Goal: Task Accomplishment & Management: Use online tool/utility

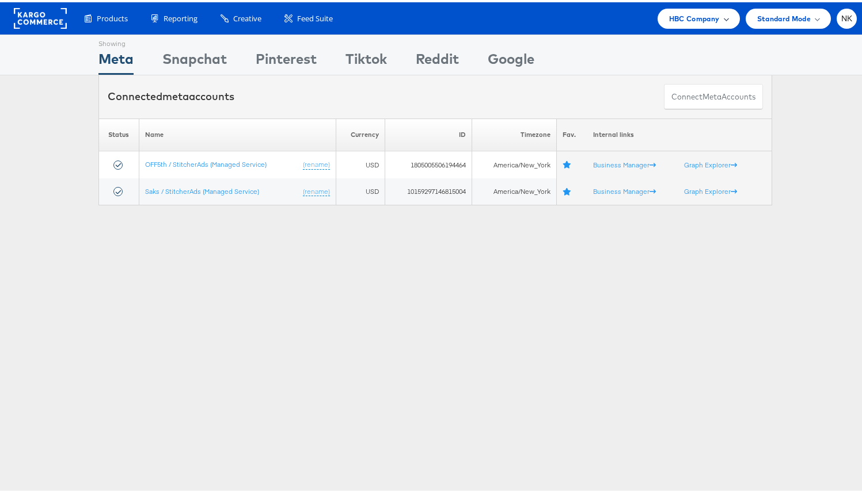
click at [690, 21] on span "HBC Company" at bounding box center [694, 16] width 51 height 12
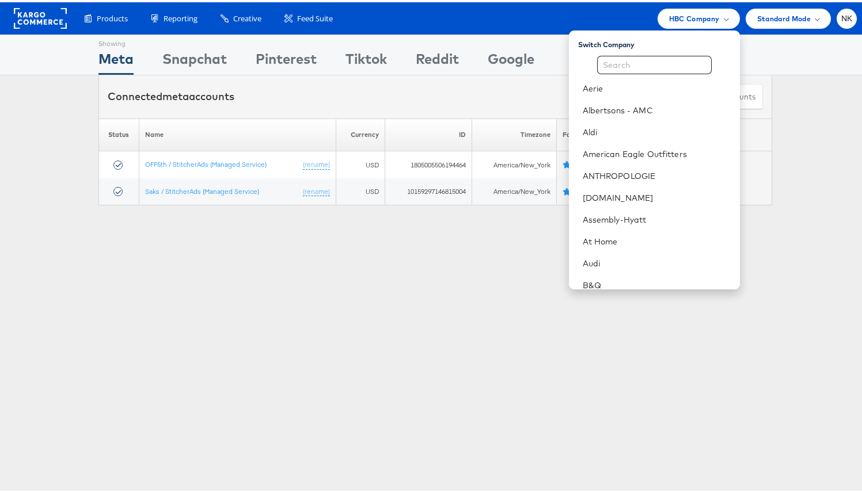
scroll to position [527, 0]
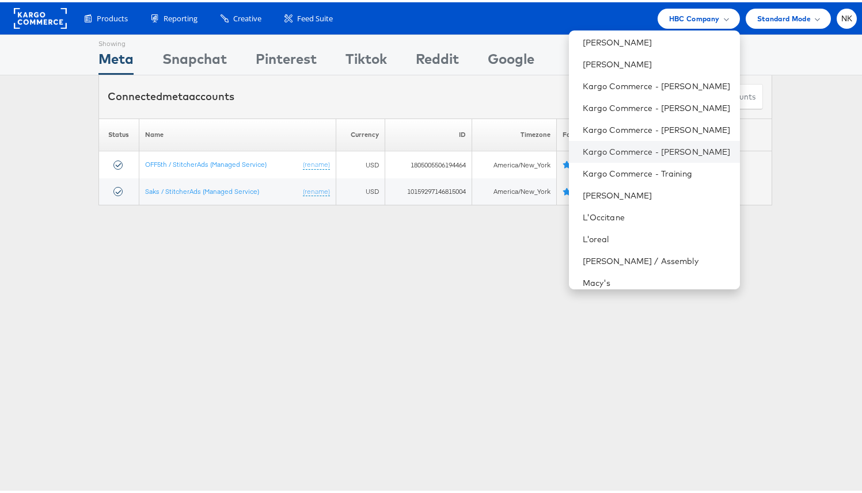
click at [667, 158] on li "Kargo Commerce - Namit Kumar" at bounding box center [654, 150] width 171 height 22
click at [610, 151] on link "Kargo Commerce - [PERSON_NAME]" at bounding box center [657, 150] width 148 height 12
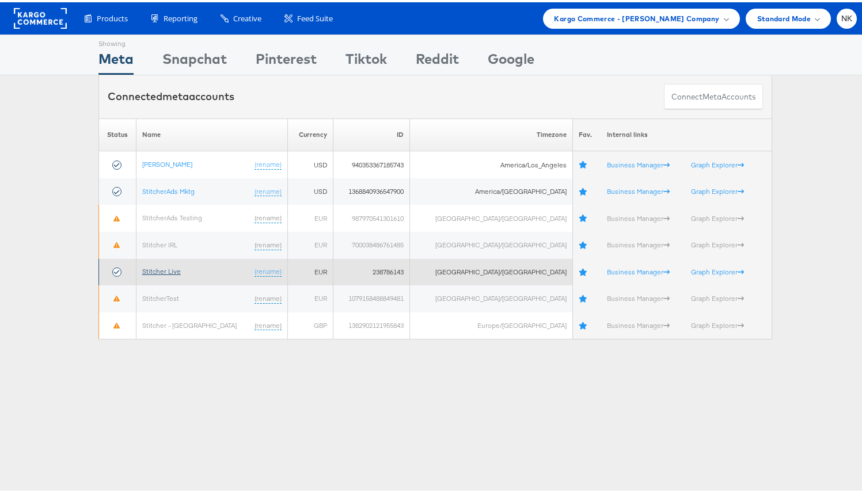
click at [170, 267] on link "Stitcher Live" at bounding box center [161, 269] width 39 height 9
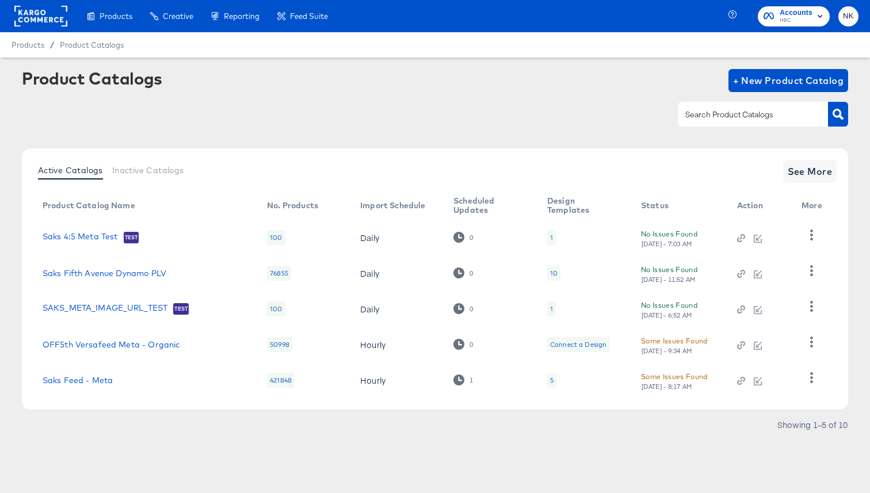
click at [24, 20] on rect at bounding box center [40, 16] width 53 height 21
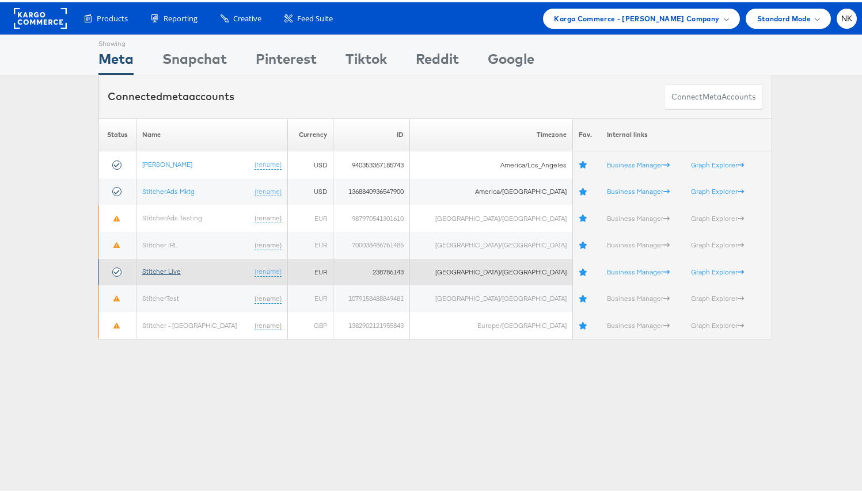
click at [163, 268] on link "Stitcher Live" at bounding box center [161, 269] width 39 height 9
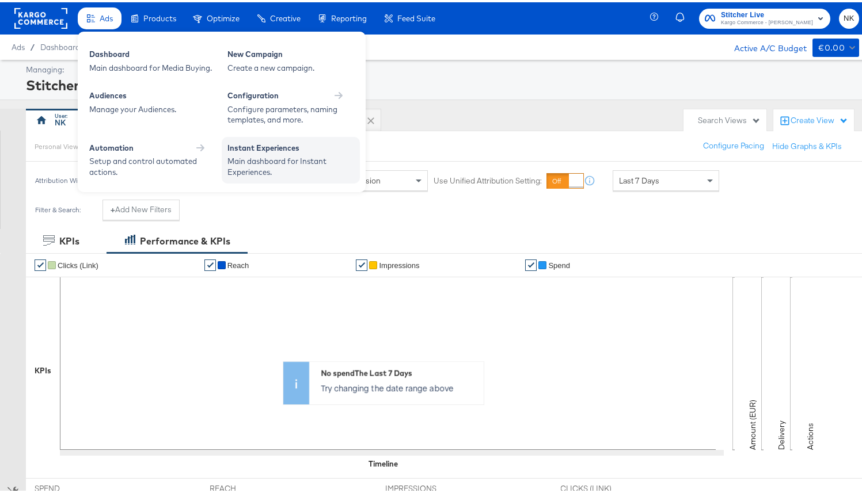
click at [246, 141] on div "Instant Experiences" at bounding box center [290, 147] width 127 height 14
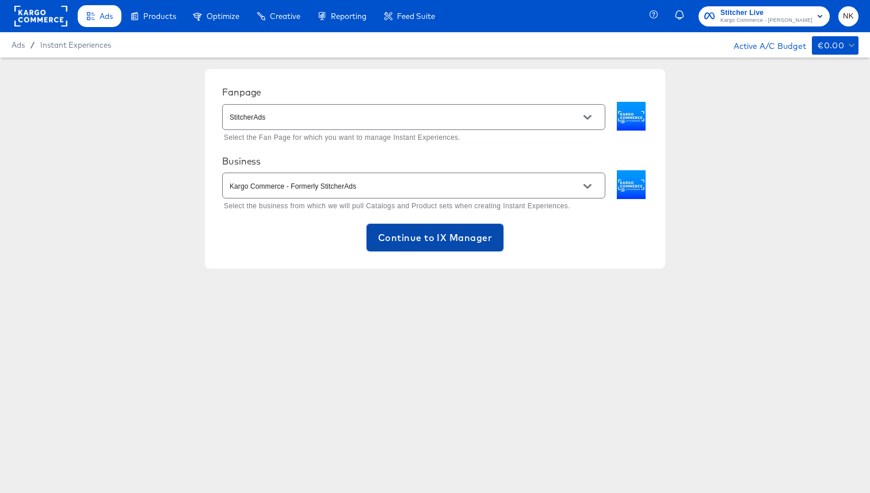
click at [390, 225] on button "Continue to IX Manager" at bounding box center [435, 238] width 137 height 28
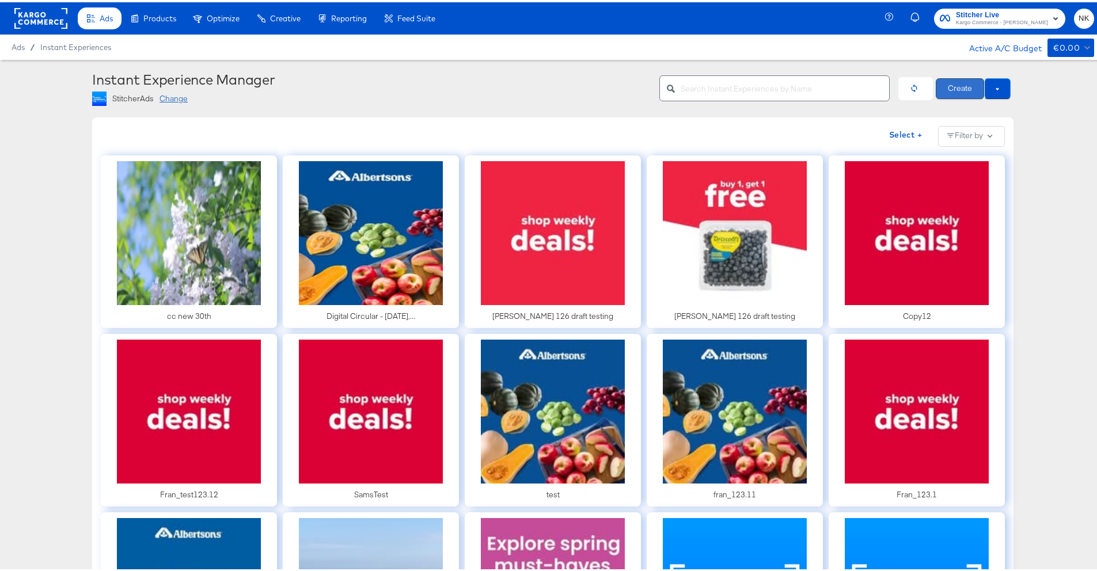
click at [870, 93] on button "Create" at bounding box center [959, 86] width 48 height 21
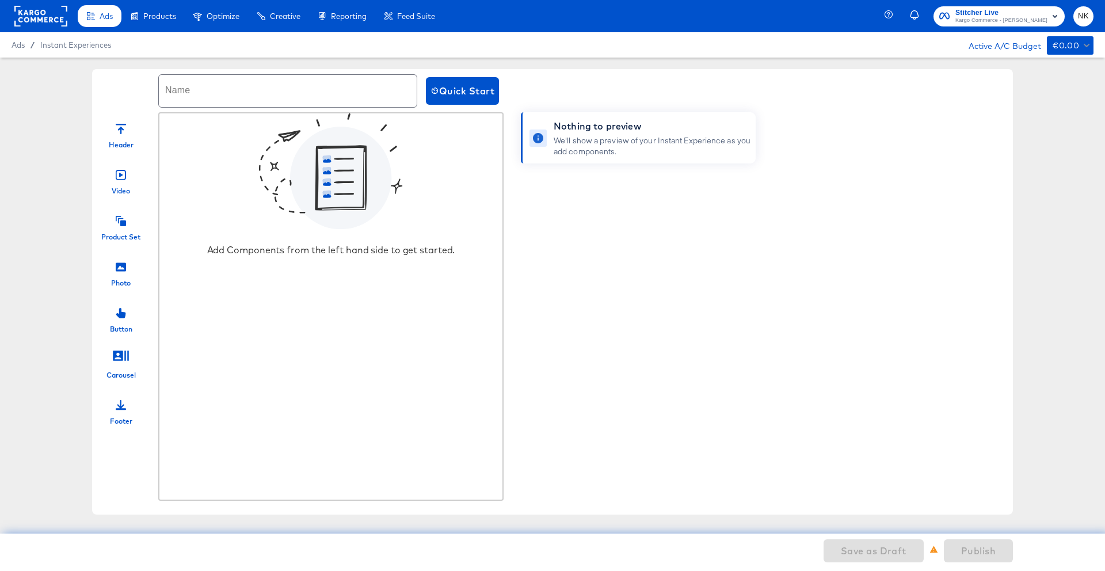
click at [355, 87] on input "text" at bounding box center [288, 91] width 258 height 32
type input "Sample_NK"
click at [125, 132] on icon at bounding box center [121, 129] width 10 height 10
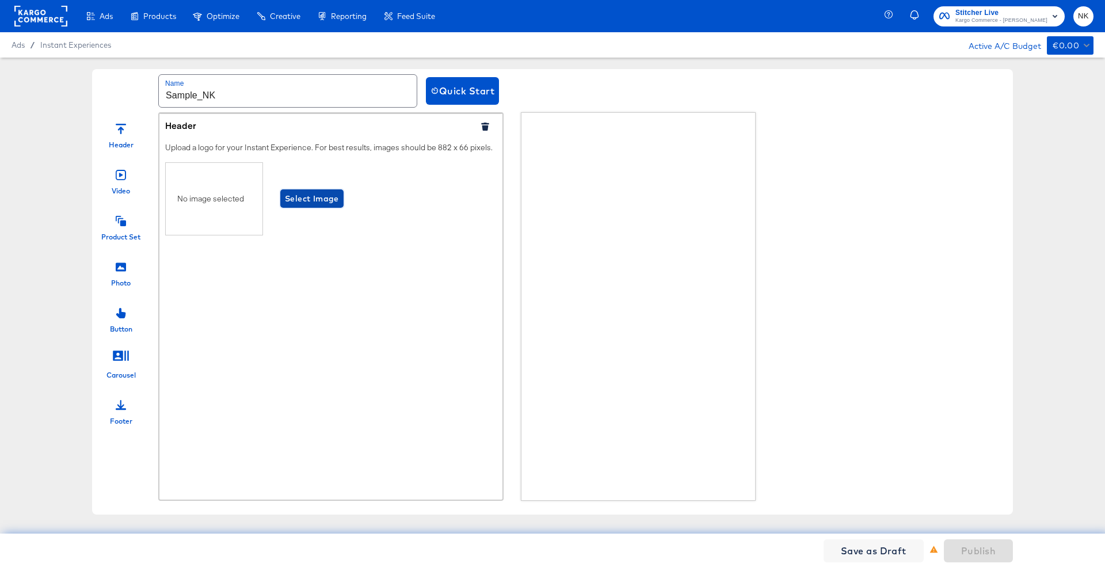
click at [319, 206] on span "Select Image" at bounding box center [312, 199] width 54 height 14
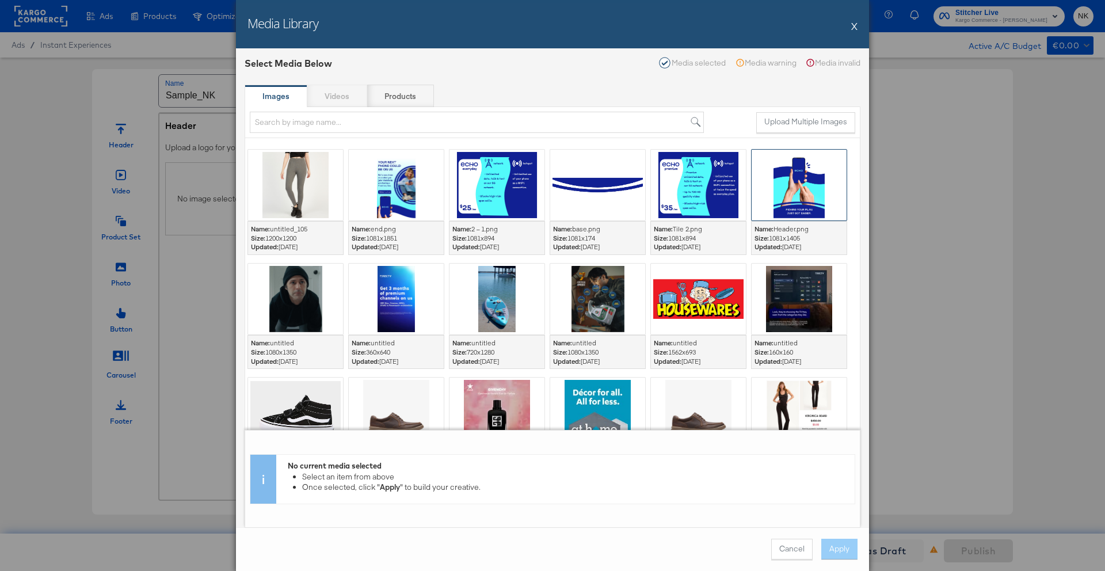
click at [814, 201] on div at bounding box center [799, 185] width 95 height 71
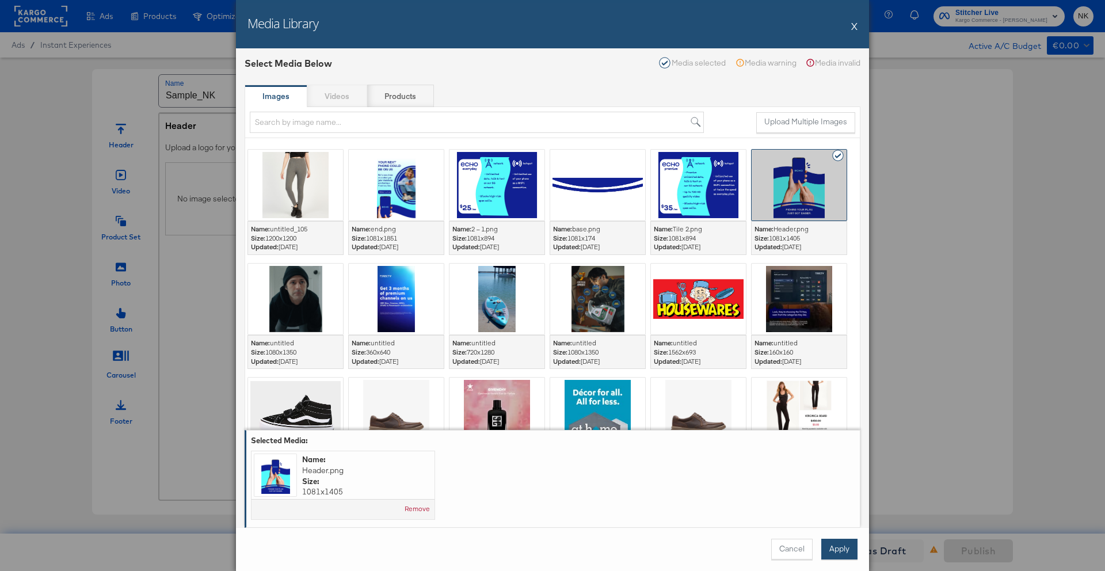
click at [844, 493] on button "Apply" at bounding box center [839, 549] width 36 height 21
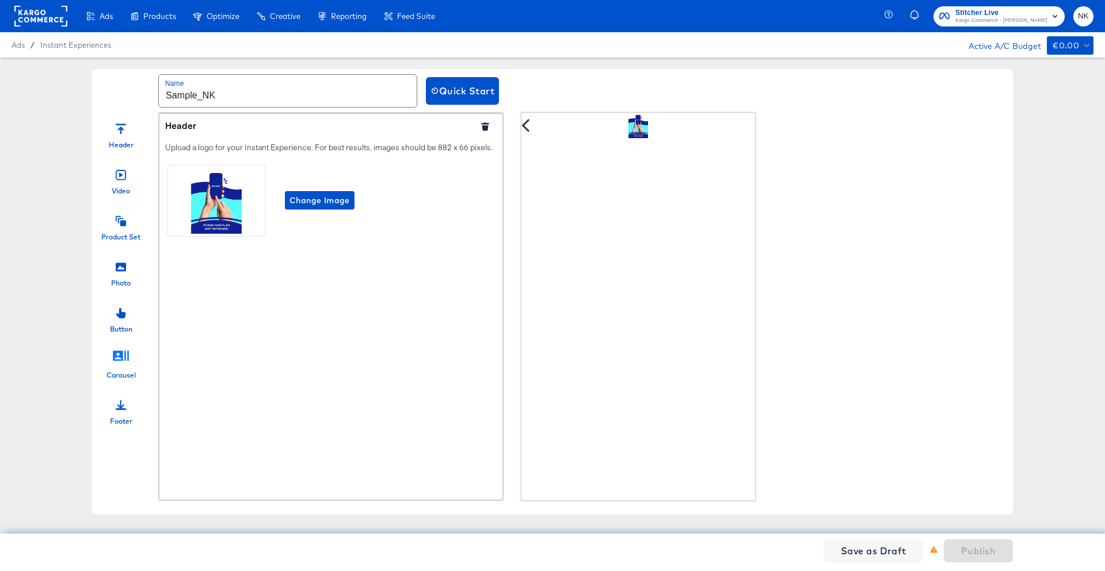
click at [120, 355] on icon at bounding box center [121, 356] width 16 height 10
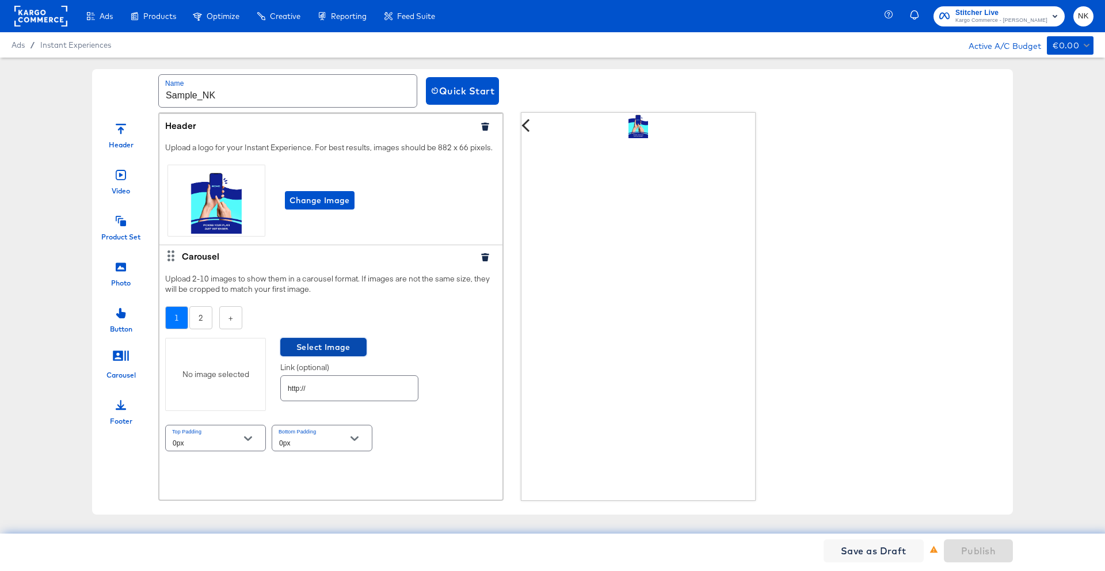
click at [281, 356] on button "Select Image" at bounding box center [323, 347] width 86 height 18
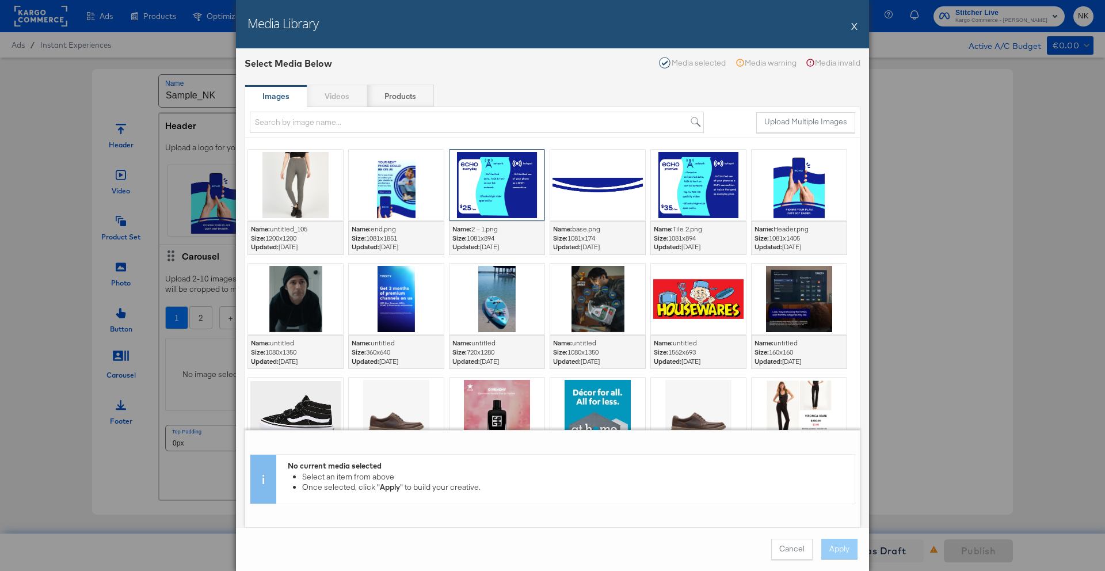
click at [479, 199] on div at bounding box center [497, 185] width 95 height 71
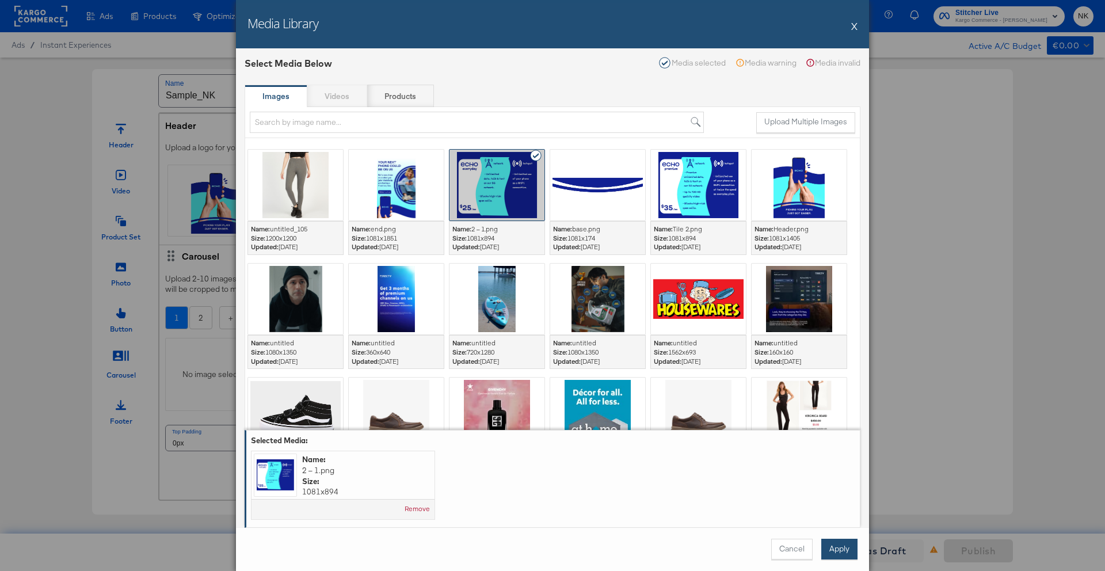
click at [842, 493] on button "Apply" at bounding box center [839, 549] width 36 height 21
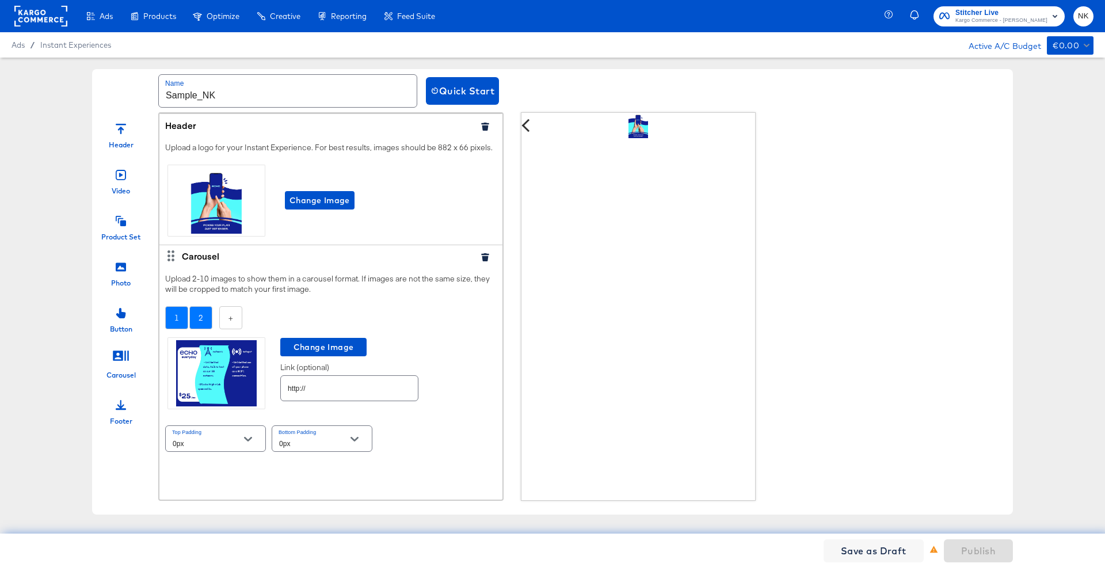
click at [205, 328] on div "2" at bounding box center [200, 318] width 23 height 24
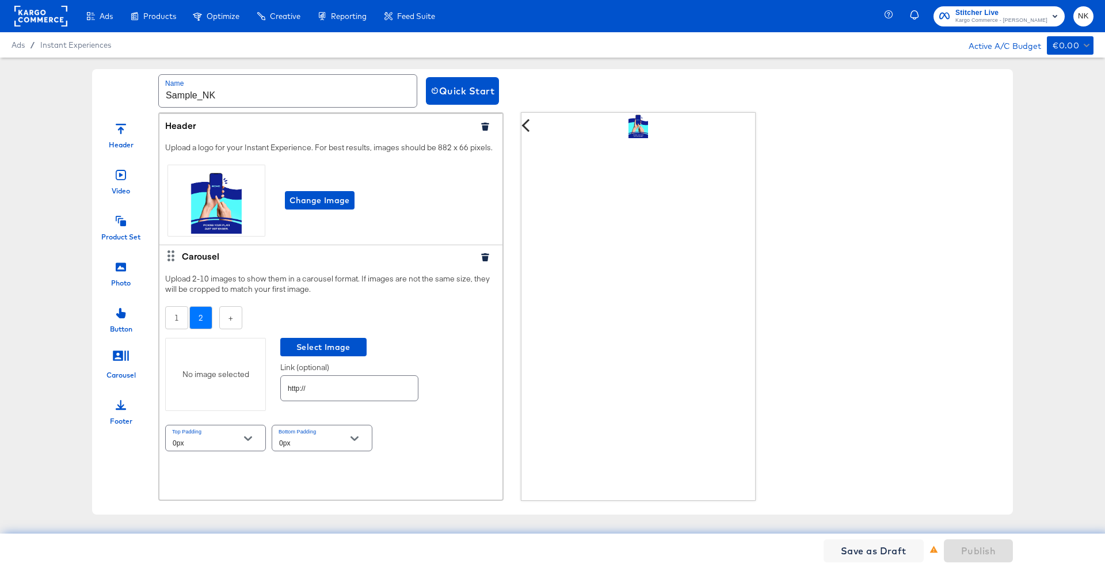
click at [242, 376] on div "No image selected" at bounding box center [215, 374] width 101 height 73
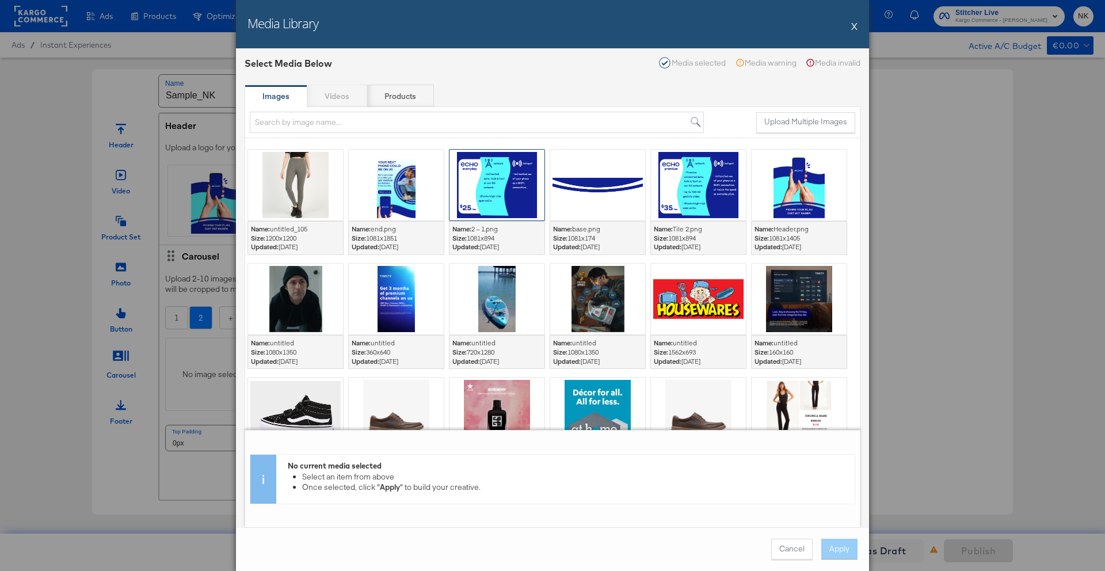
click at [481, 189] on div at bounding box center [497, 185] width 95 height 71
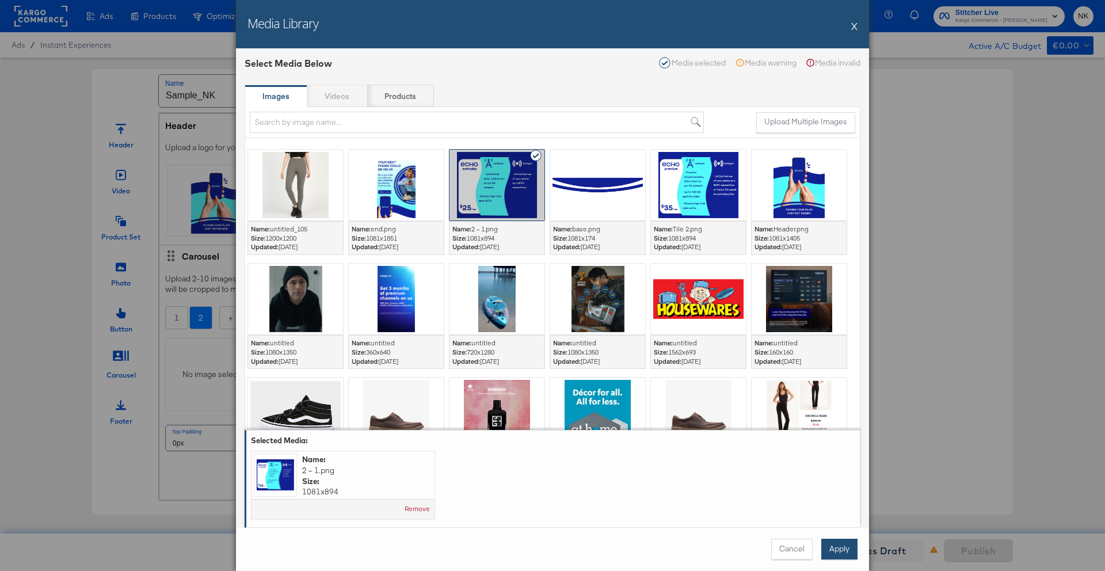
click at [831, 493] on button "Apply" at bounding box center [839, 549] width 36 height 21
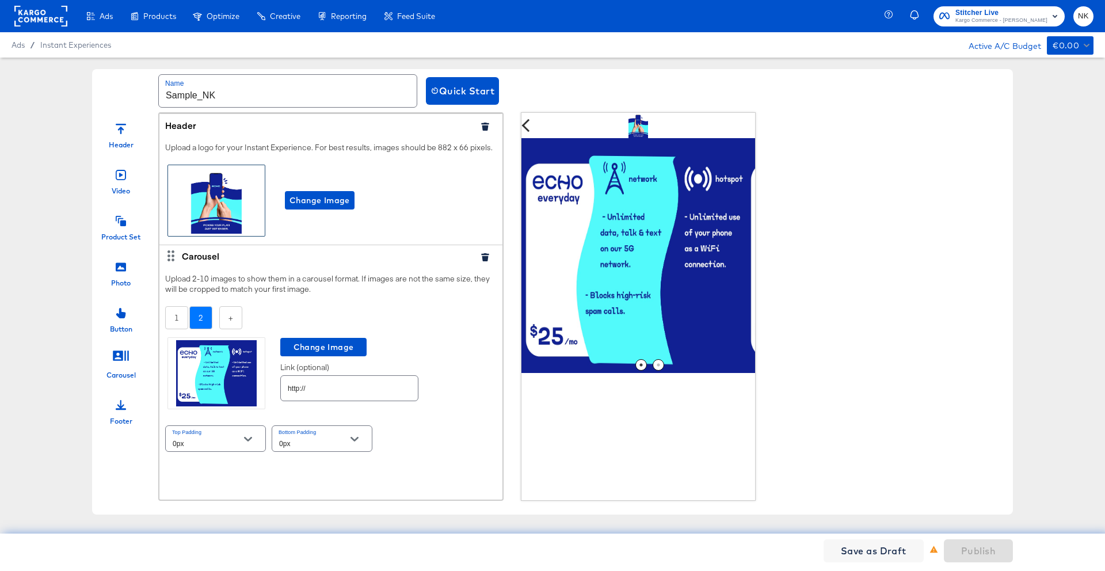
click at [220, 221] on div at bounding box center [216, 200] width 97 height 71
click at [127, 275] on div "Photo" at bounding box center [121, 270] width 58 height 35
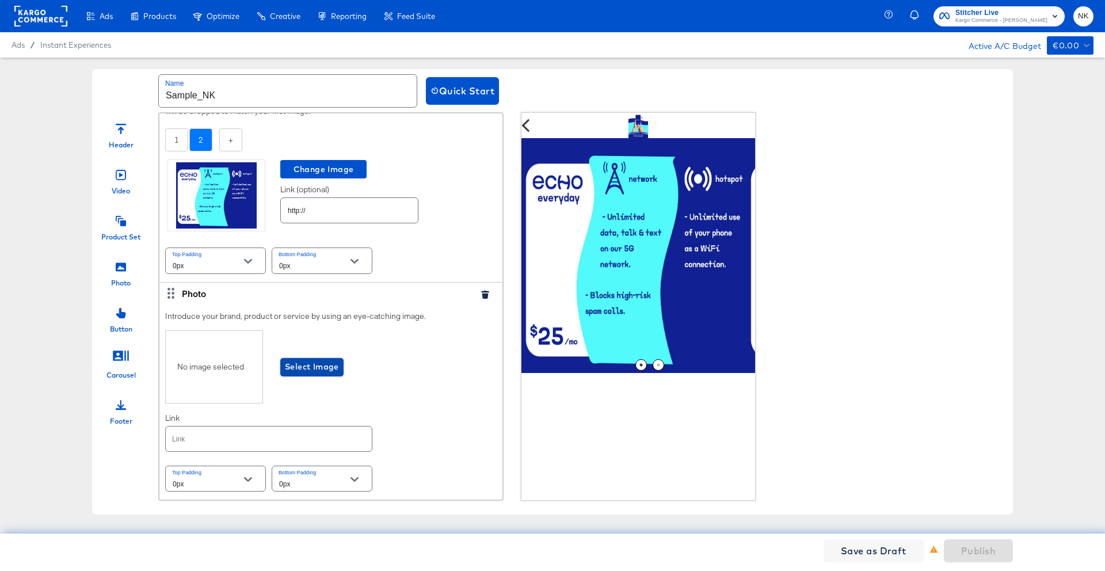
click at [331, 374] on button "Select Image" at bounding box center [311, 367] width 63 height 18
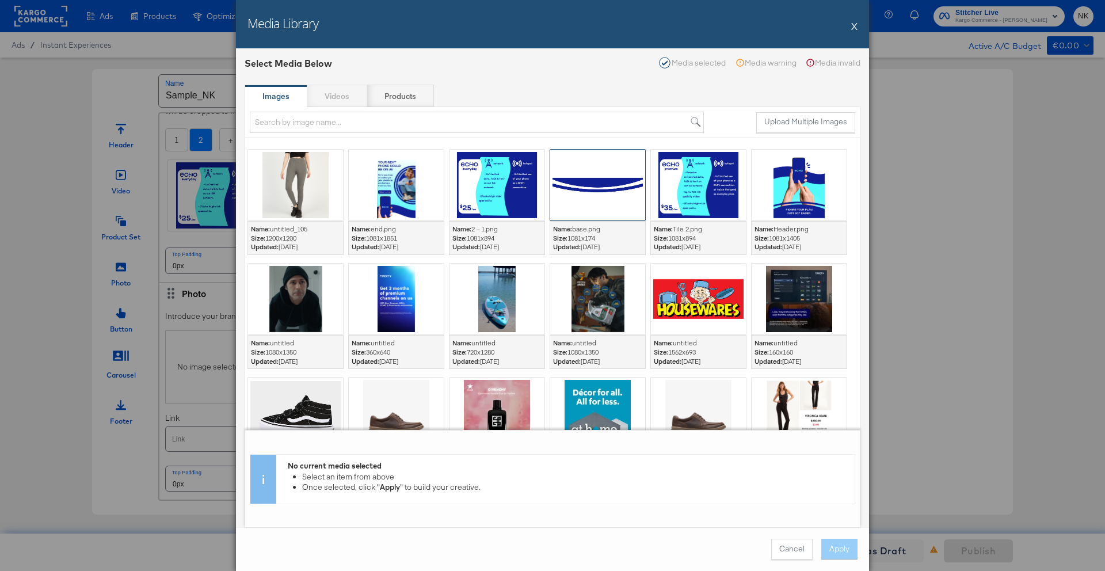
click at [571, 205] on div at bounding box center [597, 185] width 95 height 71
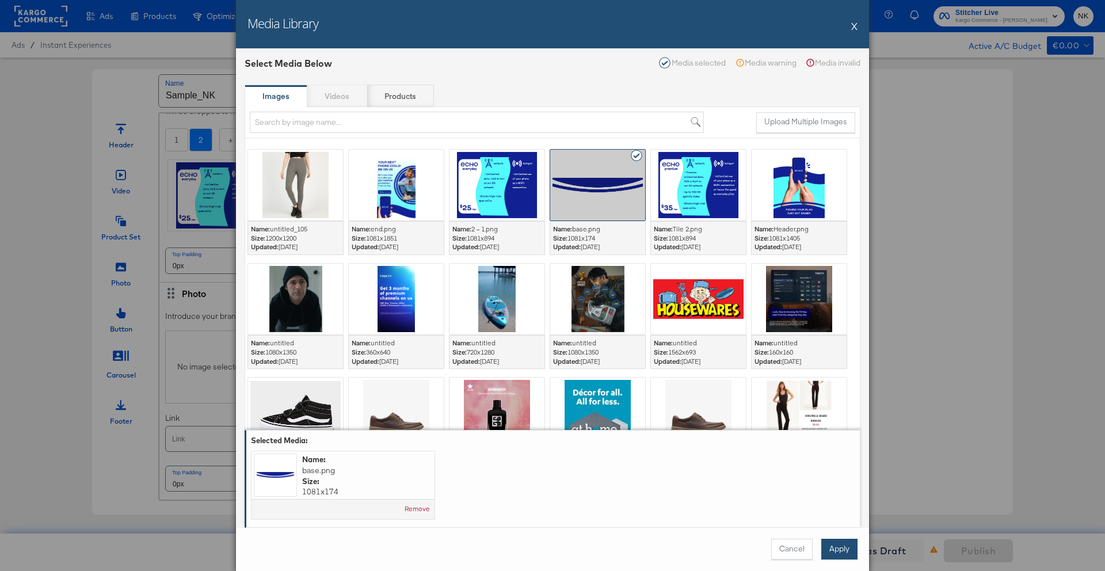
click at [834, 493] on button "Apply" at bounding box center [839, 549] width 36 height 21
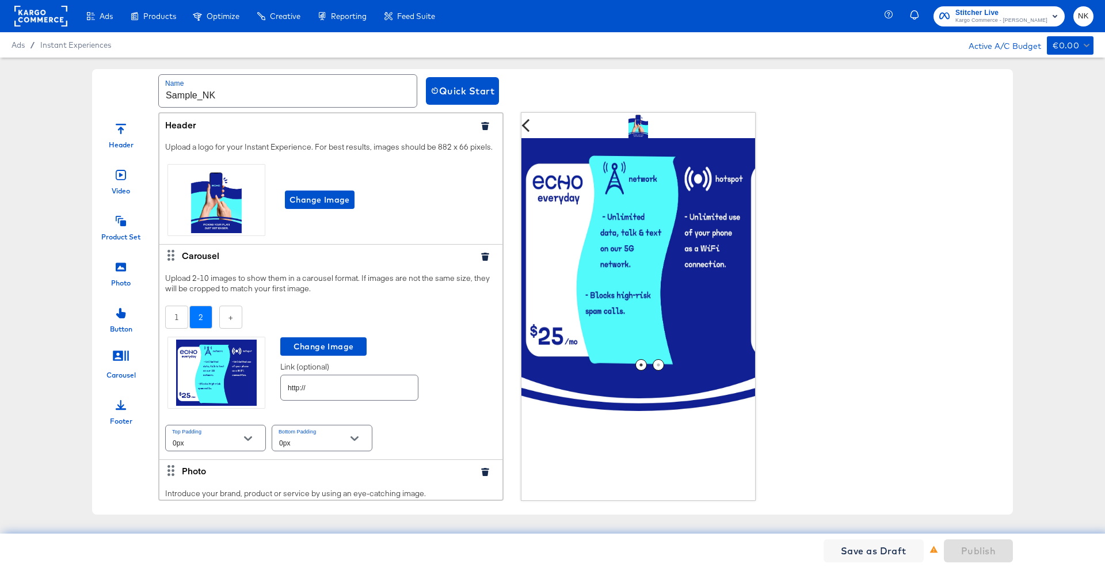
scroll to position [0, 0]
click at [481, 130] on icon "button" at bounding box center [485, 127] width 8 height 8
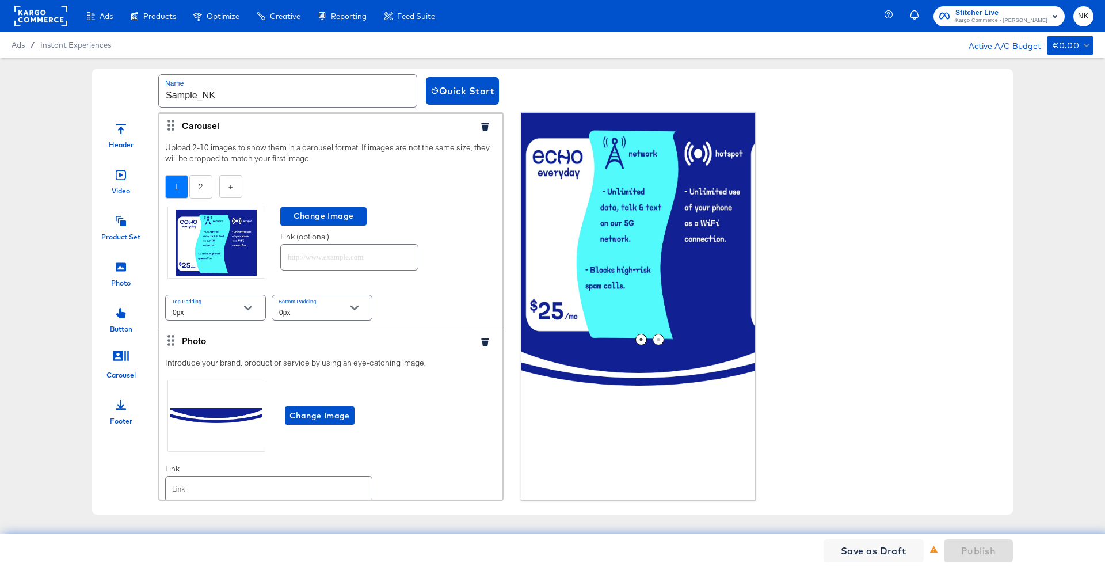
click at [481, 127] on icon "button" at bounding box center [484, 127] width 7 height 8
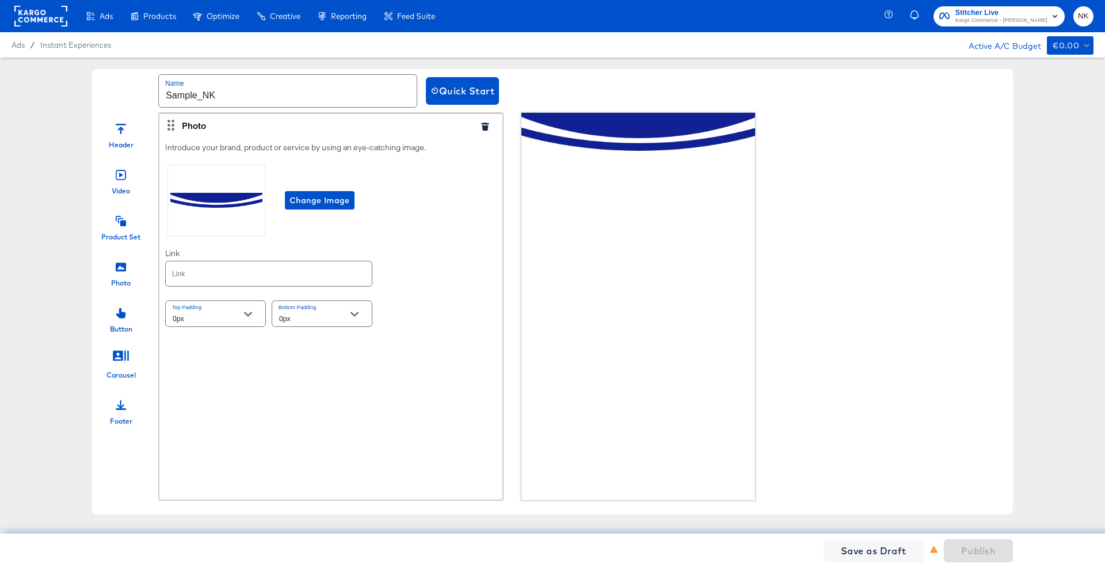
click at [481, 127] on icon "button" at bounding box center [484, 127] width 7 height 8
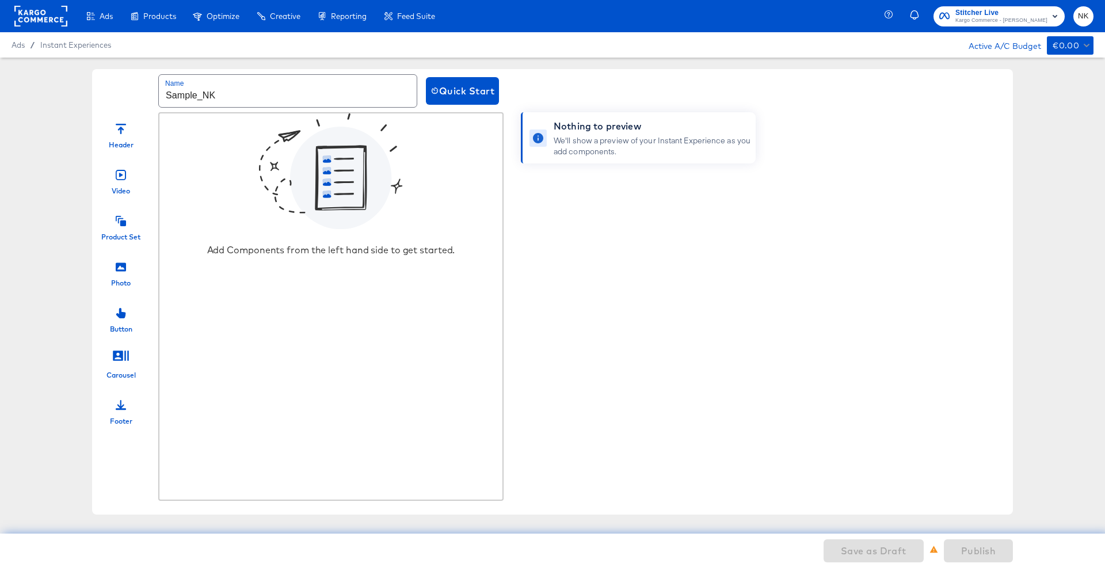
click at [117, 268] on icon at bounding box center [121, 266] width 10 height 9
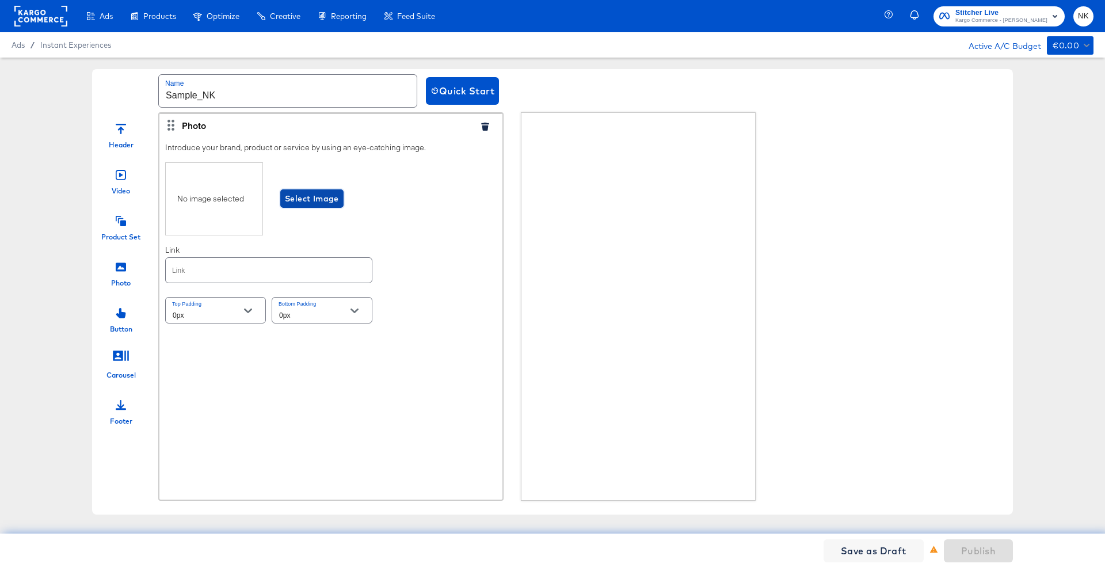
click at [309, 205] on span "Select Image" at bounding box center [312, 199] width 54 height 14
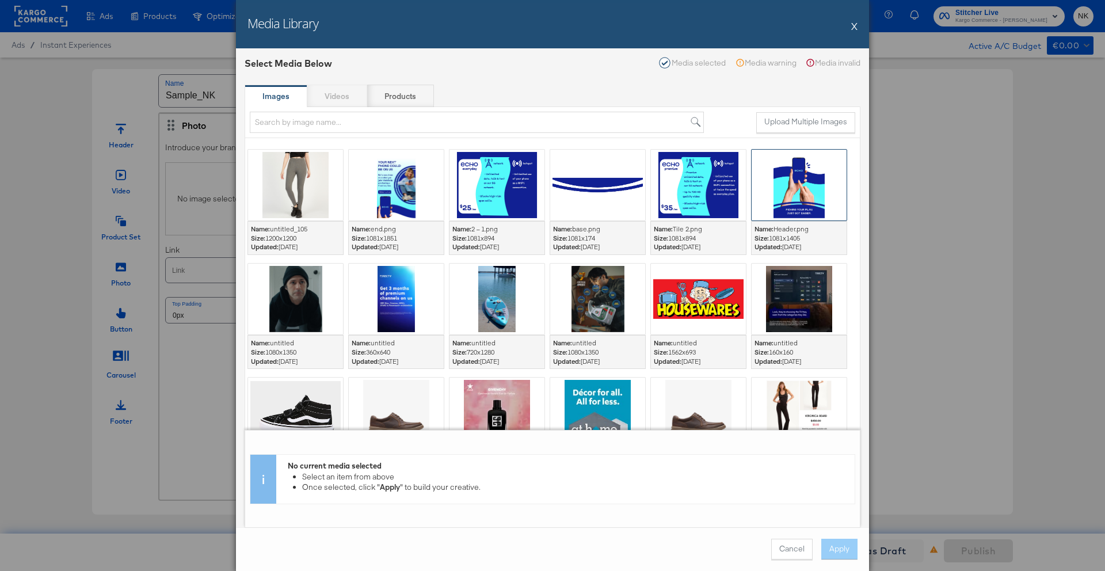
click at [794, 197] on div at bounding box center [799, 185] width 95 height 71
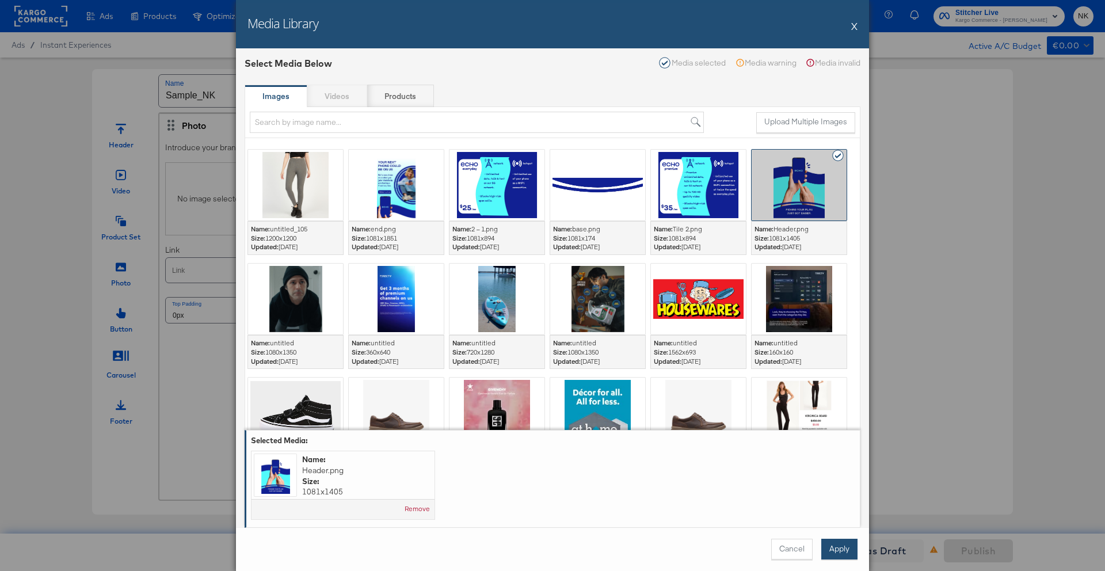
click at [838, 493] on button "Apply" at bounding box center [839, 549] width 36 height 21
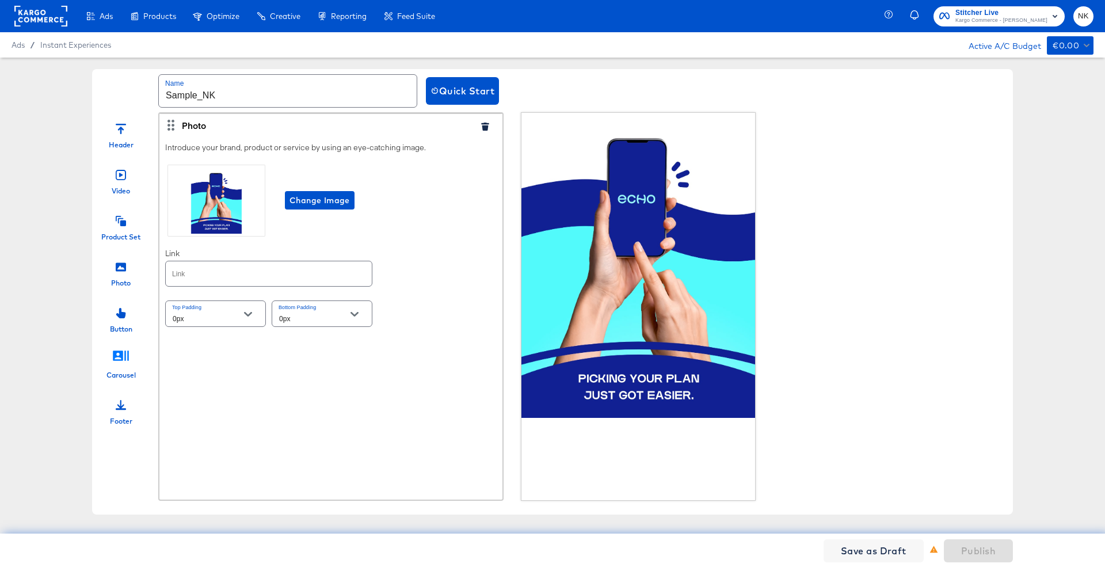
click at [128, 357] on icon at bounding box center [121, 356] width 16 height 10
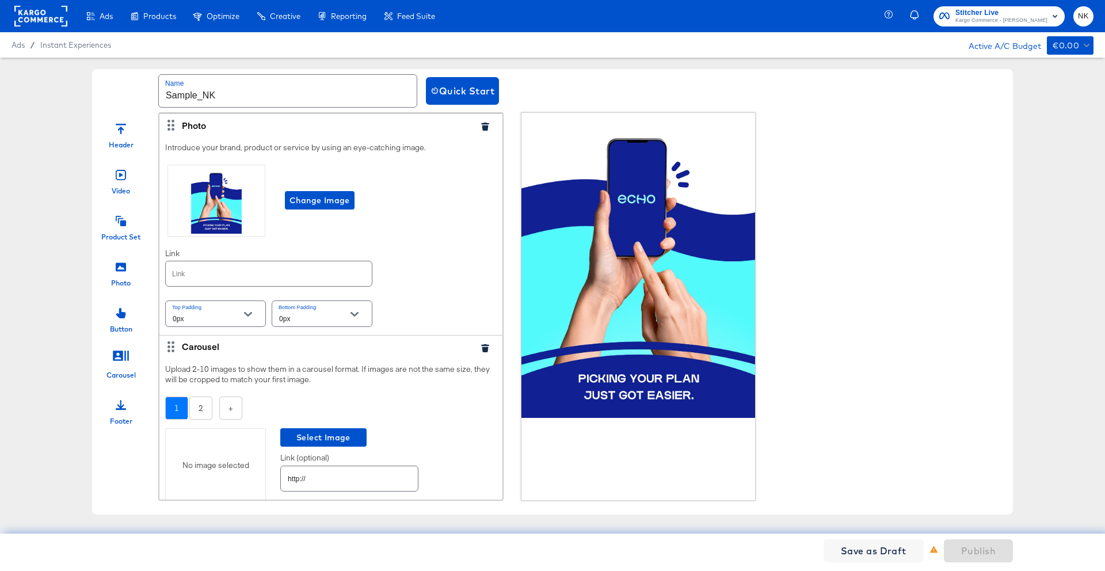
scroll to position [50, 0]
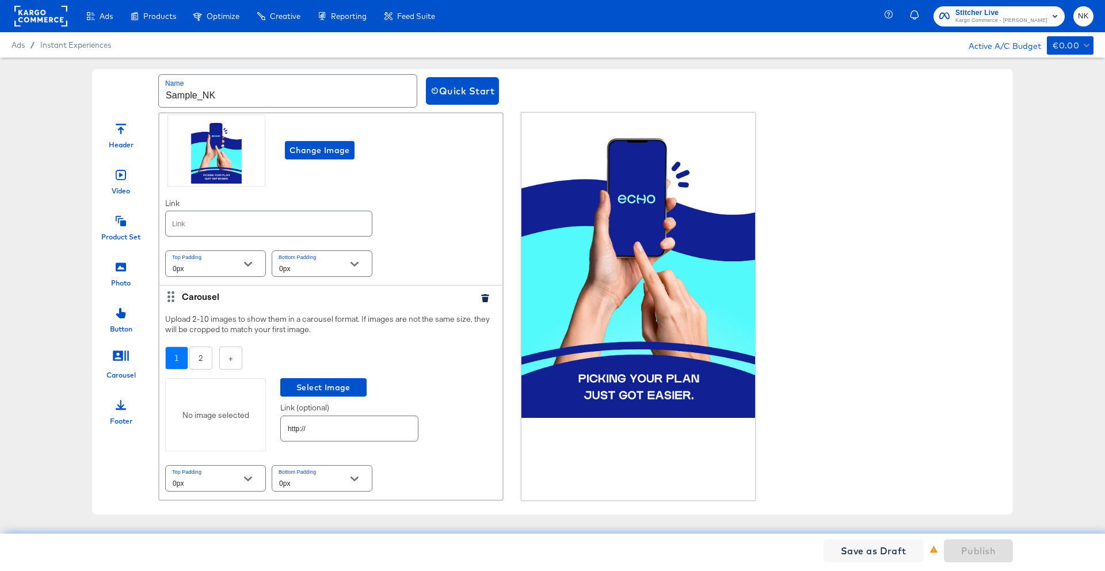
click at [210, 408] on div "No image selected" at bounding box center [215, 414] width 101 height 73
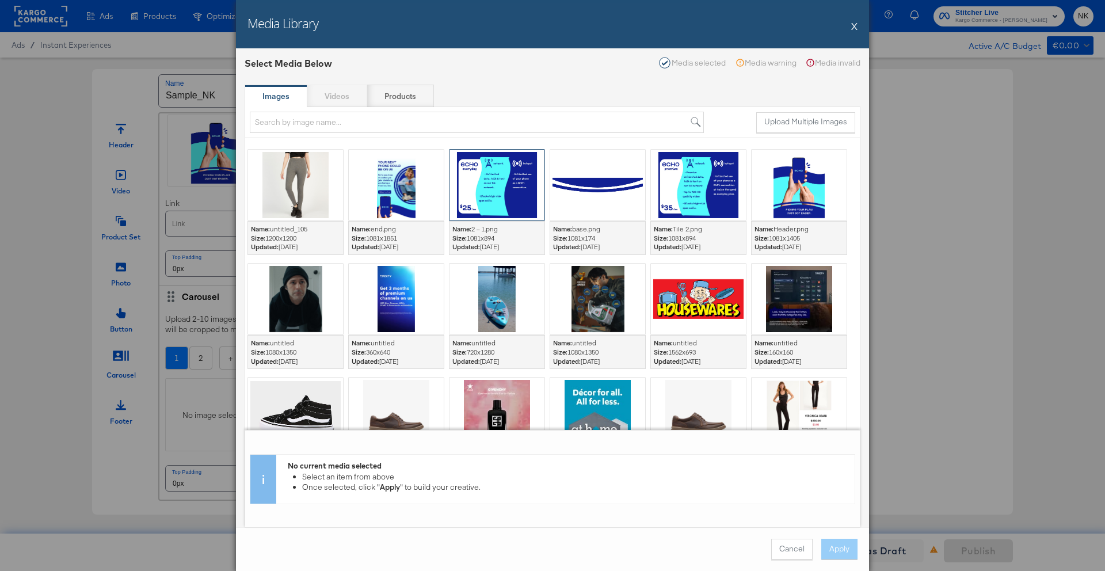
click at [497, 204] on div at bounding box center [497, 185] width 95 height 71
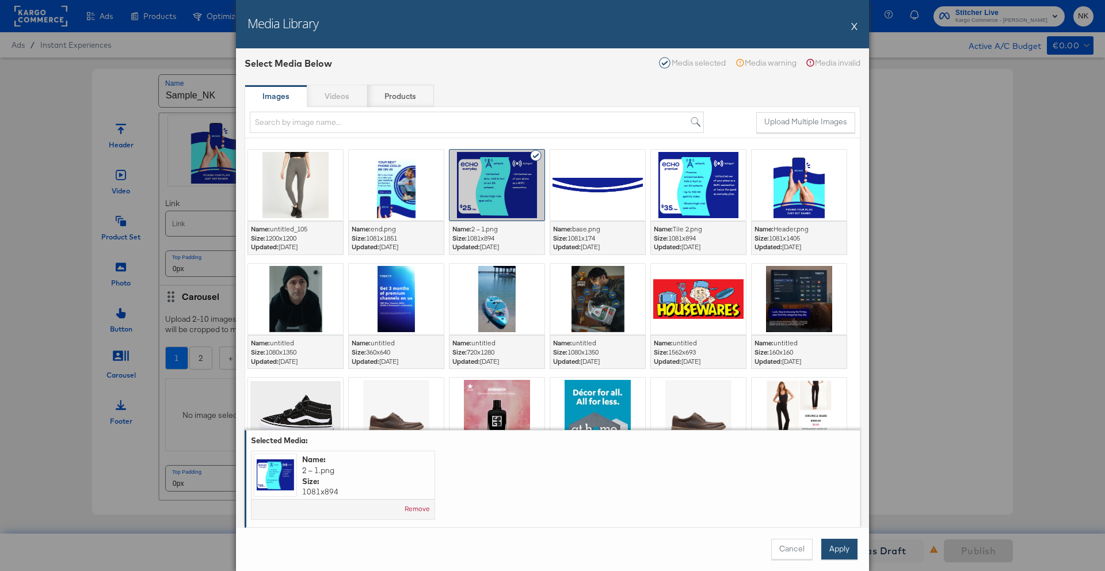
click at [836, 493] on button "Apply" at bounding box center [839, 549] width 36 height 21
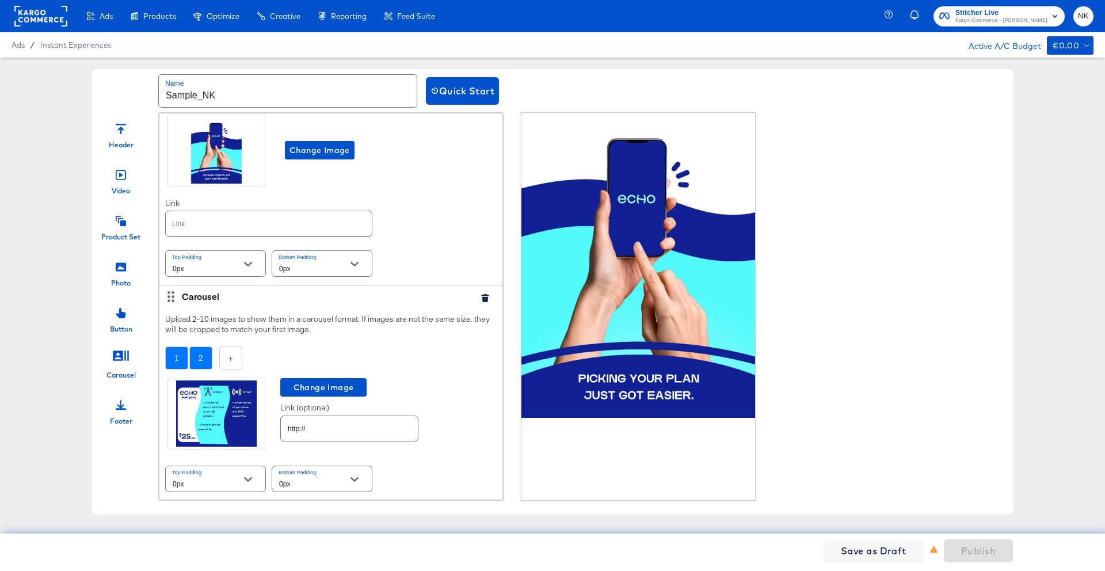
click at [204, 360] on div "2" at bounding box center [200, 359] width 23 height 24
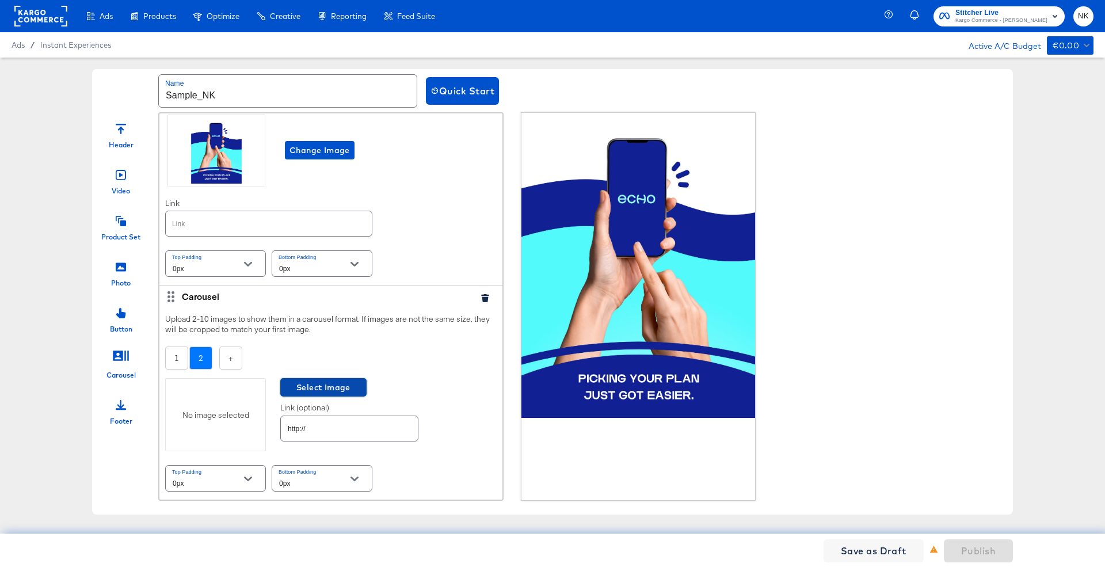
click at [298, 385] on span "Select Image" at bounding box center [323, 387] width 77 height 14
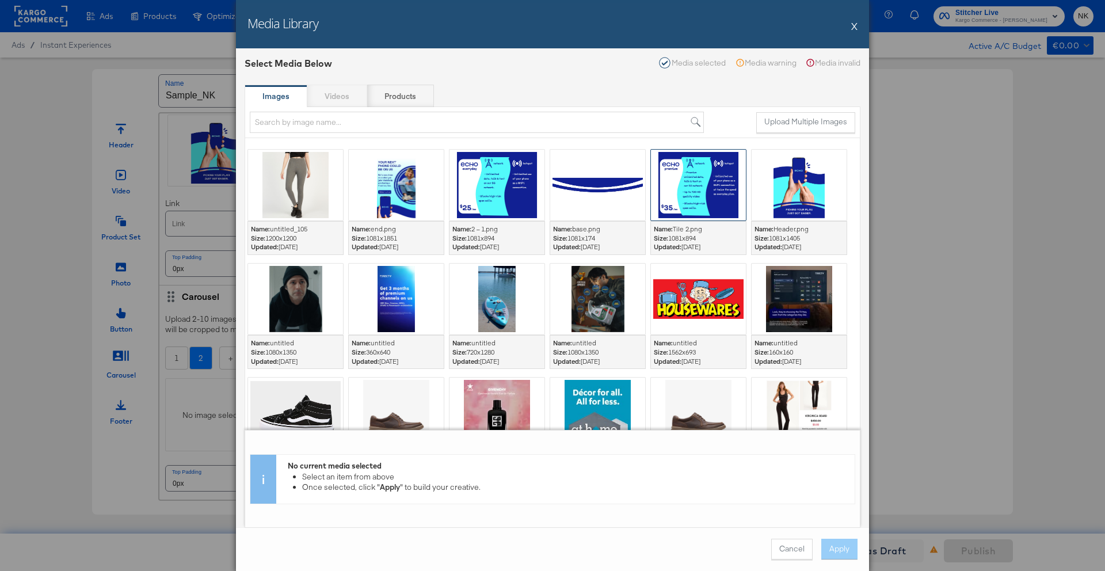
click at [659, 187] on div at bounding box center [698, 185] width 95 height 71
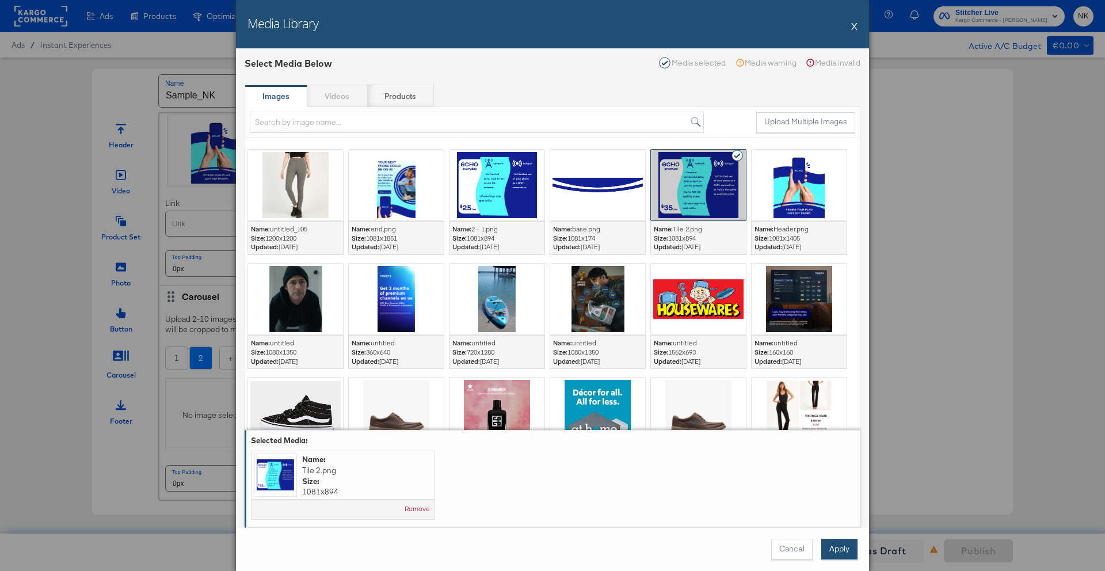
click at [835, 493] on button "Apply" at bounding box center [839, 549] width 36 height 21
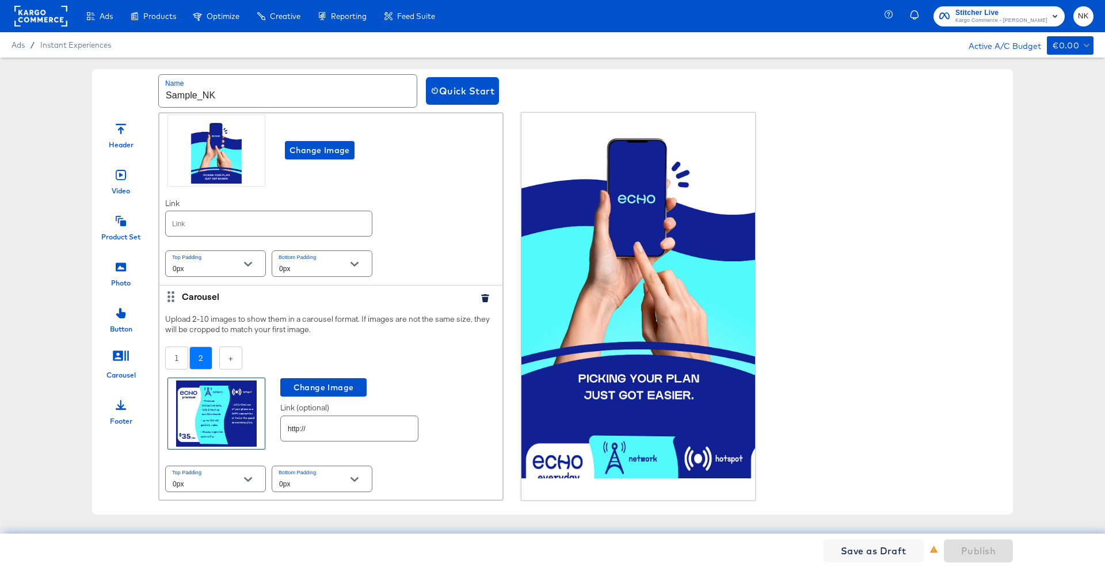
scroll to position [51, 0]
click at [124, 267] on icon at bounding box center [121, 266] width 10 height 9
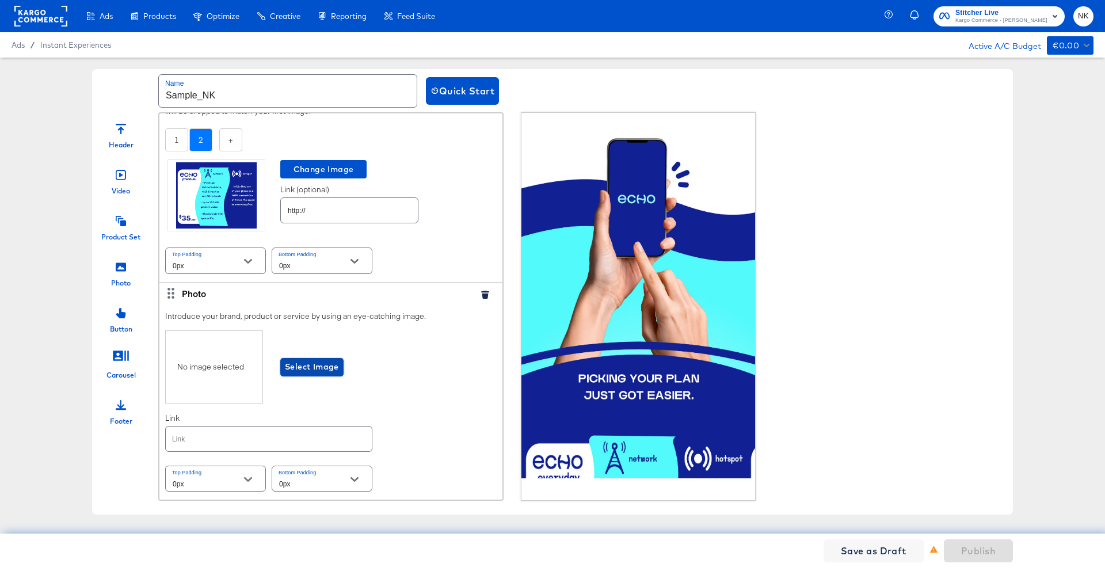
click at [332, 366] on span "Select Image" at bounding box center [312, 367] width 54 height 14
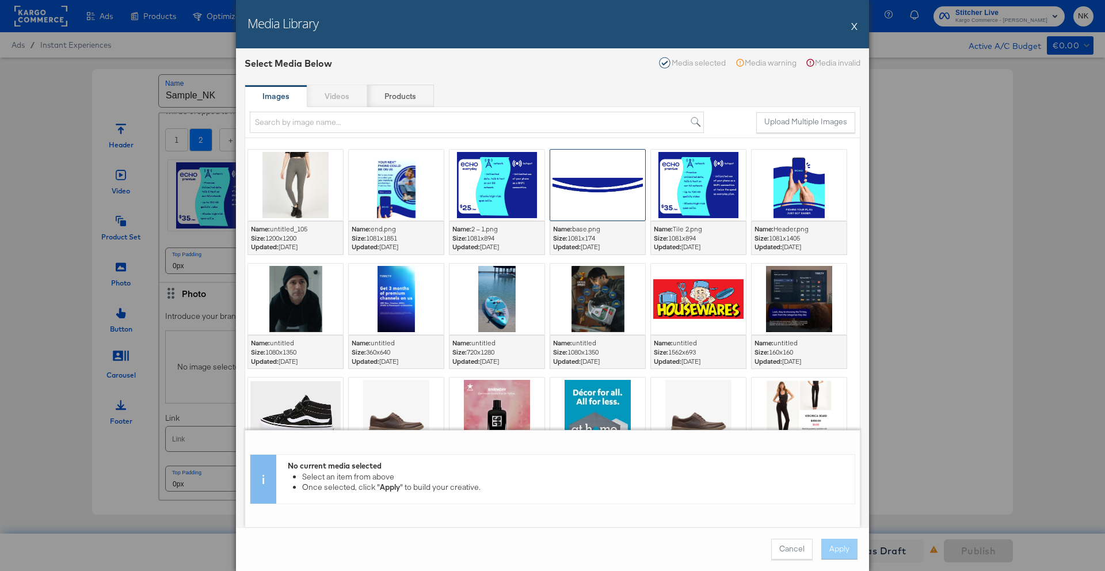
click at [618, 189] on div at bounding box center [597, 185] width 95 height 71
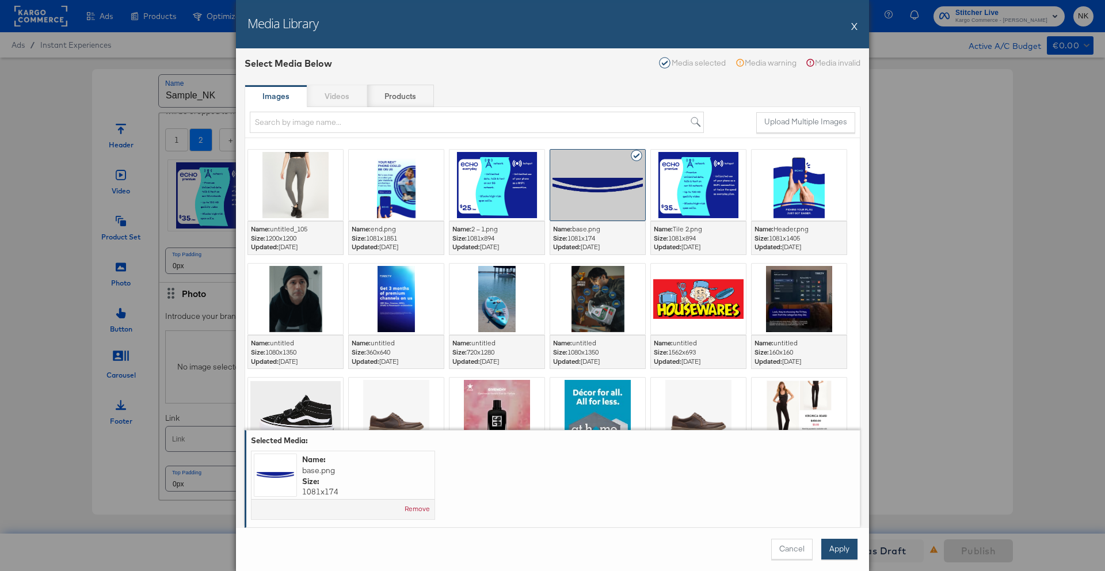
click at [833, 493] on button "Apply" at bounding box center [839, 549] width 36 height 21
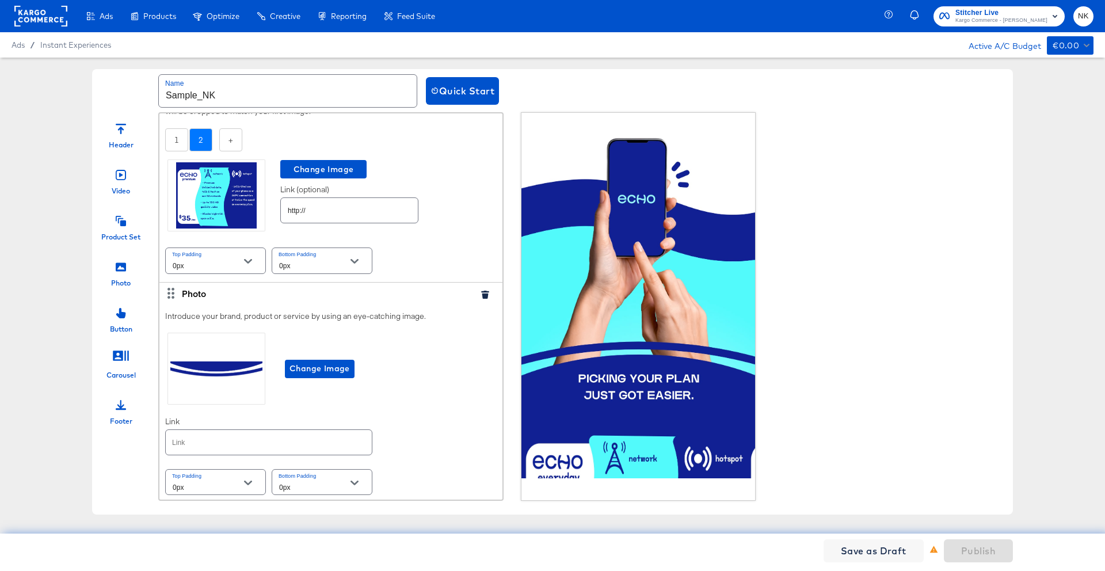
click at [124, 229] on div at bounding box center [121, 219] width 10 height 25
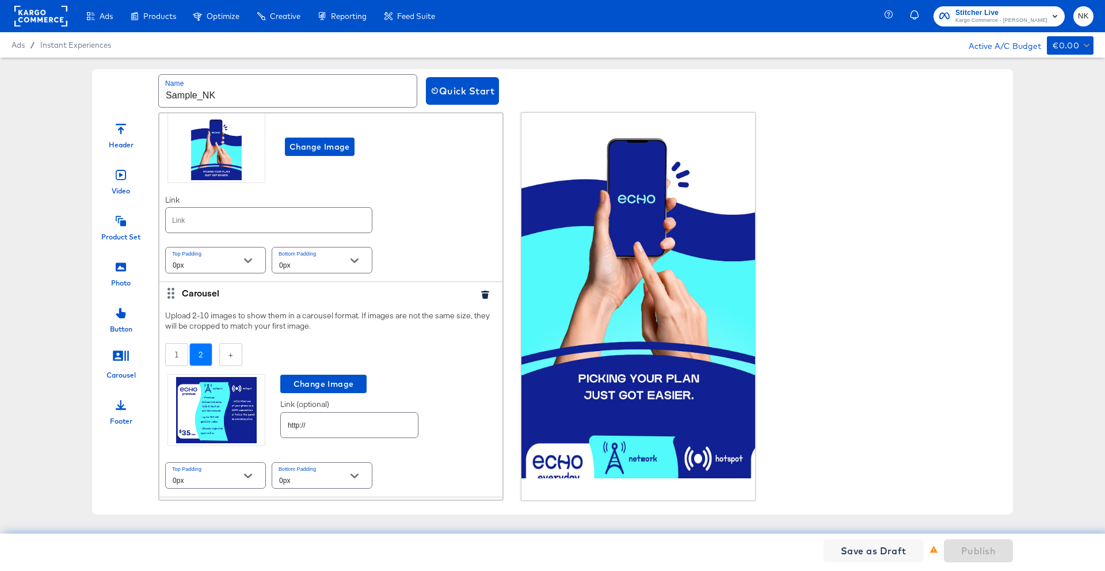
scroll to position [0, 0]
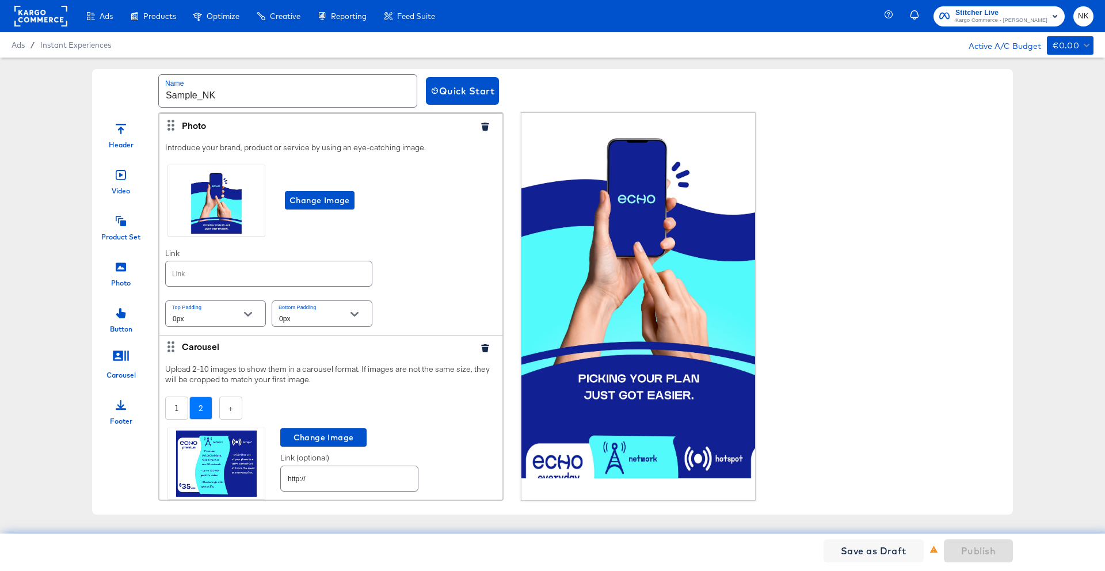
click at [121, 266] on icon at bounding box center [121, 266] width 10 height 9
click at [125, 221] on div "Product Set" at bounding box center [121, 224] width 58 height 35
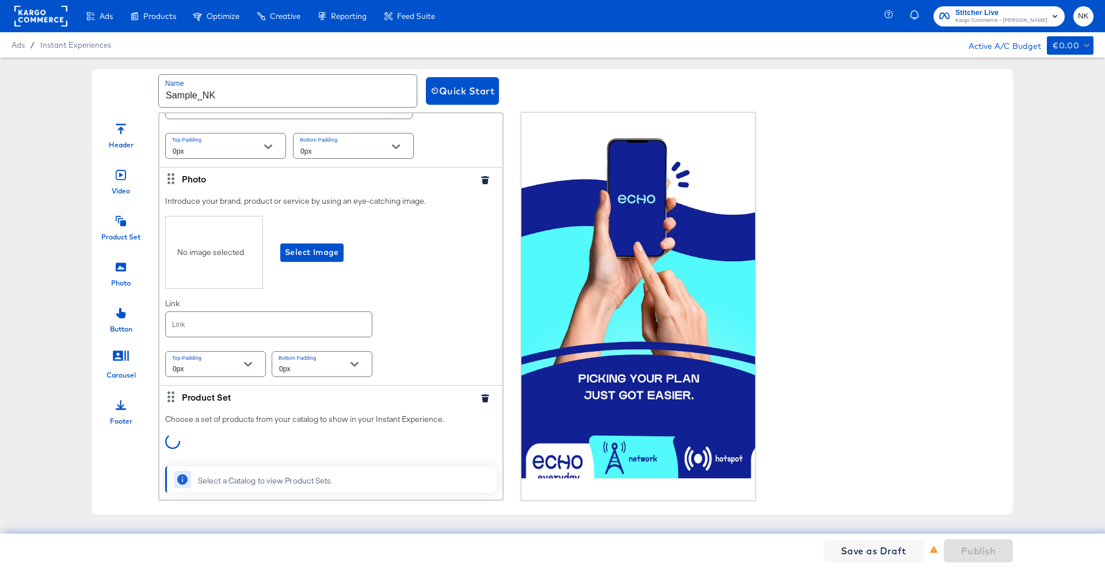
scroll to position [918, 0]
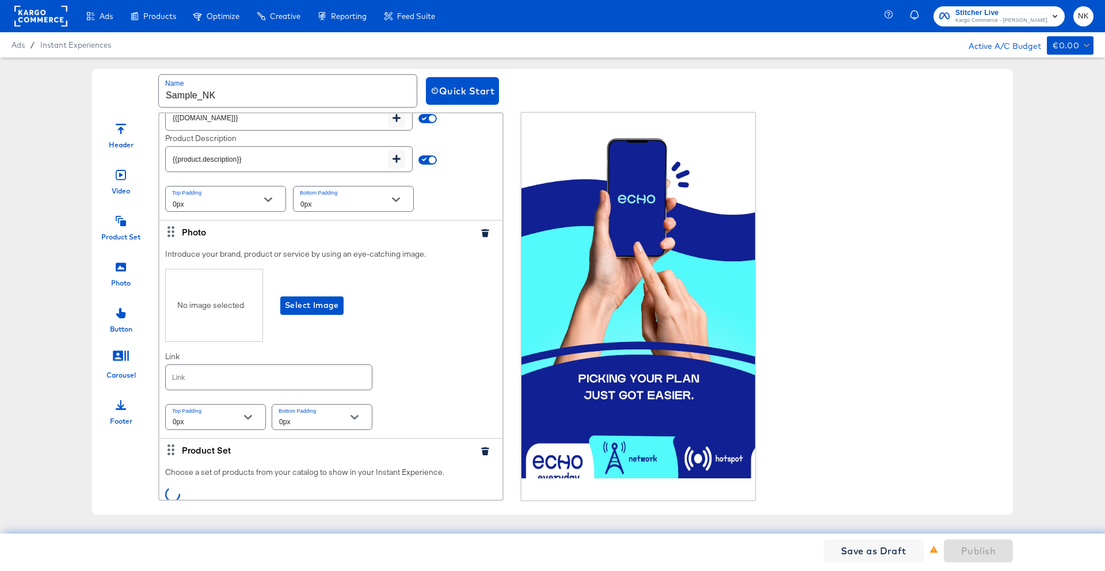
click at [477, 233] on button "button" at bounding box center [485, 233] width 17 height 8
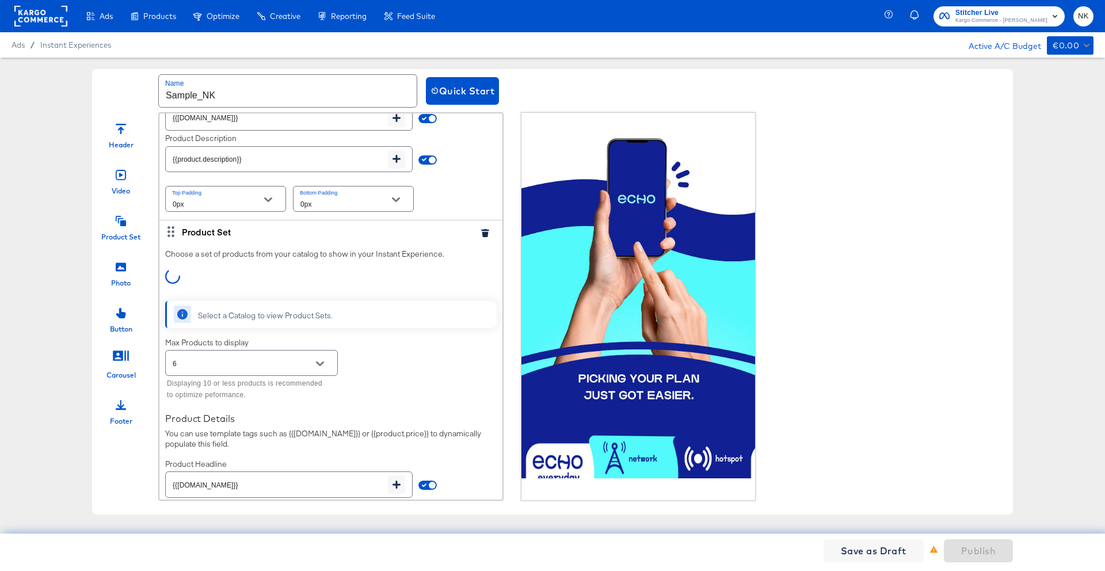
click at [481, 234] on icon "button" at bounding box center [485, 233] width 8 height 8
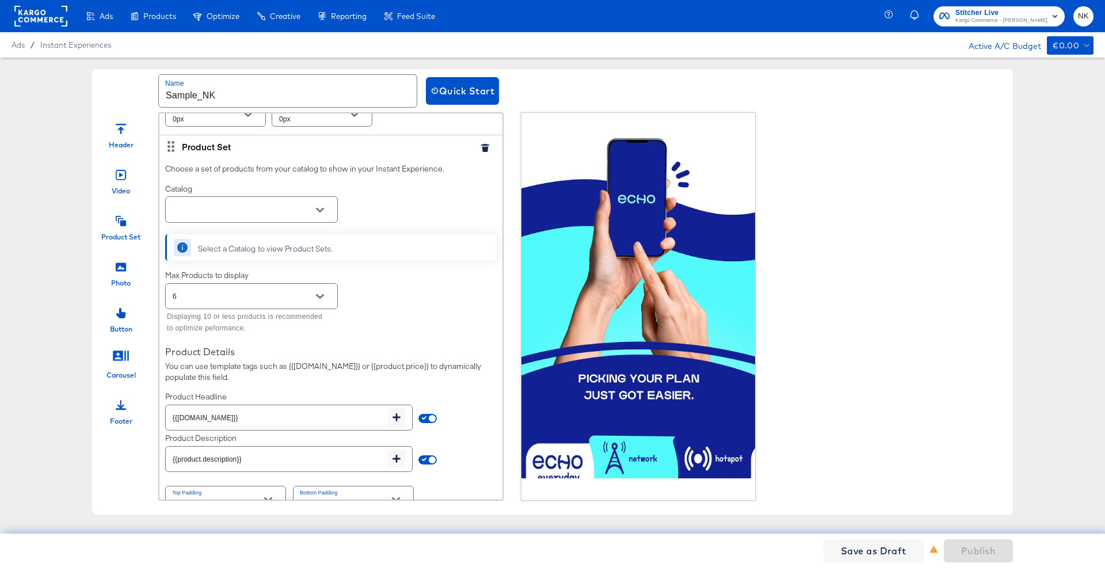
scroll to position [657, 0]
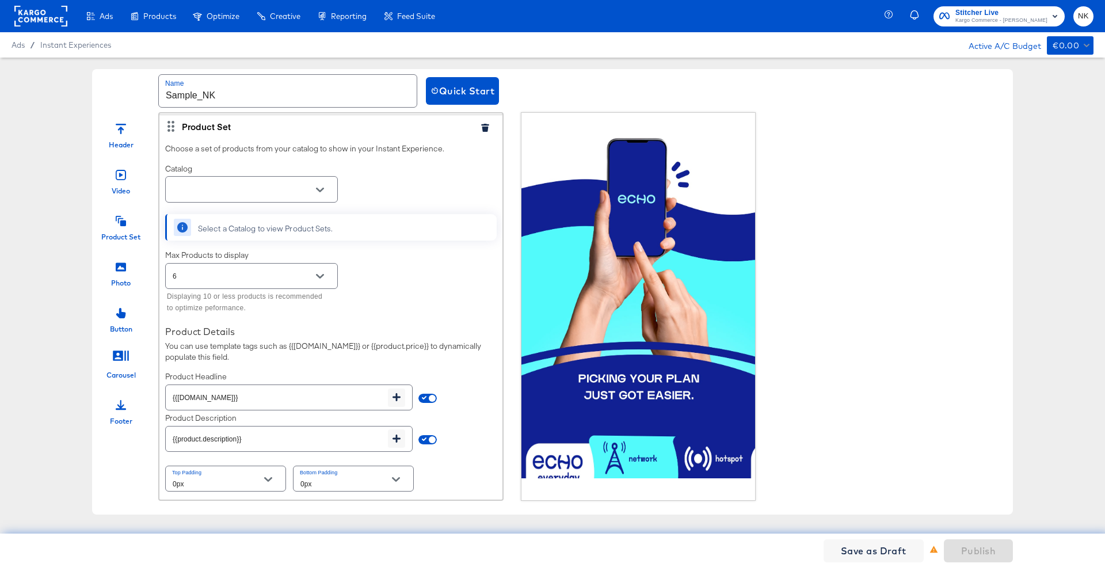
click at [266, 188] on input "text" at bounding box center [242, 189] width 144 height 13
type input "t"
click at [239, 215] on li "T Mobile Demo #stitcherads #product-catalog #keep" at bounding box center [252, 224] width 172 height 29
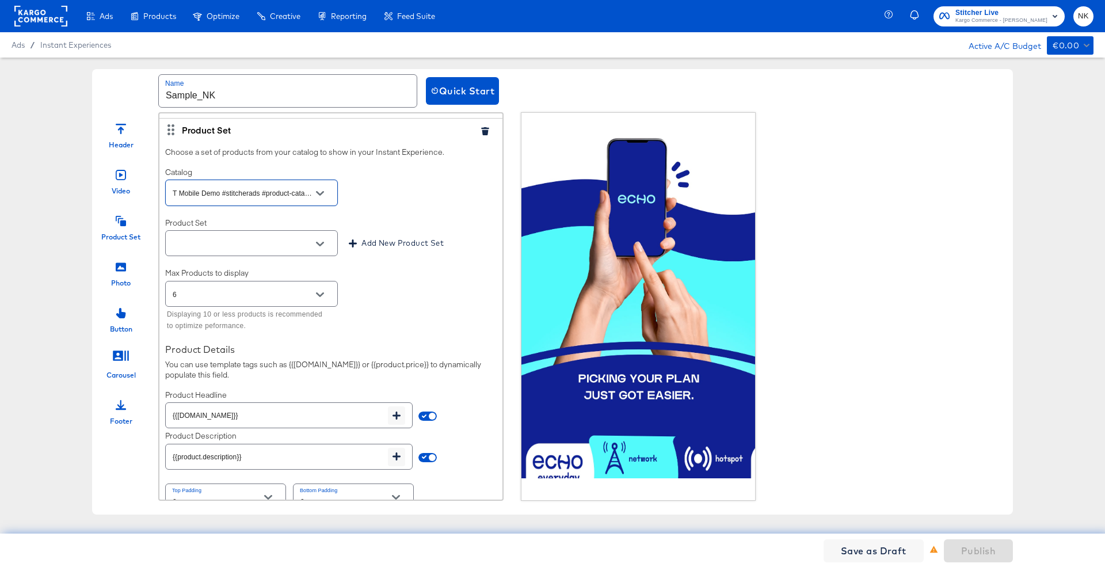
type input "T Mobile Demo #stitcherads #product-catalog #keep"
click at [321, 248] on icon "Open" at bounding box center [320, 244] width 8 height 8
click at [299, 265] on li "All Products" at bounding box center [252, 272] width 172 height 18
type input "All Products"
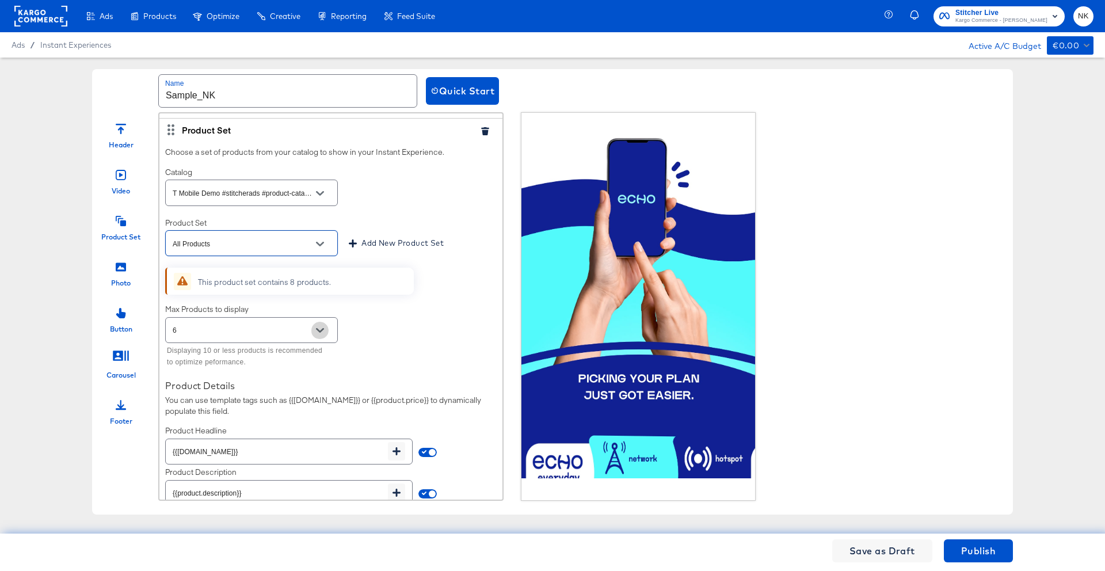
click at [320, 327] on icon "Open" at bounding box center [320, 330] width 8 height 8
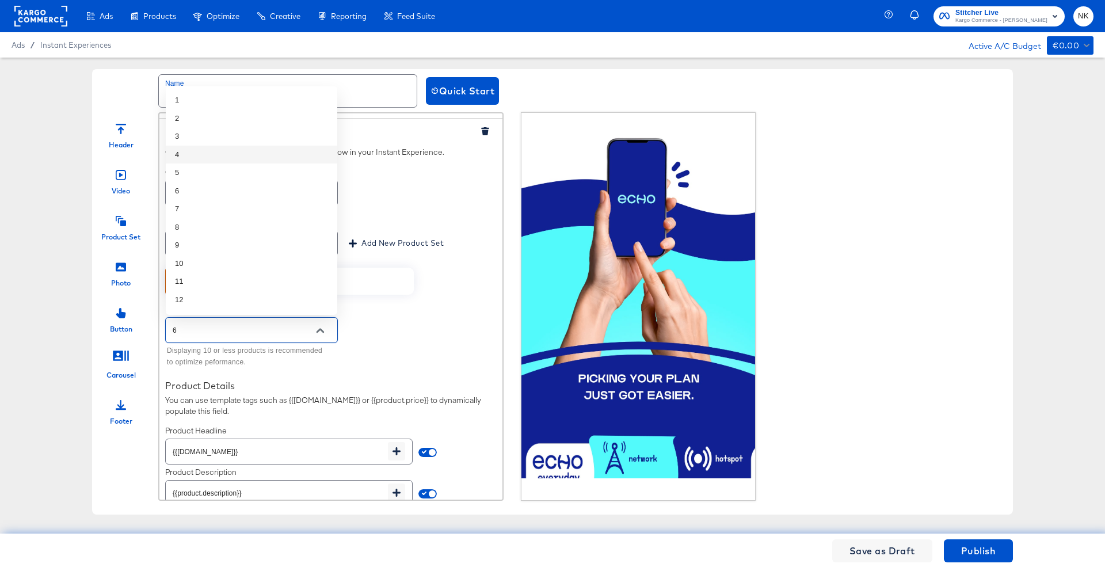
click at [242, 158] on li "4" at bounding box center [252, 155] width 172 height 18
type input "4"
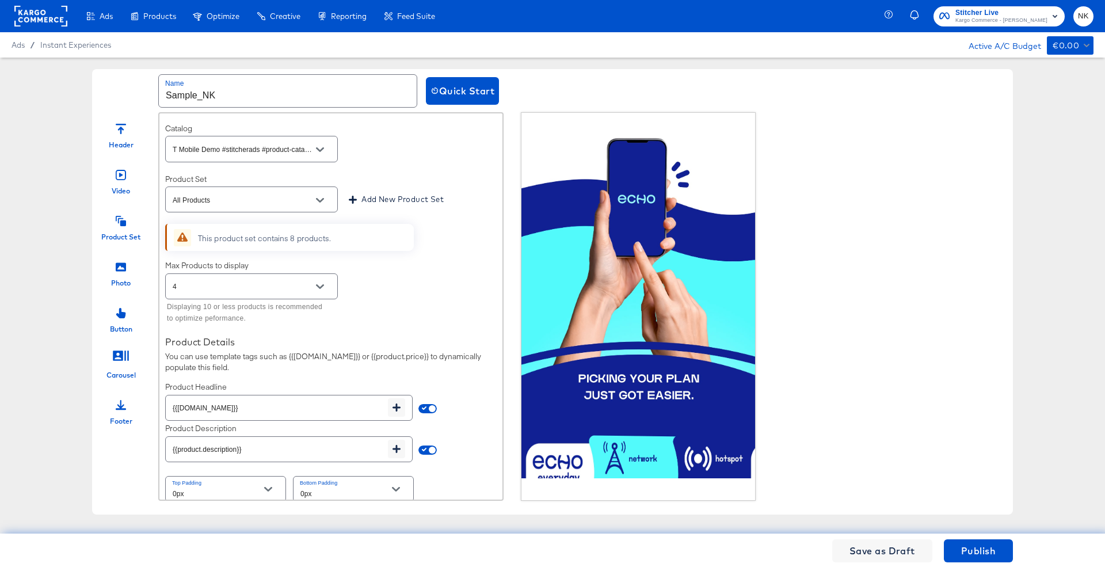
scroll to position [707, 0]
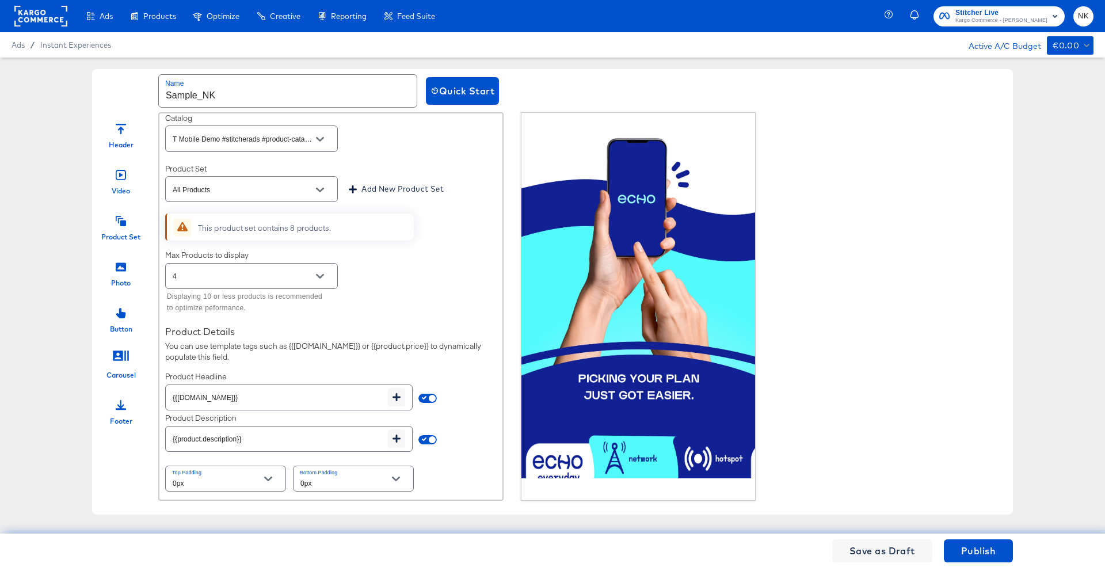
click at [118, 266] on icon at bounding box center [121, 266] width 10 height 9
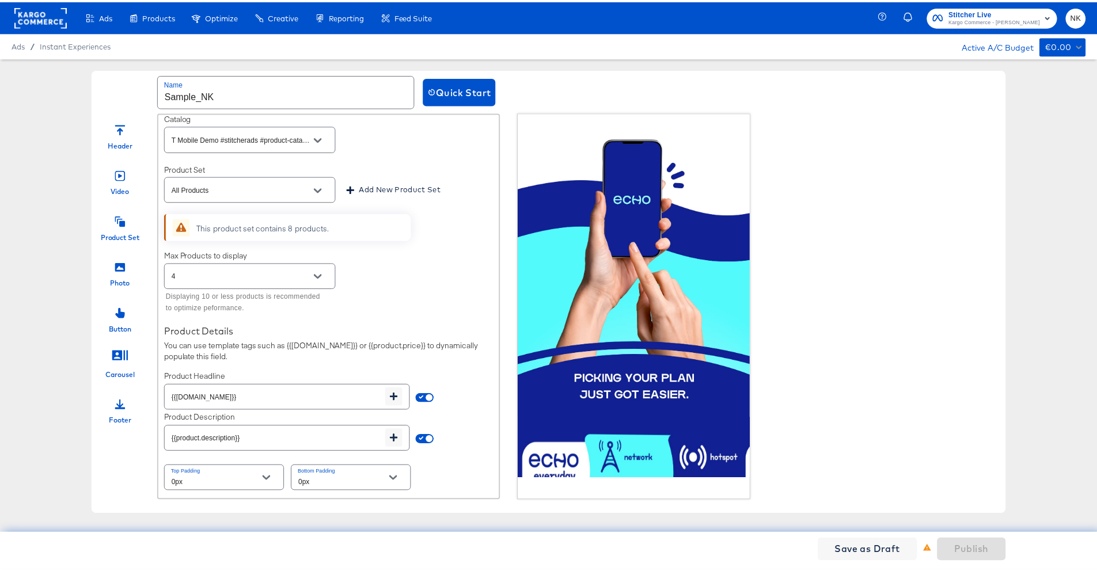
scroll to position [926, 0]
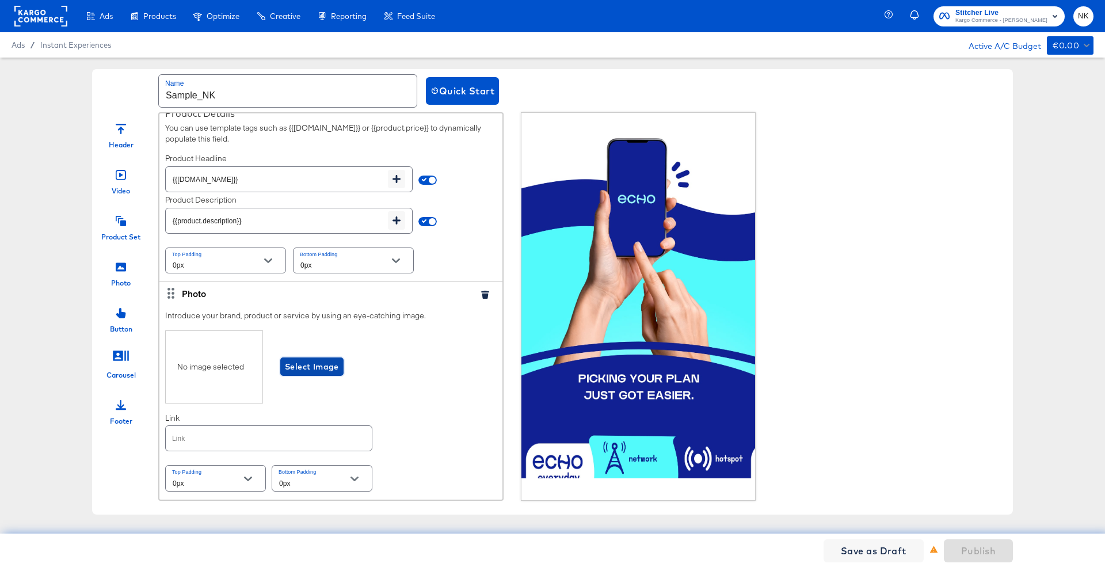
click at [327, 360] on span "Select Image" at bounding box center [312, 367] width 54 height 14
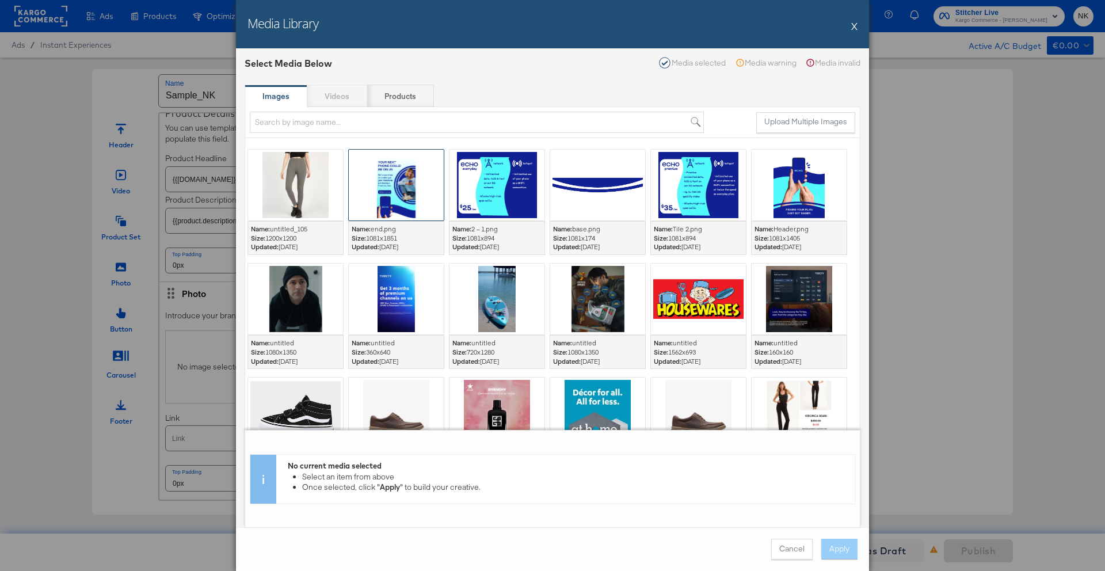
click at [404, 182] on div at bounding box center [396, 185] width 95 height 71
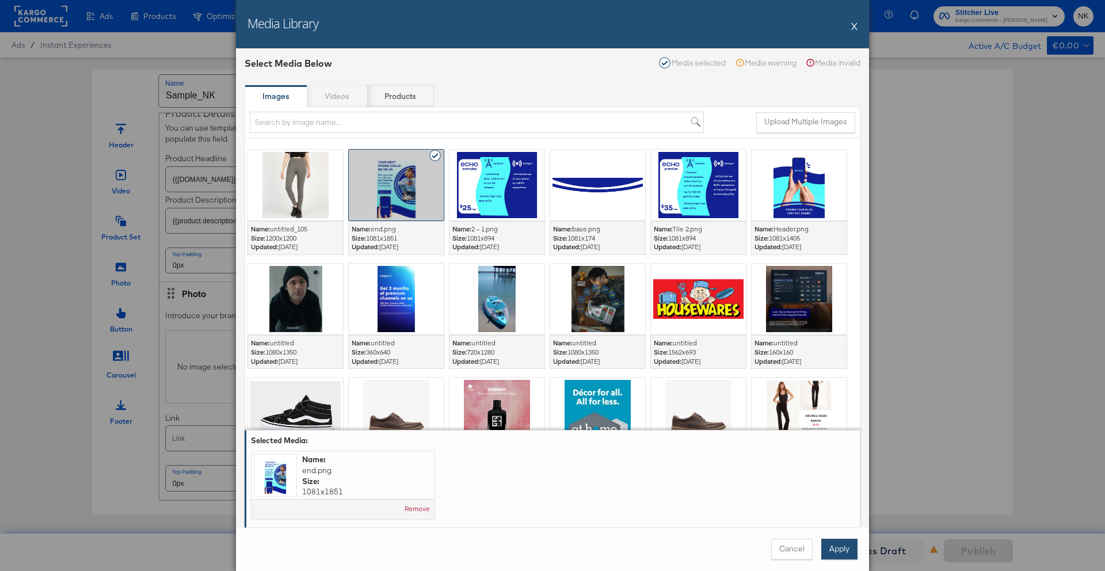
click at [840, 493] on button "Apply" at bounding box center [839, 549] width 36 height 21
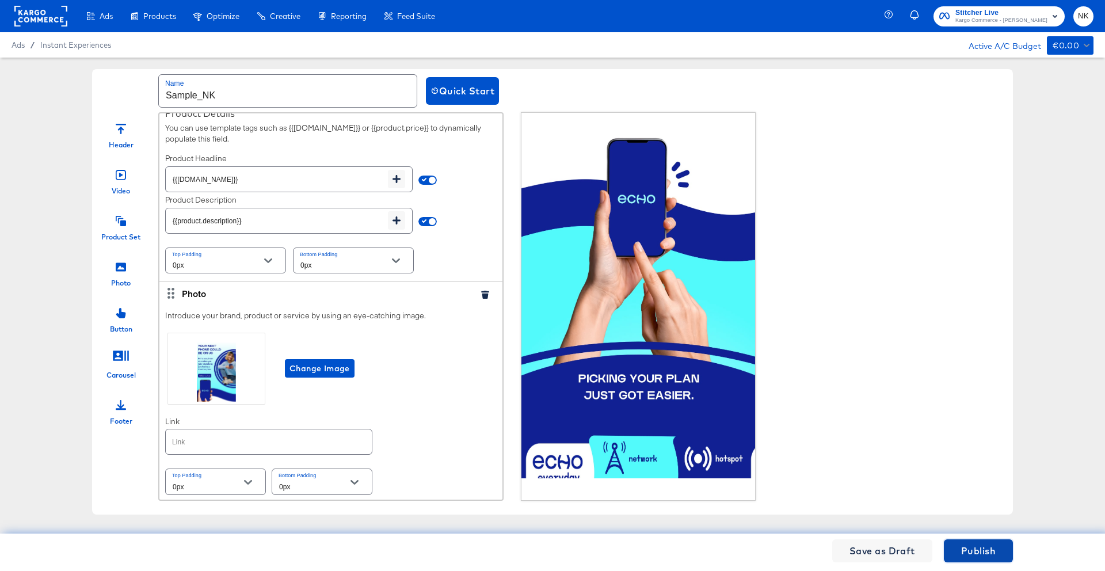
click at [870, 493] on button "Publish" at bounding box center [978, 550] width 69 height 23
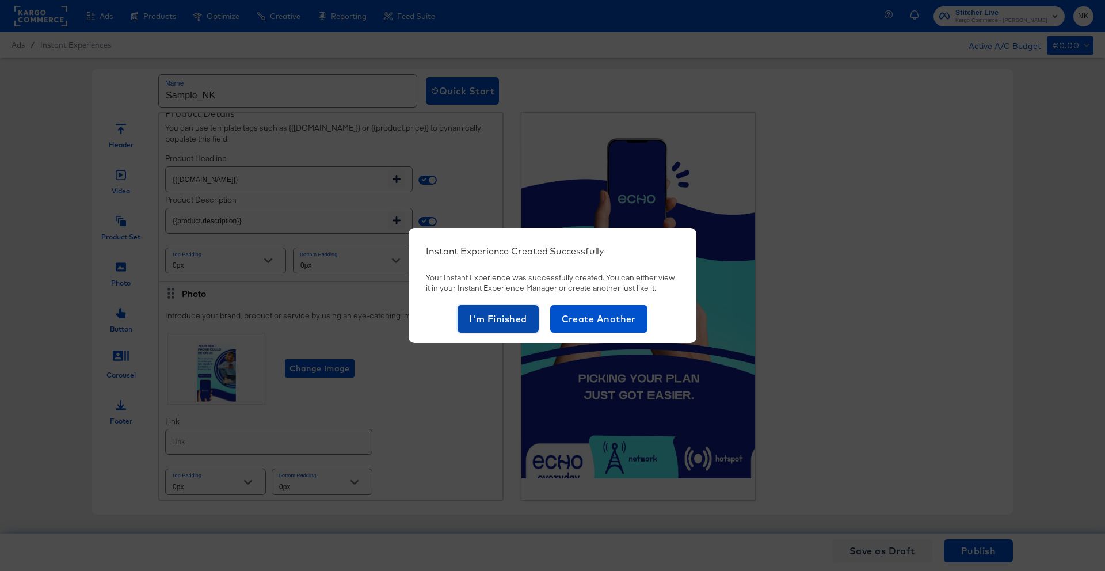
click at [479, 323] on span "I'm Finished" at bounding box center [498, 319] width 58 height 16
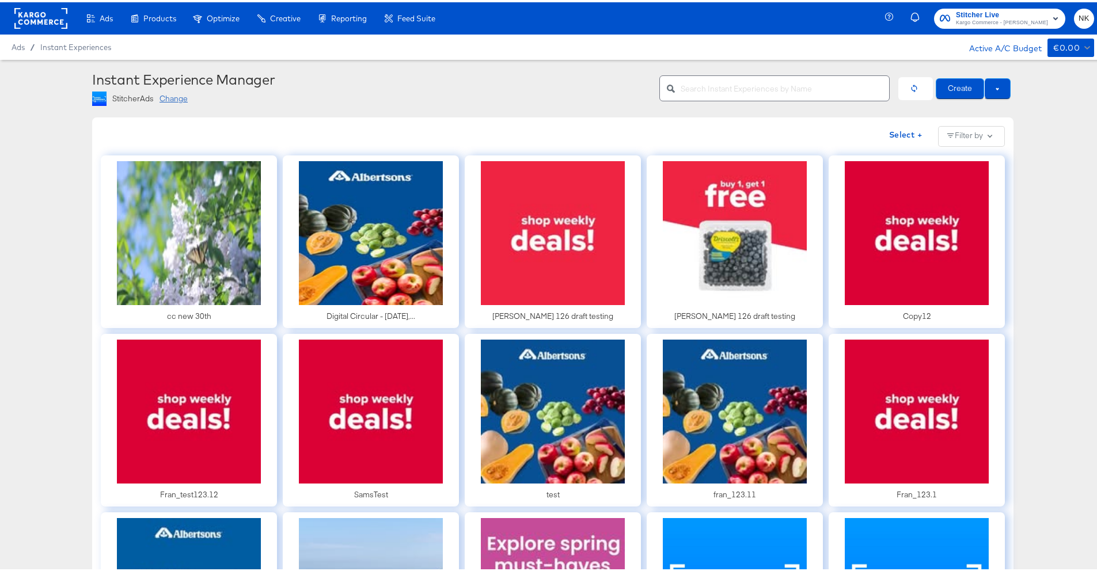
click at [708, 93] on input "text" at bounding box center [784, 81] width 208 height 25
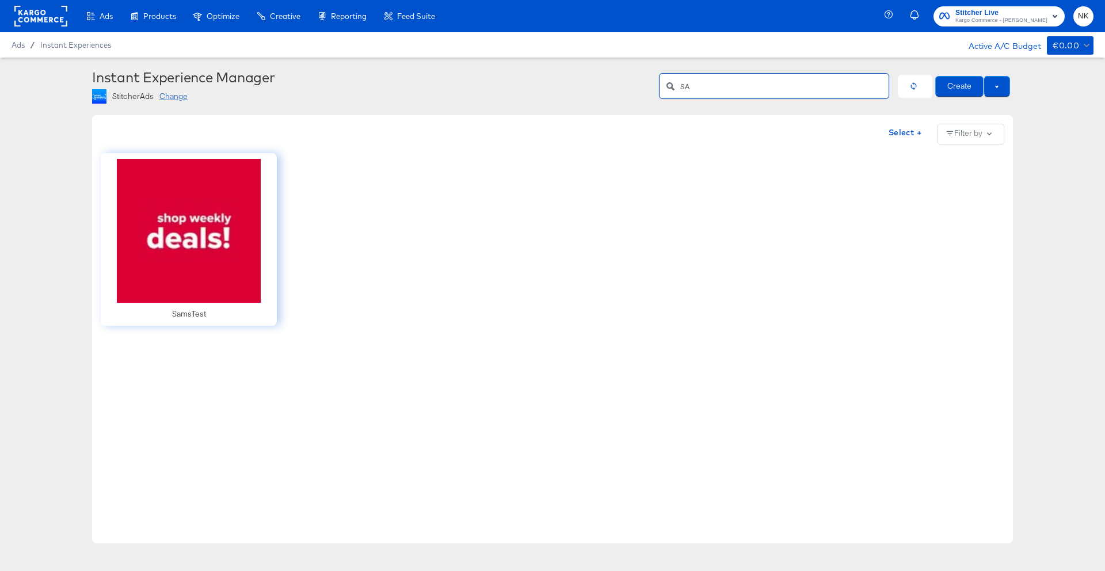
type input "S"
type input "s"
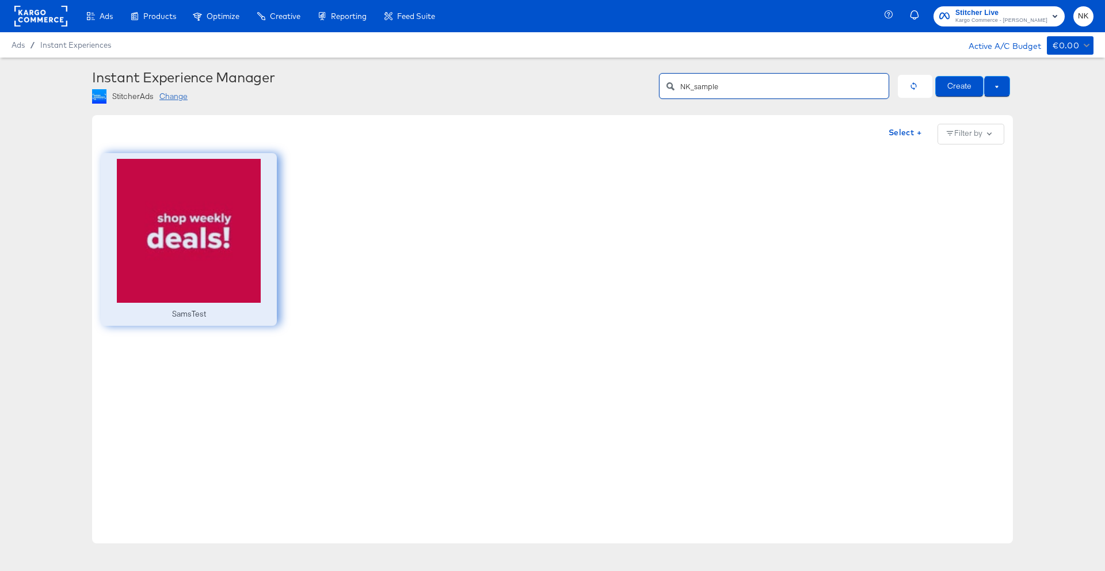
type input "NK_sample"
click at [253, 268] on div at bounding box center [189, 239] width 176 height 173
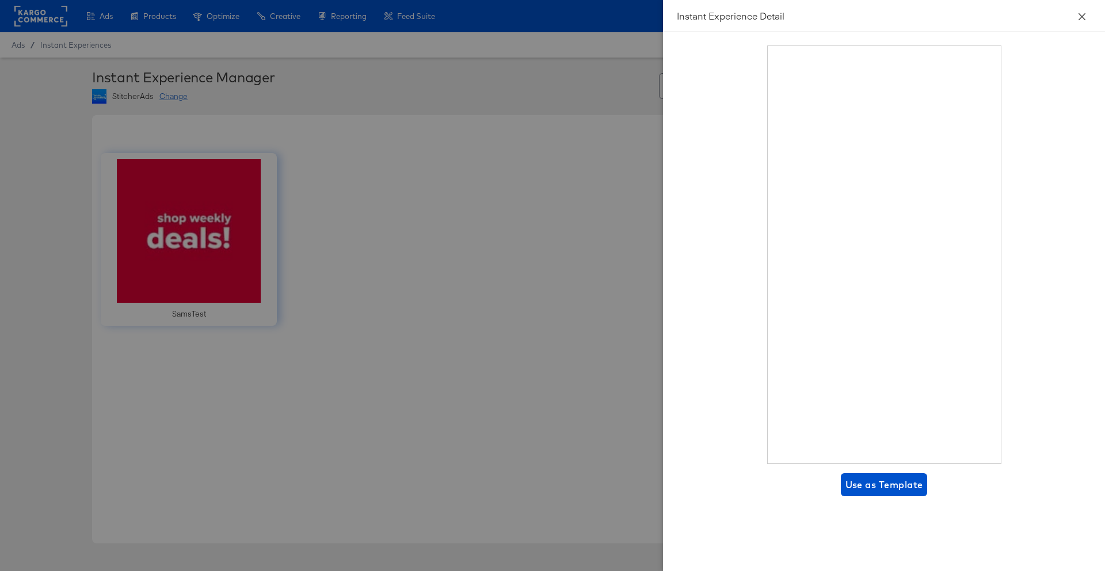
click at [870, 18] on icon "close" at bounding box center [1082, 16] width 9 height 9
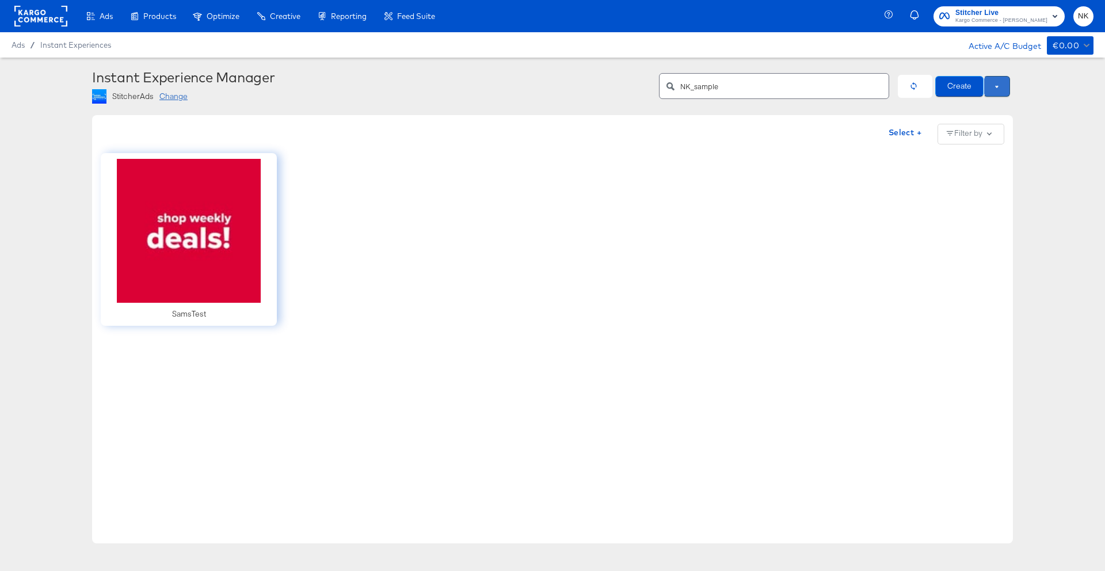
click at [870, 89] on button at bounding box center [997, 86] width 26 height 21
drag, startPoint x: 992, startPoint y: 90, endPoint x: 956, endPoint y: 92, distance: 36.3
click at [870, 90] on button at bounding box center [997, 87] width 26 height 21
click at [870, 92] on button "button" at bounding box center [915, 86] width 35 height 23
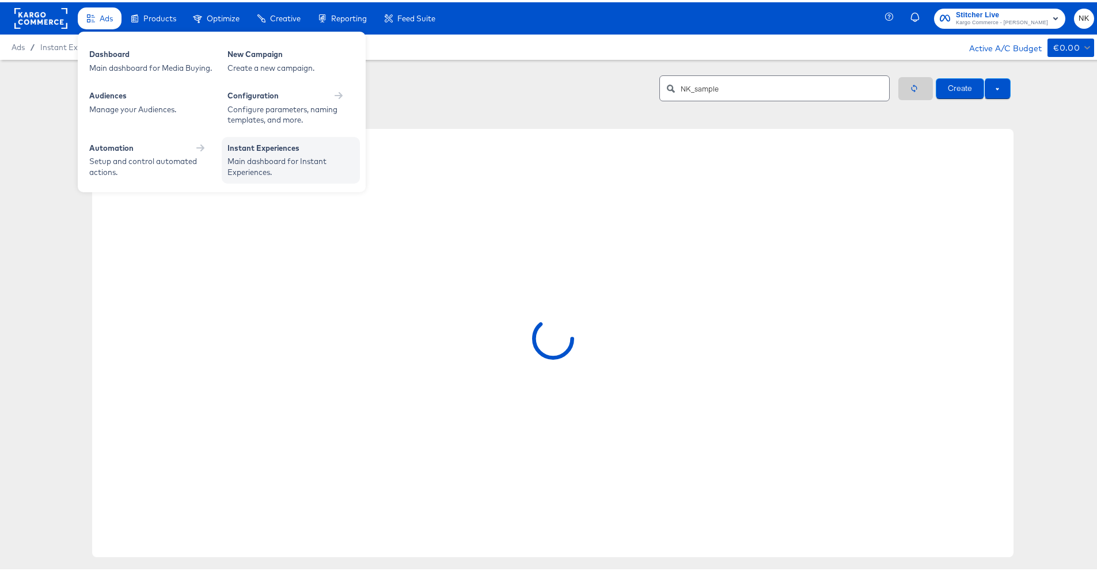
click at [232, 160] on div "Main dashboard for Instant Experiences." at bounding box center [290, 164] width 127 height 21
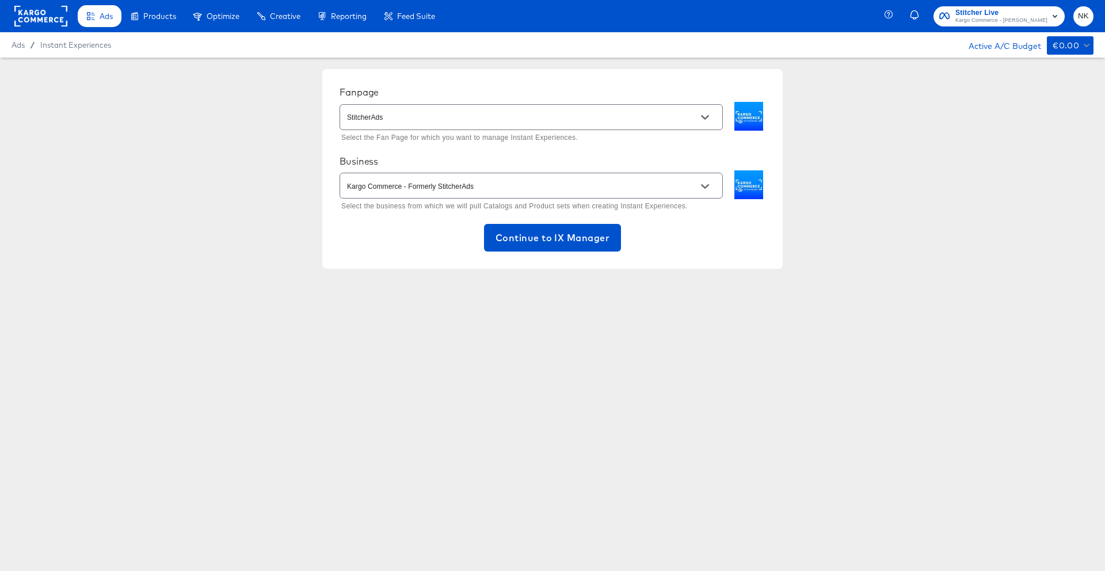
click at [430, 321] on div "Fanpage StitcherAds Select the Fan Page for which you want to manage Instant Ex…" at bounding box center [552, 202] width 1105 height 288
click at [511, 242] on span "Continue to IX Manager" at bounding box center [553, 238] width 114 height 16
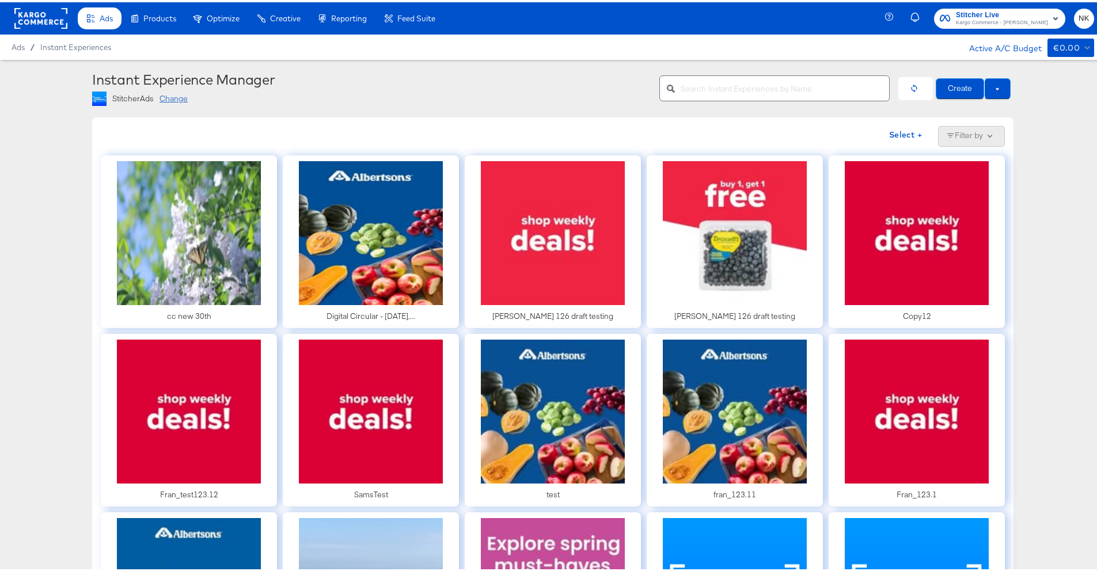
click at [870, 136] on button "Filter by" at bounding box center [971, 134] width 67 height 21
click at [829, 139] on div "Select + Filter by Only show archived items" at bounding box center [553, 134] width 904 height 21
click at [870, 87] on button "button" at bounding box center [915, 86] width 35 height 23
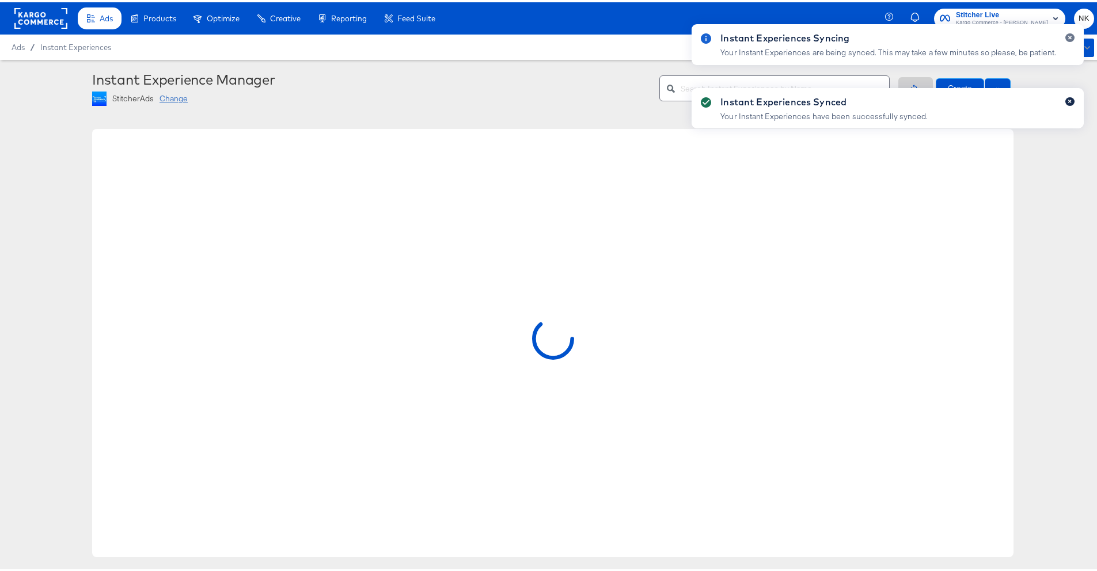
click at [870, 97] on icon "button" at bounding box center [1069, 99] width 5 height 6
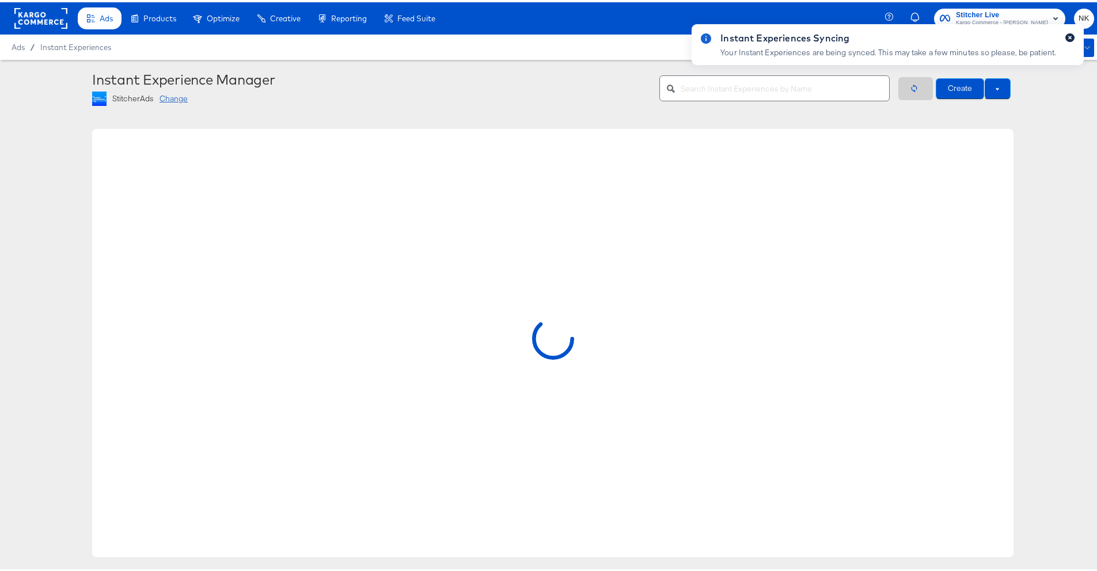
click at [870, 36] on button "button" at bounding box center [1069, 35] width 9 height 9
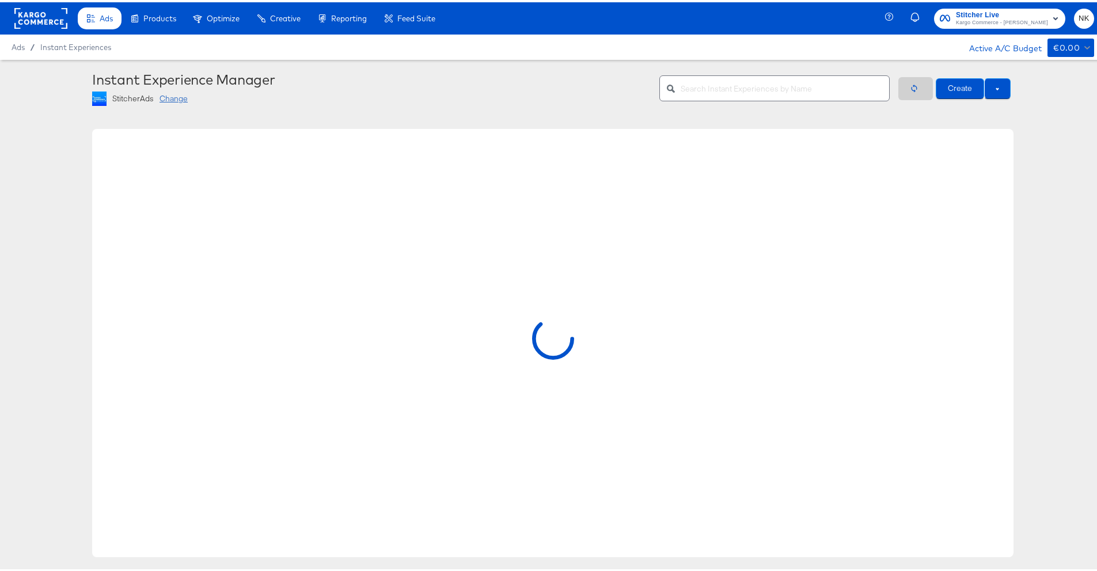
drag, startPoint x: 500, startPoint y: 174, endPoint x: 515, endPoint y: 160, distance: 20.8
click at [502, 171] on div at bounding box center [552, 341] width 921 height 428
click at [712, 91] on input "text" at bounding box center [784, 81] width 208 height 25
type input "sample"
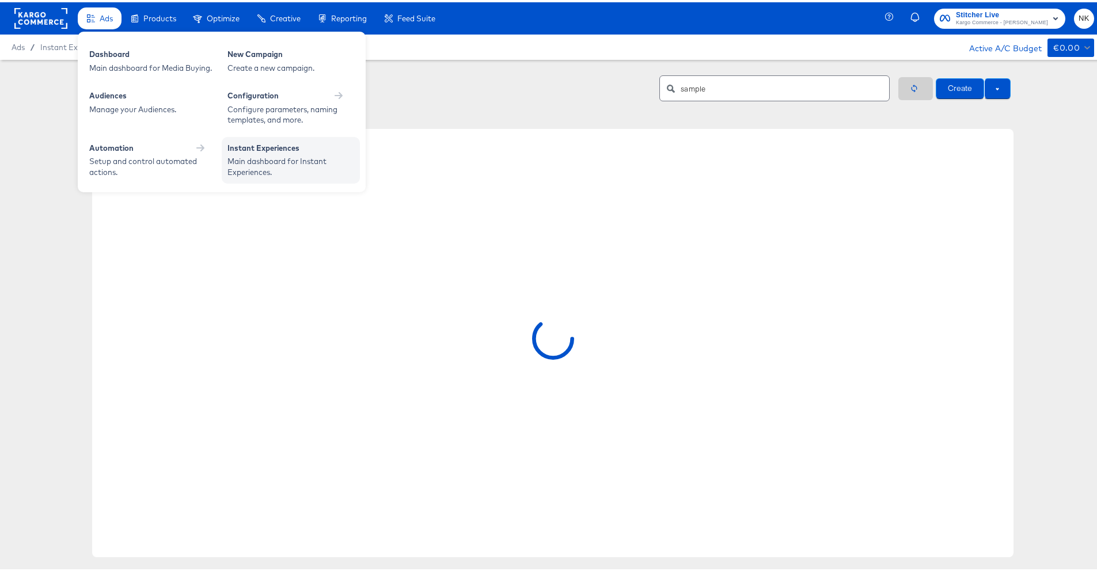
click at [238, 158] on div "Main dashboard for Instant Experiences." at bounding box center [290, 164] width 127 height 21
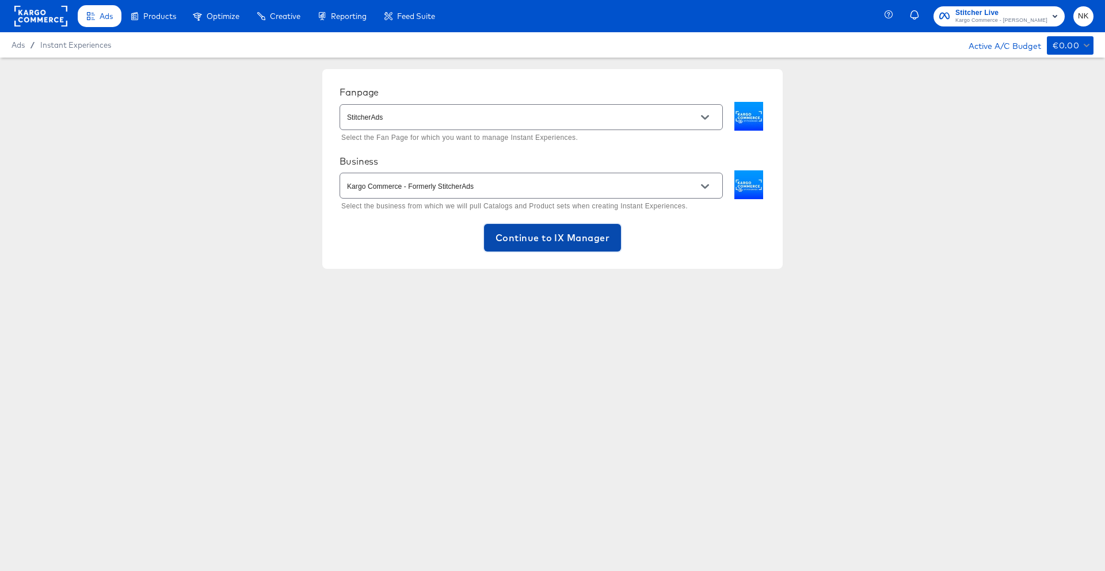
click at [526, 234] on span "Continue to IX Manager" at bounding box center [553, 238] width 114 height 16
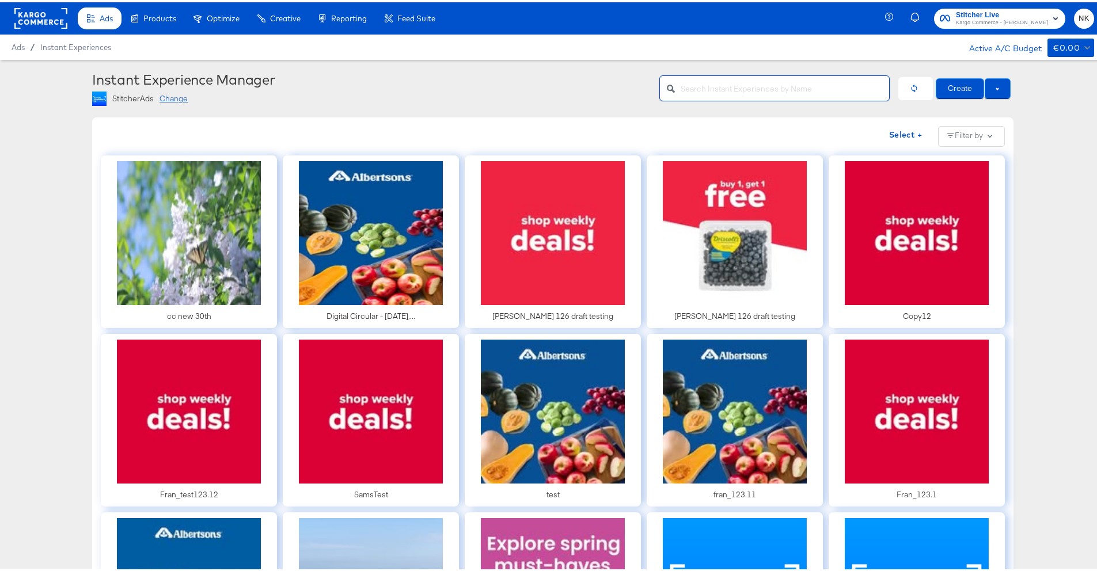
click at [736, 87] on input "text" at bounding box center [784, 81] width 208 height 25
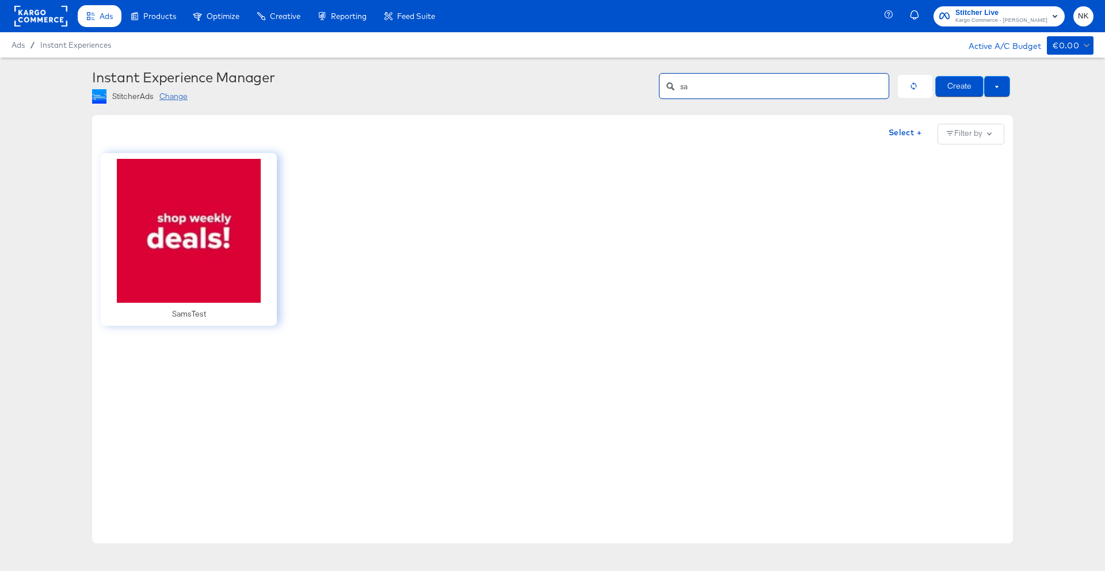
type input "s"
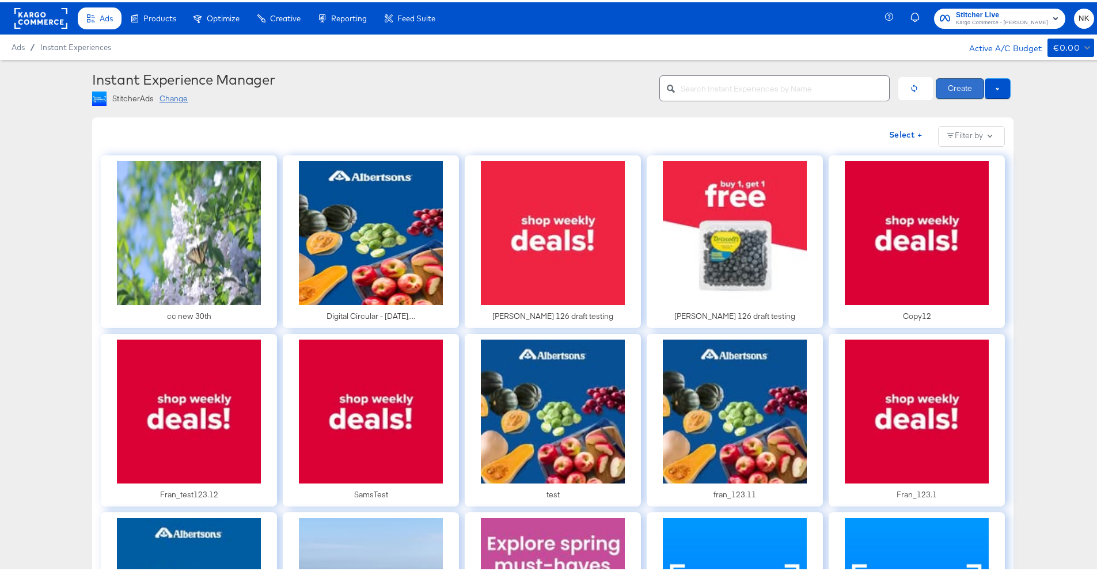
click at [870, 94] on button "Create" at bounding box center [959, 86] width 48 height 21
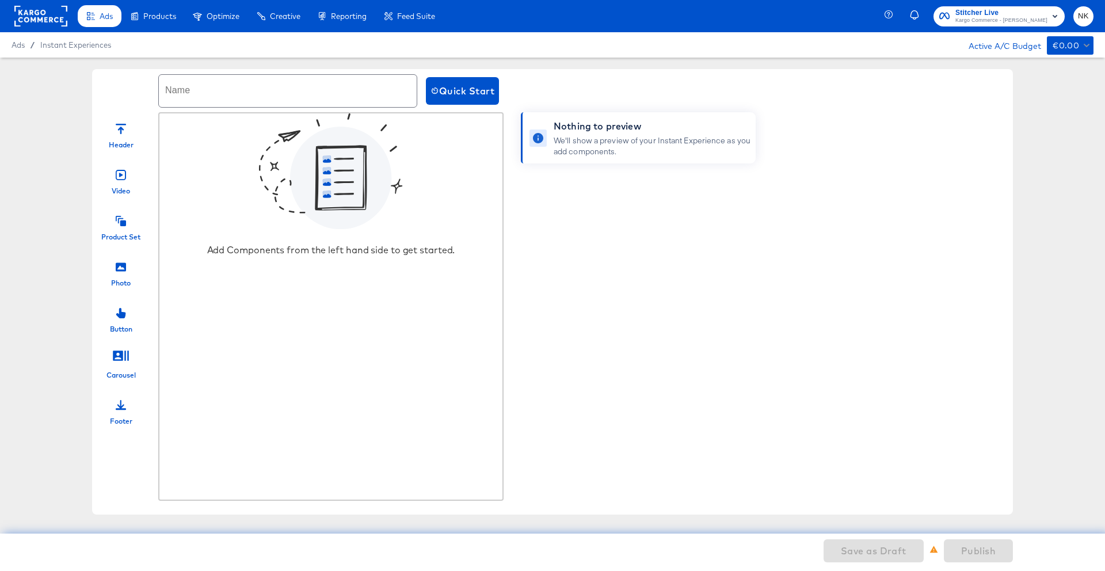
click at [119, 220] on icon at bounding box center [121, 221] width 10 height 10
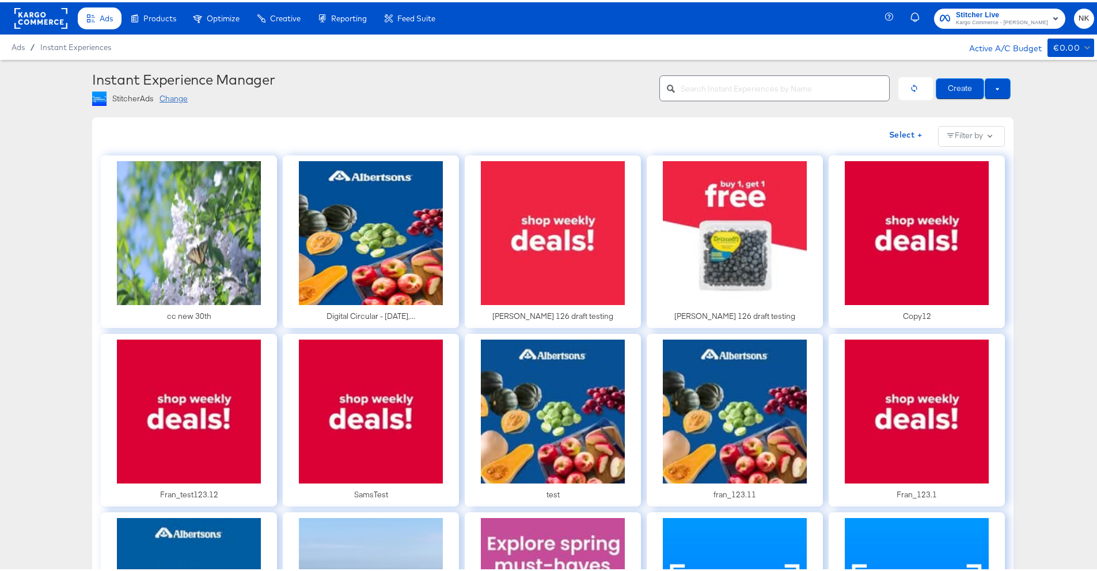
click at [47, 17] on rect at bounding box center [40, 16] width 53 height 21
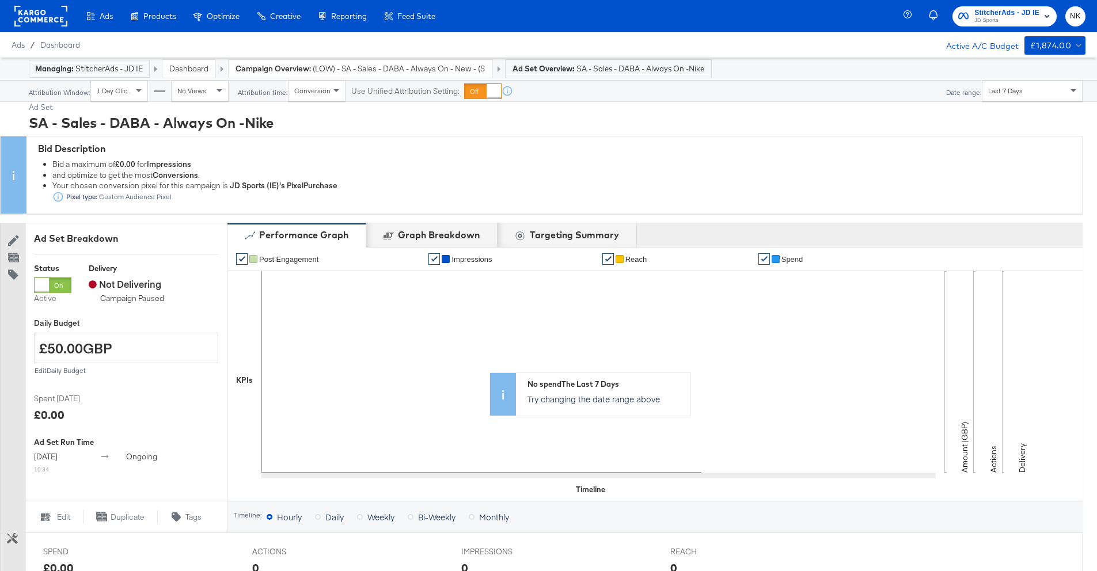
scroll to position [409, 0]
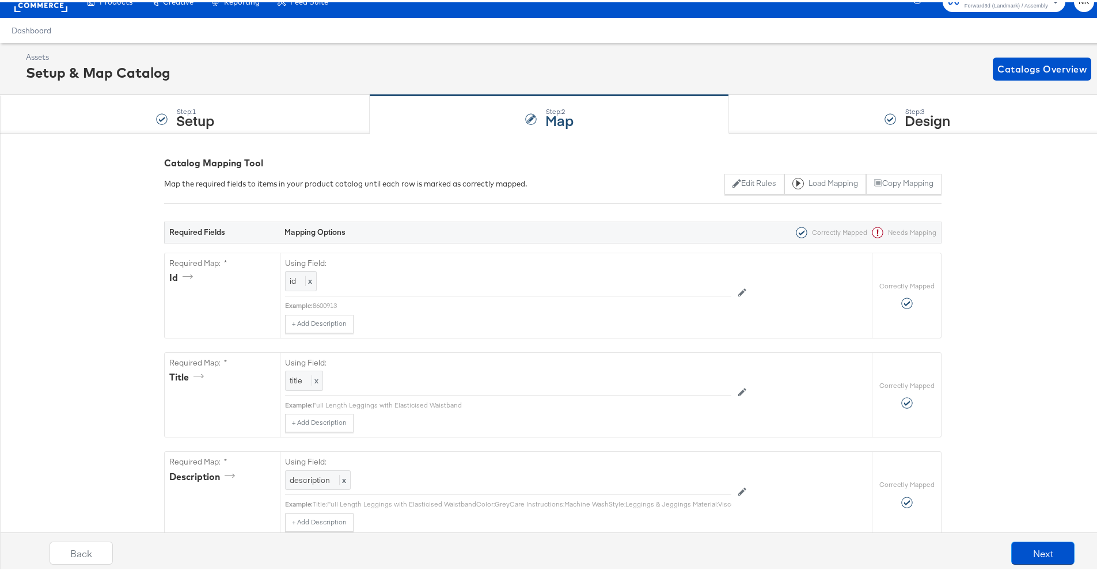
scroll to position [23, 0]
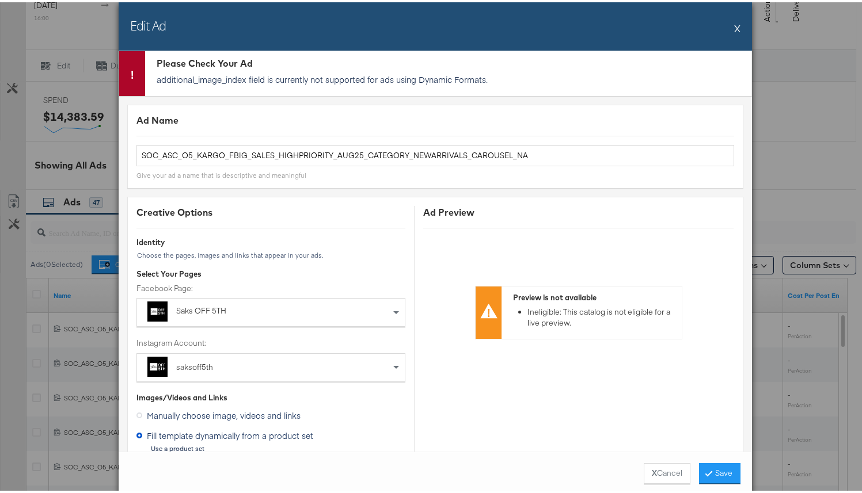
scroll to position [1105, 0]
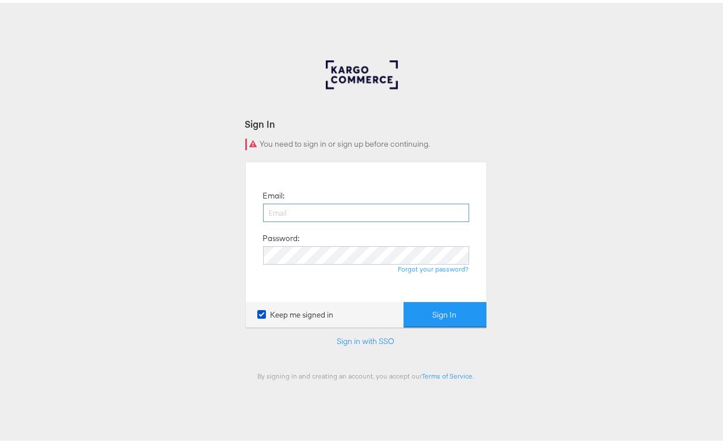
click at [370, 211] on input "email" at bounding box center [366, 210] width 206 height 18
type input "[PERSON_NAME][EMAIL_ADDRESS][DOMAIN_NAME]"
click at [404, 299] on button "Sign In" at bounding box center [445, 312] width 83 height 26
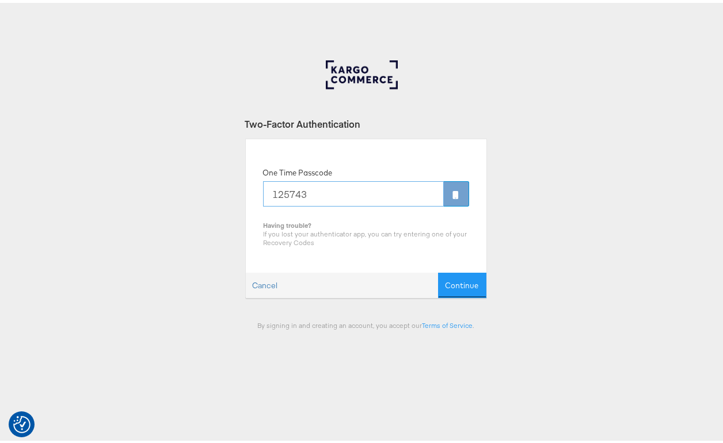
type input "125743"
click at [438, 270] on button "Continue" at bounding box center [462, 283] width 48 height 26
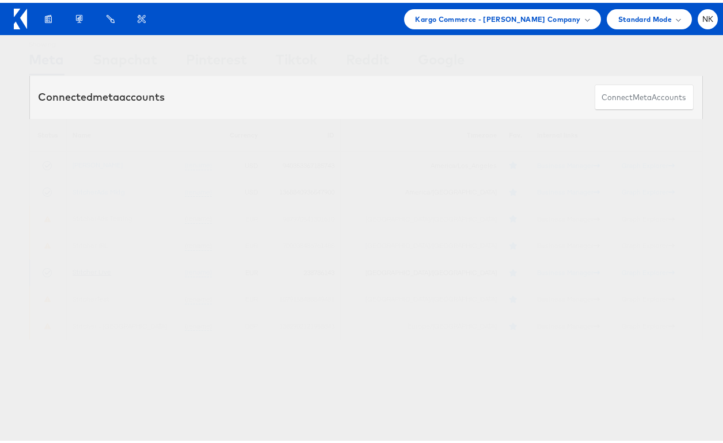
click at [97, 267] on link "Stitcher Live" at bounding box center [92, 269] width 39 height 9
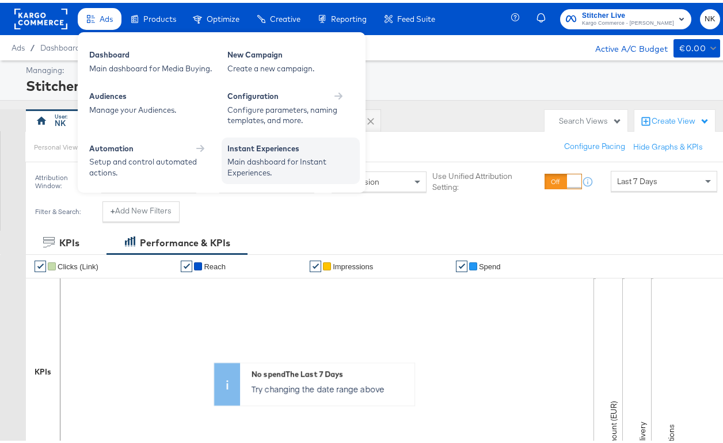
click at [285, 165] on div "Main dashboard for Instant Experiences." at bounding box center [290, 164] width 127 height 21
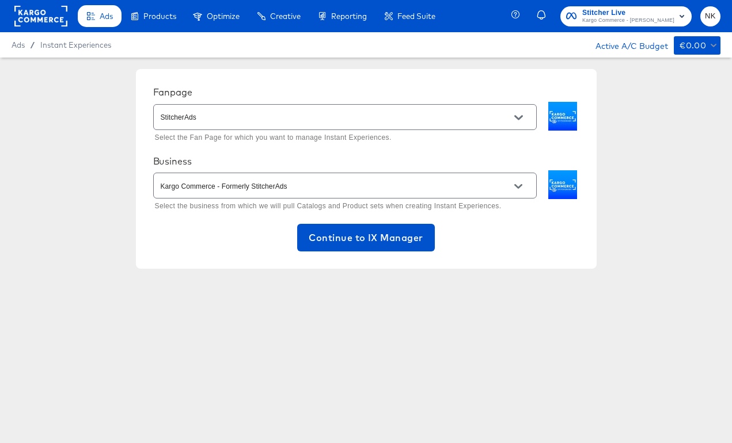
click at [348, 196] on div "Kargo Commerce - Formerly StitcherAds" at bounding box center [344, 186] width 383 height 26
click at [515, 185] on icon "Open" at bounding box center [518, 186] width 8 height 5
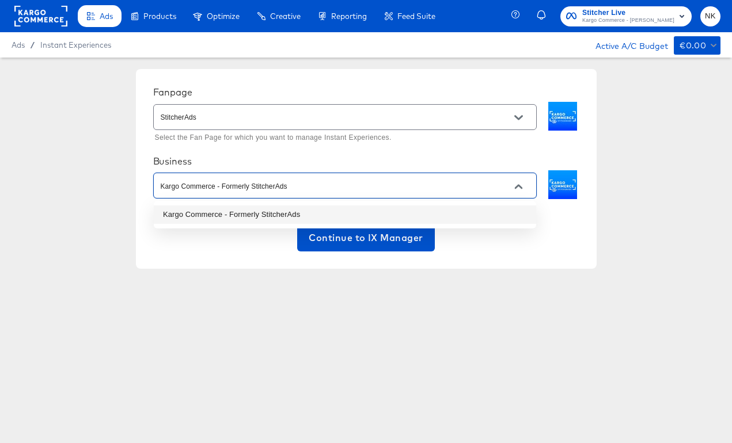
click at [500, 163] on div "Business" at bounding box center [366, 161] width 426 height 12
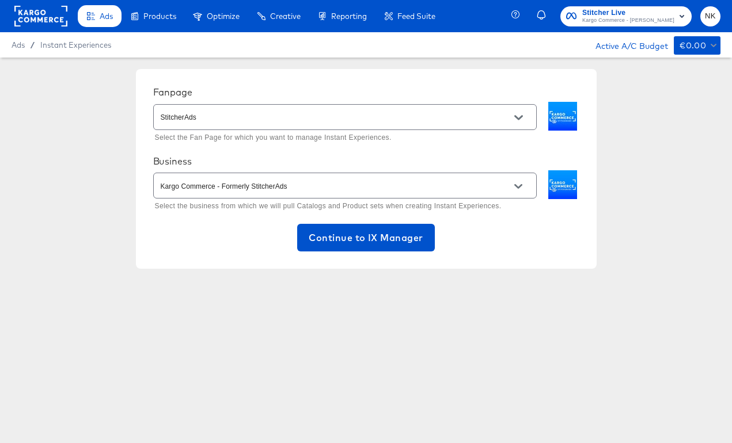
click at [518, 122] on button "Open" at bounding box center [517, 117] width 17 height 17
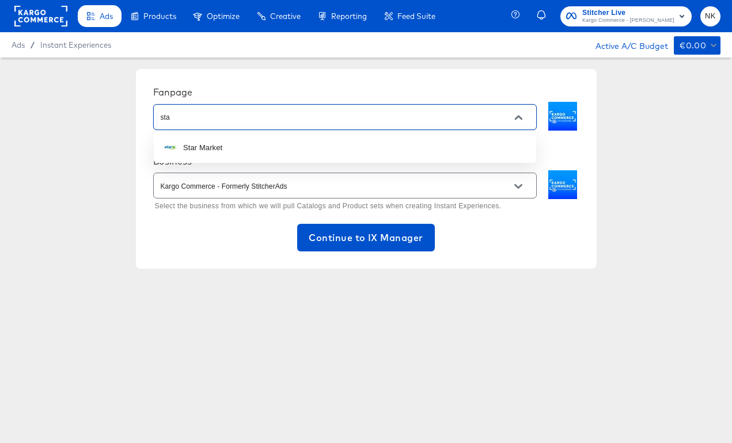
drag, startPoint x: 295, startPoint y: 124, endPoint x: 128, endPoint y: 114, distance: 167.3
click at [128, 114] on div "Fanpage sta Select the Fan Page for which you want to manage Instant Experience…" at bounding box center [366, 169] width 732 height 223
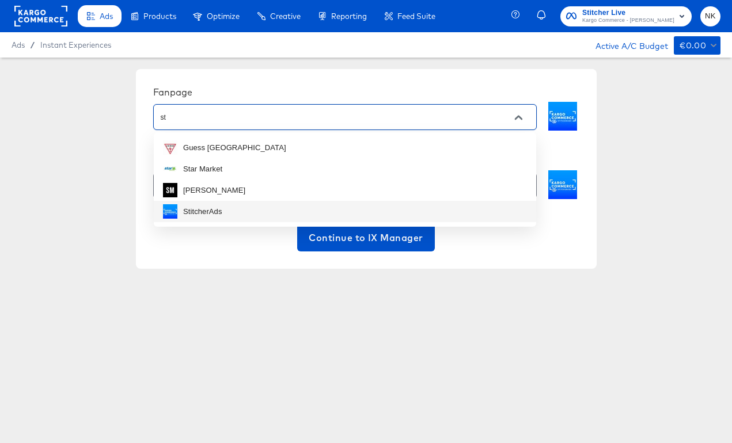
type input "s"
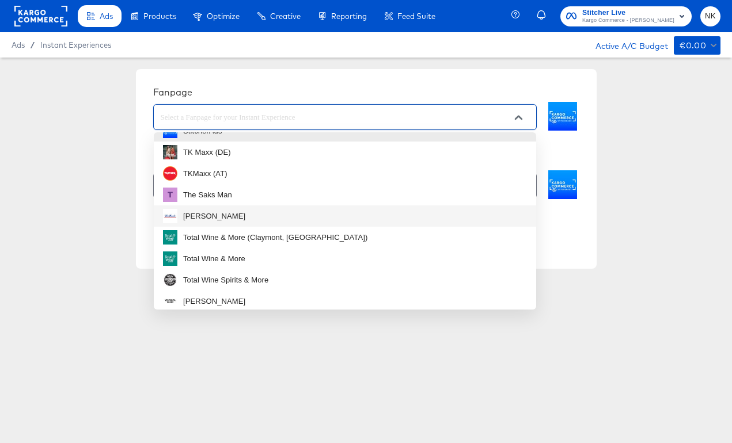
scroll to position [684, 0]
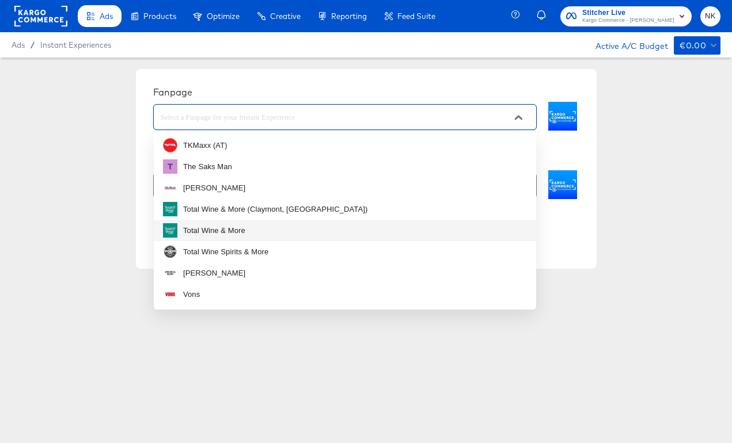
type input "StitcherAds"
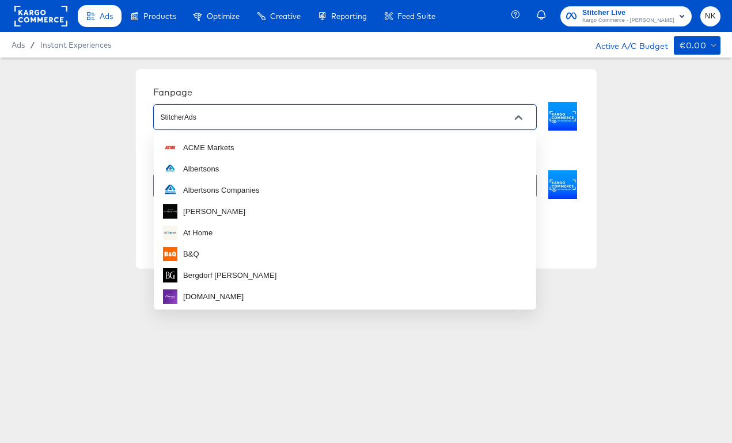
click at [291, 113] on input "StitcherAds" at bounding box center [335, 117] width 355 height 13
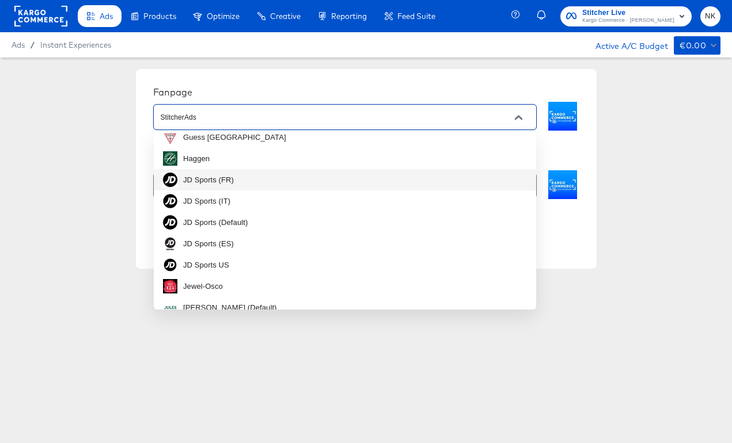
scroll to position [0, 0]
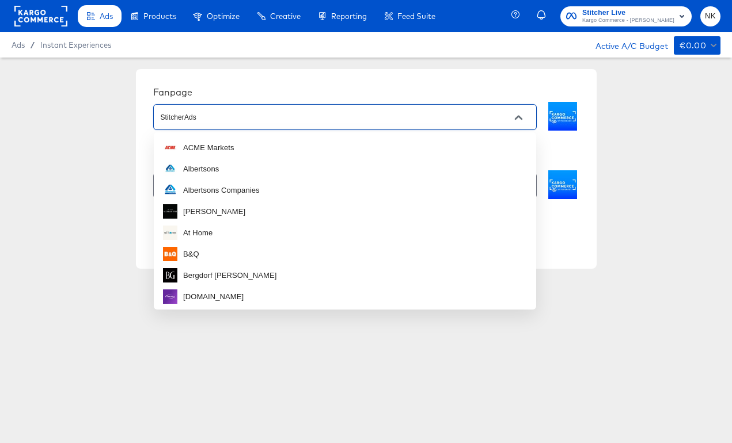
click at [286, 123] on input "StitcherAds" at bounding box center [335, 117] width 355 height 13
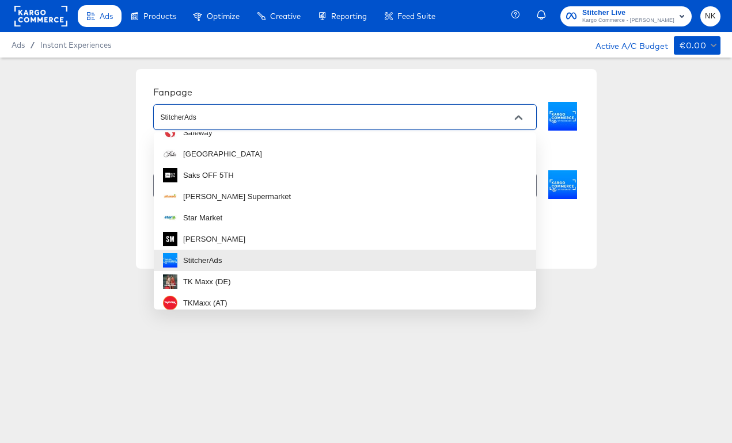
scroll to position [467, 0]
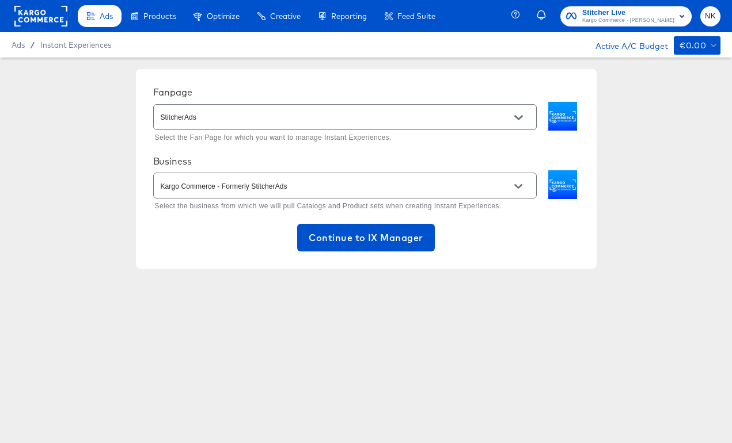
click at [98, 159] on div "Fanpage StitcherAds Select the Fan Page for which you want to manage Instant Ex…" at bounding box center [366, 169] width 732 height 223
click at [259, 125] on div "StitcherAds" at bounding box center [344, 117] width 383 height 26
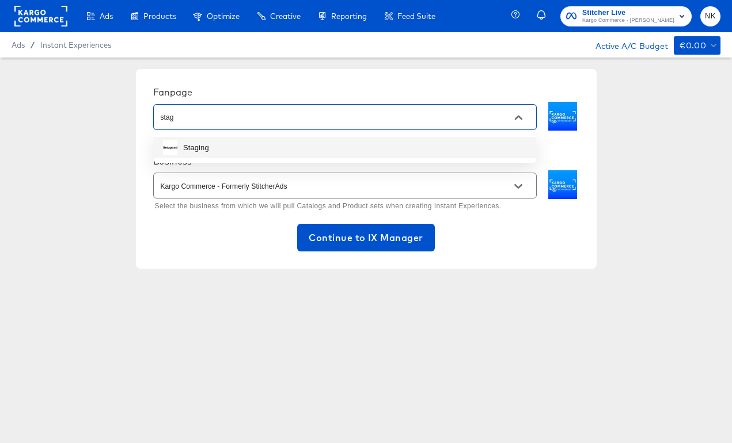
click at [252, 145] on li "Staging" at bounding box center [345, 147] width 382 height 21
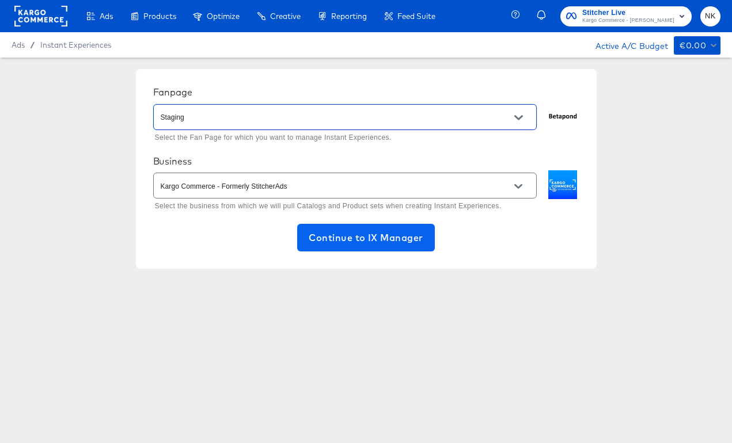
type input "Staging"
click at [318, 228] on button "Continue to IX Manager" at bounding box center [365, 238] width 137 height 28
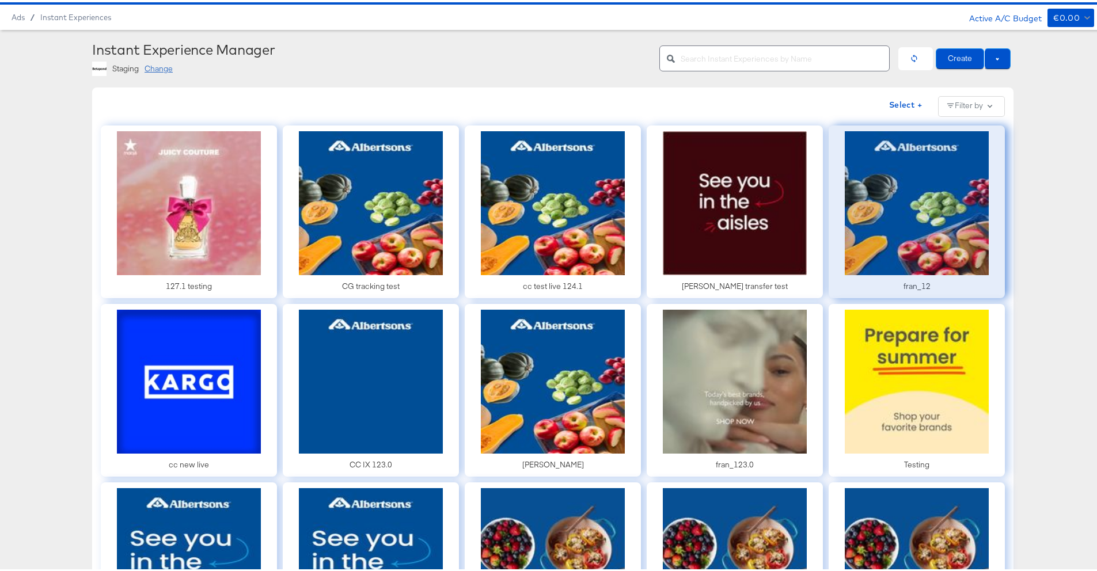
scroll to position [22, 0]
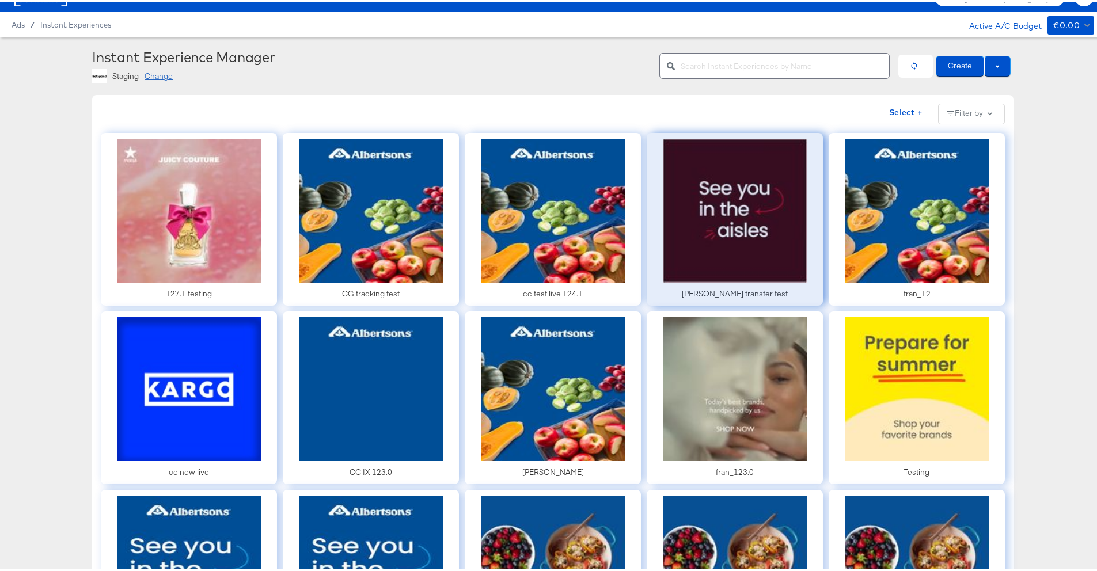
click at [689, 235] on div at bounding box center [734, 217] width 176 height 173
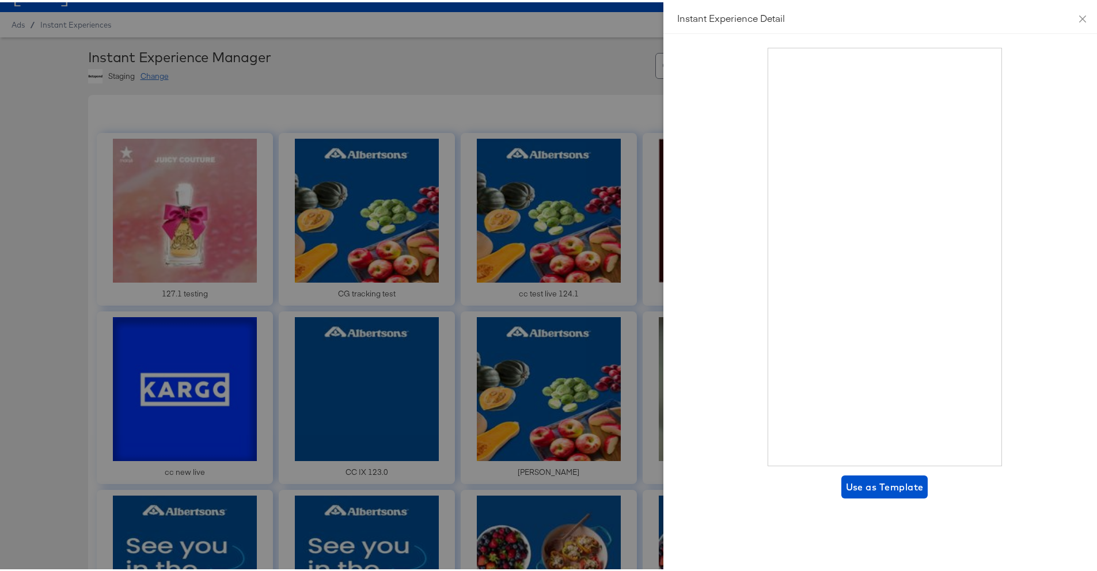
scroll to position [161, 0]
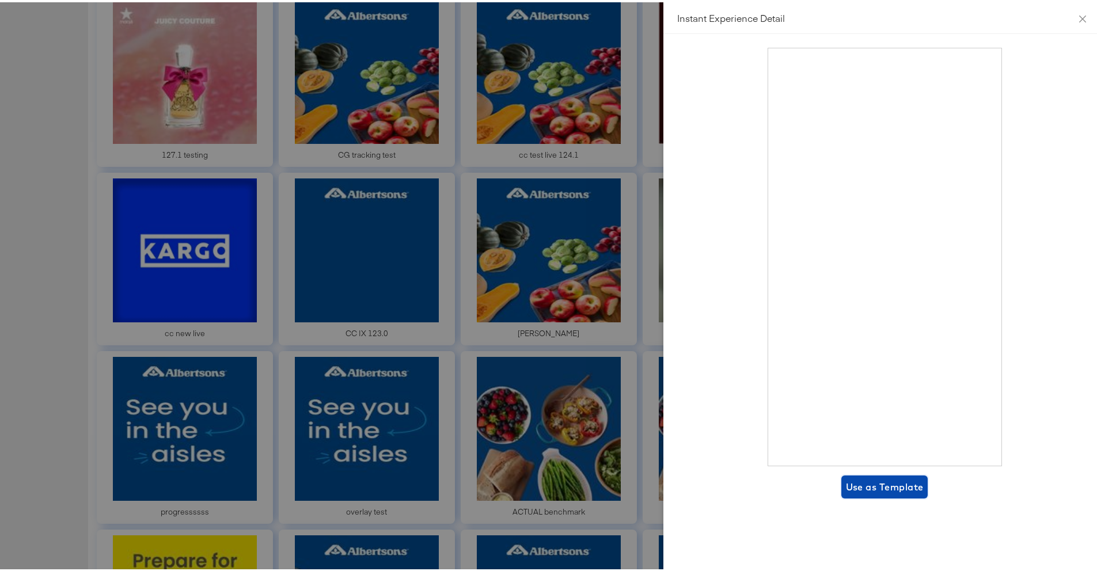
click at [731, 443] on span "Use as Template" at bounding box center [885, 485] width 78 height 16
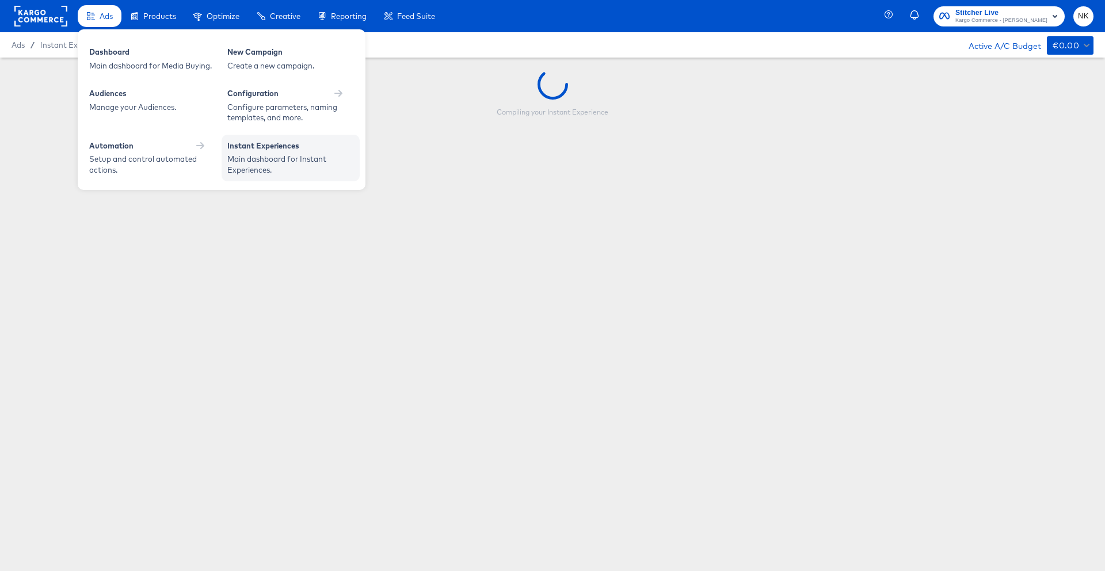
click at [235, 153] on div "Instant Experiences" at bounding box center [290, 147] width 127 height 14
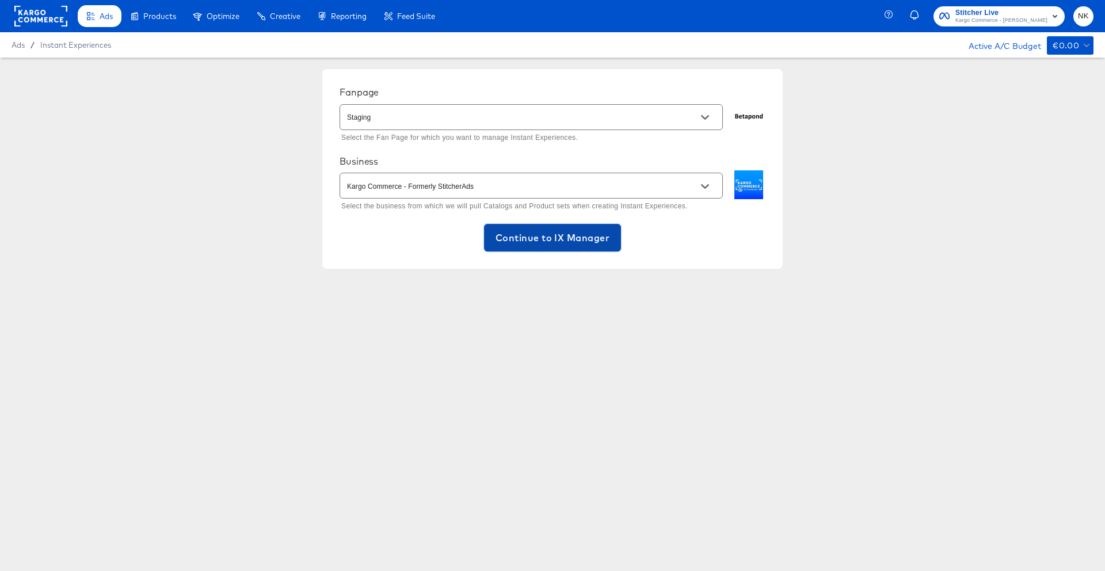
click at [554, 227] on button "Continue to IX Manager" at bounding box center [552, 238] width 137 height 28
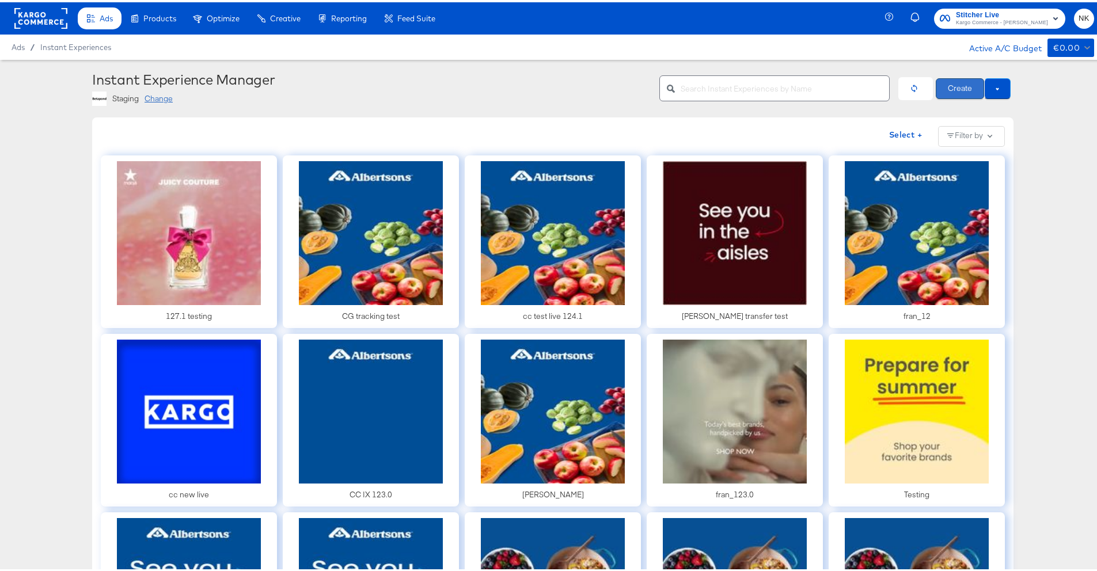
click at [731, 92] on button "Create" at bounding box center [959, 86] width 48 height 21
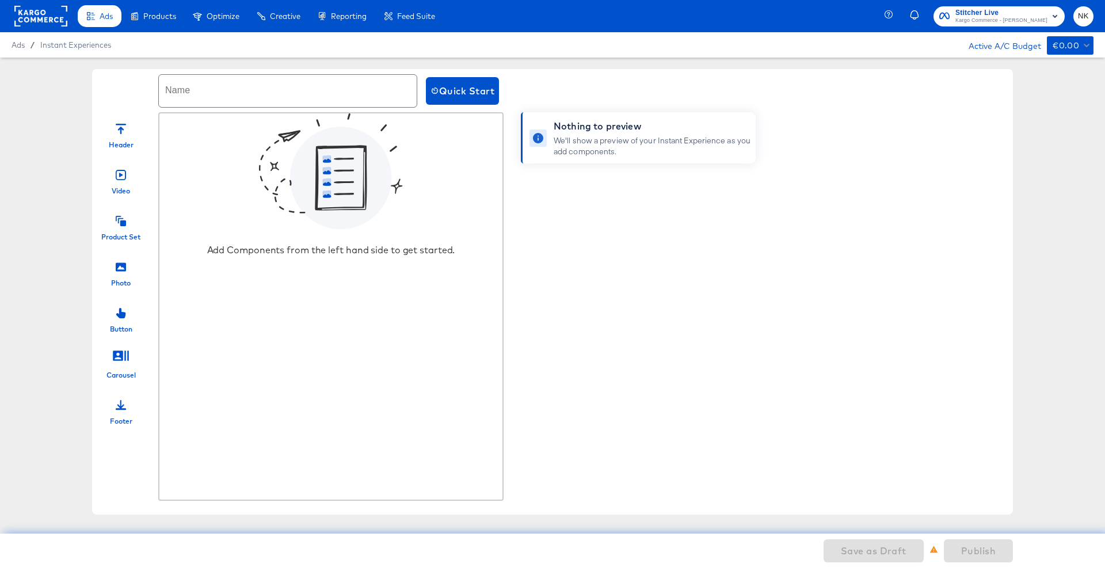
click at [120, 173] on icon at bounding box center [121, 175] width 10 height 10
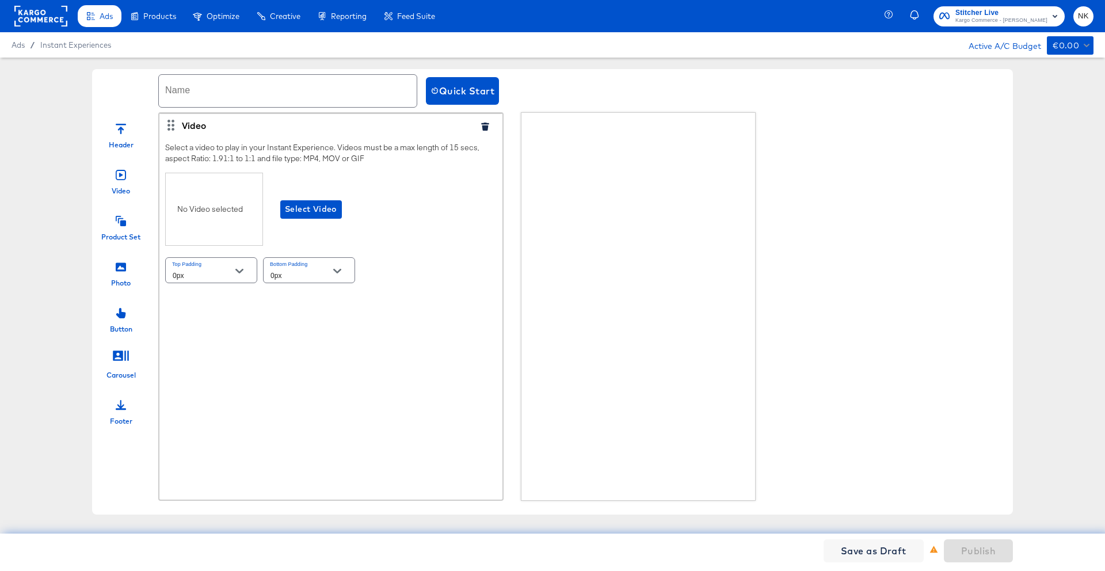
click at [123, 222] on icon at bounding box center [121, 221] width 10 height 10
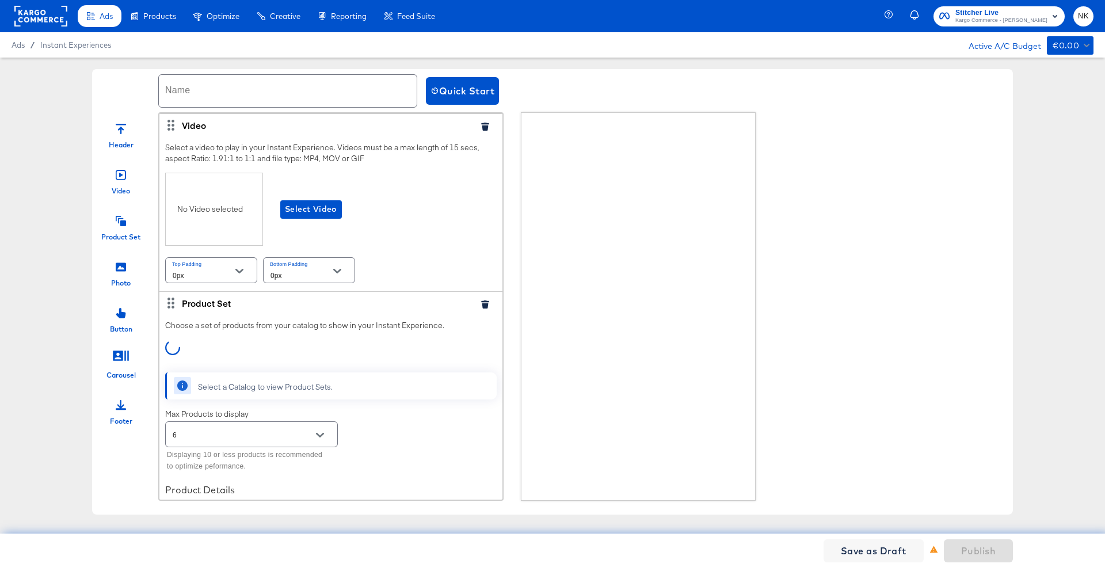
click at [481, 125] on icon "button" at bounding box center [485, 127] width 8 height 8
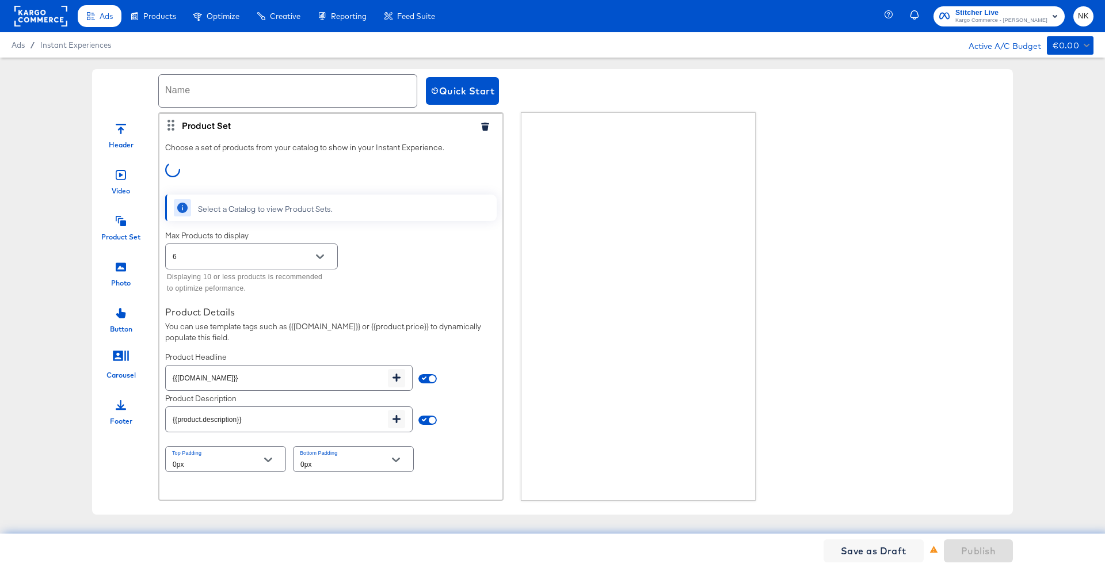
click at [481, 125] on icon "button" at bounding box center [485, 127] width 8 height 8
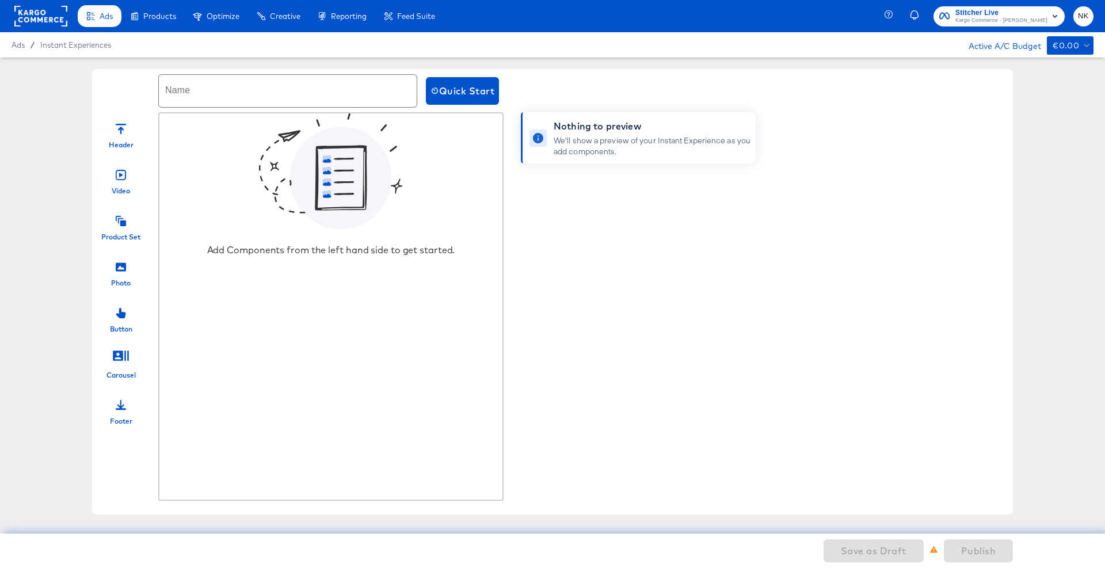
click at [123, 268] on icon at bounding box center [121, 267] width 10 height 10
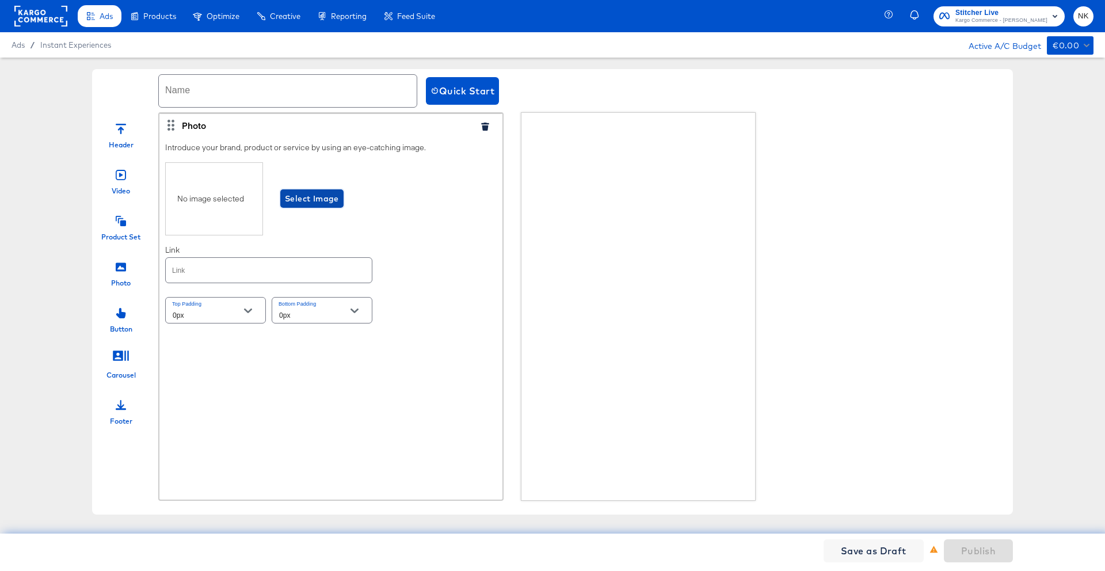
click at [321, 205] on span "Select Image" at bounding box center [312, 199] width 54 height 14
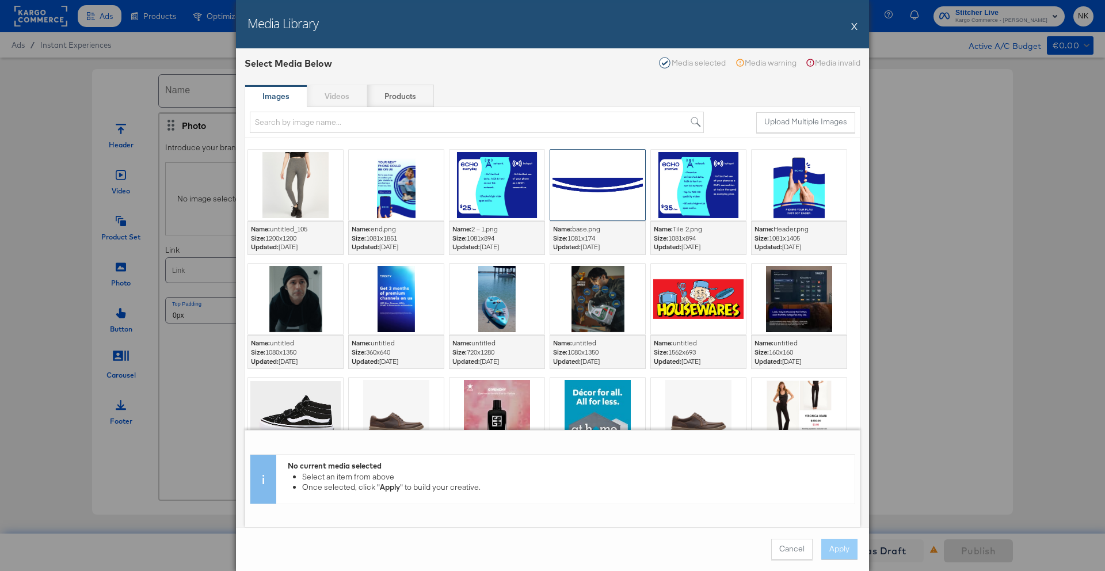
click at [593, 197] on div at bounding box center [597, 185] width 95 height 71
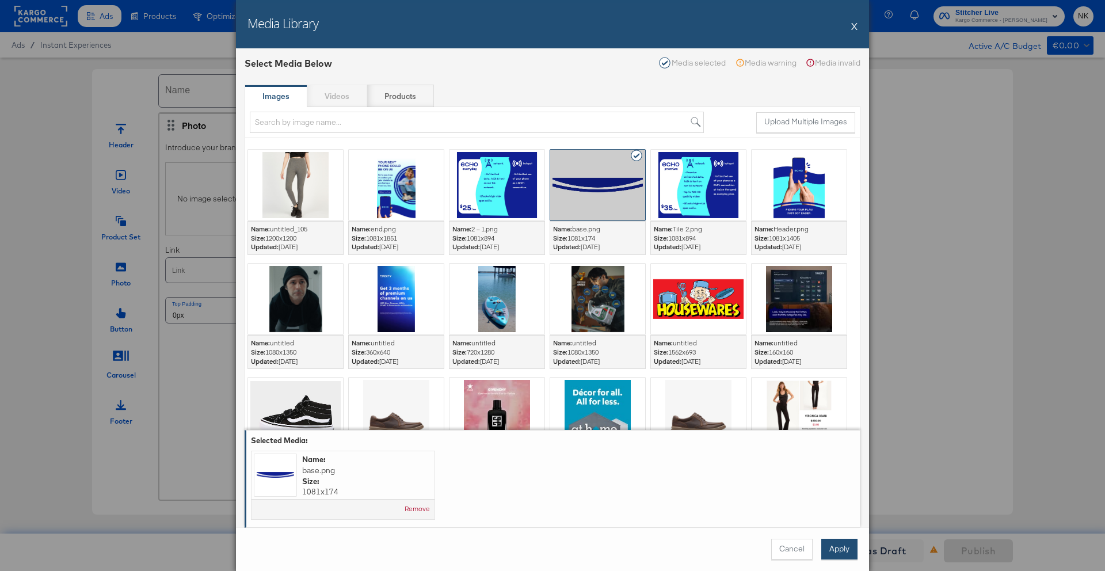
click at [731, 443] on button "Apply" at bounding box center [839, 549] width 36 height 21
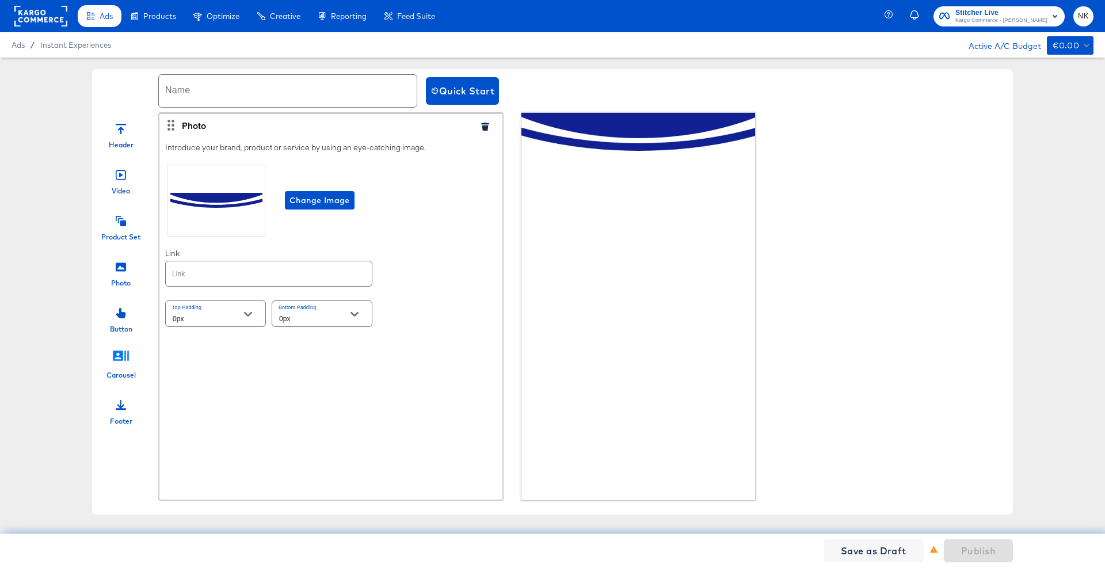
click at [120, 361] on icon at bounding box center [120, 355] width 17 height 17
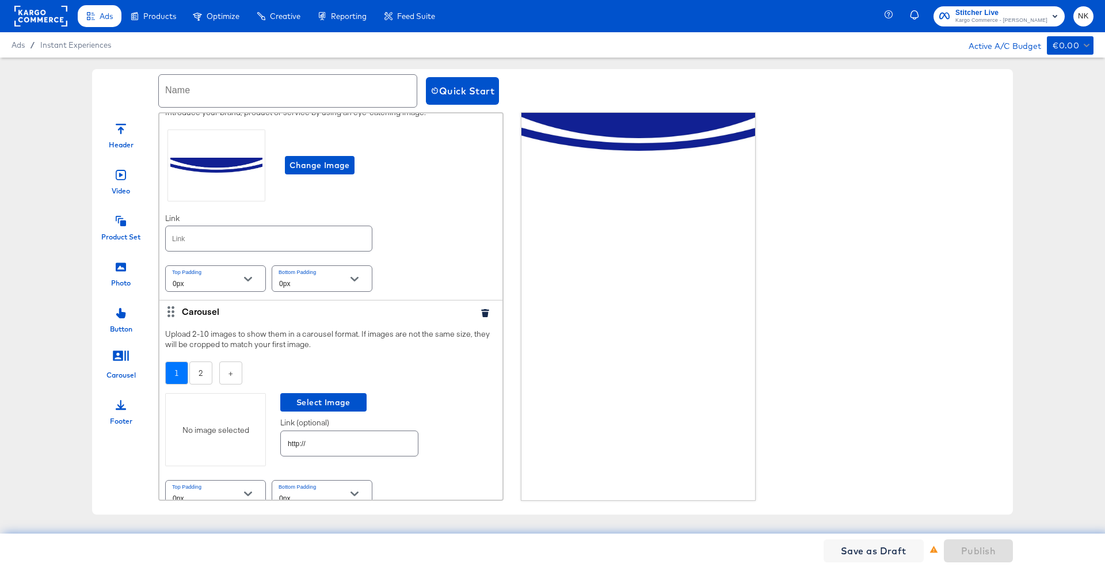
scroll to position [43, 0]
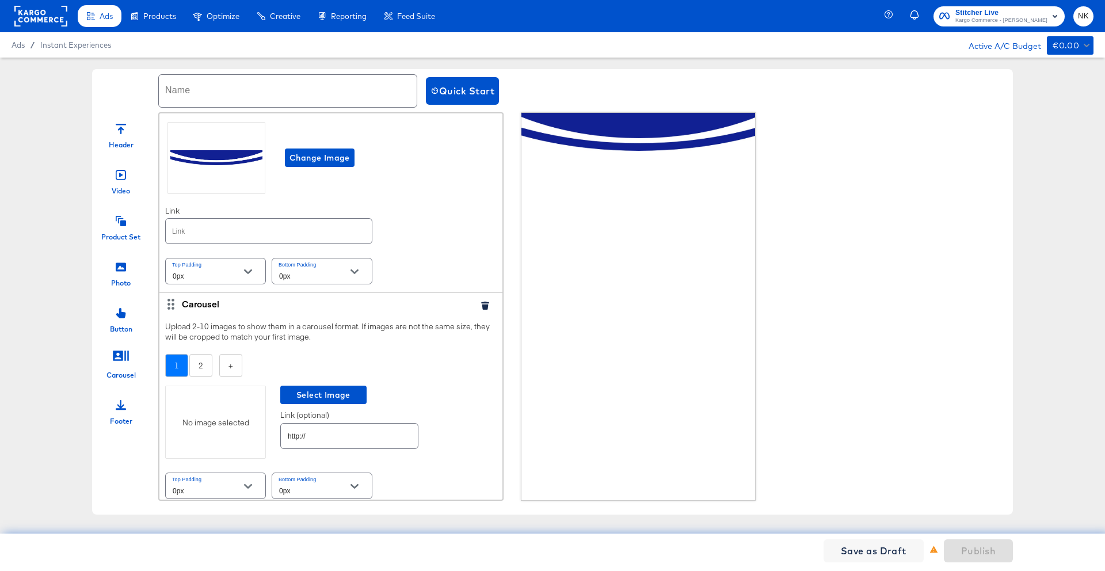
click at [238, 408] on div "No image selected" at bounding box center [215, 422] width 101 height 73
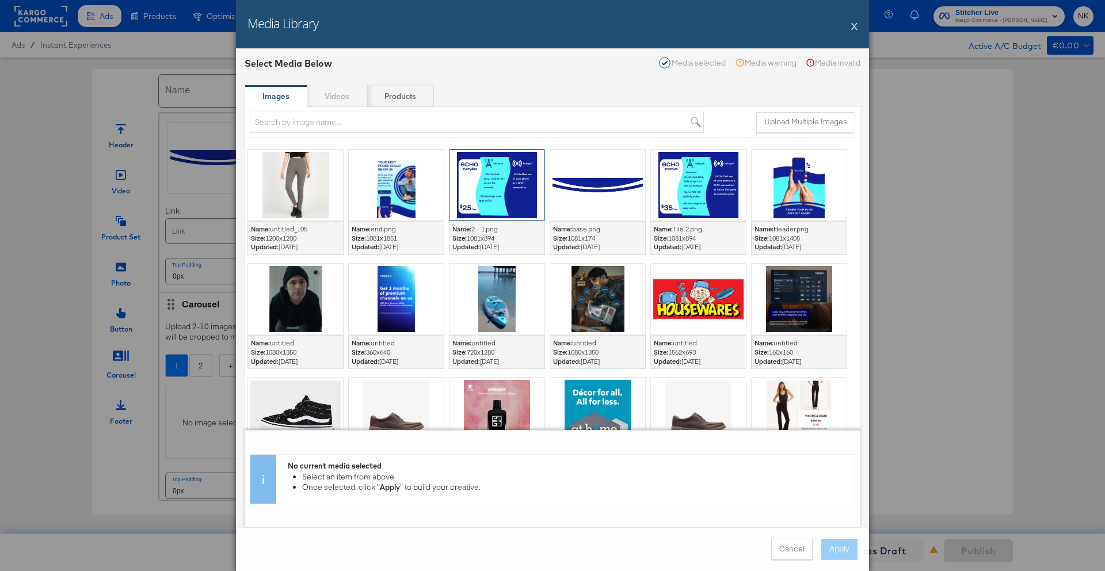
click at [488, 203] on div at bounding box center [497, 185] width 95 height 71
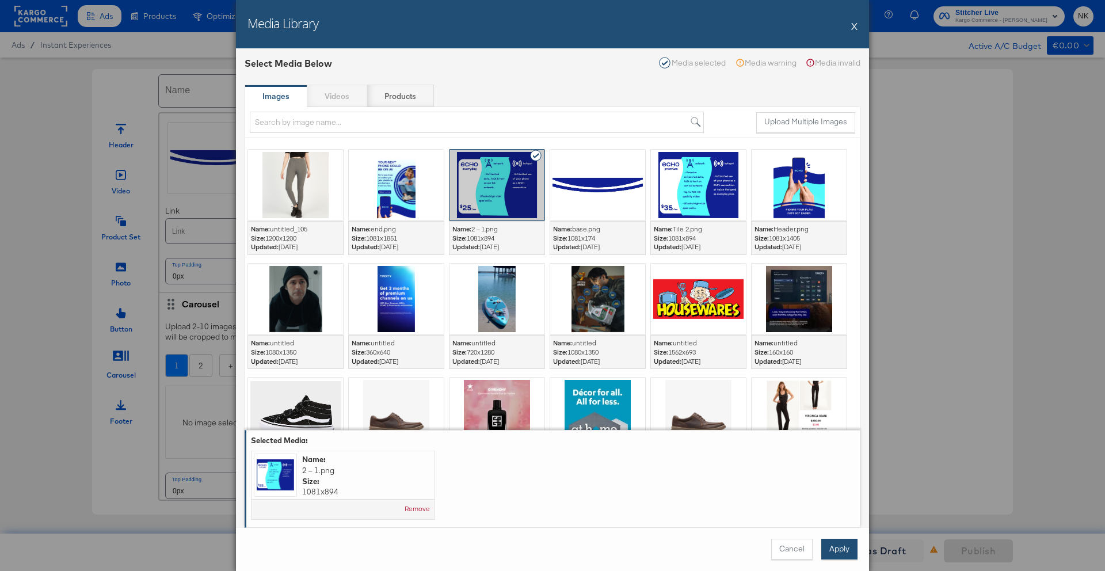
click at [731, 443] on button "Apply" at bounding box center [839, 549] width 36 height 21
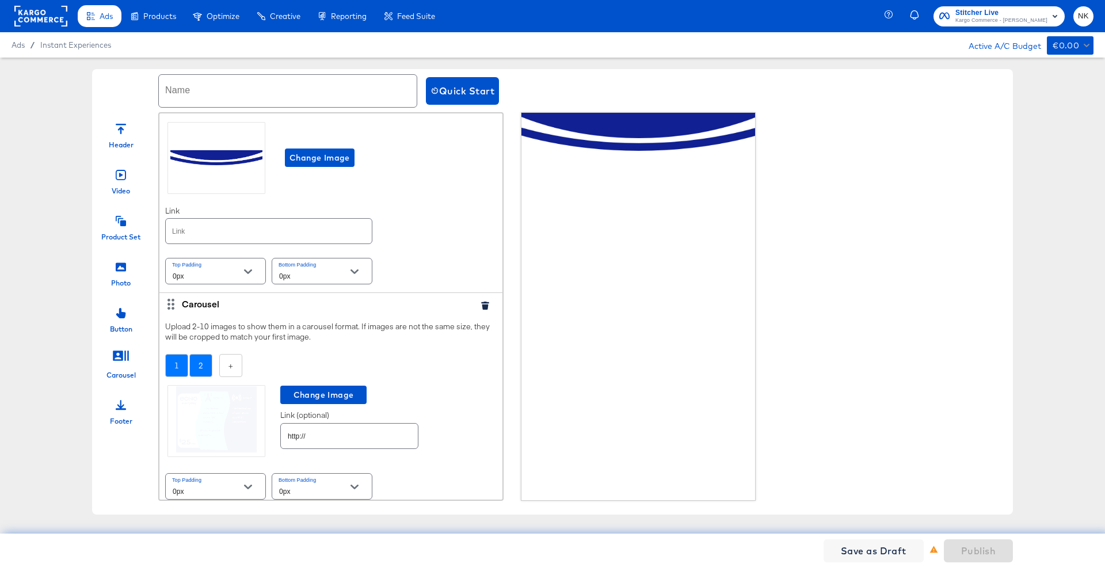
click at [208, 365] on div "2" at bounding box center [200, 366] width 23 height 24
click at [226, 402] on div "No image selected" at bounding box center [215, 422] width 101 height 73
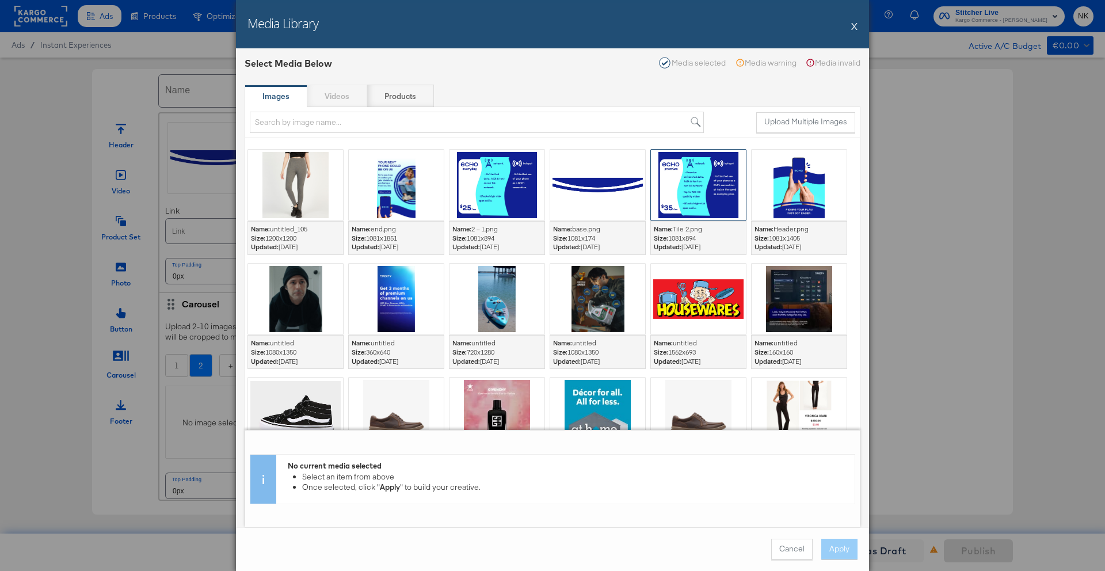
click at [675, 183] on div at bounding box center [698, 185] width 95 height 71
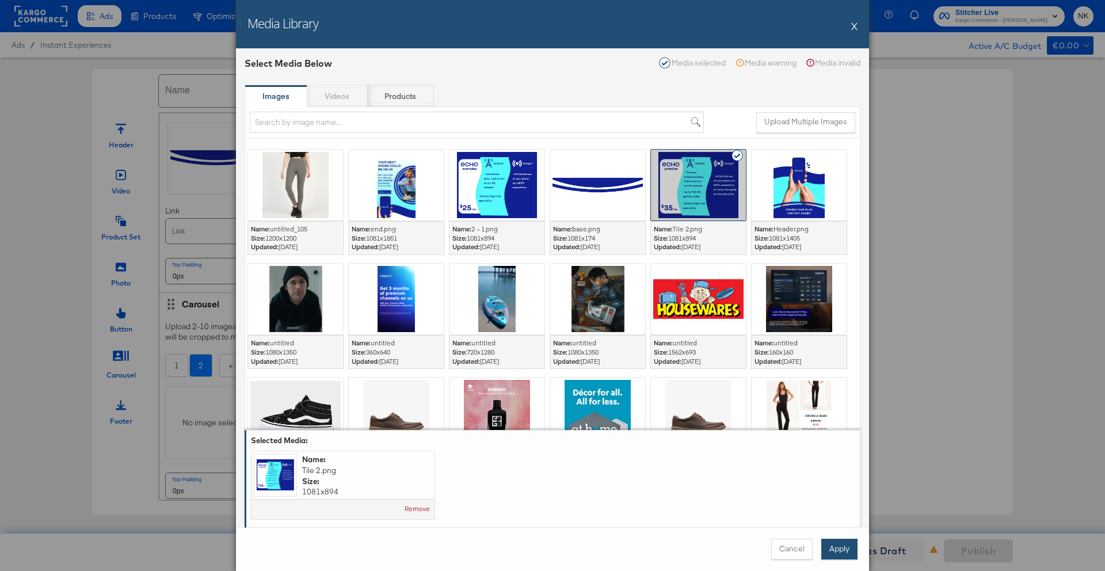
click at [731, 443] on button "Apply" at bounding box center [839, 549] width 36 height 21
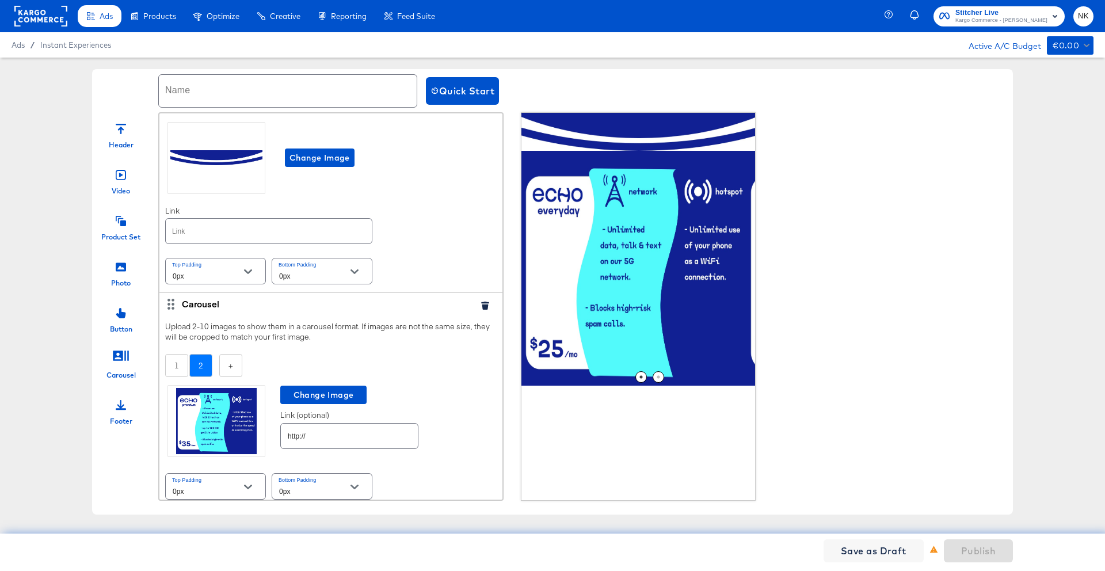
scroll to position [51, 0]
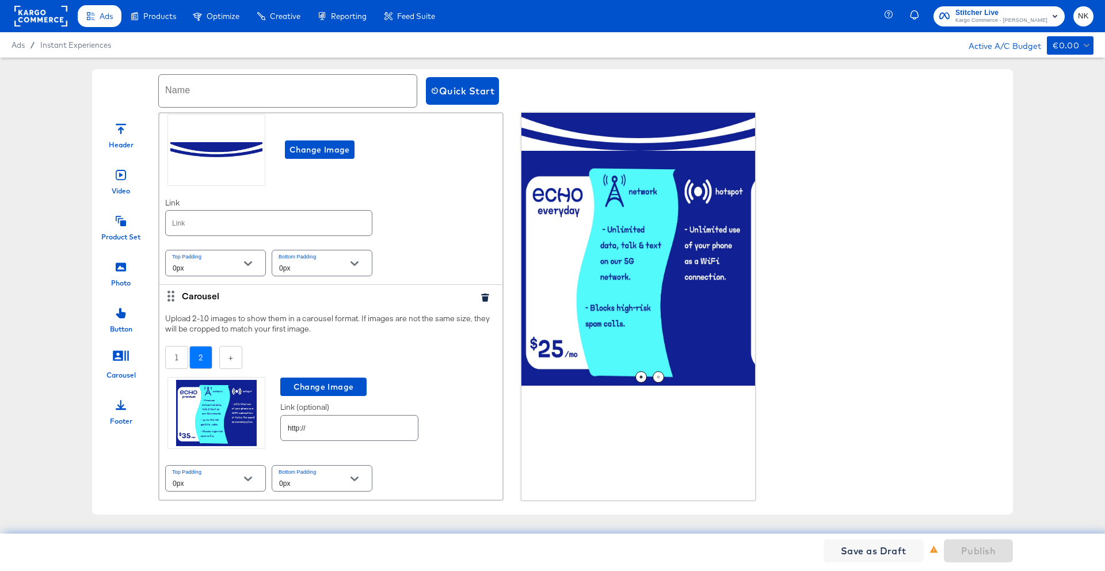
click at [127, 270] on div "Photo" at bounding box center [121, 270] width 58 height 35
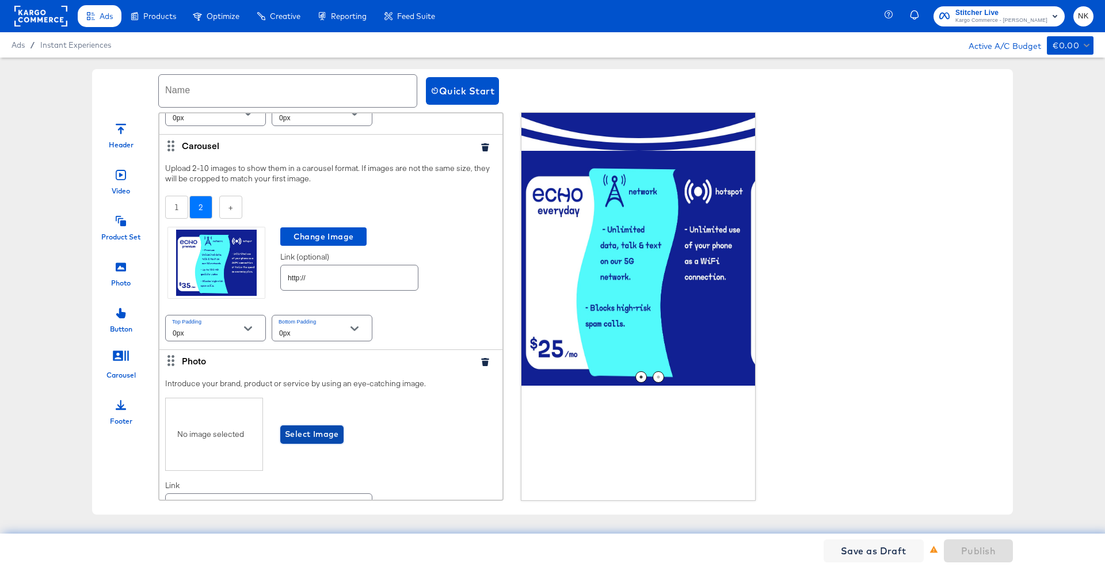
click at [294, 428] on span "Select Image" at bounding box center [312, 434] width 54 height 14
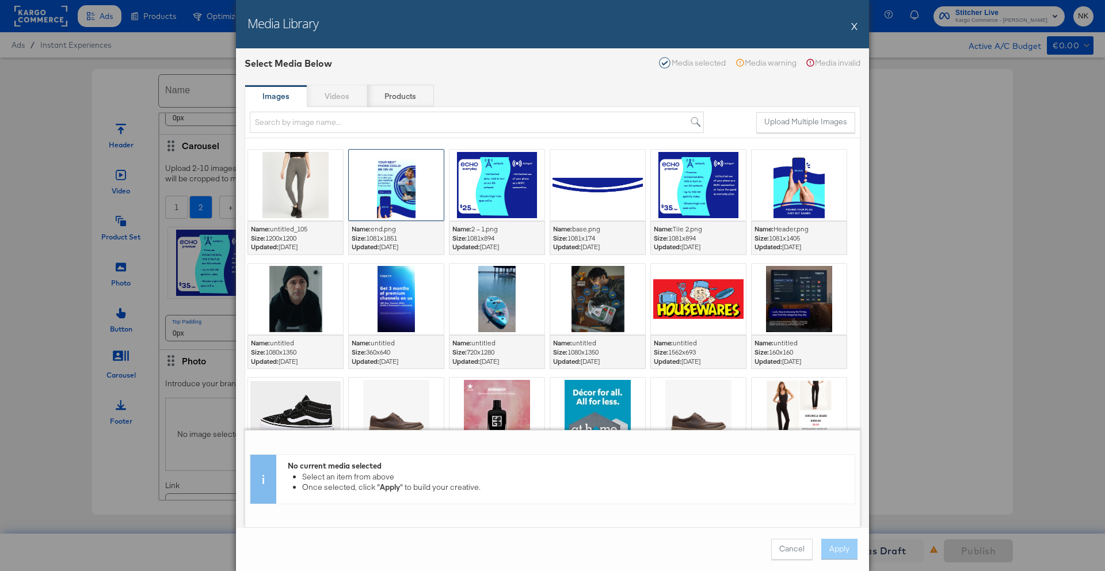
click at [415, 192] on div at bounding box center [396, 185] width 95 height 71
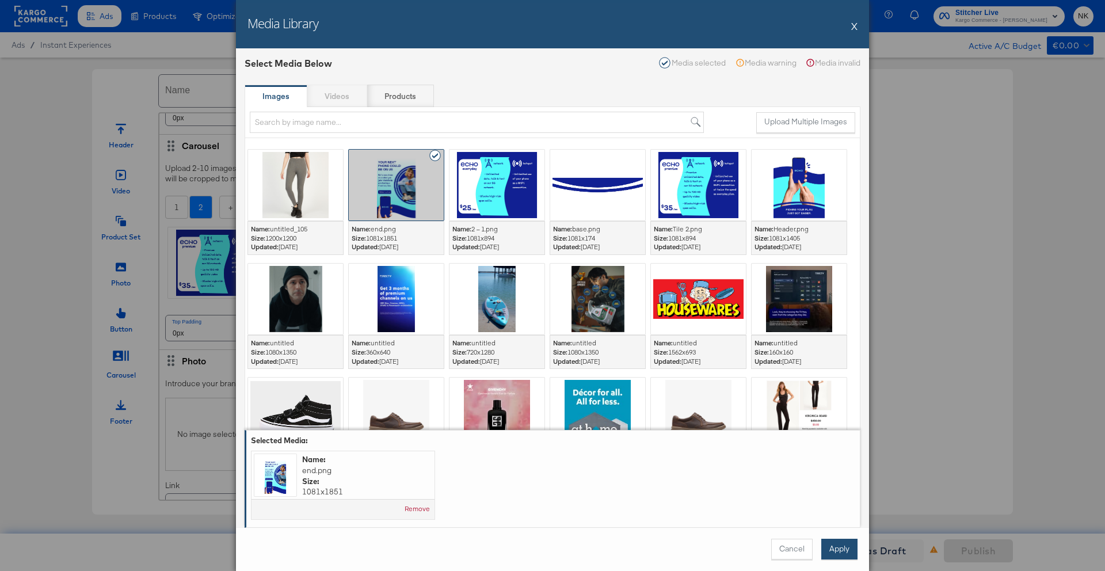
click at [731, 443] on button "Apply" at bounding box center [839, 549] width 36 height 21
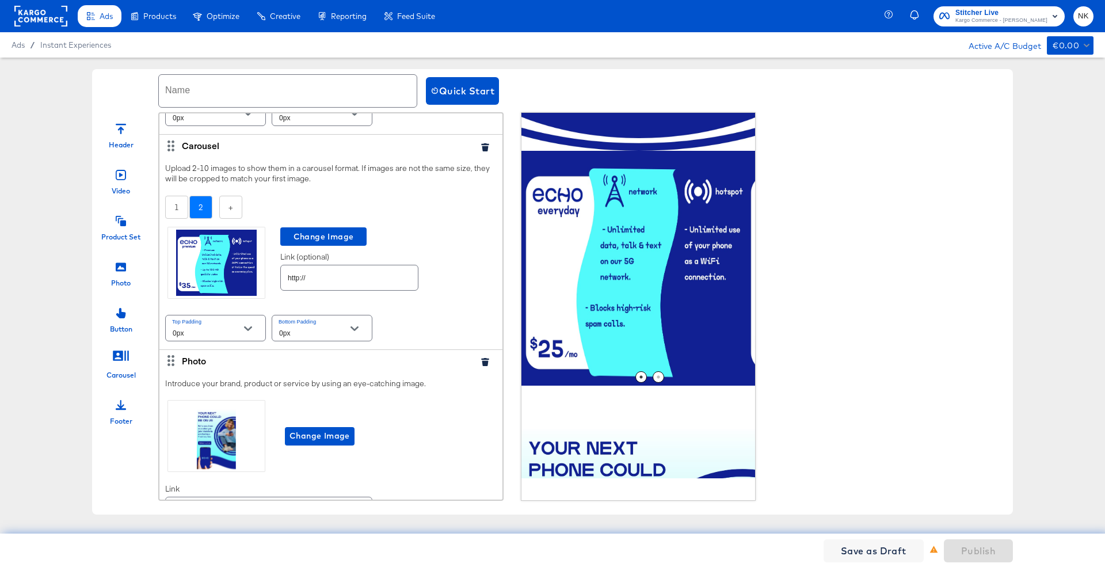
scroll to position [272, 0]
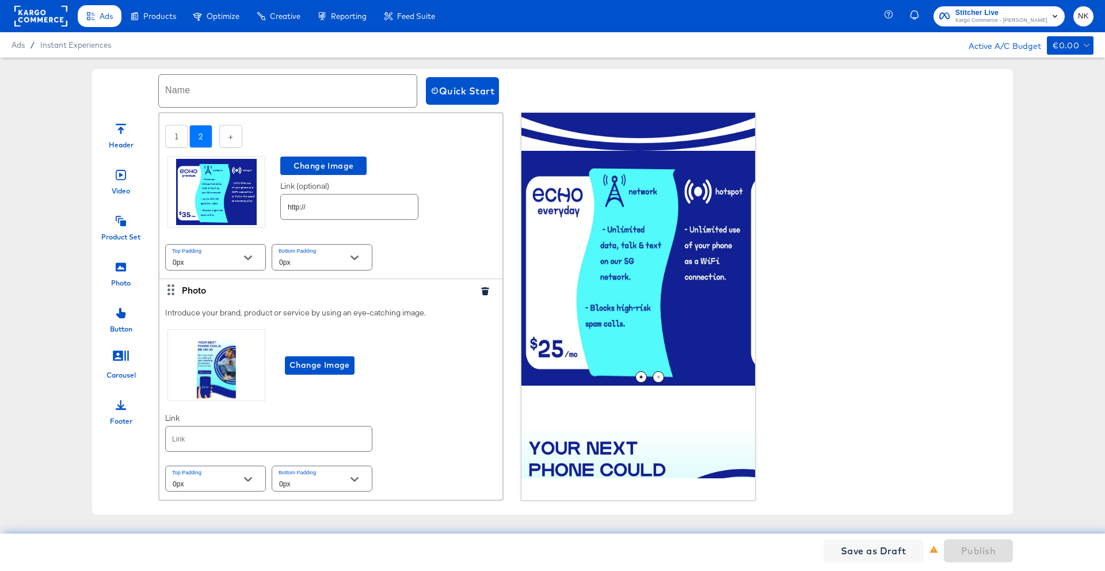
click at [126, 228] on div "Product Set" at bounding box center [121, 224] width 58 height 35
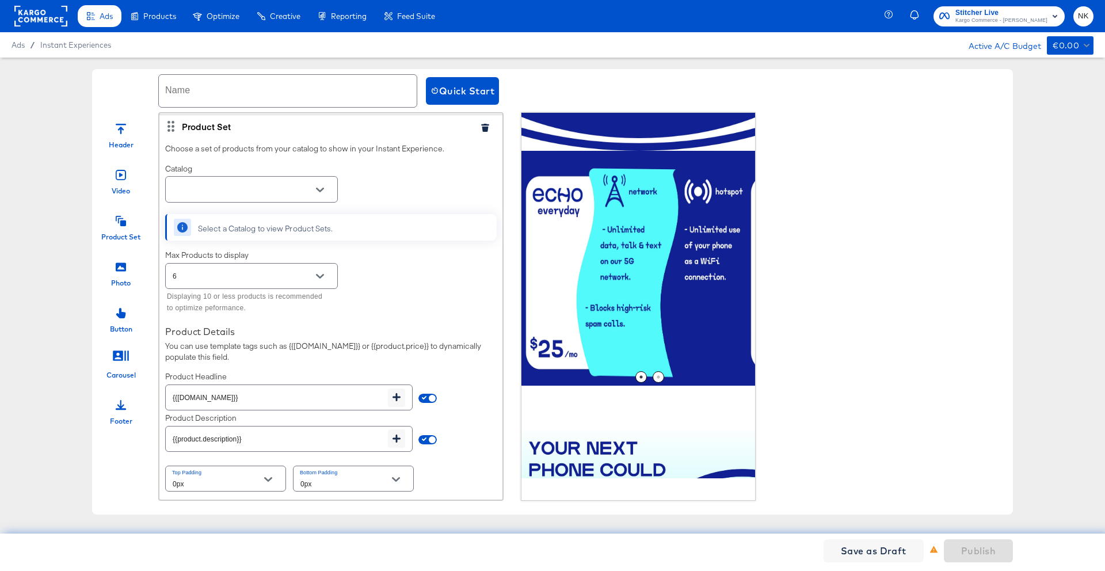
scroll to position [650, 0]
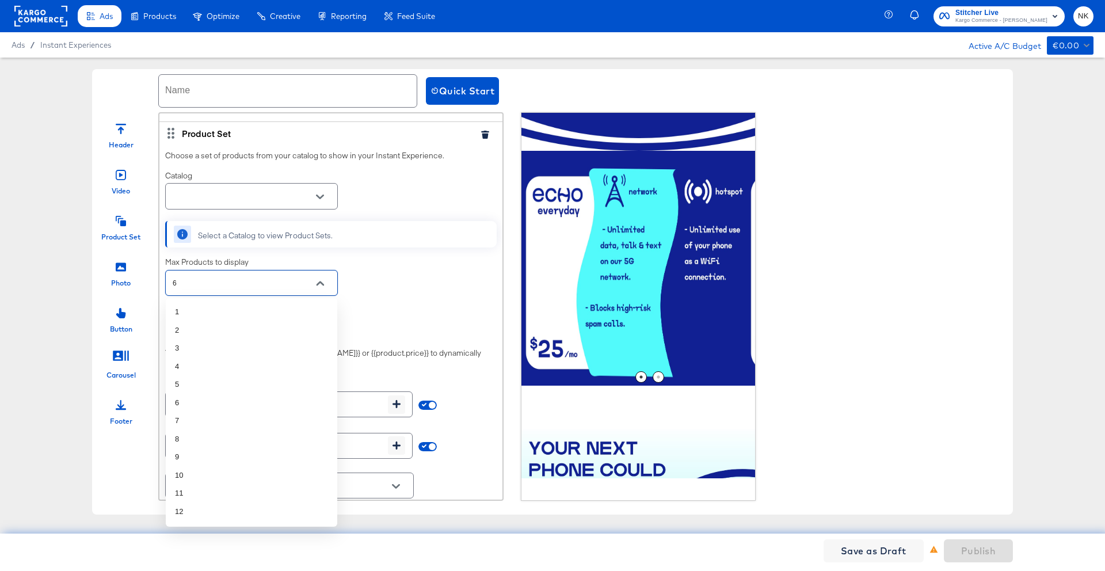
click at [291, 280] on input "6" at bounding box center [242, 283] width 144 height 13
click at [258, 364] on li "4" at bounding box center [252, 366] width 172 height 18
type input "4"
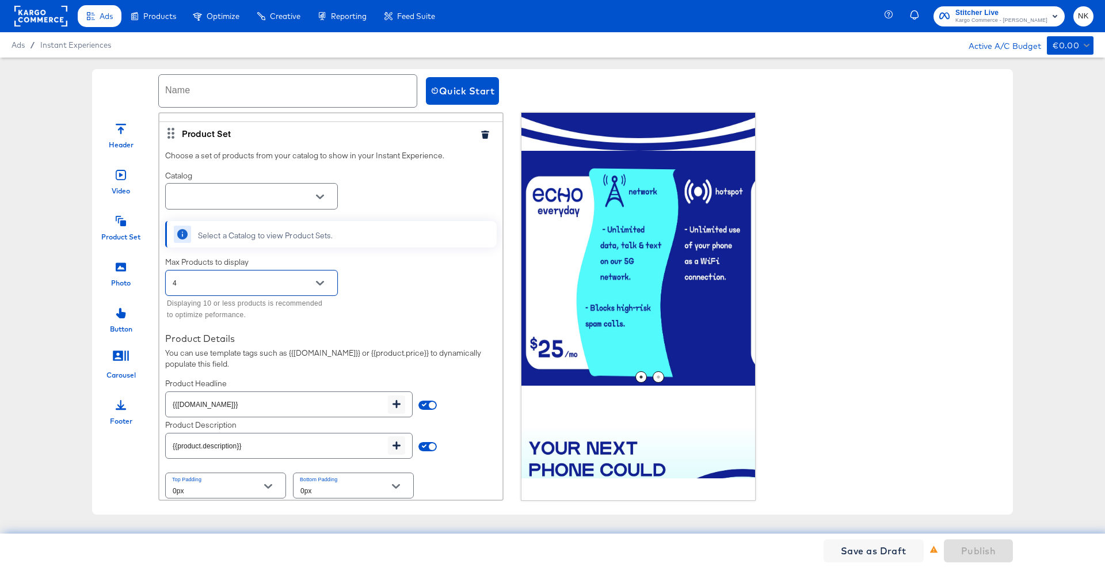
click at [315, 203] on button "Open" at bounding box center [319, 196] width 17 height 17
click at [299, 243] on li "T Mobile Demo #stitcherads #product-catalog #keep" at bounding box center [252, 230] width 172 height 29
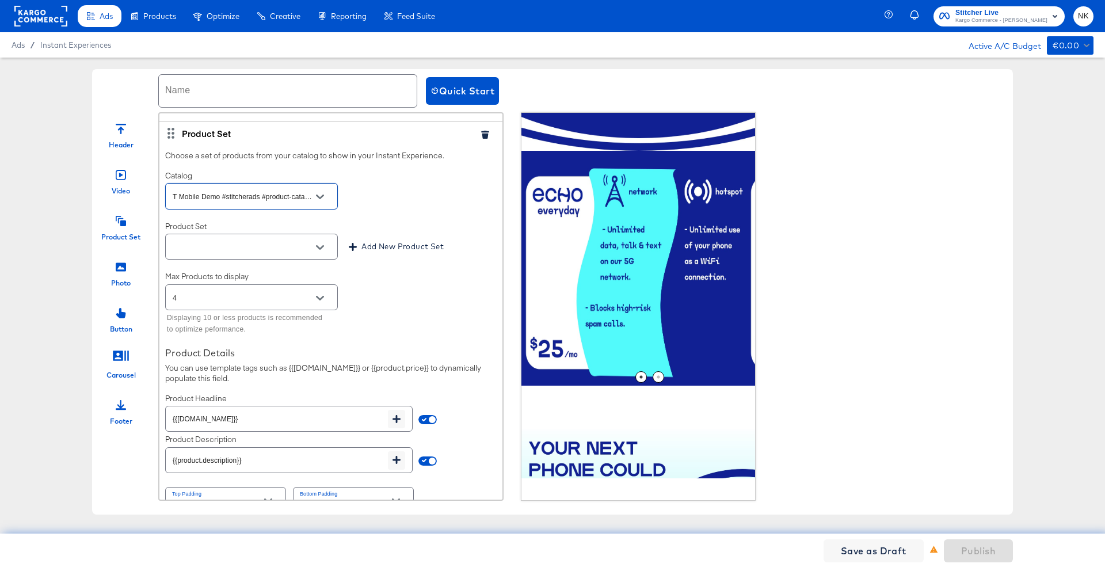
click at [313, 253] on div at bounding box center [320, 247] width 24 height 17
type input "T Mobile Demo #stitcherads #product-catalog #keep"
click at [316, 249] on icon "Open" at bounding box center [320, 247] width 8 height 8
click at [279, 279] on li "All Products" at bounding box center [252, 276] width 172 height 18
type input "All Products"
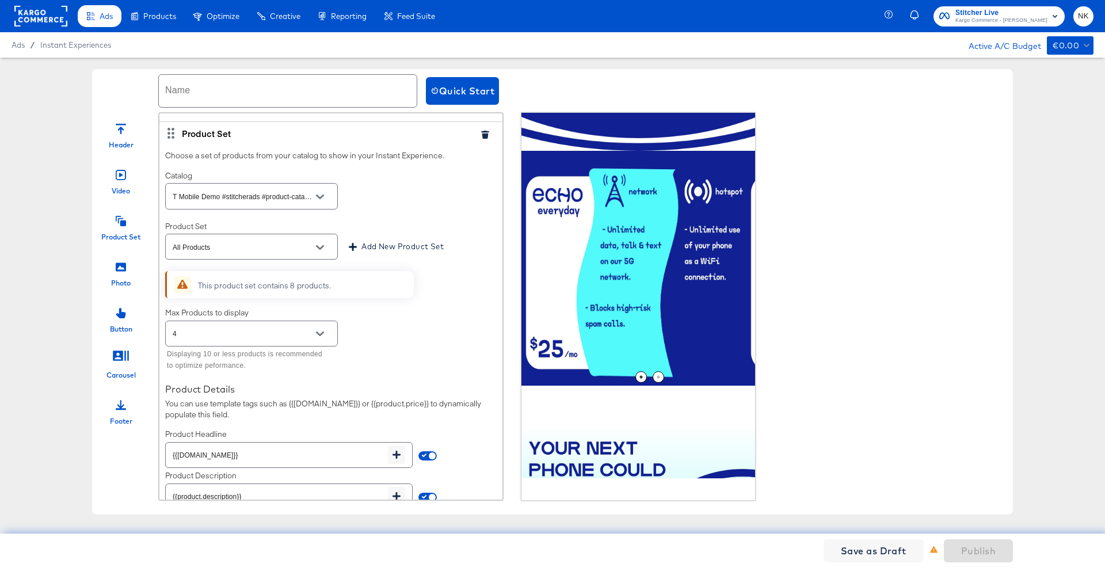
click at [425, 350] on div "Max Products to display 4 Displaying 10 or less products is recommended to opti…" at bounding box center [331, 340] width 332 height 67
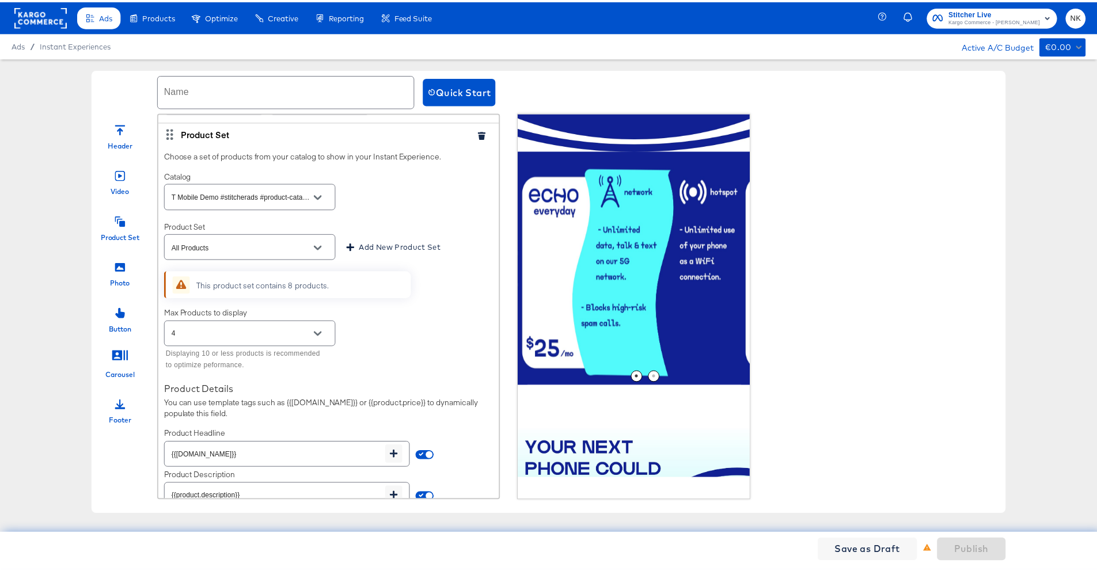
scroll to position [707, 0]
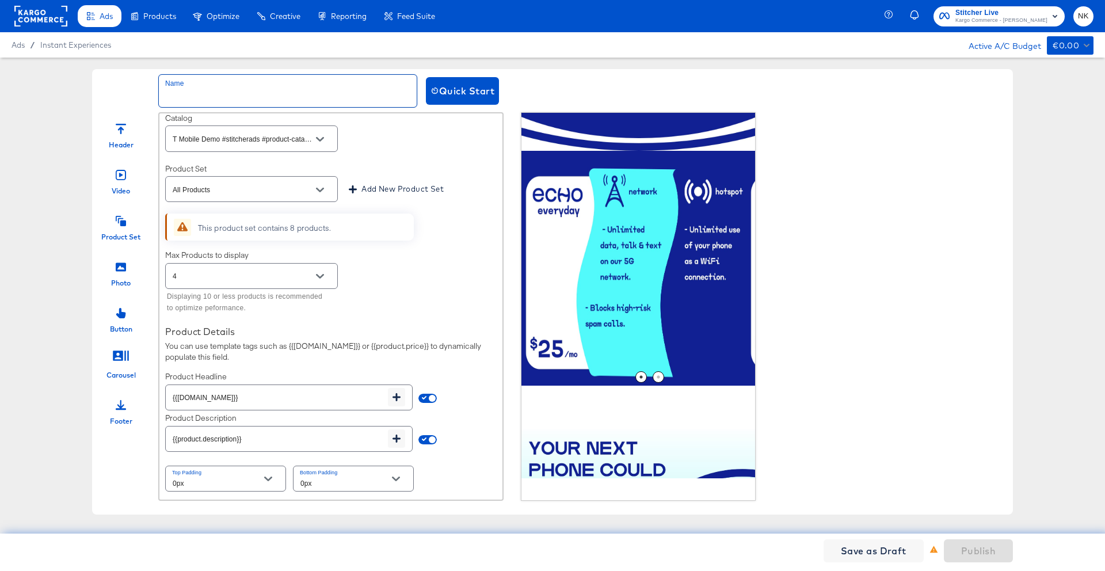
click at [295, 92] on input "text" at bounding box center [288, 91] width 258 height 32
type input "NK_Sample"
click at [731, 443] on span "Publish" at bounding box center [978, 551] width 35 height 16
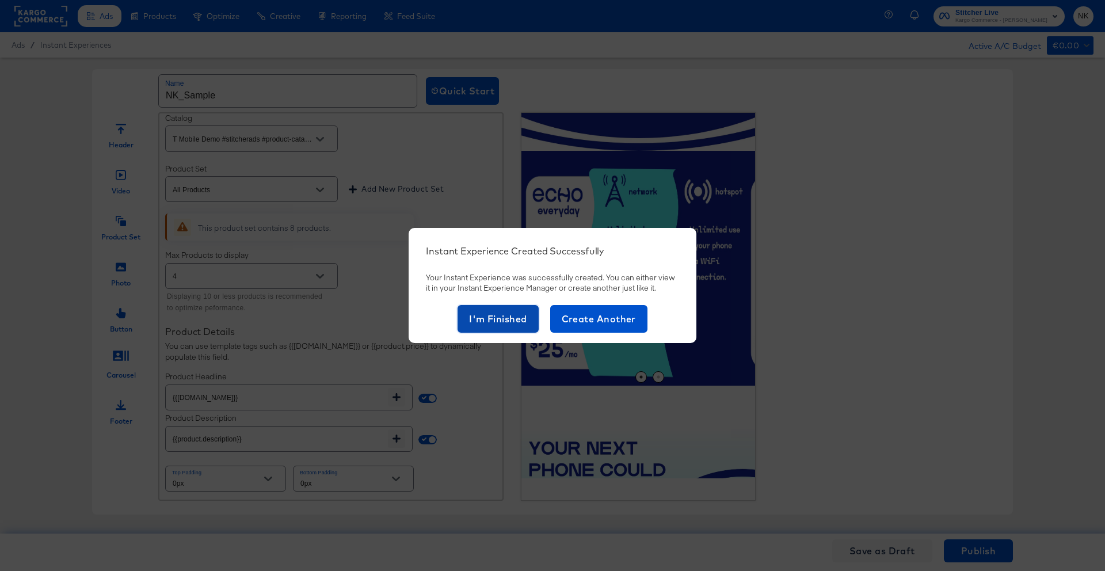
click at [485, 321] on span "I'm Finished" at bounding box center [498, 319] width 58 height 16
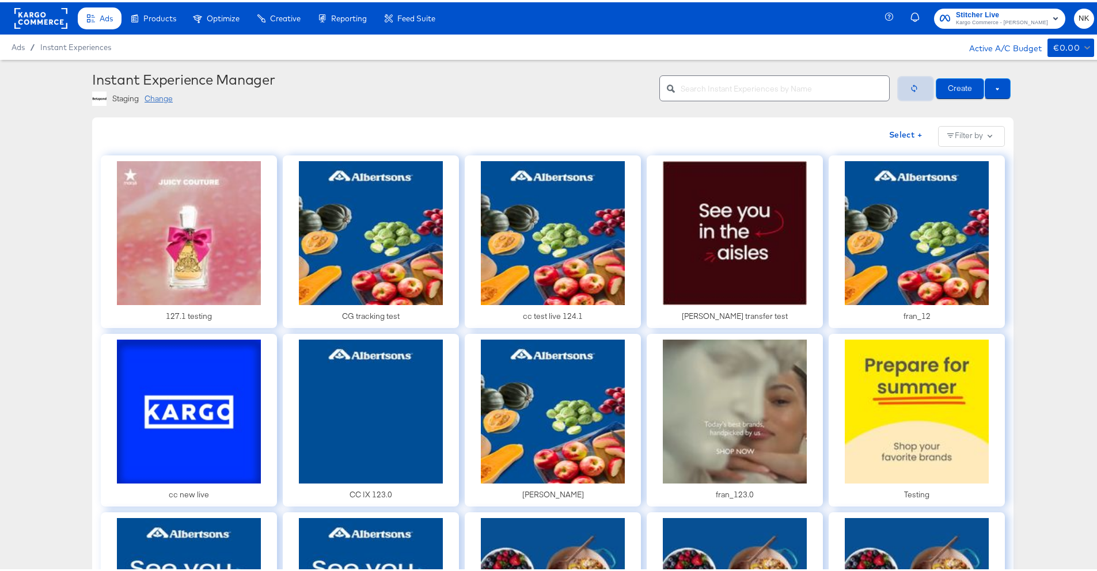
click at [731, 90] on button "button" at bounding box center [915, 86] width 35 height 23
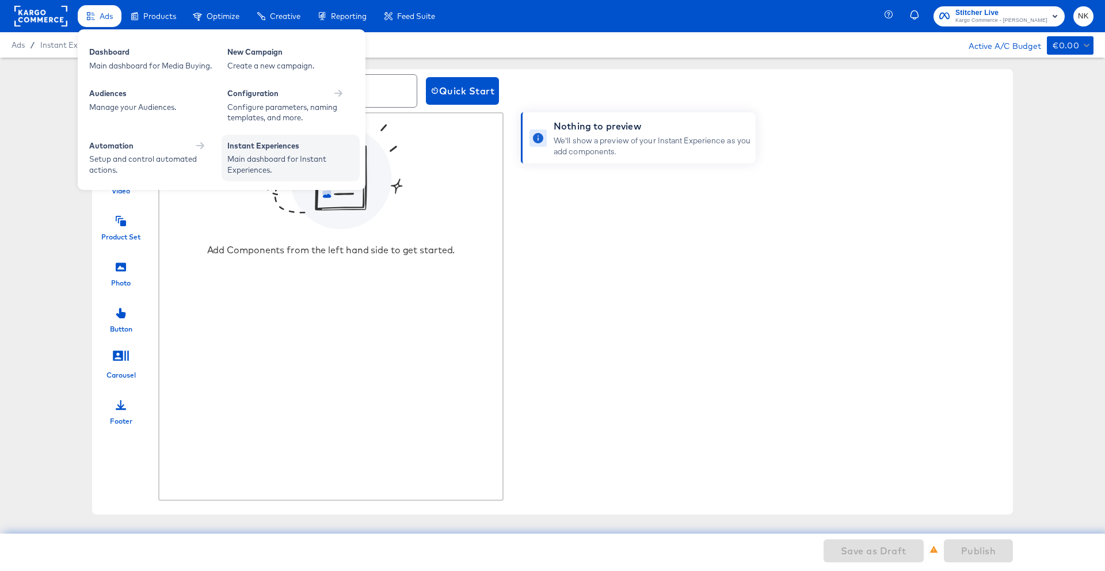
click at [245, 143] on div "Instant Experiences" at bounding box center [290, 147] width 127 height 14
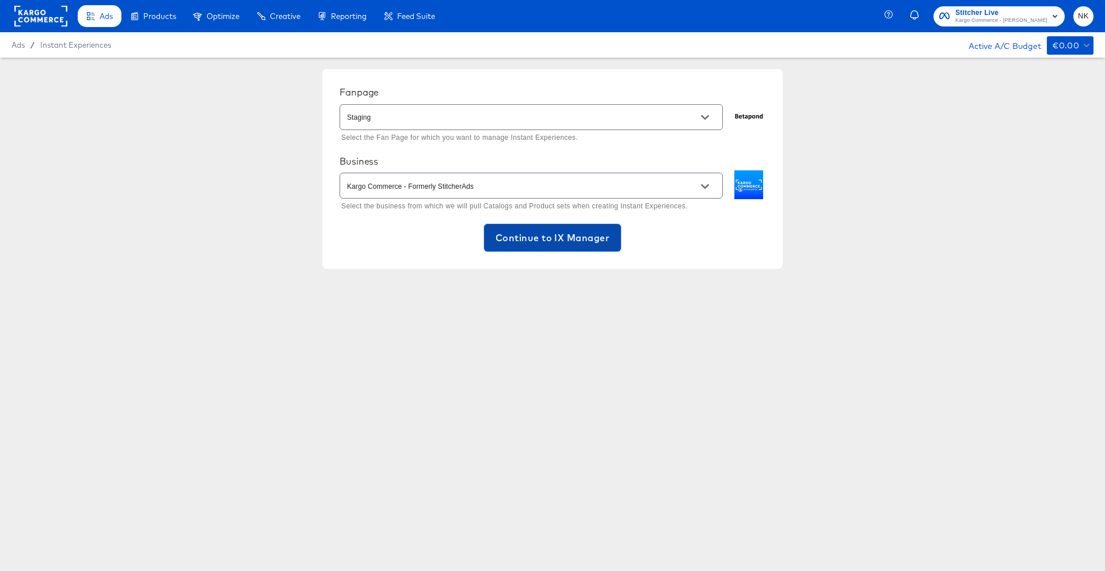
click at [557, 243] on span "Continue to IX Manager" at bounding box center [553, 238] width 114 height 16
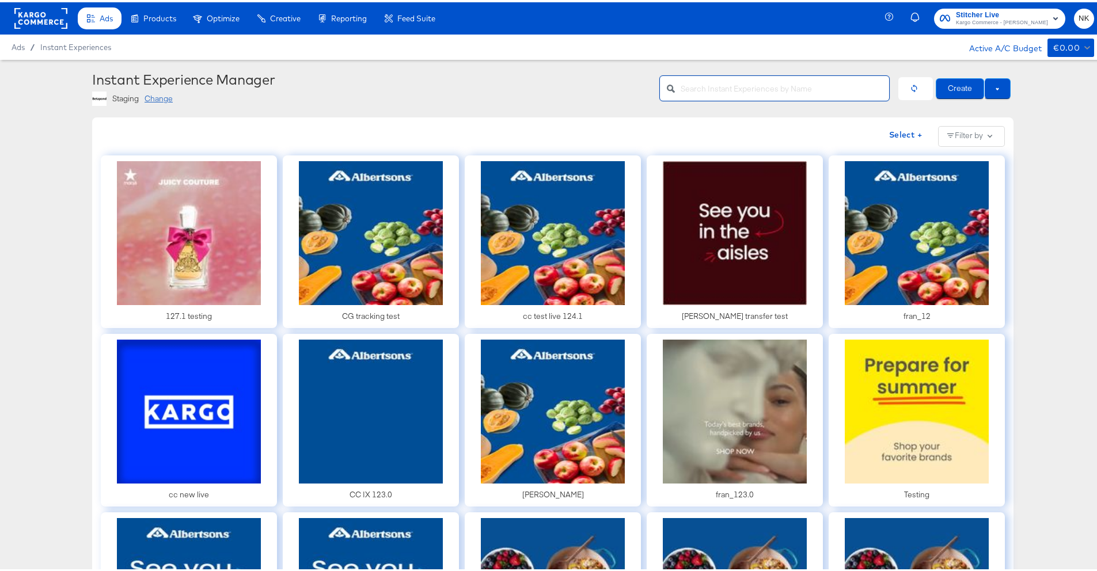
click at [731, 85] on input "text" at bounding box center [784, 81] width 208 height 25
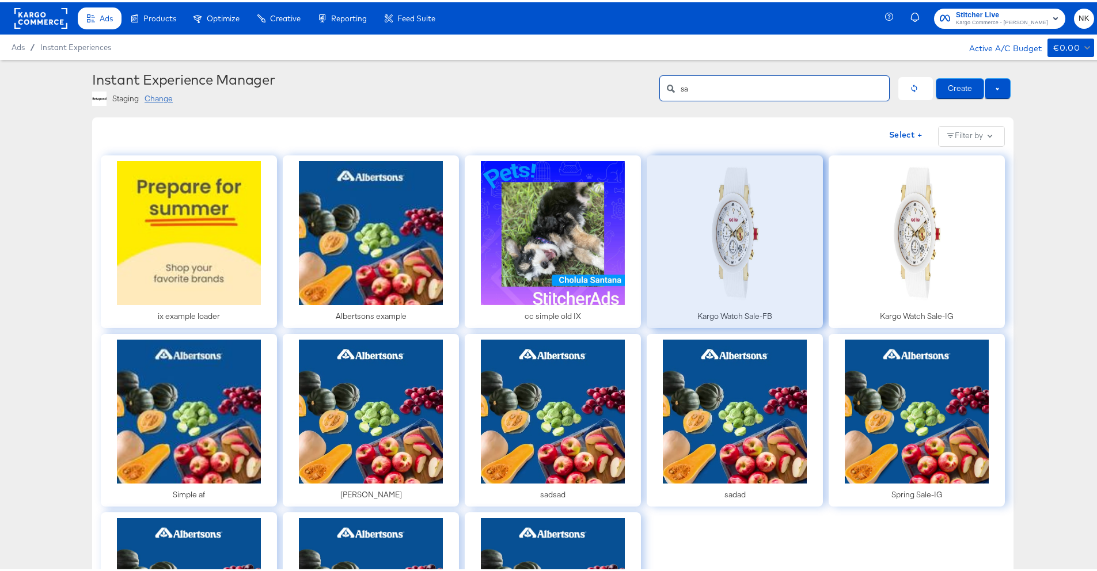
type input "s"
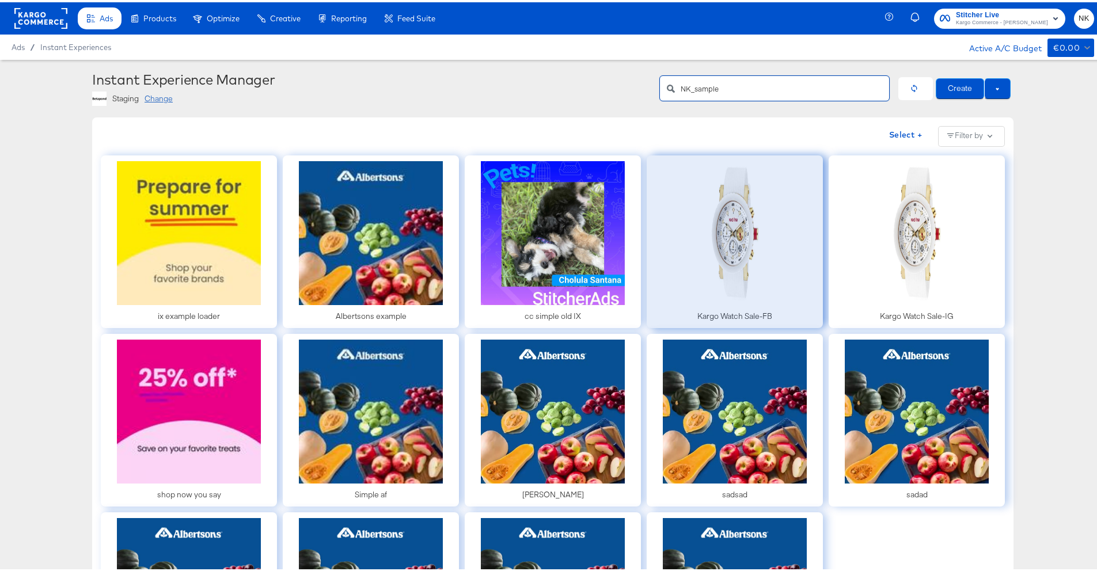
scroll to position [132, 0]
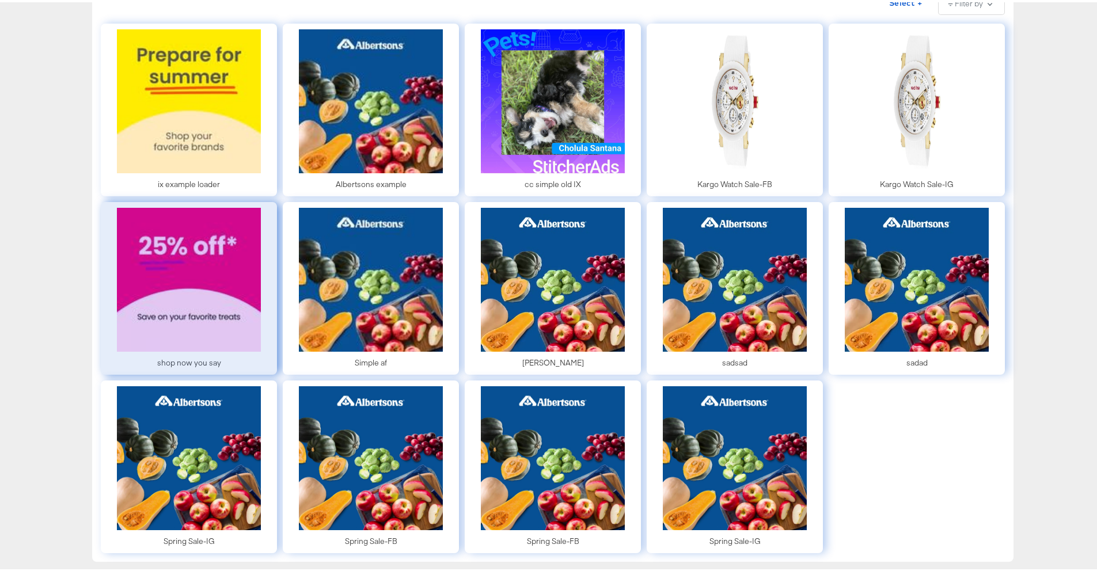
type input "NK_sample"
click at [246, 220] on div at bounding box center [189, 286] width 176 height 173
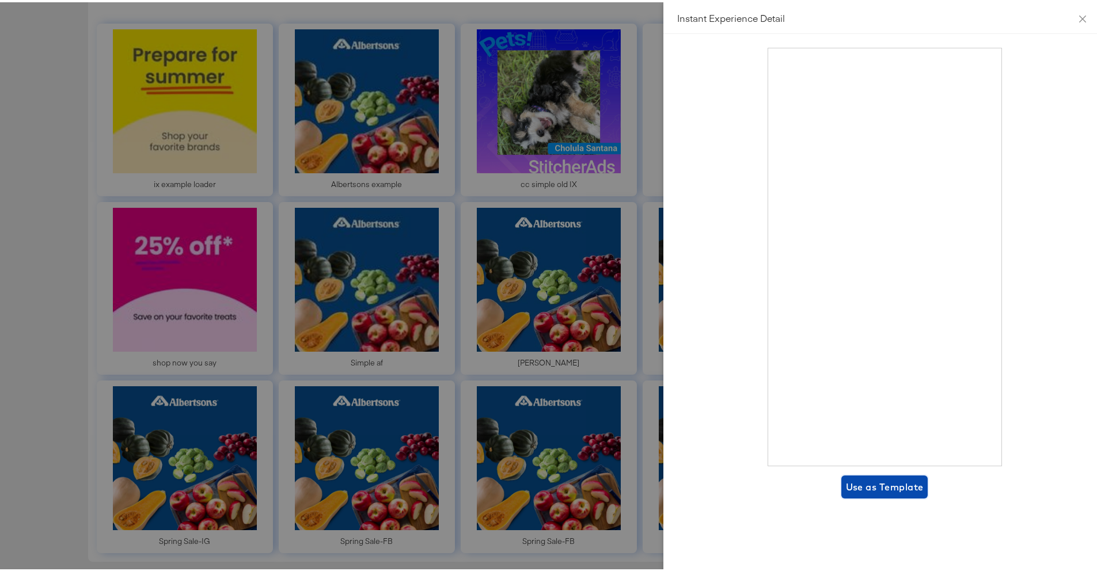
click at [731, 443] on span "Use as Template" at bounding box center [885, 485] width 78 height 16
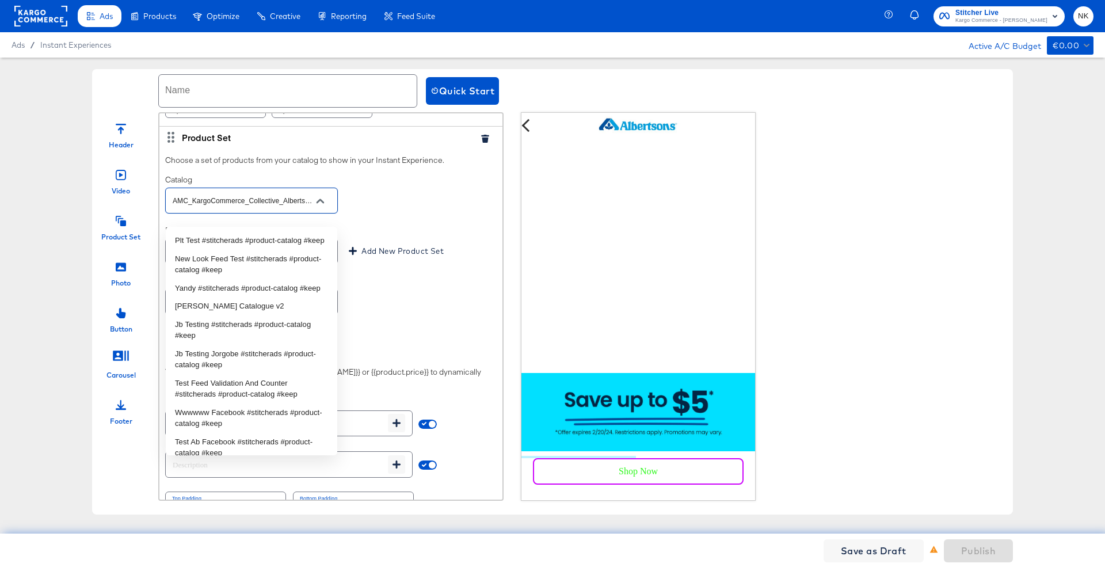
scroll to position [0, 4]
drag, startPoint x: 209, startPoint y: 214, endPoint x: 375, endPoint y: 217, distance: 166.4
click at [375, 216] on div "Catalog AMC_KargoCommerce_Collective_Albertsons" at bounding box center [331, 194] width 332 height 41
click at [371, 214] on div "Catalog AMC_KargoCommerce_Collective_Albertsons" at bounding box center [331, 194] width 332 height 41
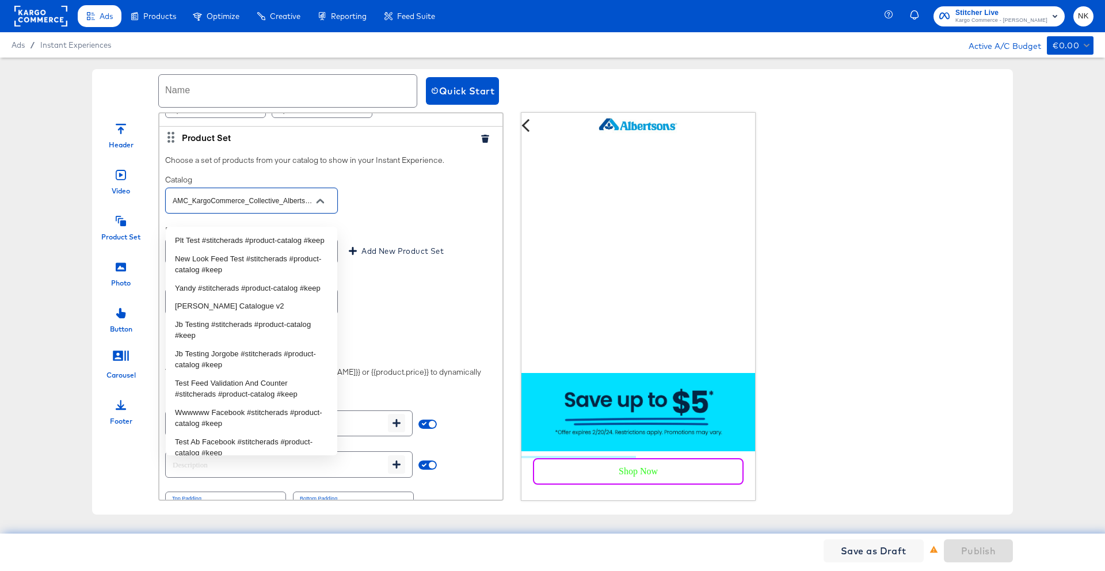
drag, startPoint x: 274, startPoint y: 215, endPoint x: 429, endPoint y: 220, distance: 155.5
click at [429, 216] on div "Catalog AMC_KargoCommerce_Collective_Albertsons" at bounding box center [331, 194] width 332 height 41
click at [427, 216] on div "Catalog AMC_KargoCommerce_Collective_Albertsons" at bounding box center [331, 194] width 332 height 41
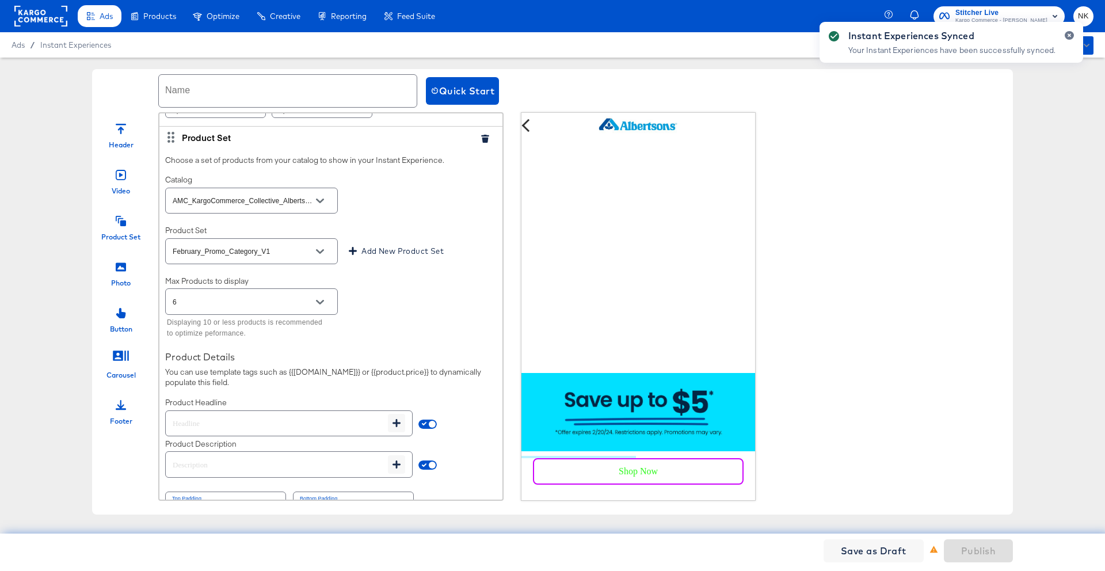
scroll to position [514, 0]
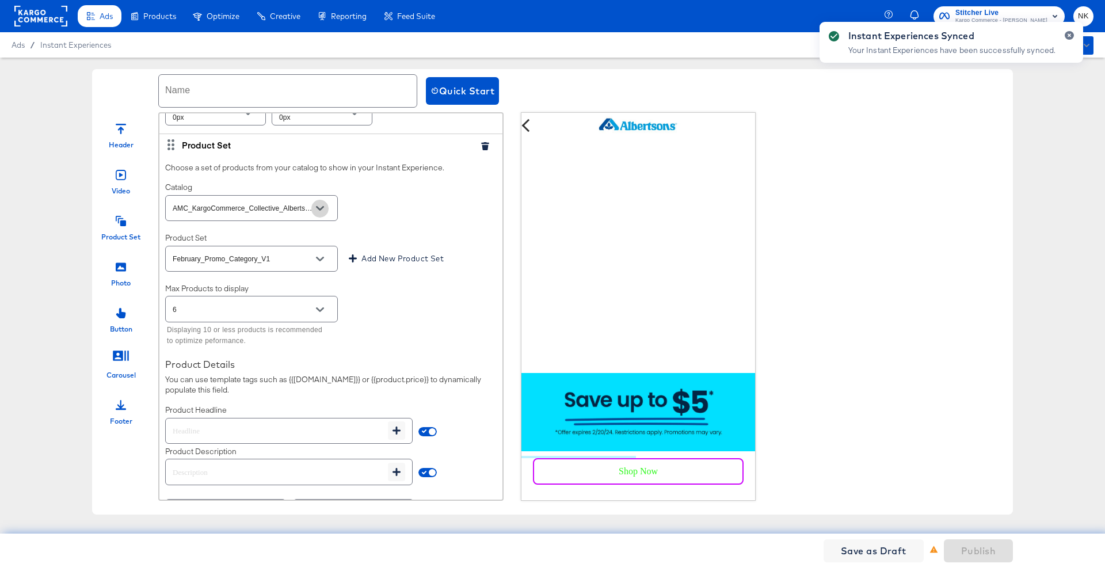
click at [317, 212] on icon "Open" at bounding box center [320, 208] width 8 height 8
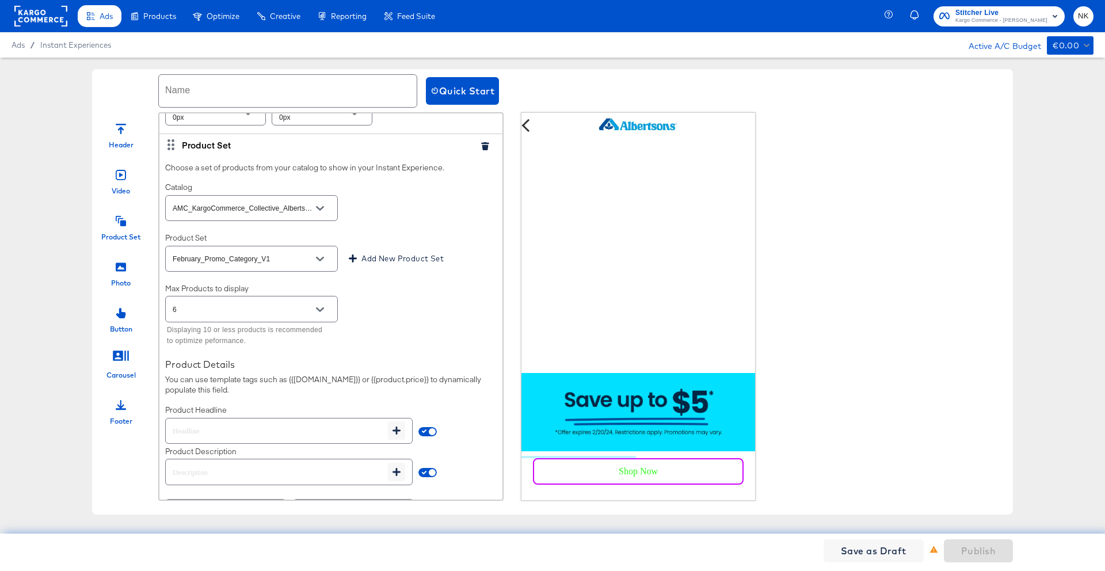
click at [380, 223] on div "Catalog AMC_KargoCommerce_Collective_Albertsons" at bounding box center [331, 202] width 332 height 41
drag, startPoint x: 291, startPoint y: 111, endPoint x: 292, endPoint y: 105, distance: 5.9
click at [291, 110] on div "Name Quick Start" at bounding box center [552, 90] width 921 height 43
click at [292, 104] on input "text" at bounding box center [288, 91] width 258 height 32
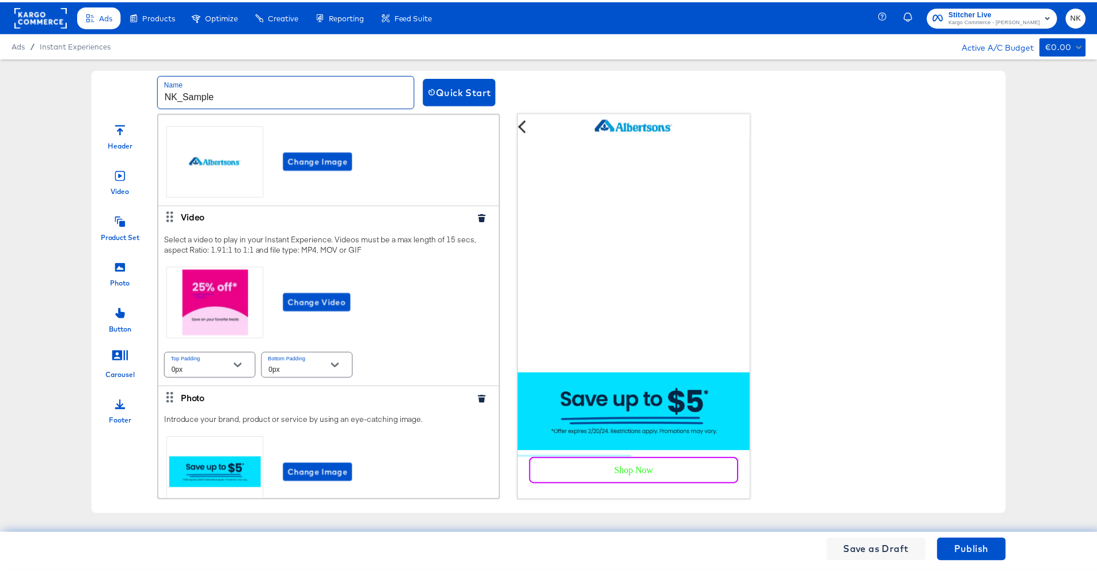
scroll to position [0, 0]
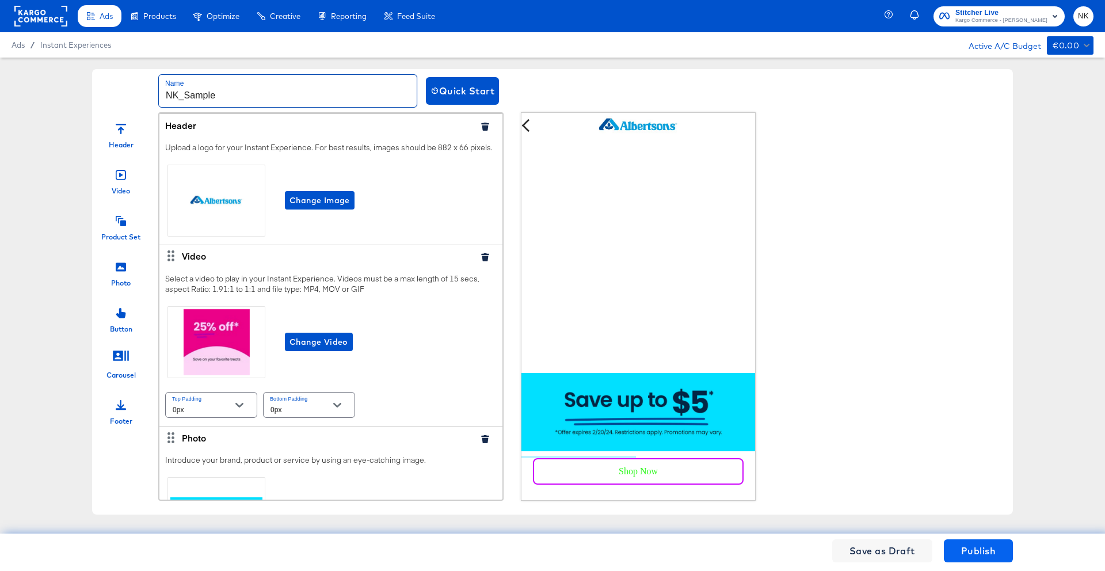
type input "NK_Sample"
click at [731, 443] on span "Publish" at bounding box center [978, 551] width 35 height 16
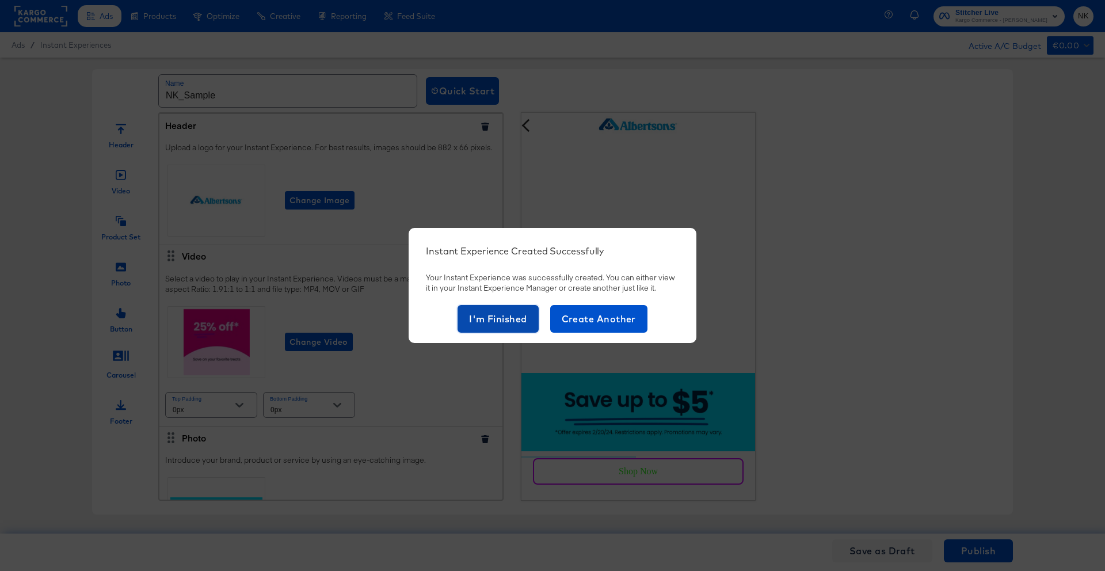
click at [493, 321] on span "I'm Finished" at bounding box center [498, 319] width 58 height 16
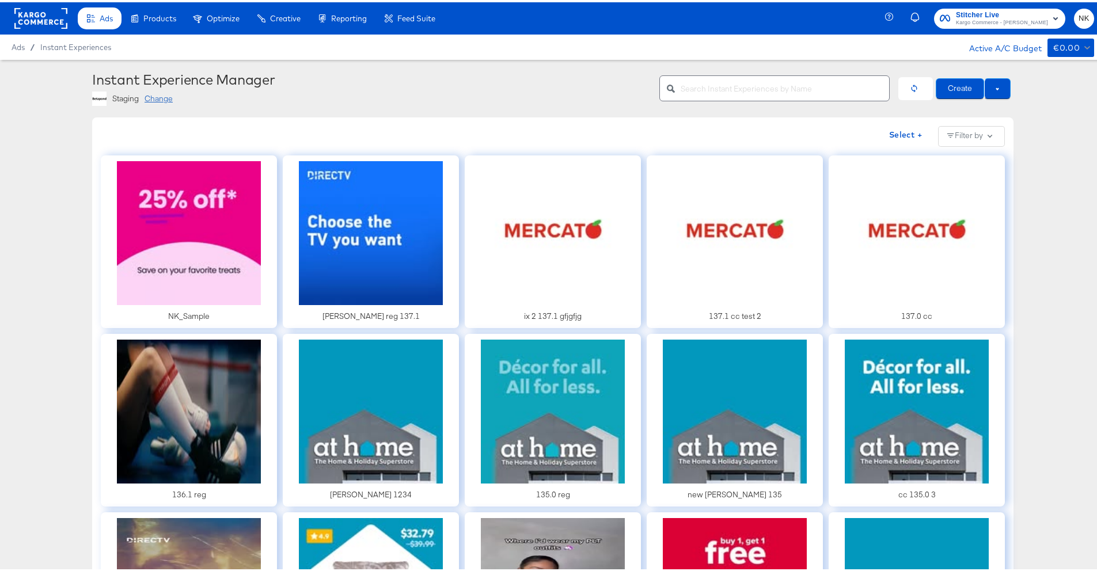
click at [479, 103] on div "Staging Change" at bounding box center [371, 96] width 558 height 14
click at [152, 98] on div "Change" at bounding box center [158, 96] width 28 height 11
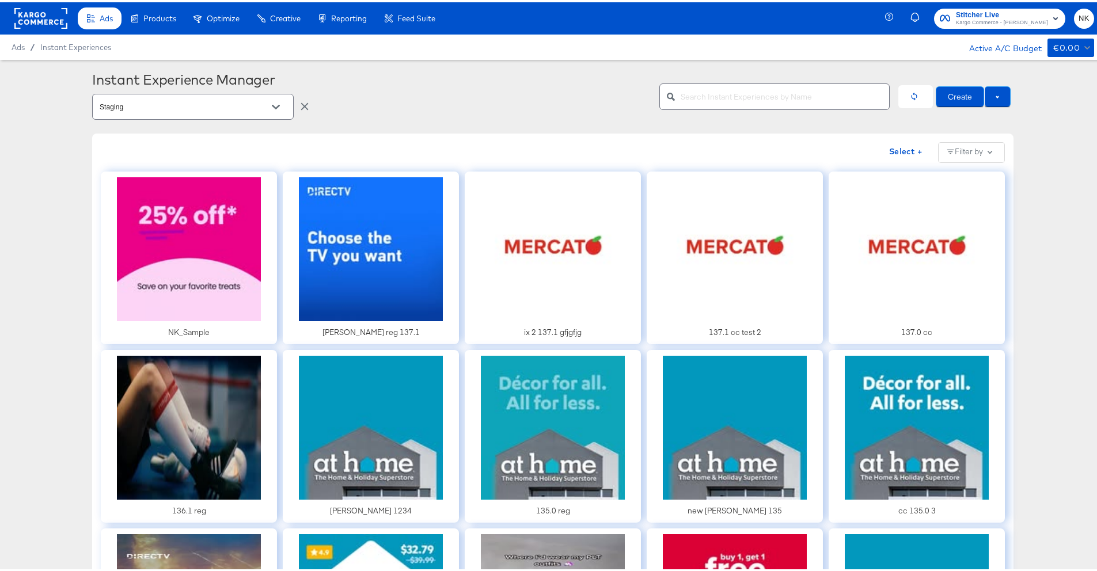
click at [168, 106] on input "Staging" at bounding box center [183, 104] width 173 height 13
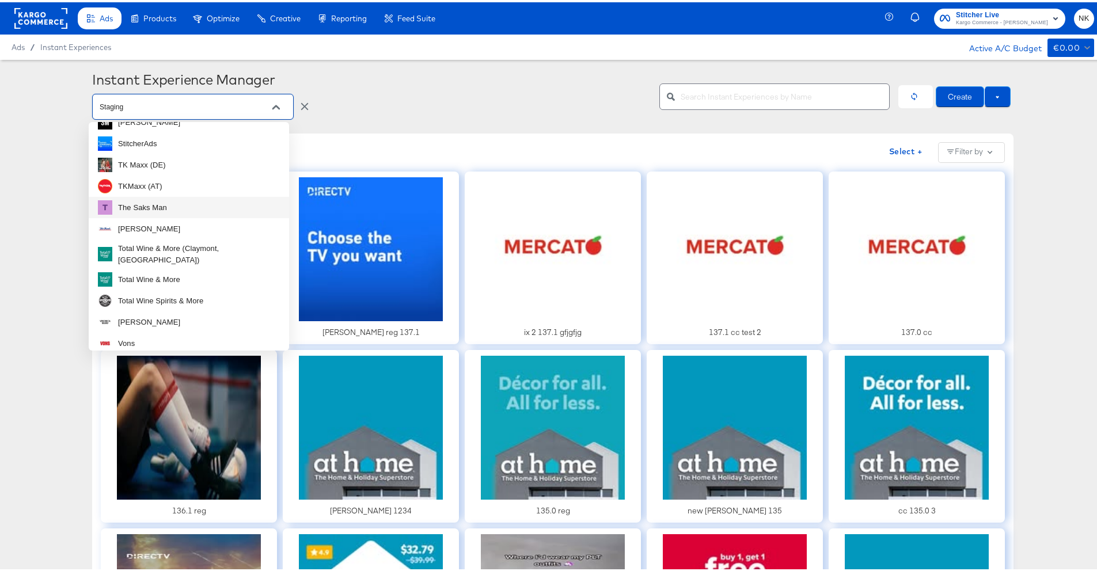
scroll to position [640, 0]
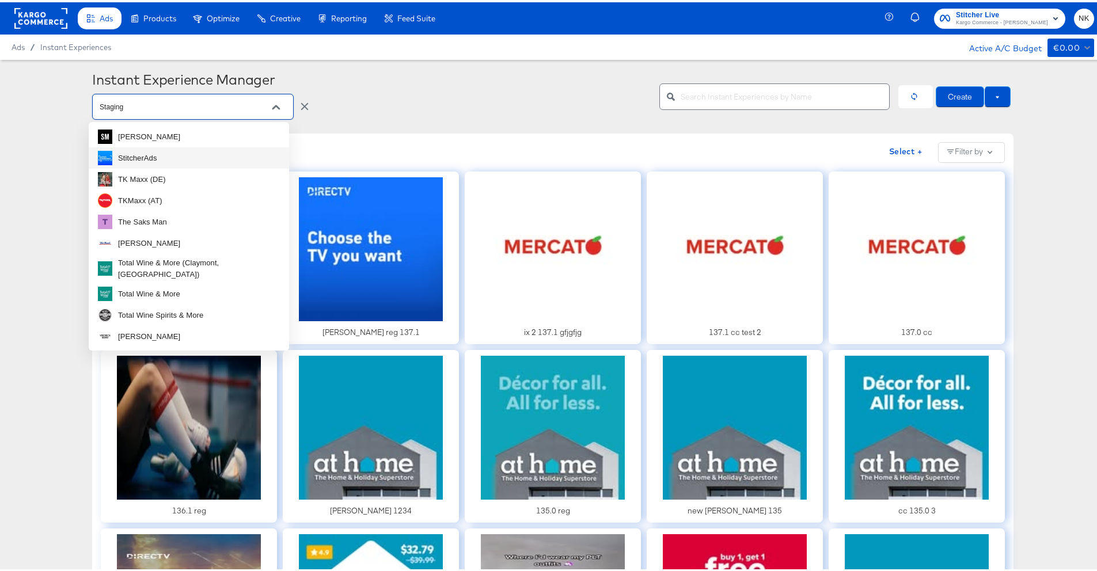
click at [187, 161] on li "StitcherAds" at bounding box center [189, 155] width 200 height 21
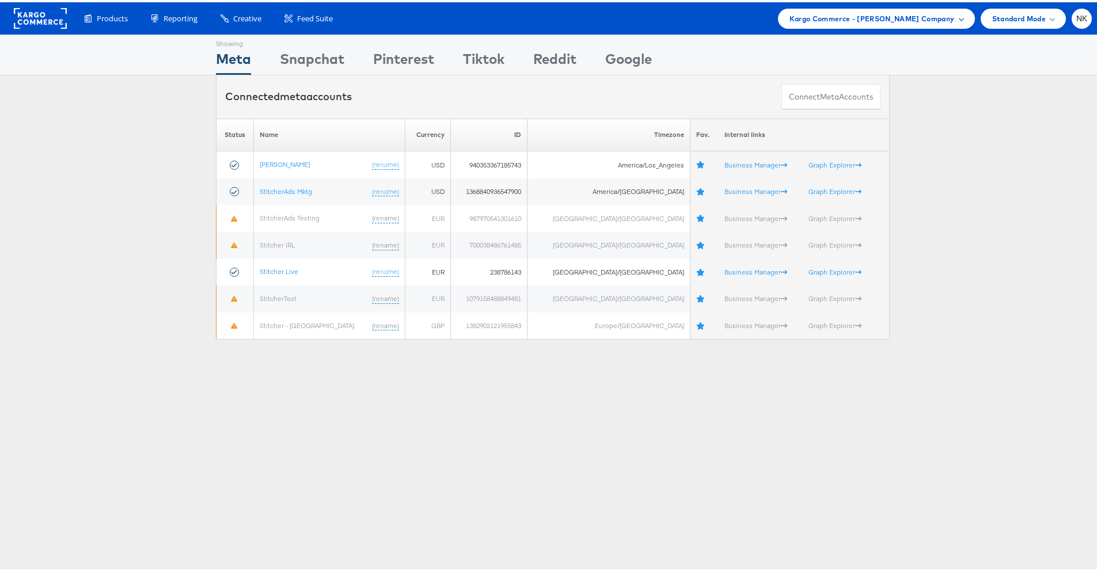
click at [800, 17] on span "Kargo Commerce - [PERSON_NAME] Company" at bounding box center [871, 16] width 165 height 12
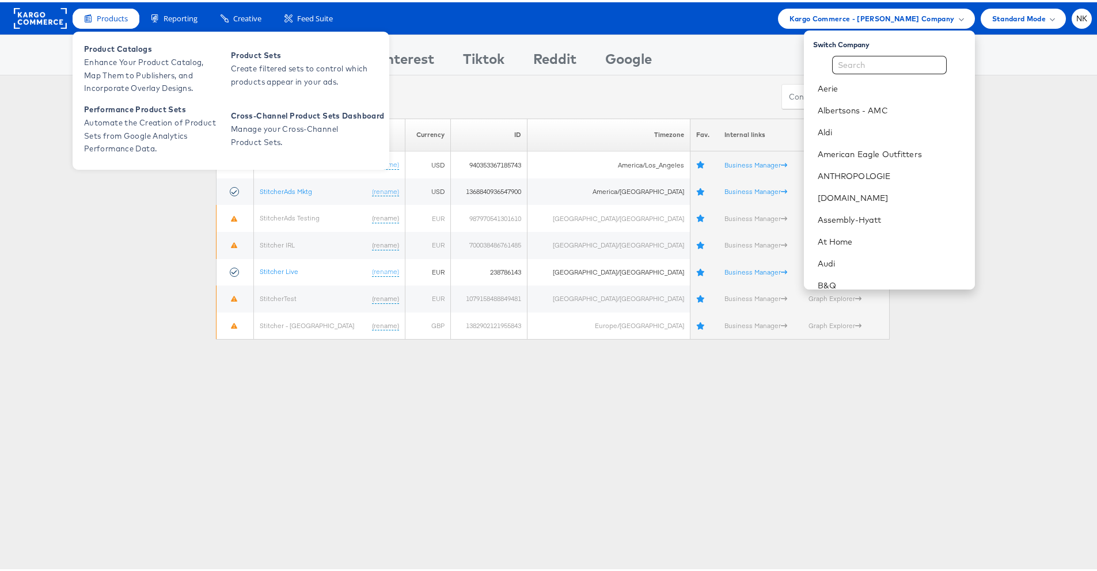
click at [127, 28] on div "Products Product Catalogs Enhance Your Product Catalog, Map Them to Publishers,…" at bounding box center [552, 16] width 1105 height 32
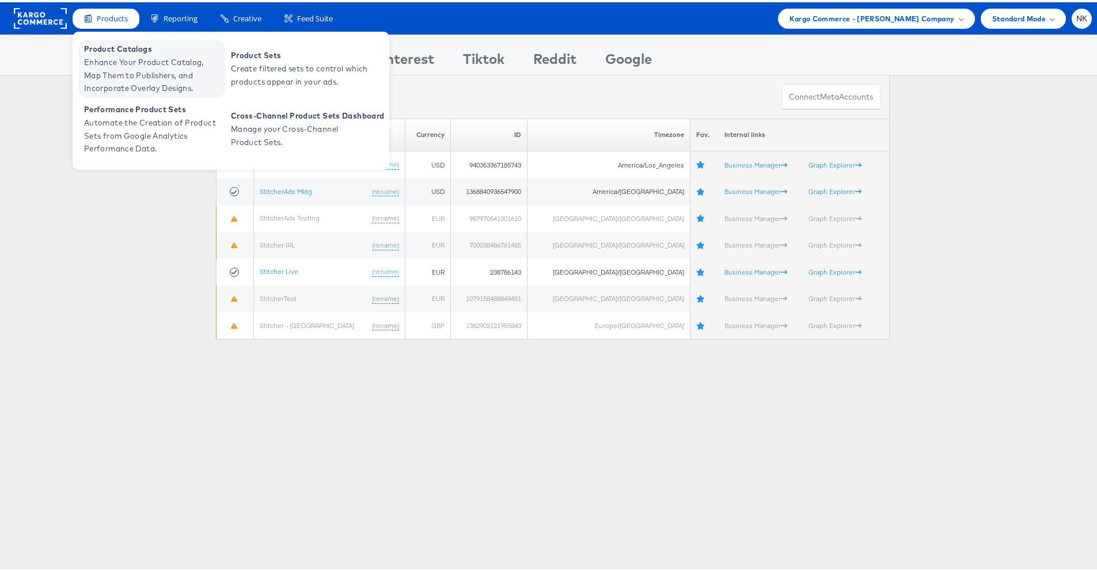
click at [128, 47] on span "Product Catalogs" at bounding box center [153, 46] width 138 height 13
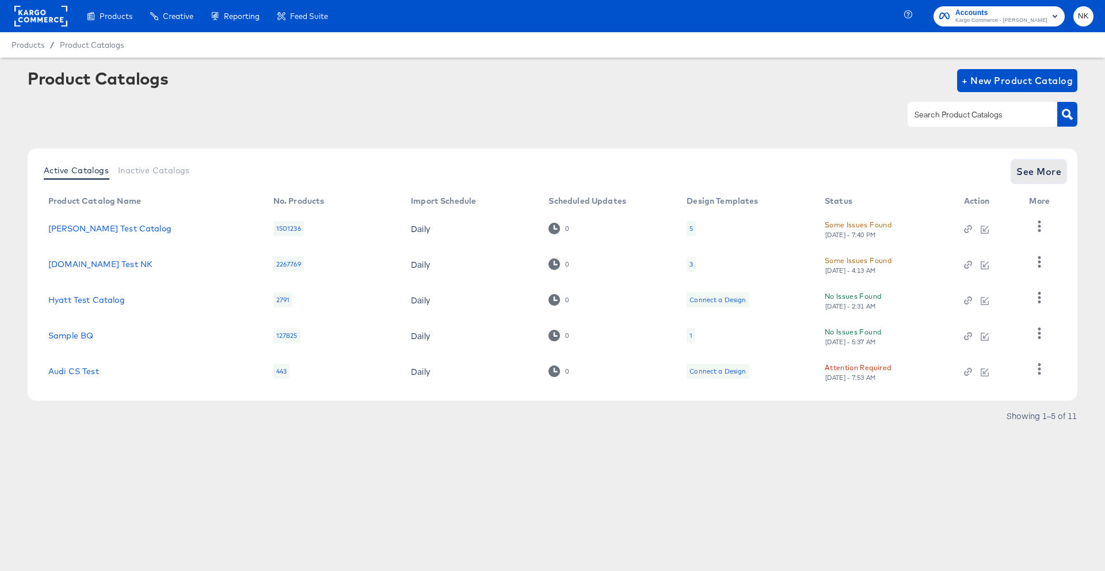
click at [1055, 169] on span "See More" at bounding box center [1039, 171] width 45 height 16
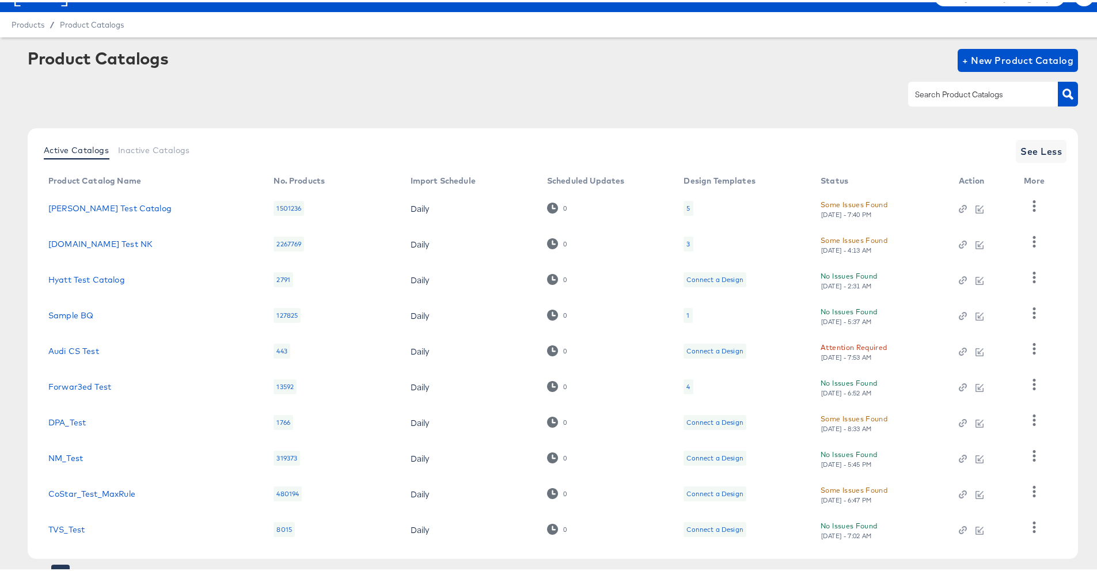
scroll to position [37, 0]
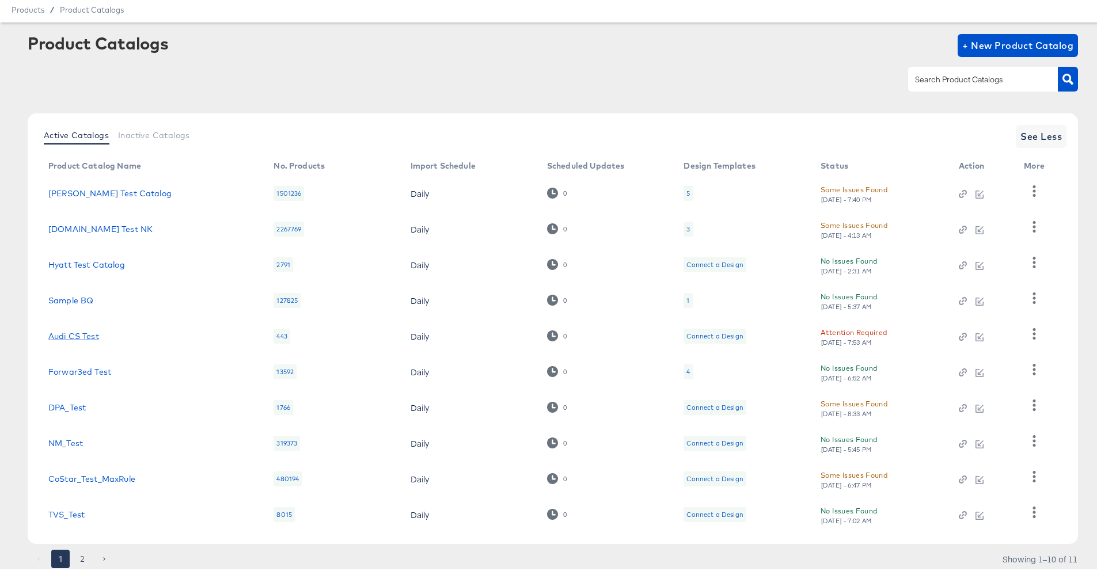
click at [75, 336] on link "Audi CS Test" at bounding box center [73, 333] width 51 height 9
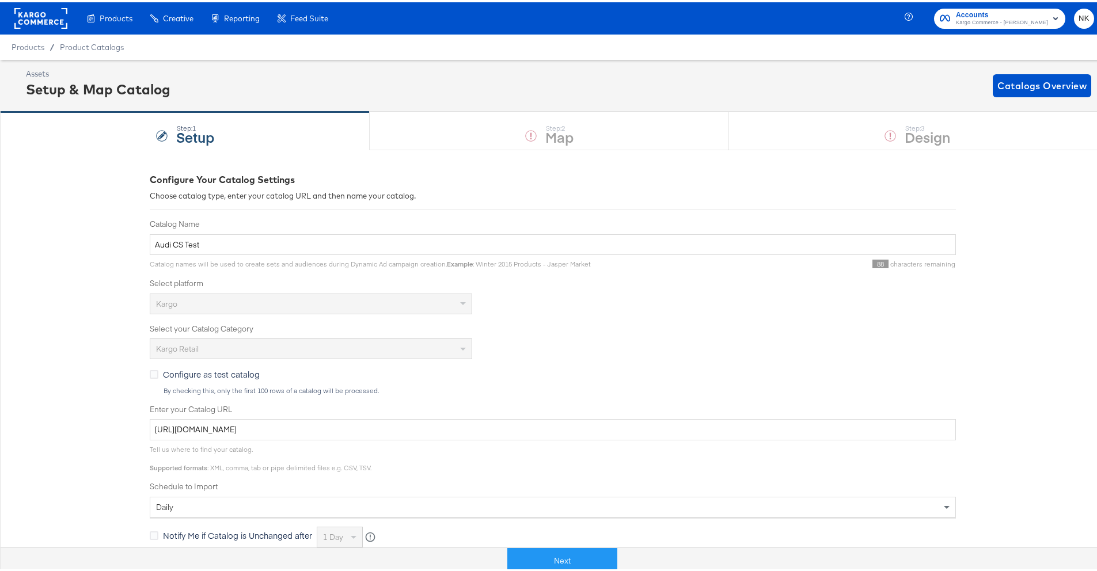
click at [11, 0] on div "Products Creative Reporting Feed Suite" at bounding box center [168, 16] width 337 height 32
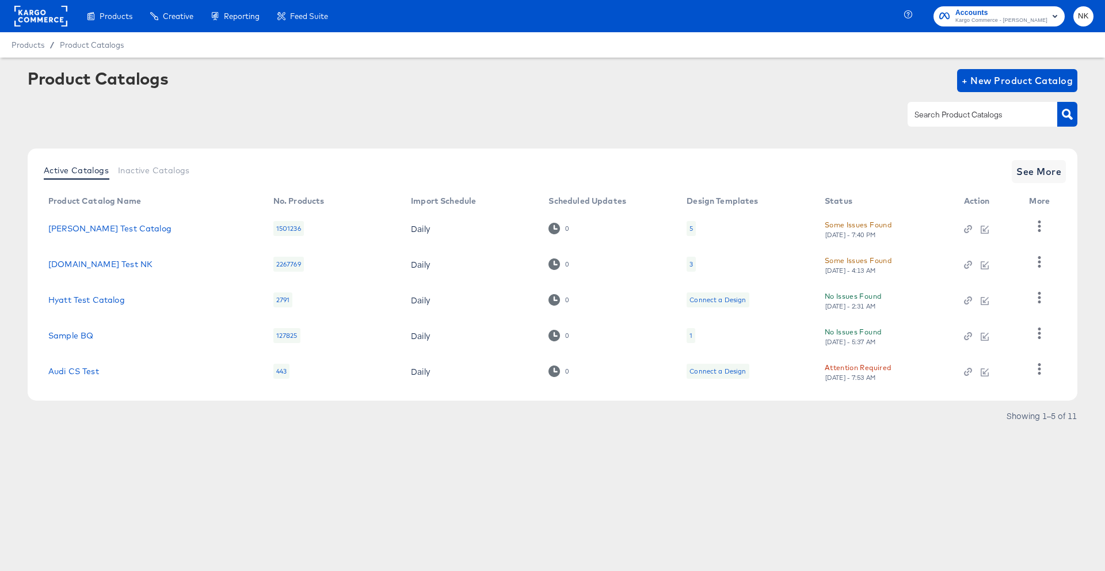
click at [880, 369] on div "Attention Required" at bounding box center [858, 367] width 66 height 12
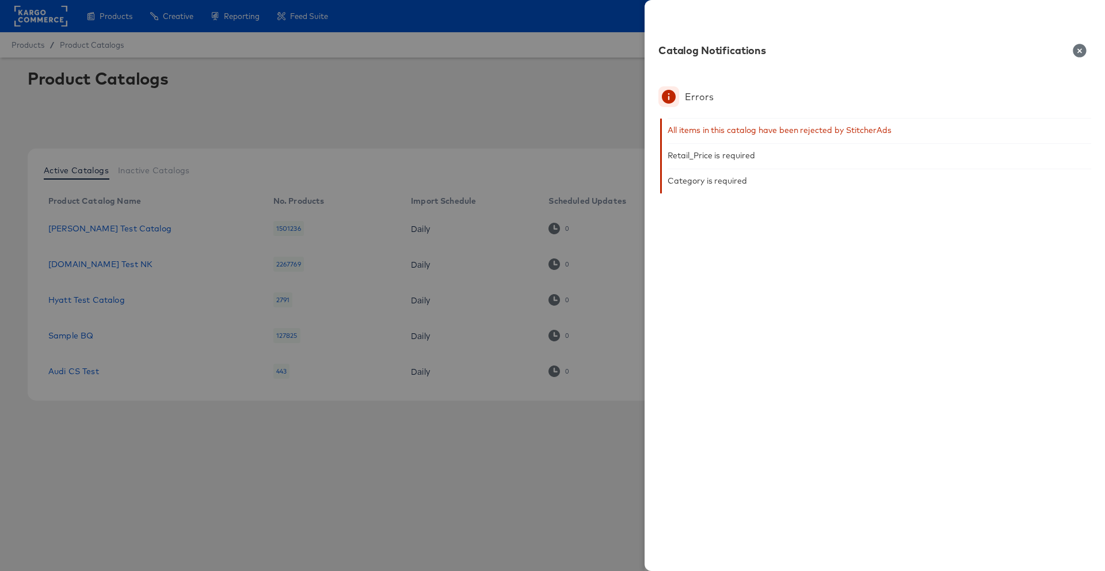
click at [1085, 58] on div "Catalog Notifications" at bounding box center [875, 54] width 433 height 20
click at [1084, 54] on icon "button" at bounding box center [1079, 50] width 13 height 13
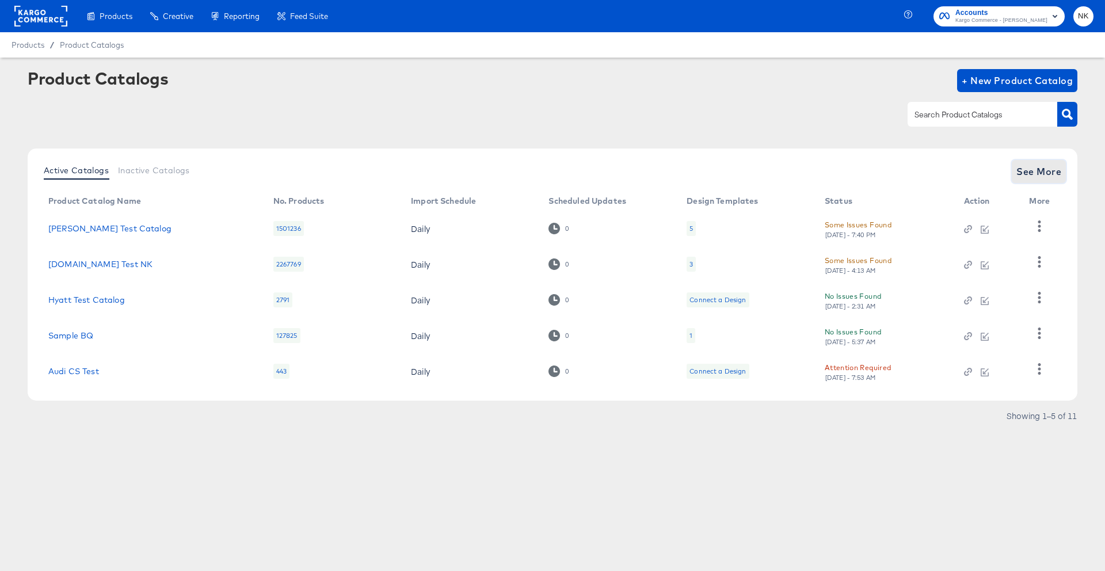
click at [1055, 169] on span "See More" at bounding box center [1039, 171] width 45 height 16
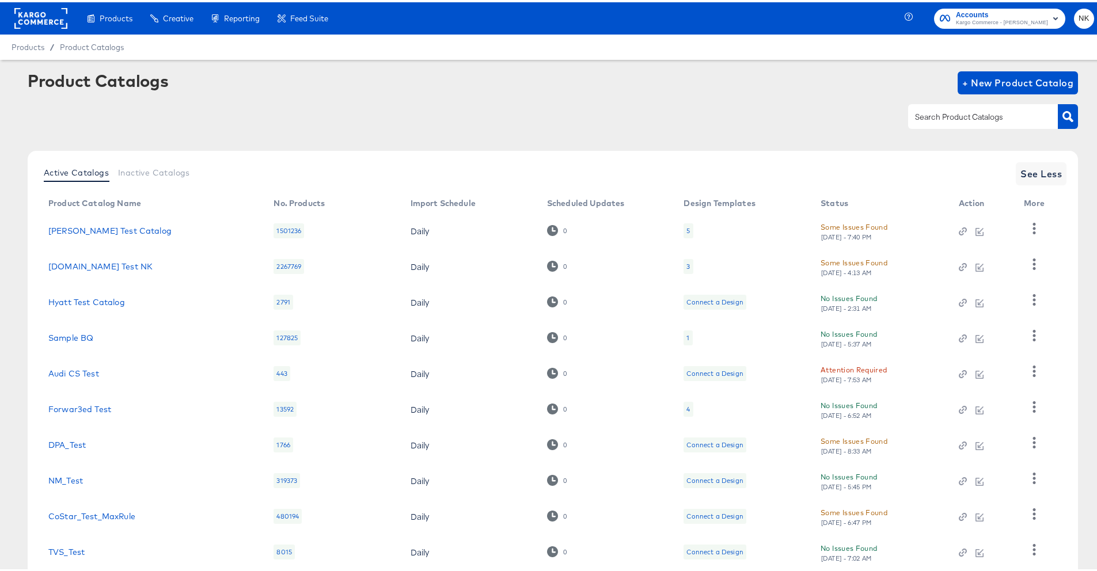
scroll to position [73, 0]
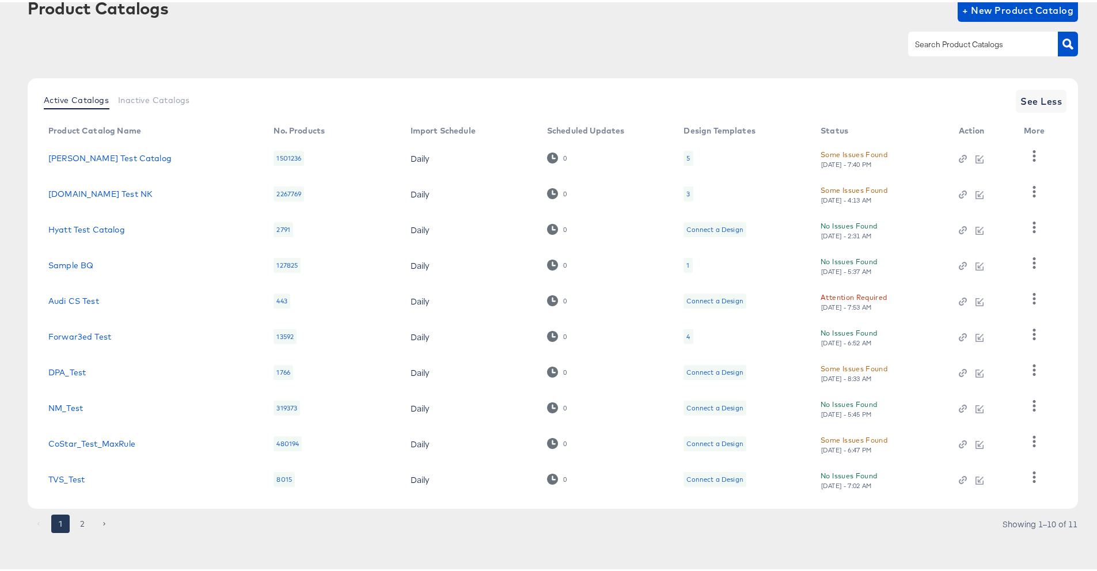
click at [79, 523] on button "2" at bounding box center [82, 521] width 18 height 18
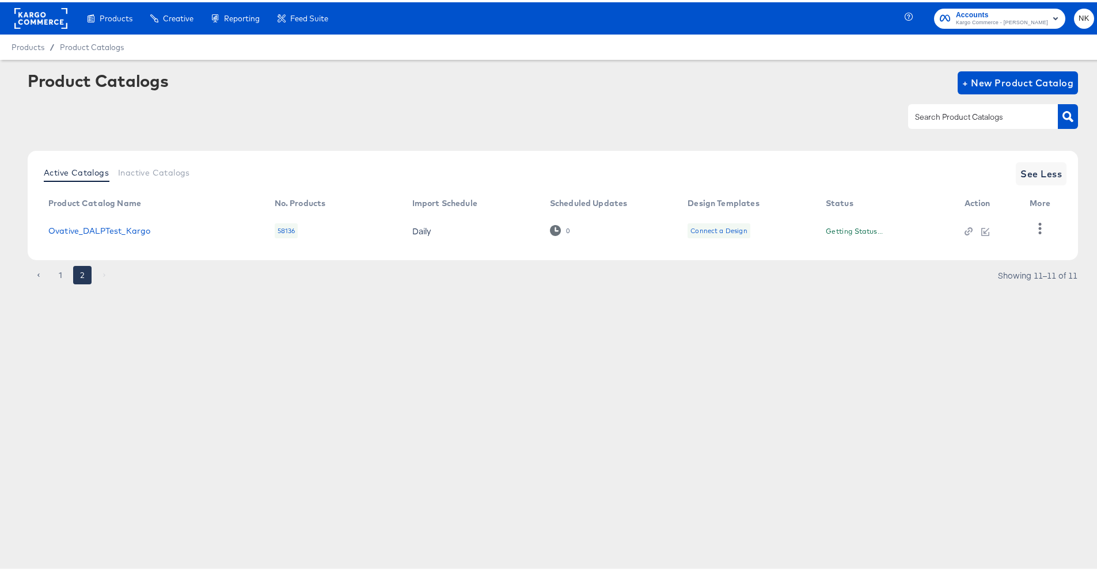
scroll to position [0, 0]
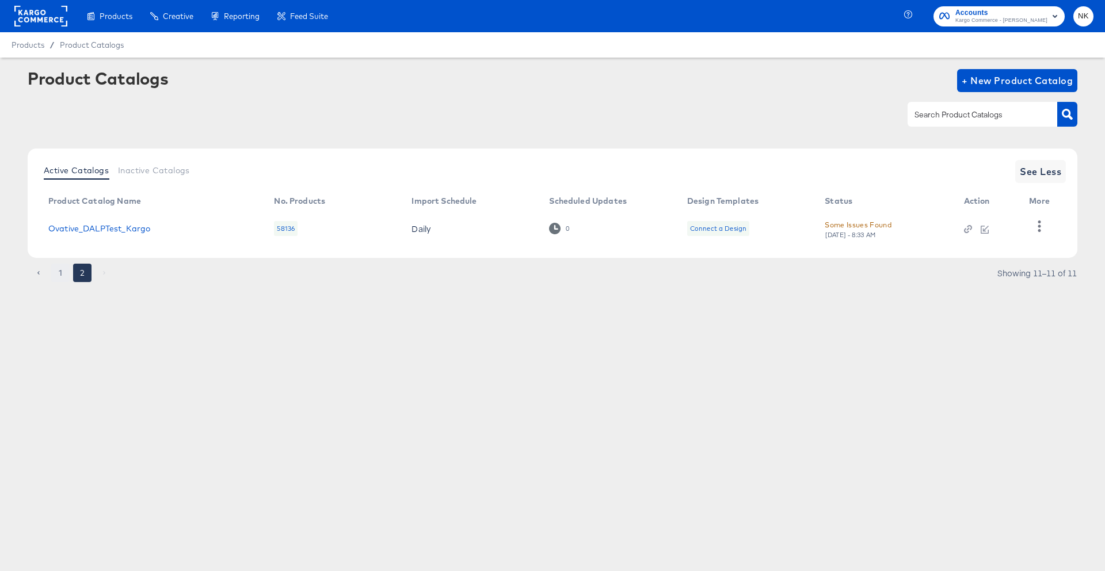
click at [59, 275] on button "1" at bounding box center [60, 273] width 18 height 18
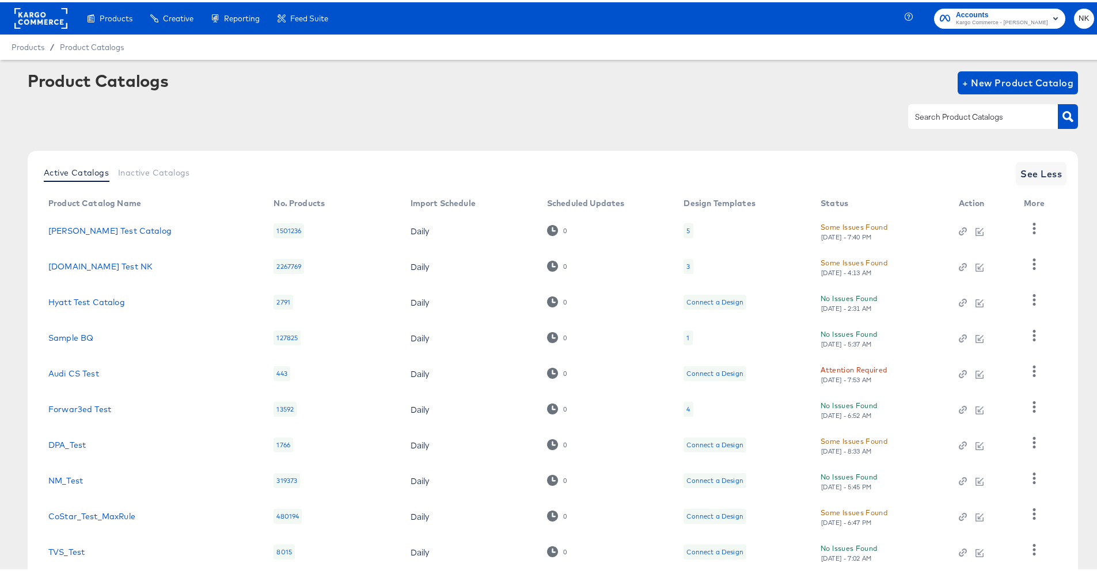
click at [238, 125] on div at bounding box center [553, 114] width 1050 height 26
click at [48, 20] on rect at bounding box center [40, 16] width 53 height 21
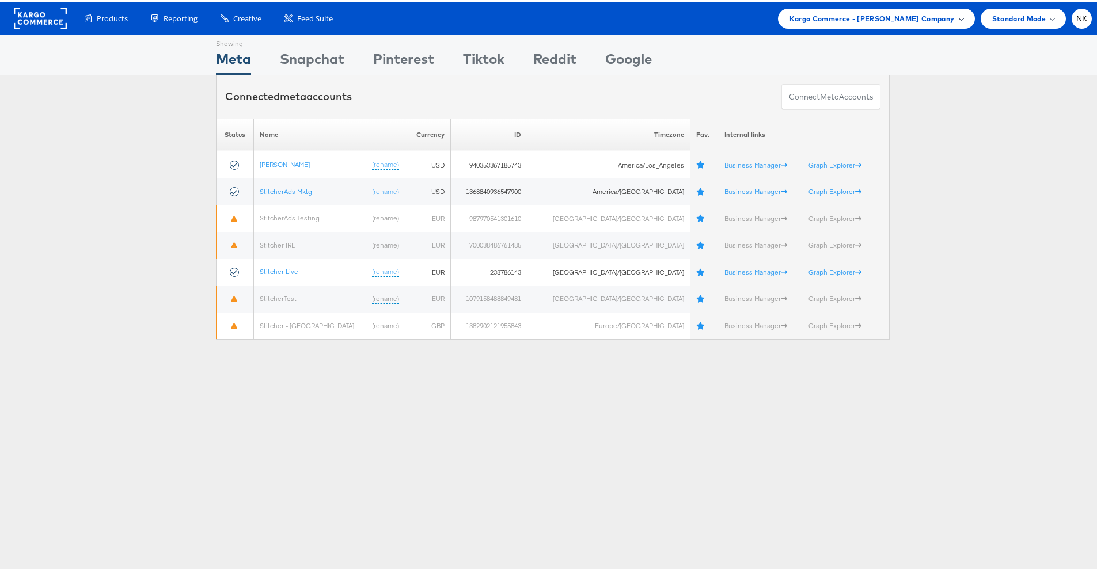
click at [802, 12] on span "Kargo Commerce - [PERSON_NAME] Company" at bounding box center [871, 16] width 165 height 12
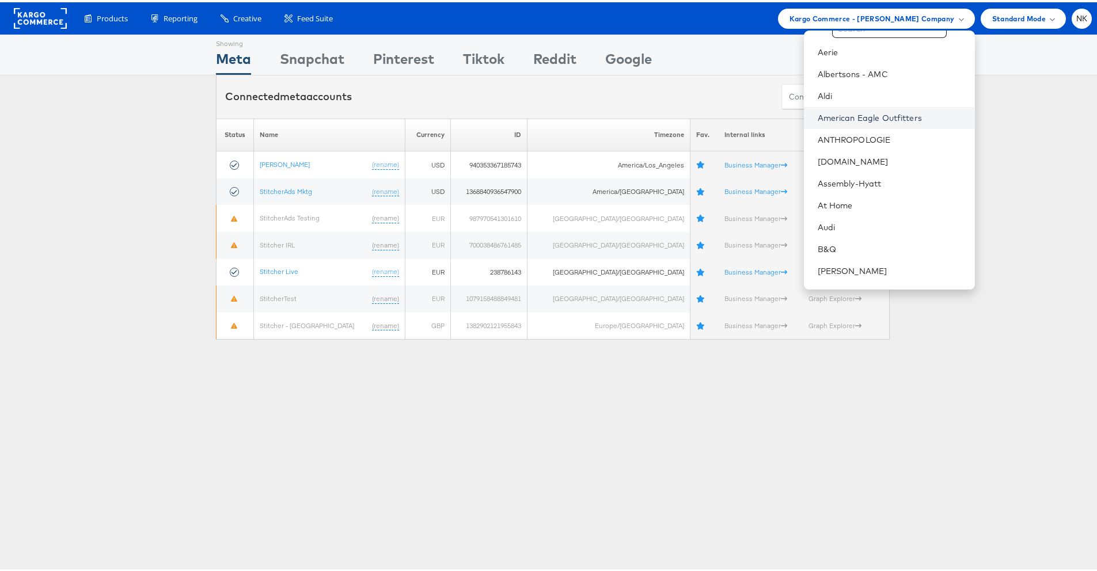
scroll to position [237, 0]
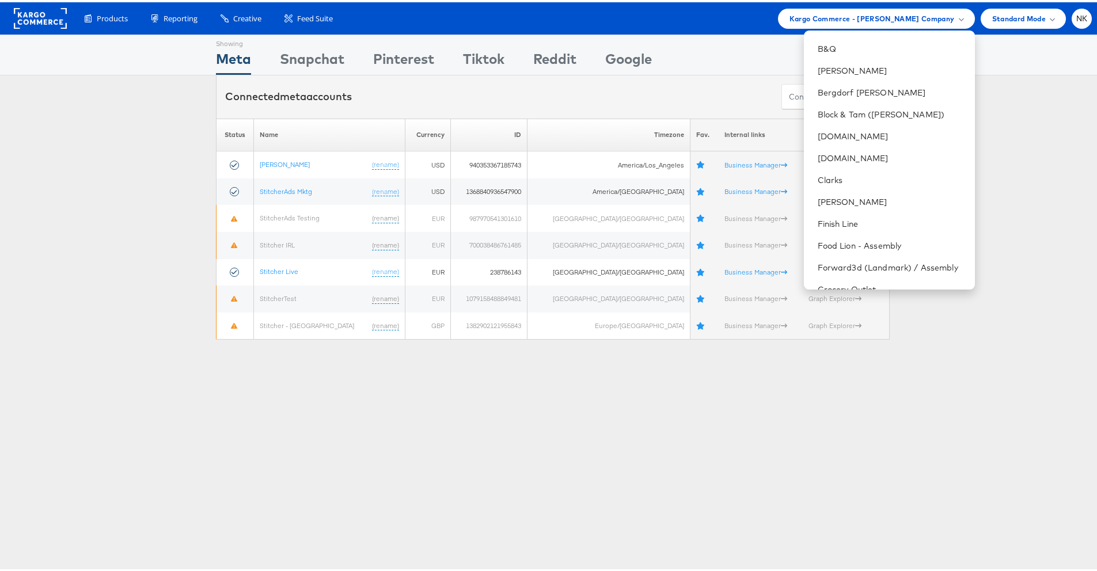
click at [718, 41] on div "Showing Meta Showing [GEOGRAPHIC_DATA] Showing Pinterest Showing Tiktok Showing…" at bounding box center [552, 53] width 673 height 40
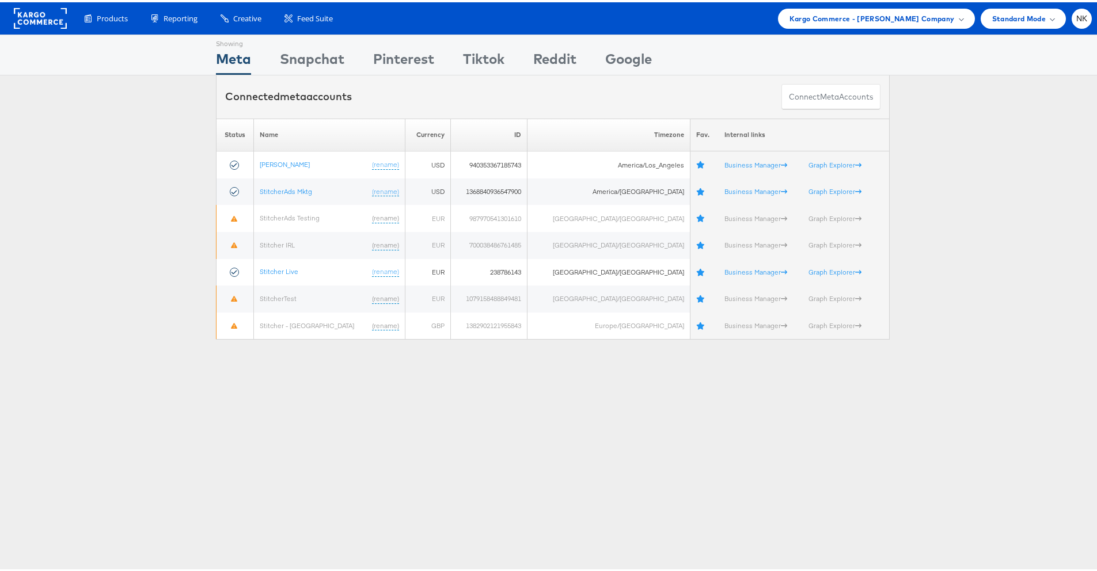
click at [52, 20] on rect at bounding box center [40, 16] width 53 height 21
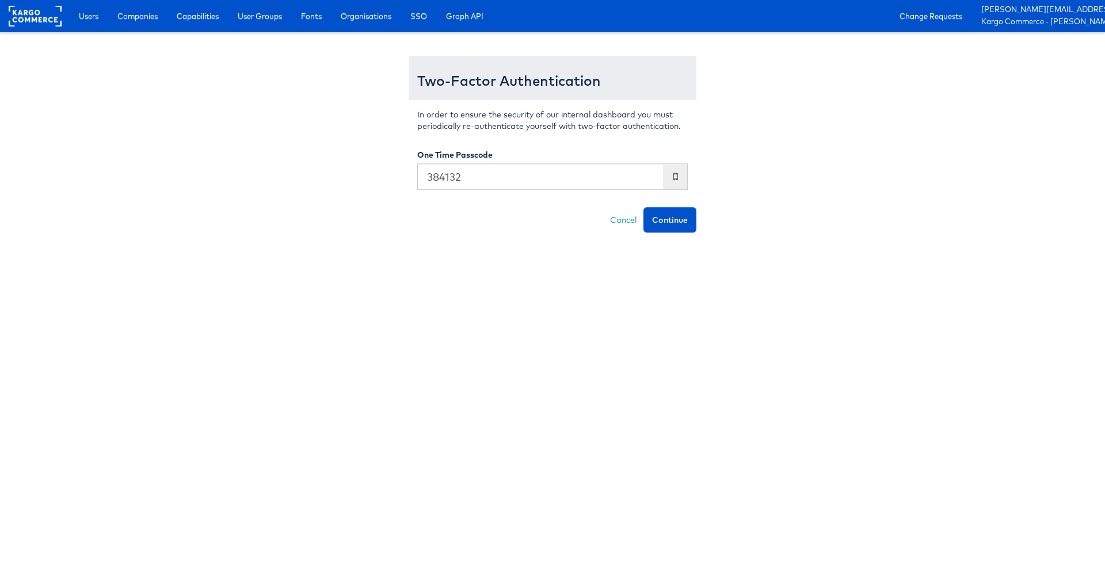
type input "384132"
click at [644, 207] on button "Continue" at bounding box center [670, 219] width 53 height 25
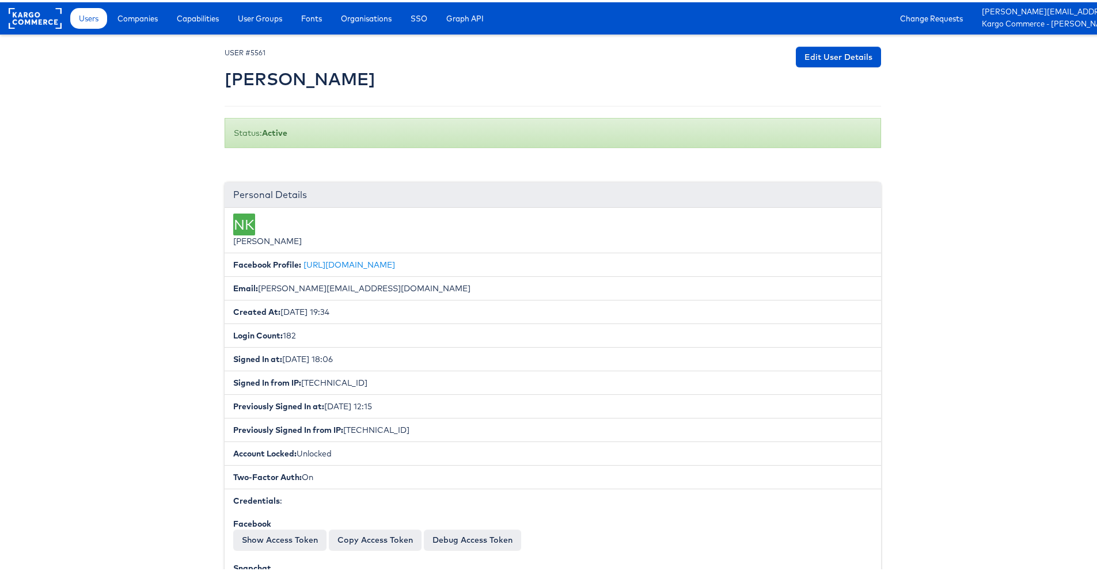
click at [125, 28] on div "Users Companies Capabilities User Groups Fonts Organisations SSO Graph API Chan…" at bounding box center [584, 16] width 1041 height 32
click at [127, 14] on span "Companies" at bounding box center [137, 16] width 40 height 12
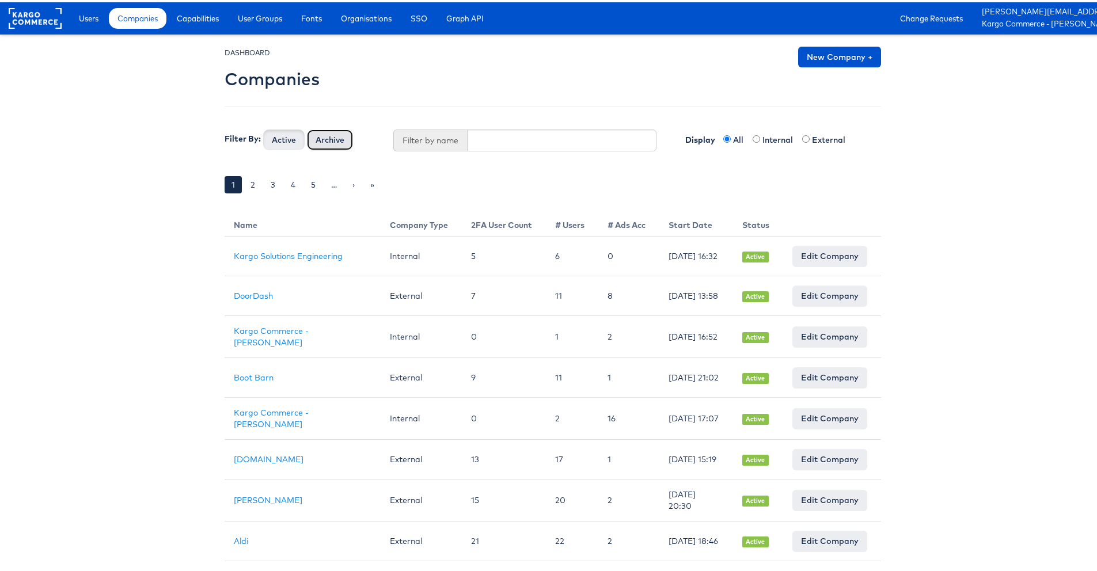
click at [327, 134] on button "Archive" at bounding box center [330, 137] width 46 height 21
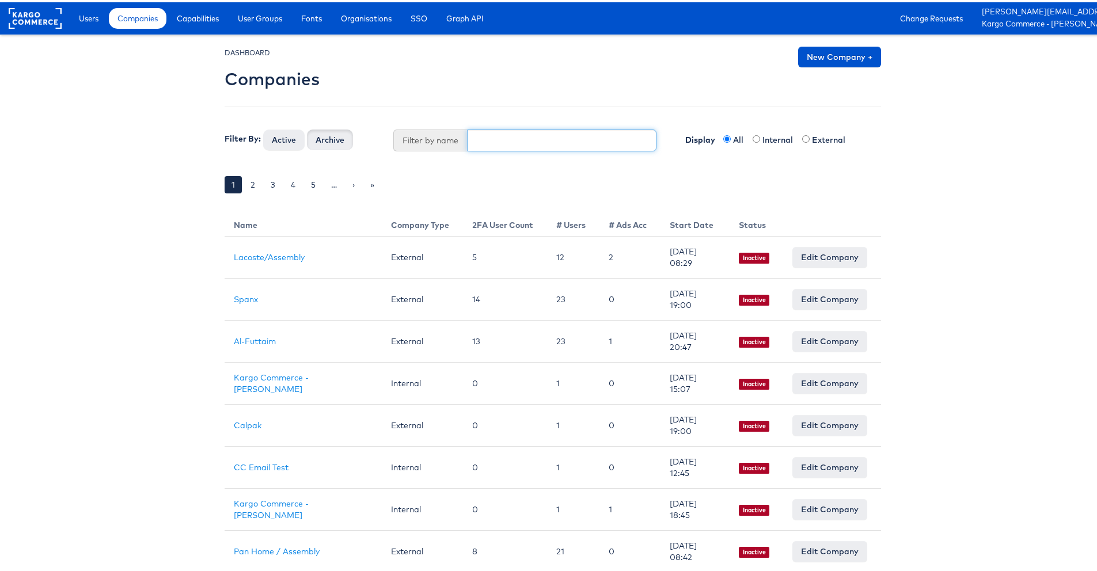
click at [501, 138] on input "text" at bounding box center [562, 138] width 190 height 22
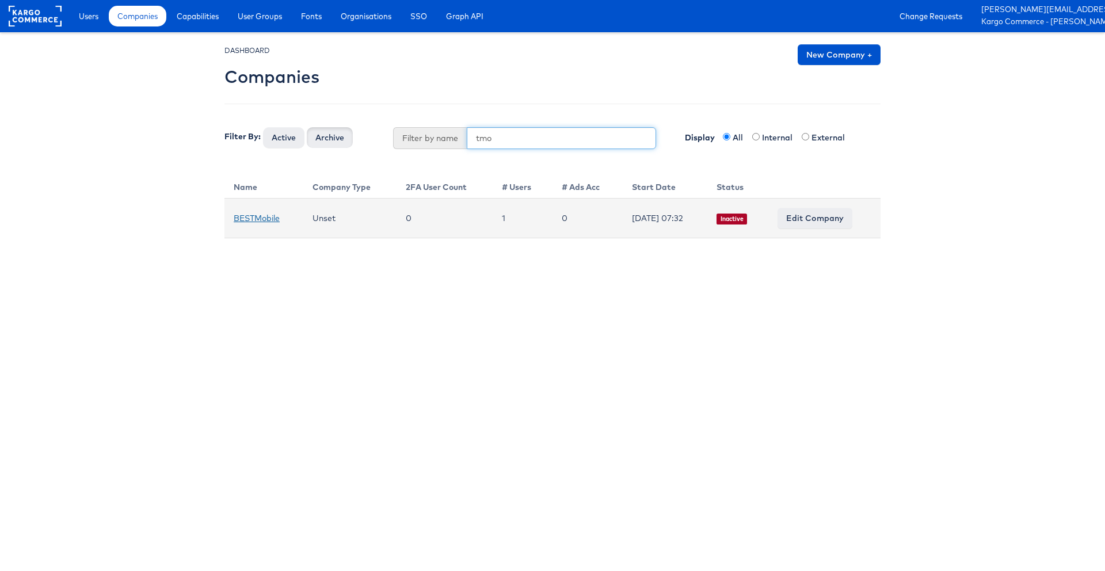
type input "tmo"
click at [262, 220] on link "BESTMobile" at bounding box center [257, 218] width 46 height 10
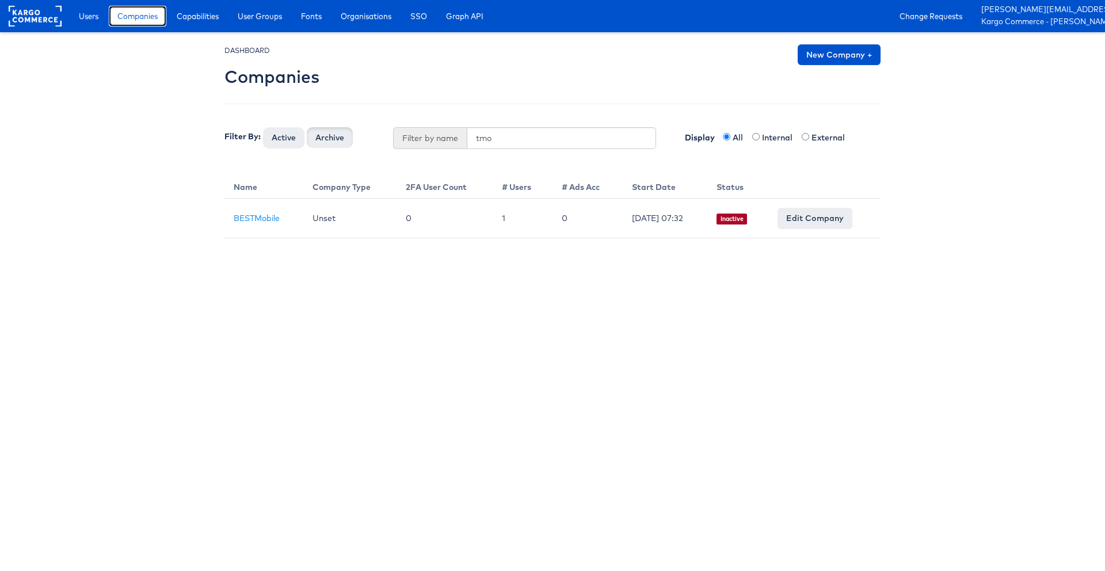
click at [148, 21] on span "Companies" at bounding box center [137, 16] width 40 height 12
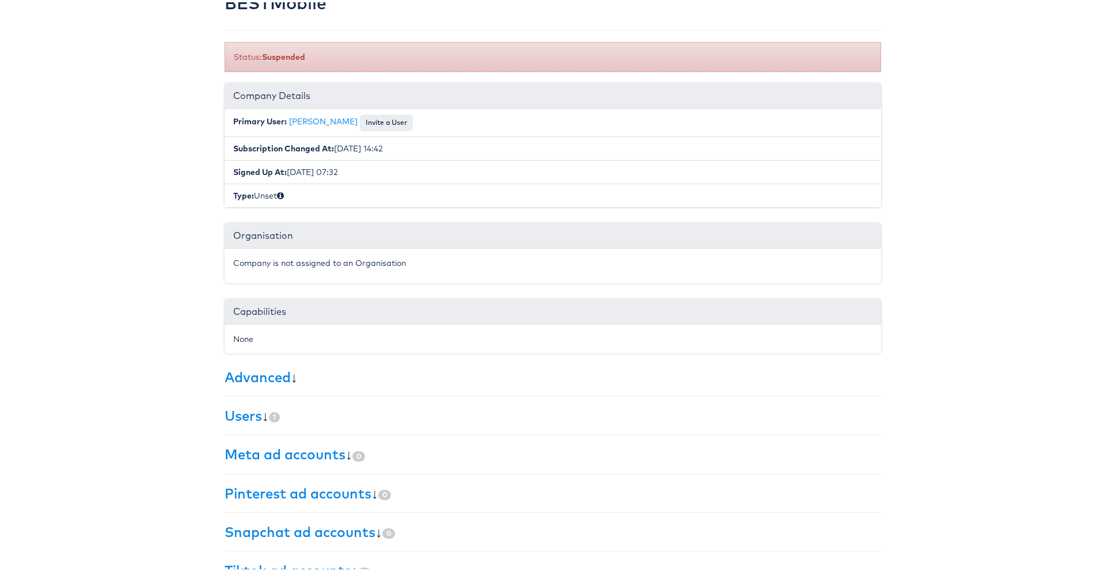
scroll to position [105, 0]
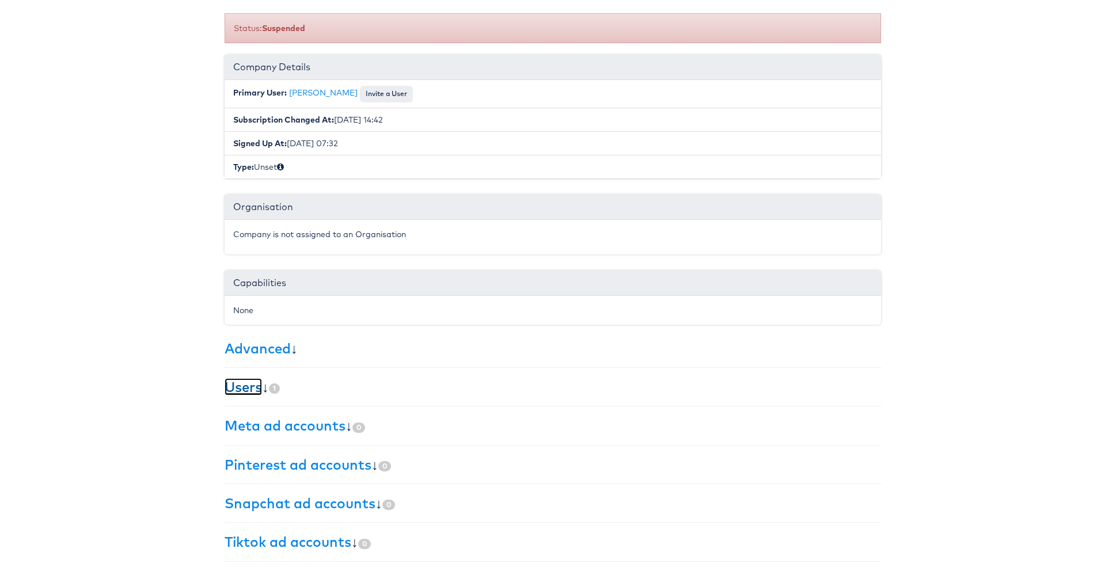
click at [246, 389] on link "Users" at bounding box center [242, 384] width 37 height 17
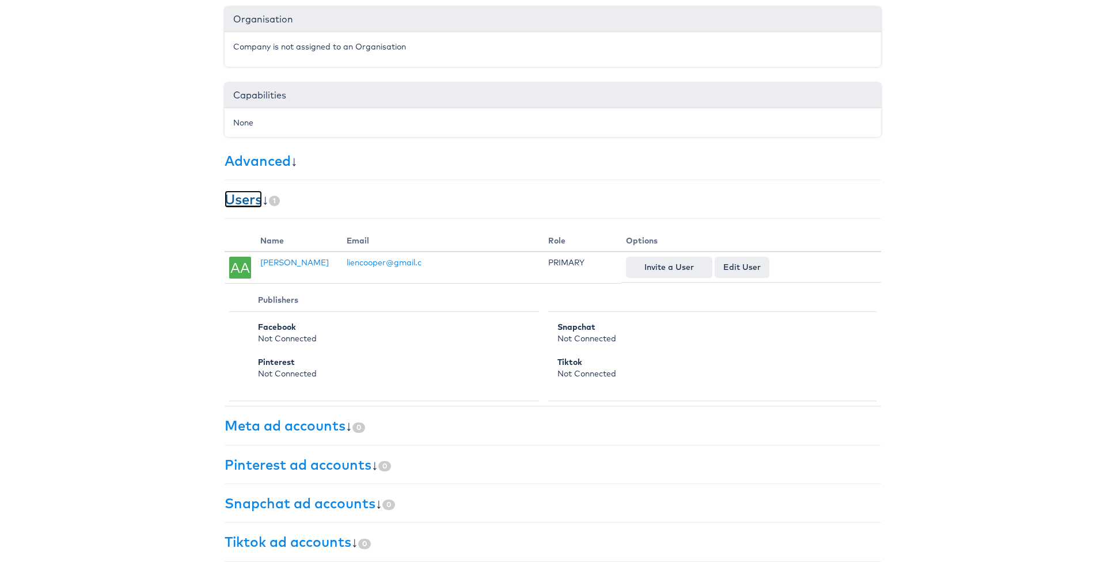
scroll to position [0, 0]
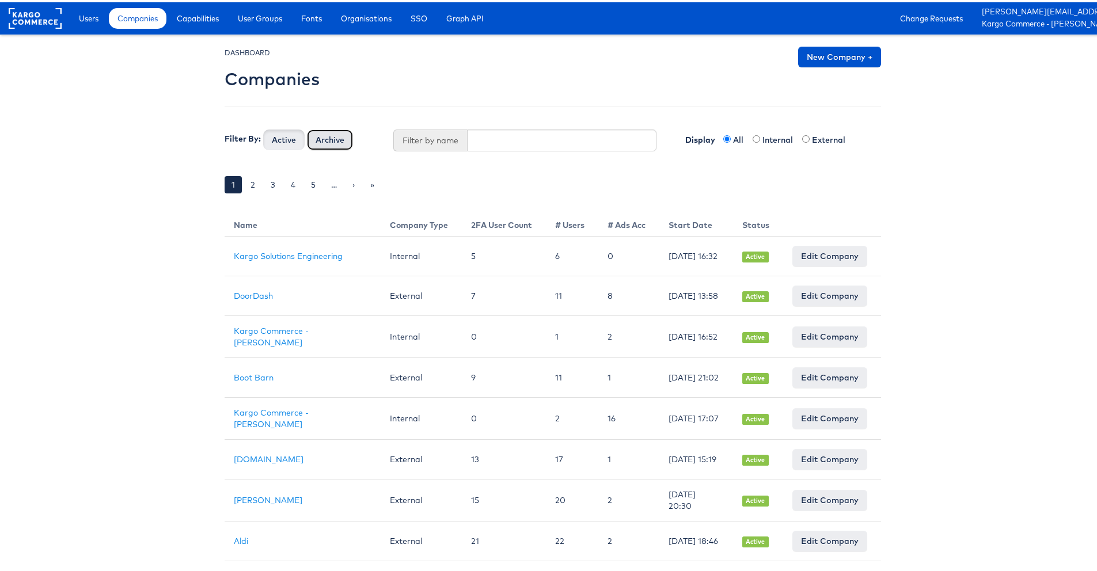
click at [310, 136] on button "Archive" at bounding box center [330, 137] width 46 height 21
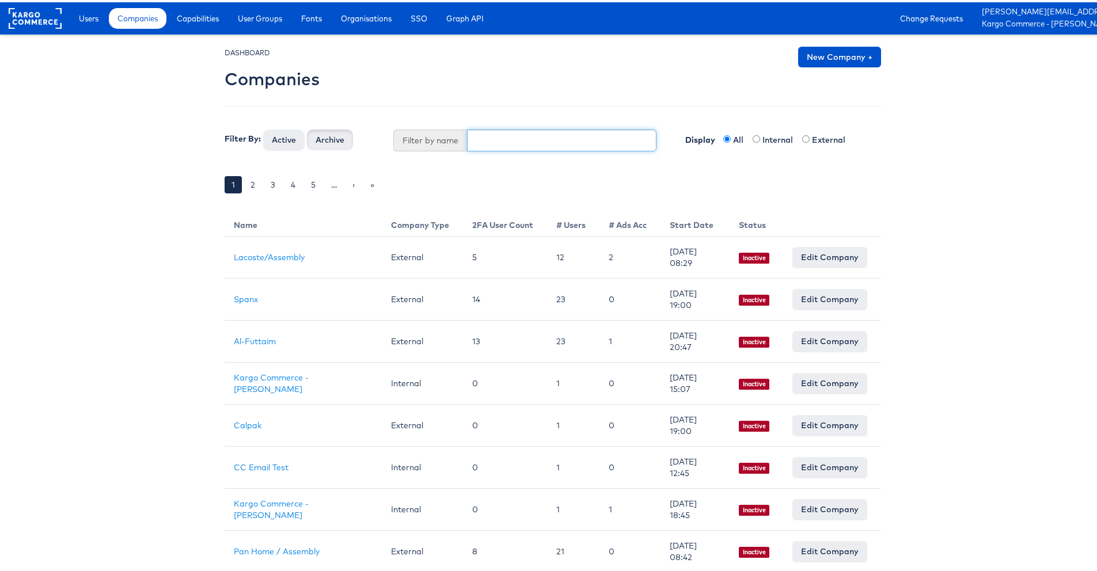
click at [539, 140] on input "text" at bounding box center [562, 138] width 190 height 22
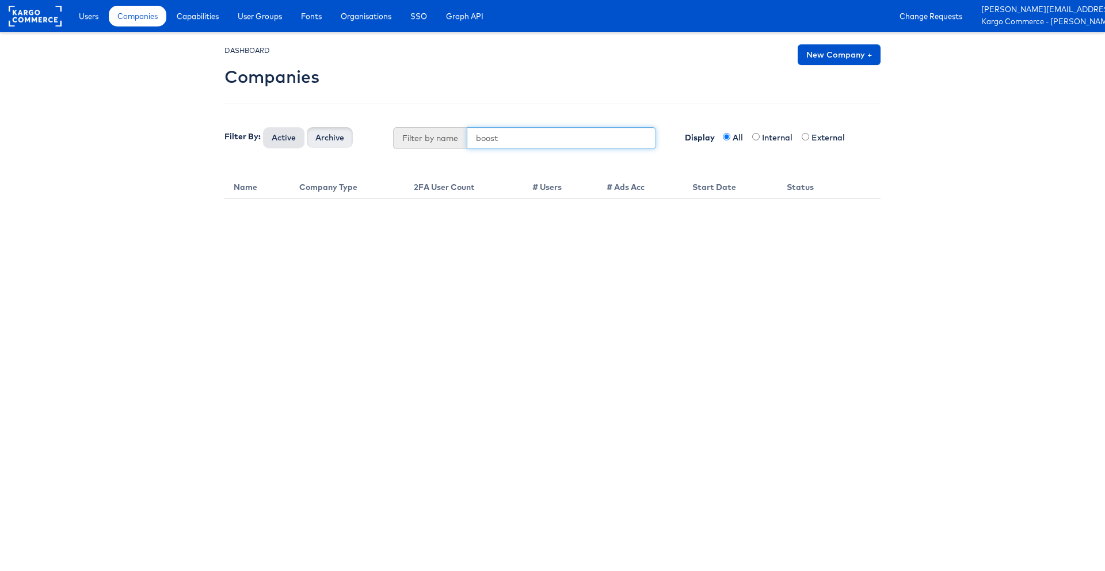
type input "boost"
click at [295, 143] on button "Active" at bounding box center [283, 137] width 41 height 21
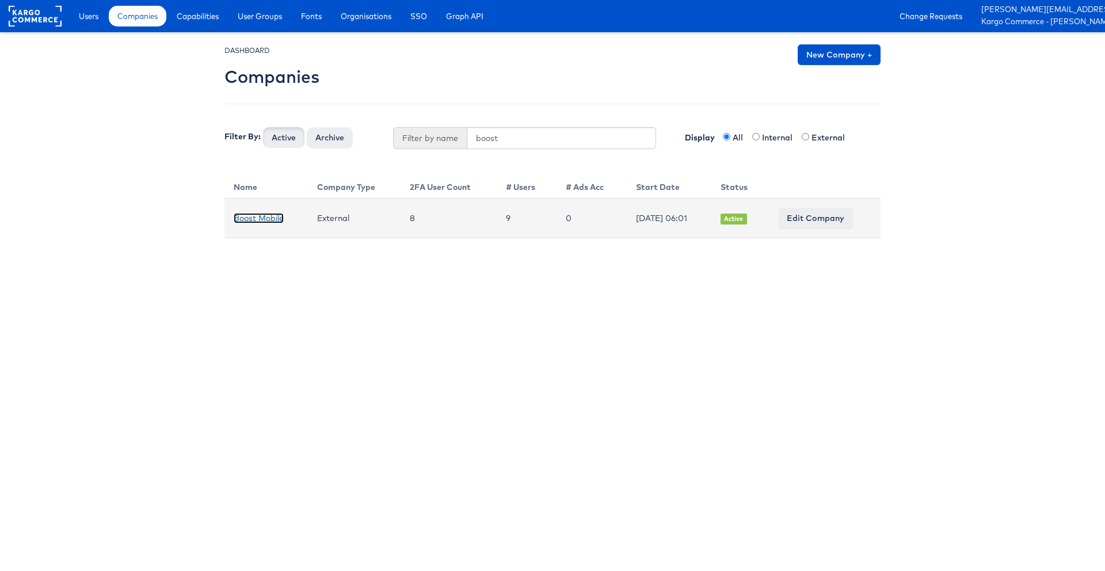
click at [271, 219] on link "Boost Mobile" at bounding box center [259, 218] width 50 height 10
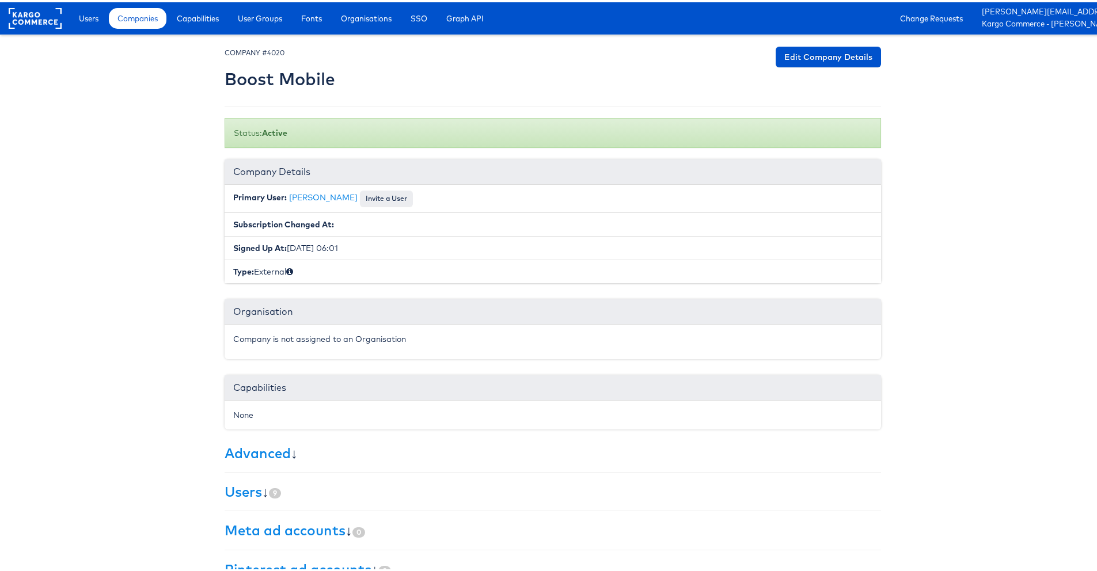
scroll to position [105, 0]
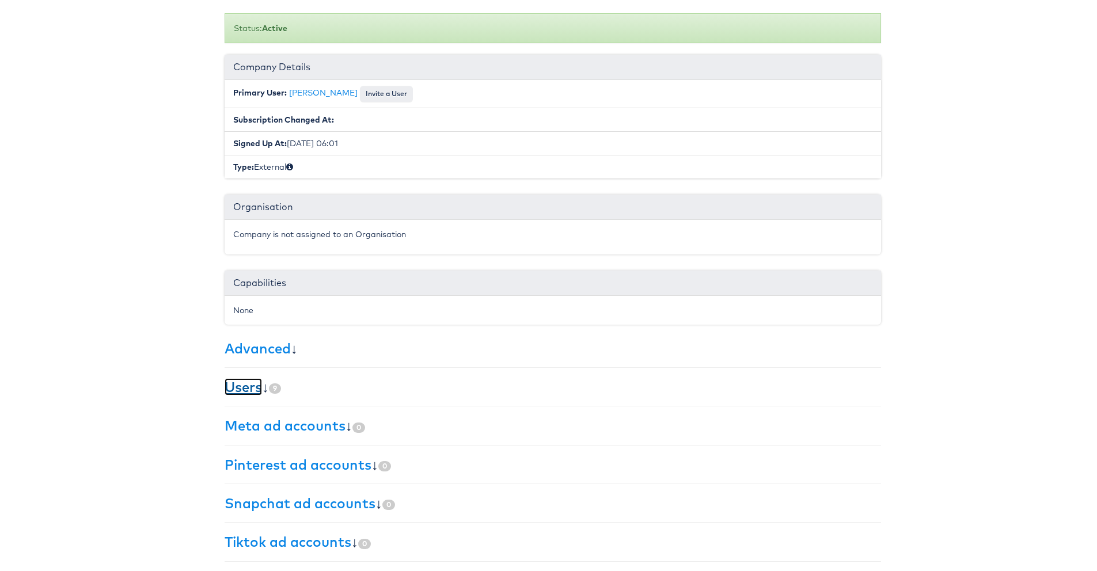
click at [249, 382] on link "Users" at bounding box center [242, 384] width 37 height 17
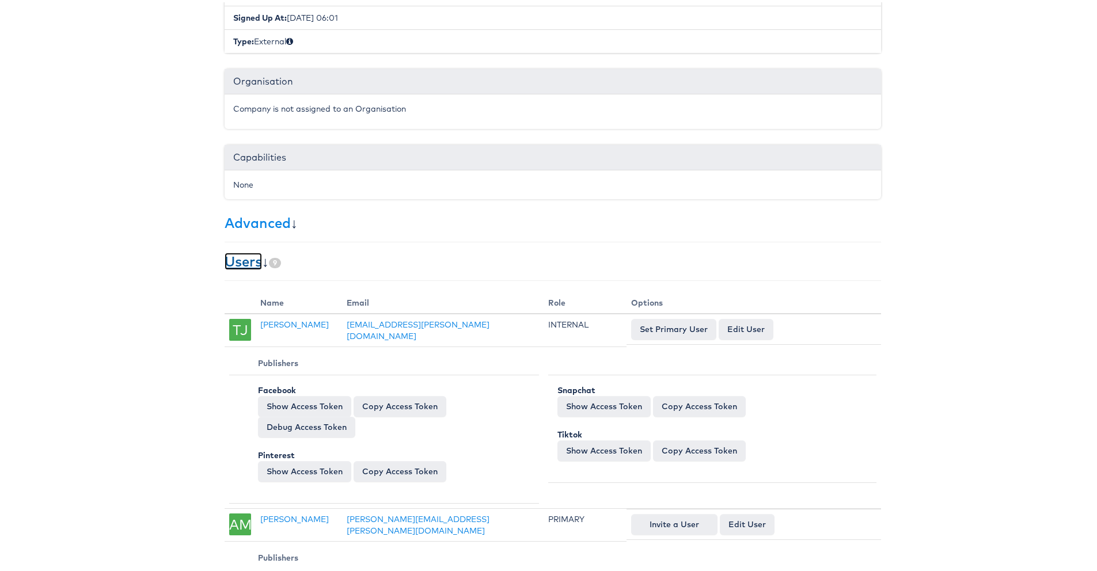
scroll to position [0, 0]
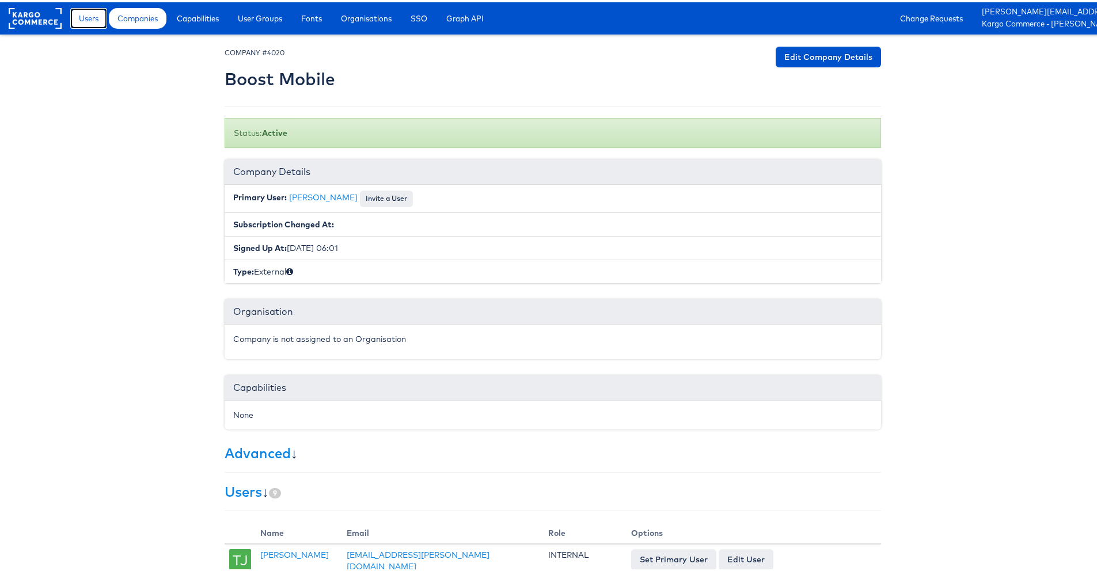
click at [79, 18] on span "Users" at bounding box center [89, 16] width 20 height 12
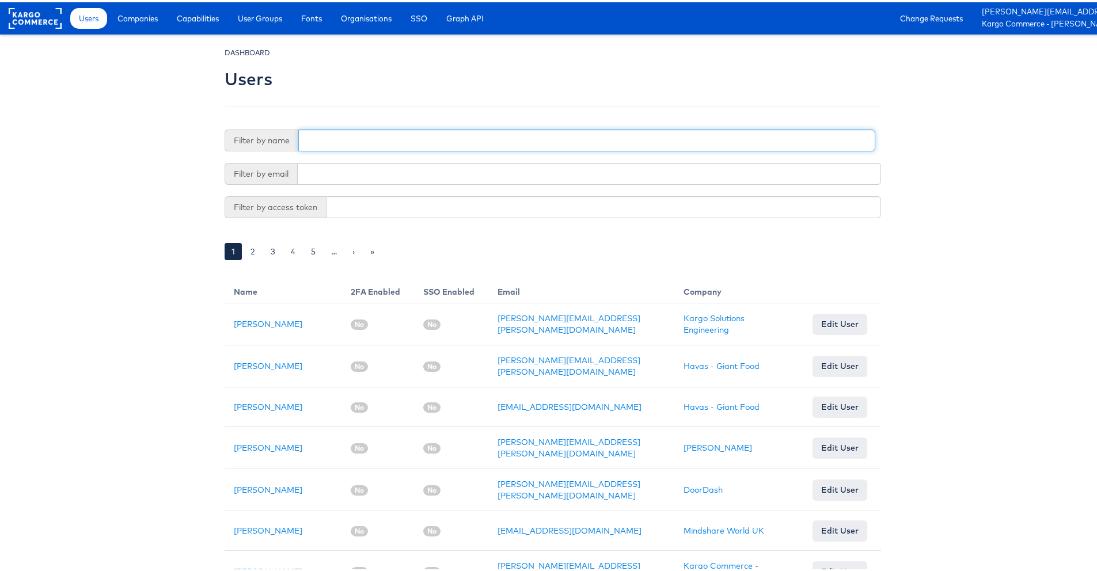
click at [342, 134] on input "text" at bounding box center [586, 138] width 577 height 22
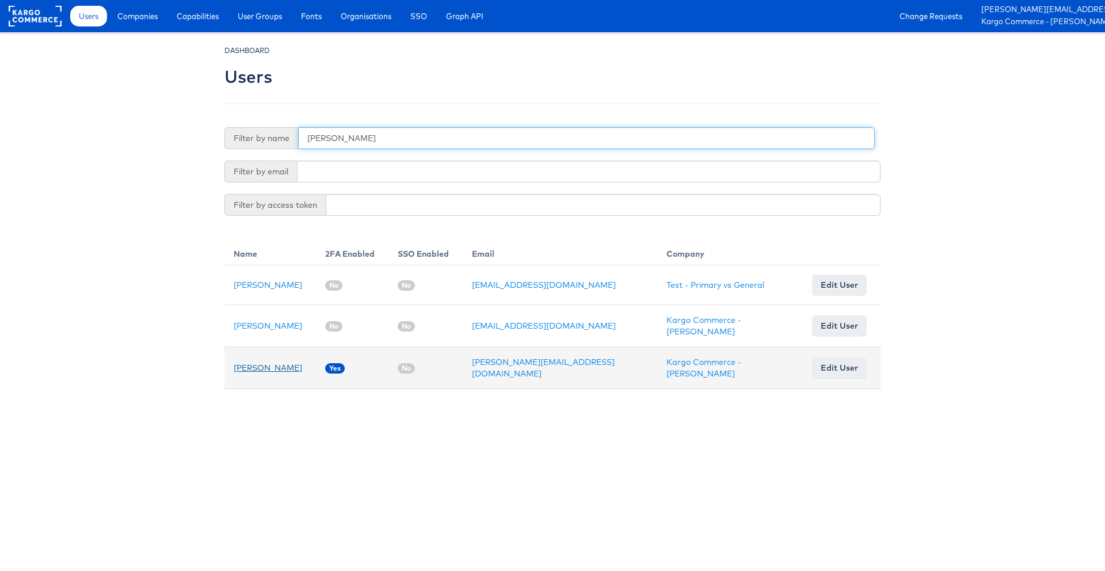
type input "namit"
click at [272, 365] on link "Namit Kumar" at bounding box center [268, 368] width 68 height 10
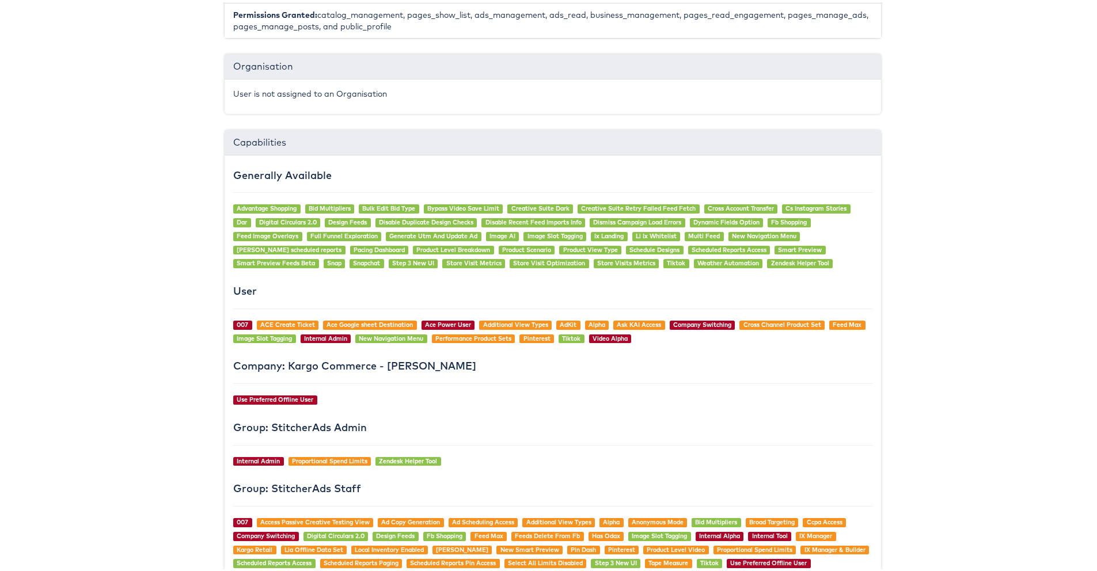
scroll to position [1201, 0]
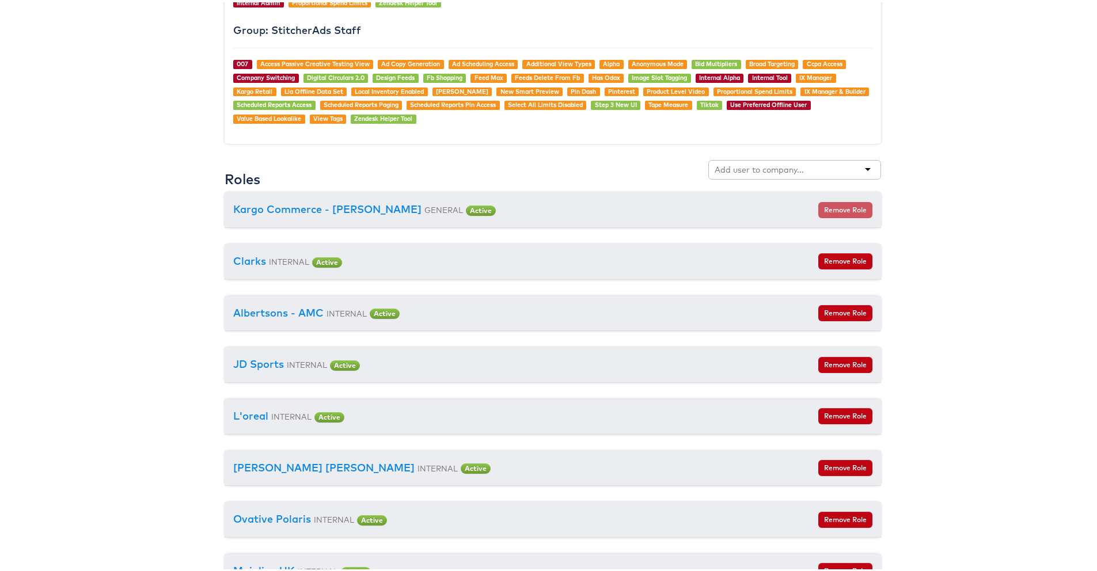
click at [734, 170] on input "text" at bounding box center [759, 168] width 91 height 12
type input "boost"
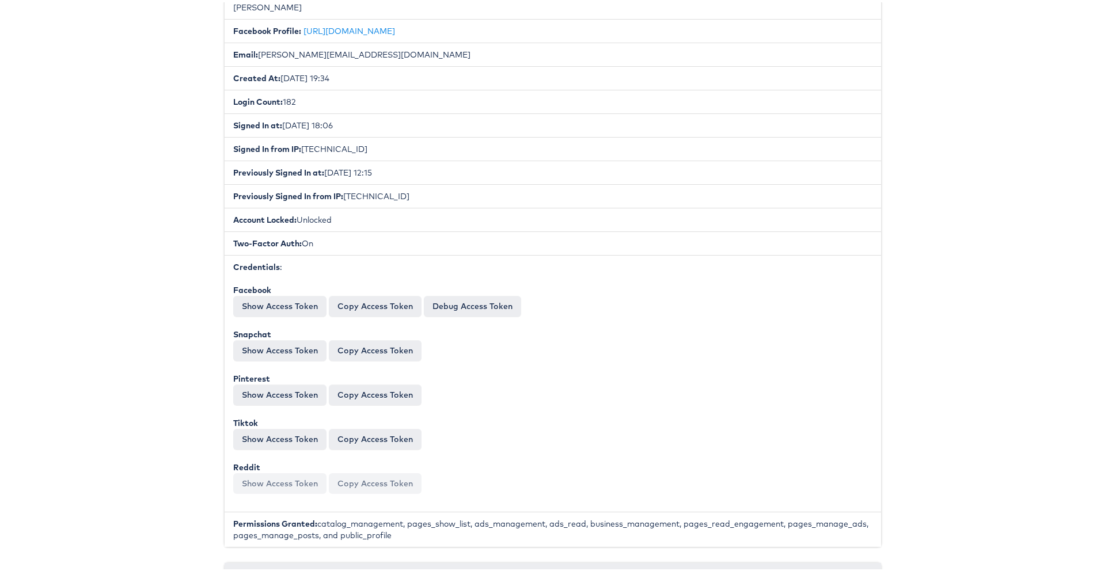
scroll to position [0, 0]
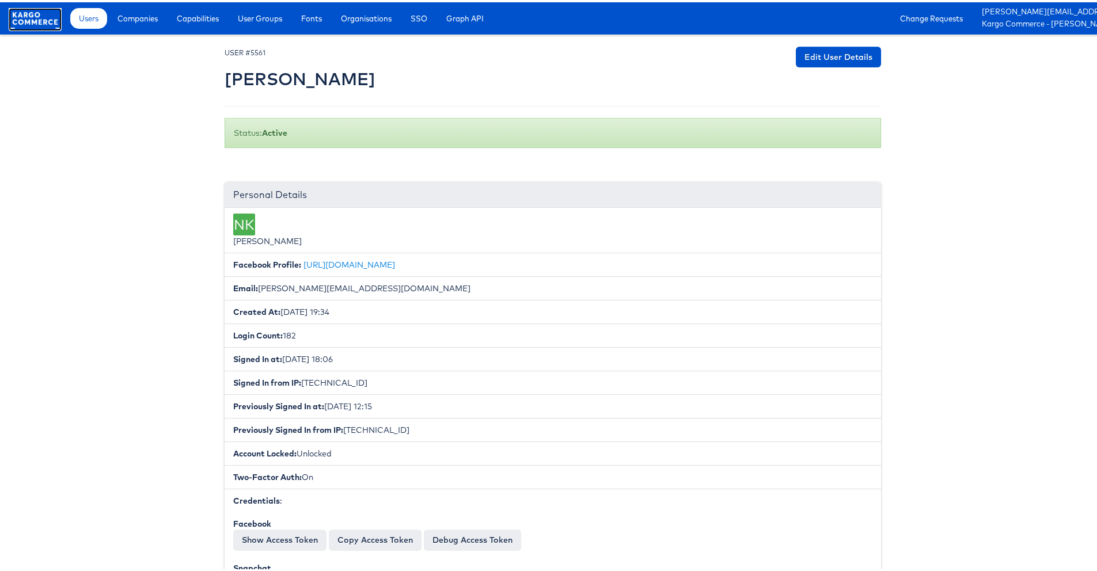
click at [40, 12] on rect at bounding box center [35, 16] width 53 height 21
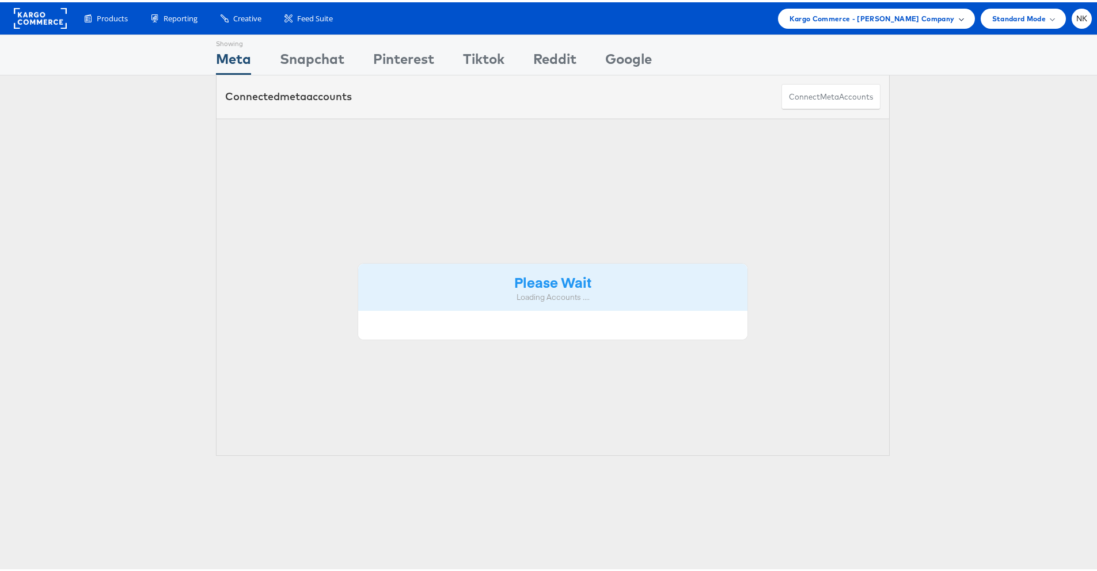
click at [887, 20] on span "Kargo Commerce - [PERSON_NAME] Company" at bounding box center [871, 16] width 165 height 12
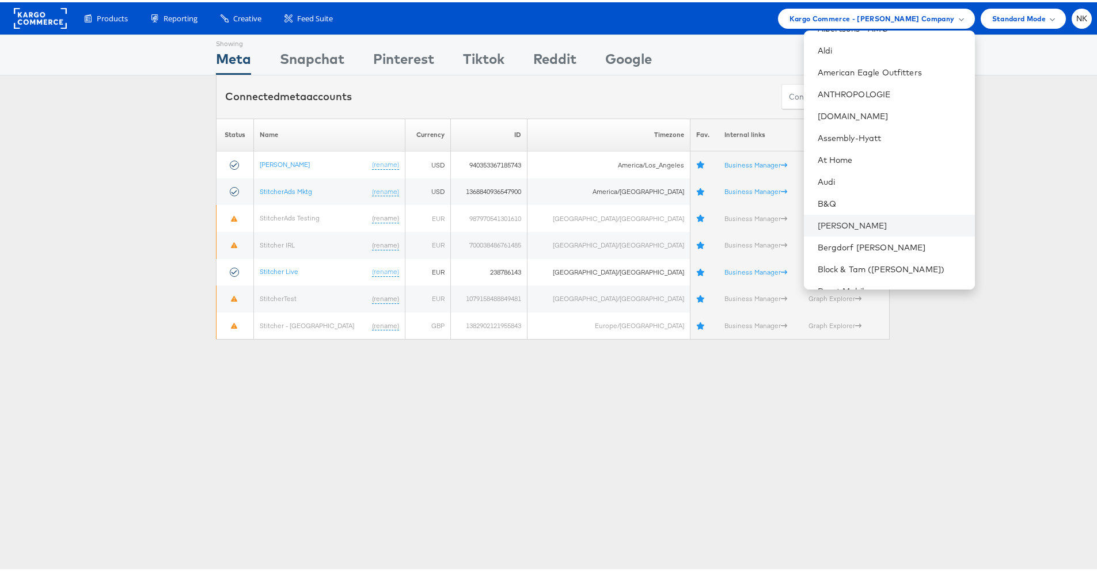
scroll to position [97, 0]
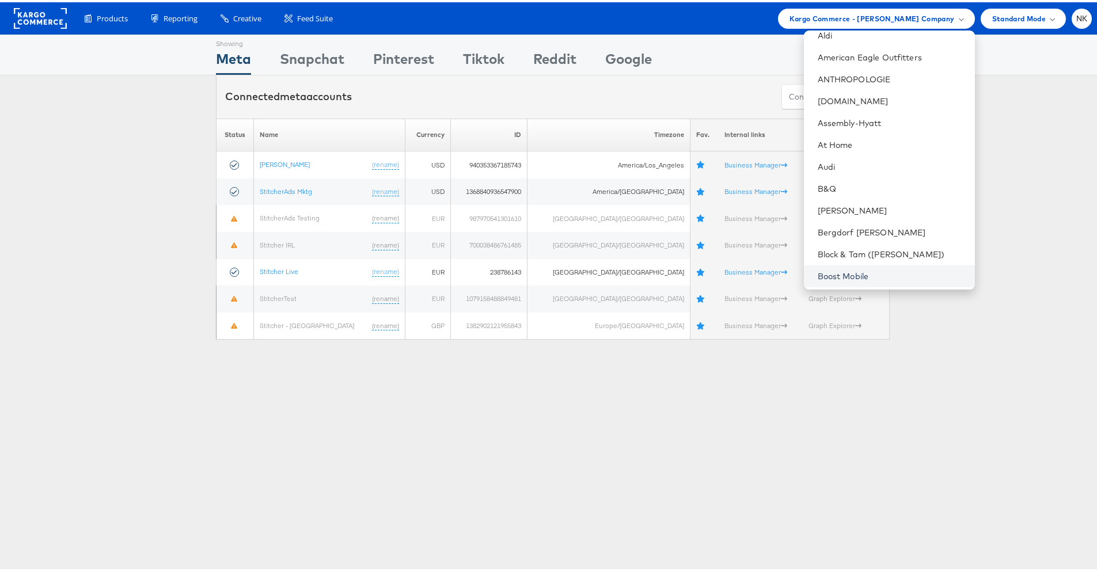
click at [843, 271] on link "Boost Mobile" at bounding box center [891, 274] width 148 height 12
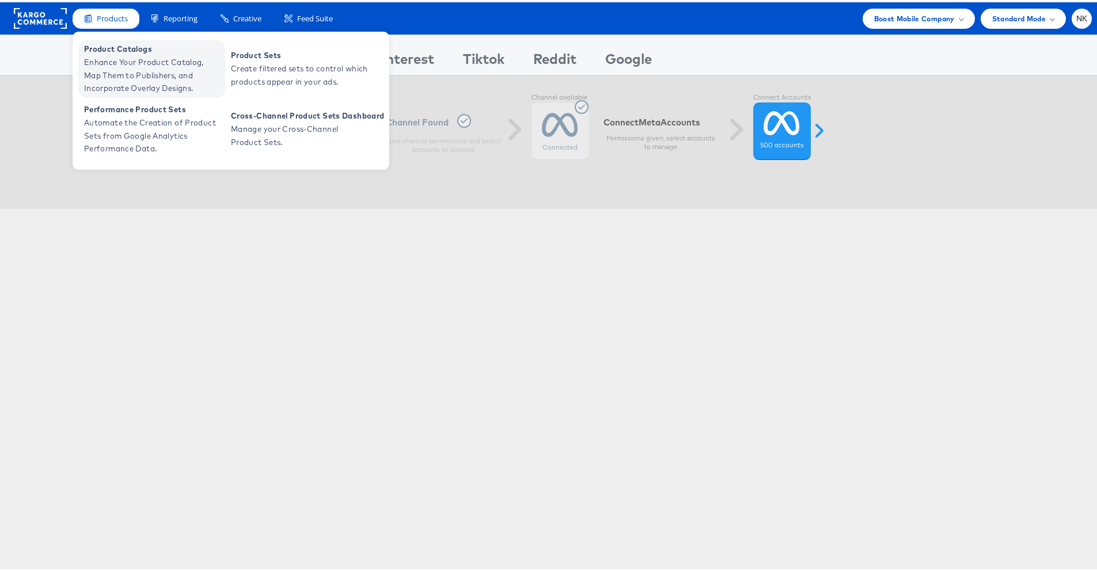
click at [120, 57] on span "Enhance Your Product Catalog, Map Them to Publishers, and Incorporate Overlay D…" at bounding box center [153, 73] width 138 height 39
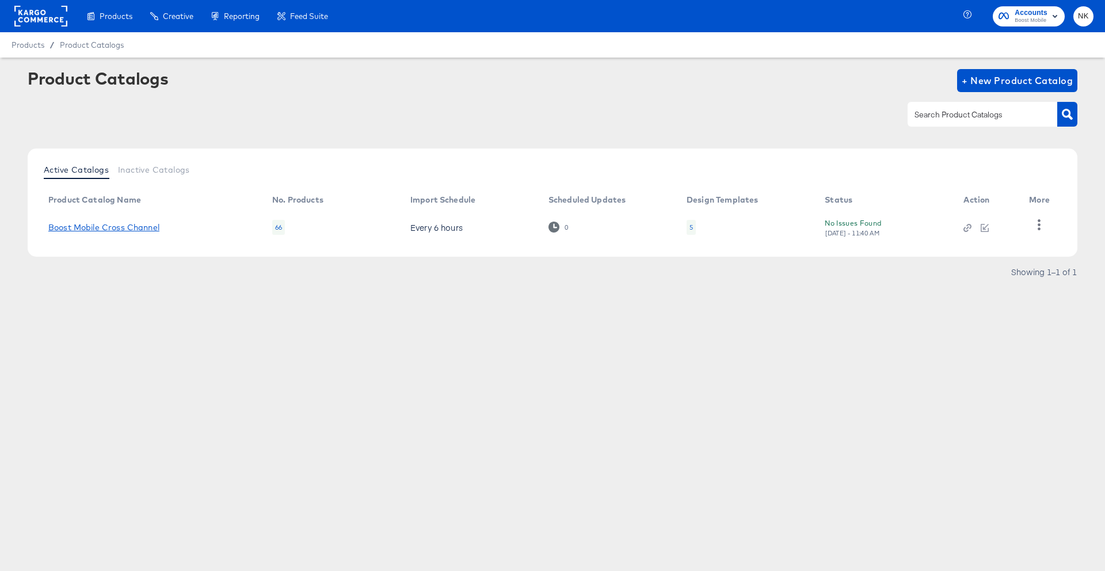
click at [144, 227] on link "Boost Mobile Cross Channel" at bounding box center [103, 227] width 111 height 9
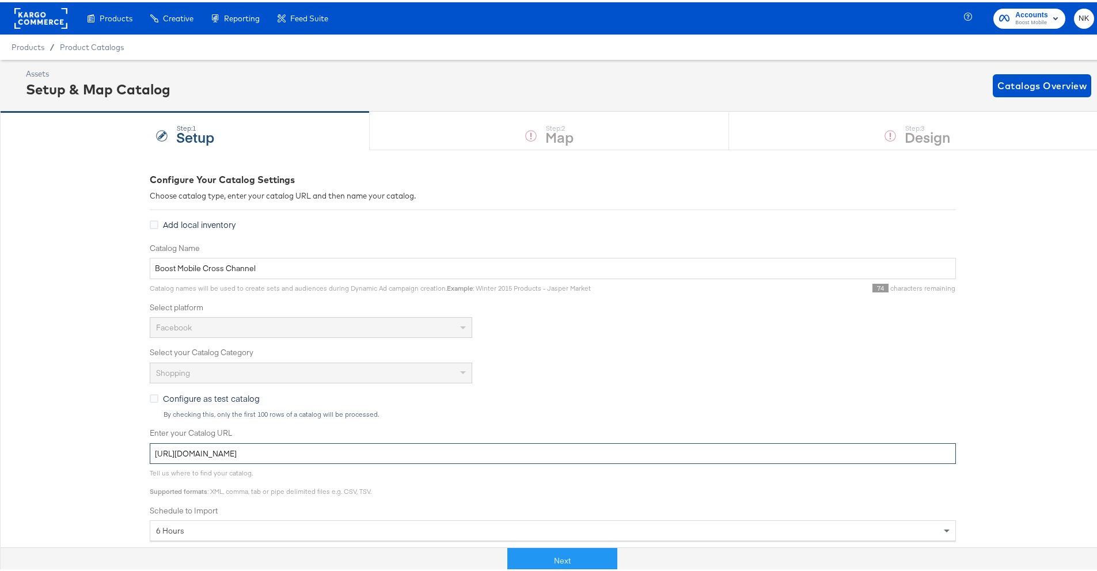
drag, startPoint x: 420, startPoint y: 452, endPoint x: 124, endPoint y: 440, distance: 296.1
click at [124, 440] on div "Configure Your Catalog Settings Choose catalog type, enter your catalog URL and…" at bounding box center [552, 455] width 1105 height 616
click at [47, 20] on rect at bounding box center [40, 16] width 53 height 21
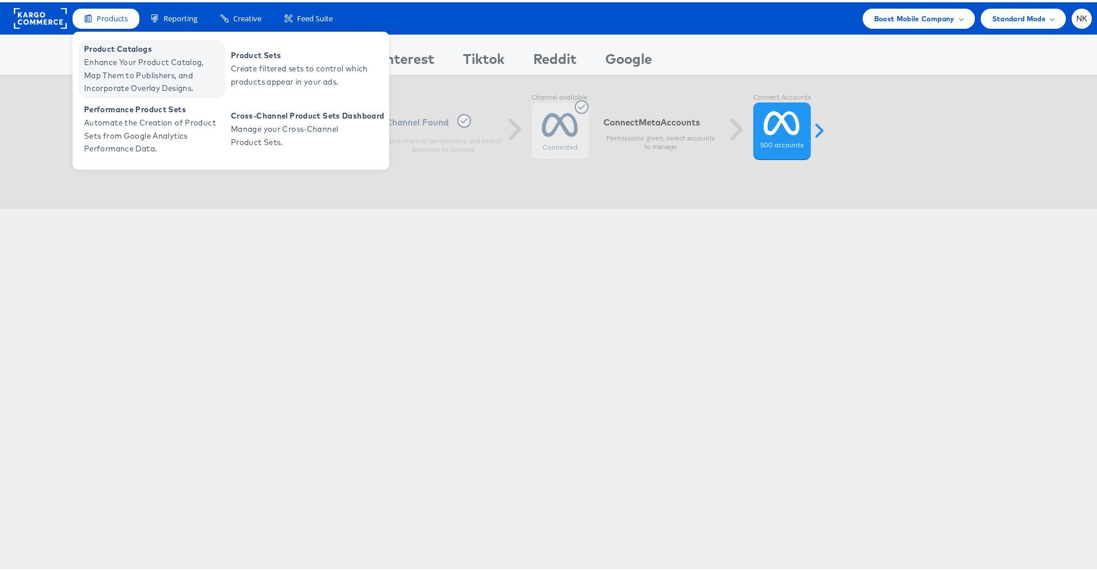
click at [122, 55] on span "Enhance Your Product Catalog, Map Them to Publishers, and Incorporate Overlay D…" at bounding box center [153, 73] width 138 height 39
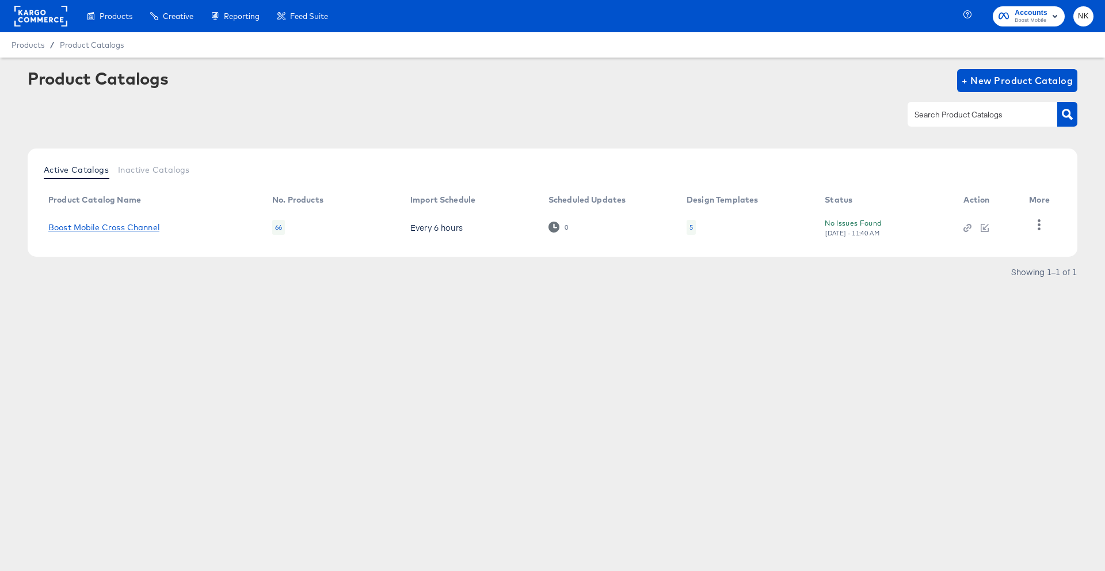
click at [112, 227] on link "Boost Mobile Cross Channel" at bounding box center [103, 227] width 111 height 9
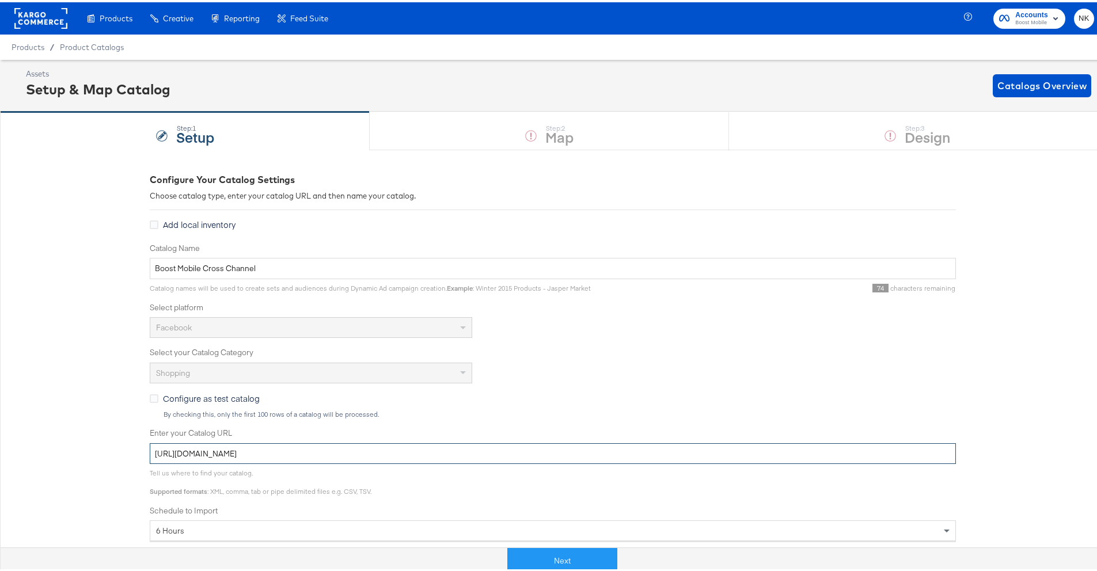
drag, startPoint x: 433, startPoint y: 458, endPoint x: 33, endPoint y: 451, distance: 400.1
click at [33, 451] on div "Configure Your Catalog Settings Choose catalog type, enter your catalog URL and…" at bounding box center [552, 455] width 1105 height 616
click at [562, 550] on button "Next" at bounding box center [562, 559] width 110 height 26
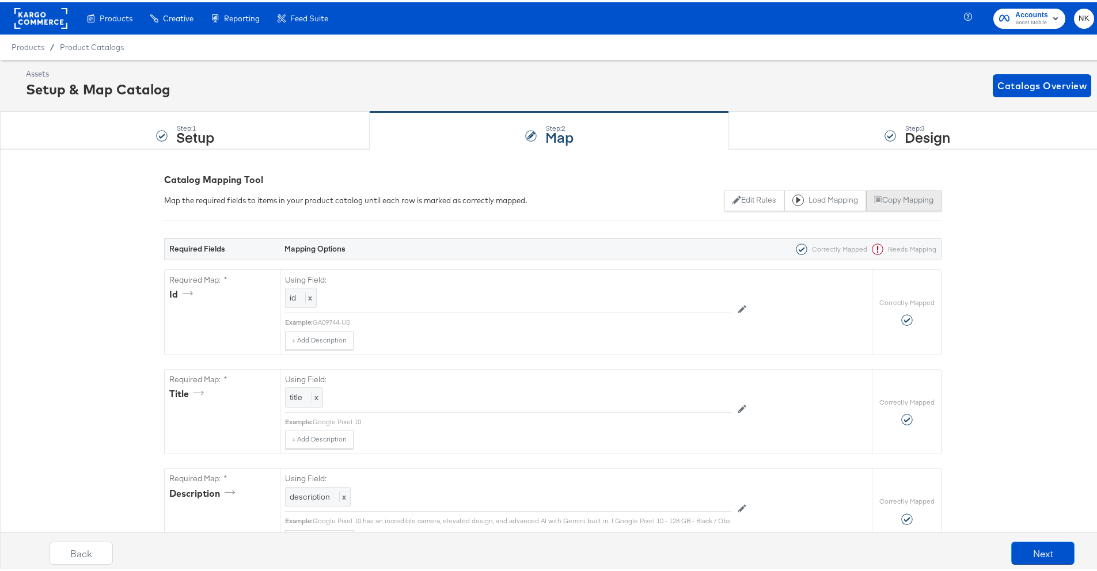
click at [886, 198] on button "Copy Mapping" at bounding box center [903, 198] width 75 height 21
click at [815, 147] on div "Step: 3 Design" at bounding box center [917, 129] width 376 height 38
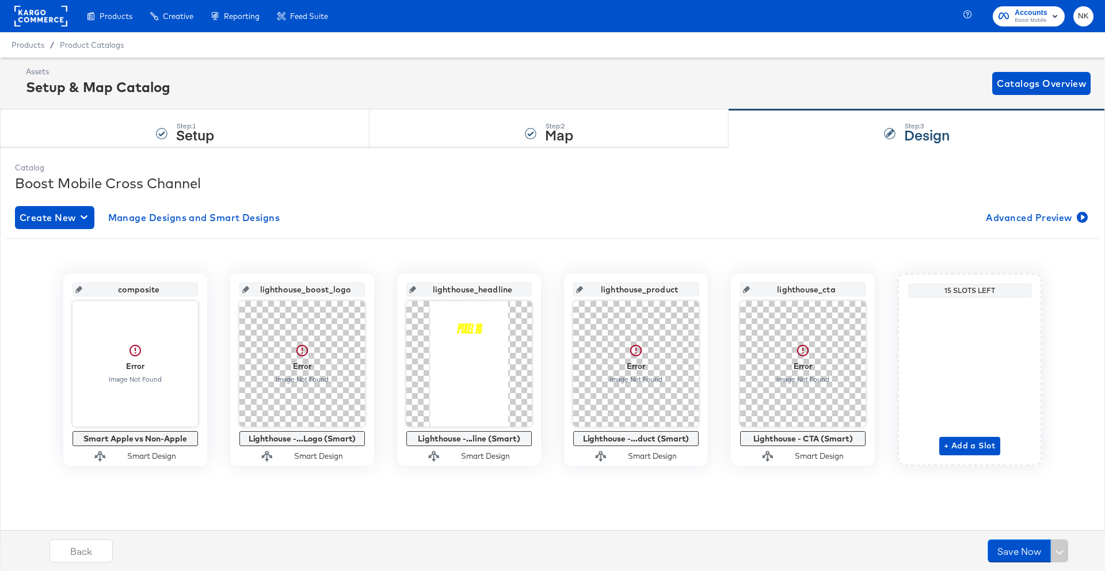
click at [39, 9] on rect at bounding box center [40, 16] width 53 height 21
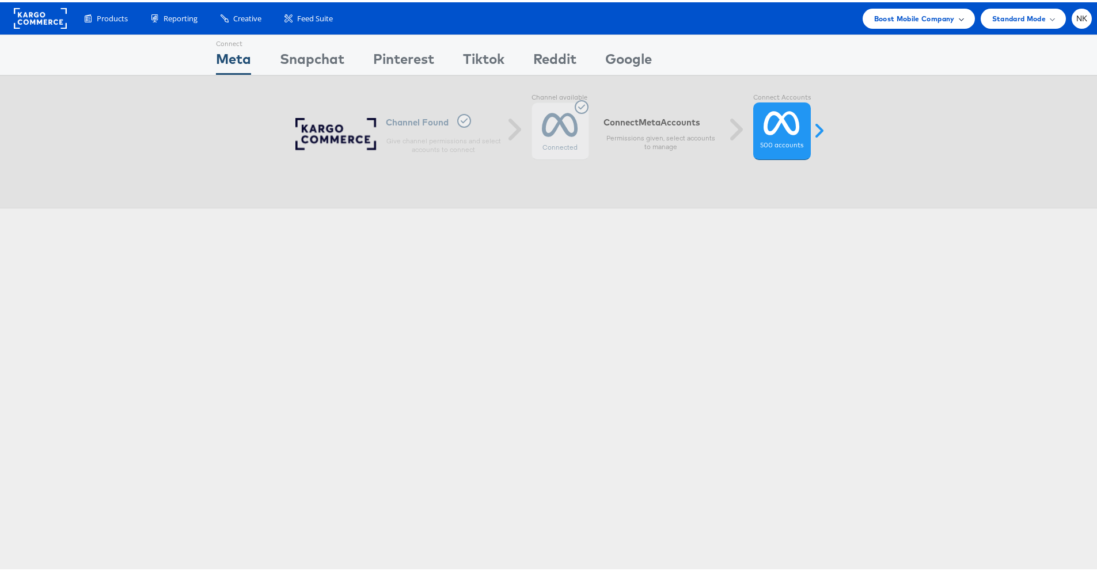
click at [953, 14] on div "Boost Mobile Company" at bounding box center [918, 16] width 112 height 20
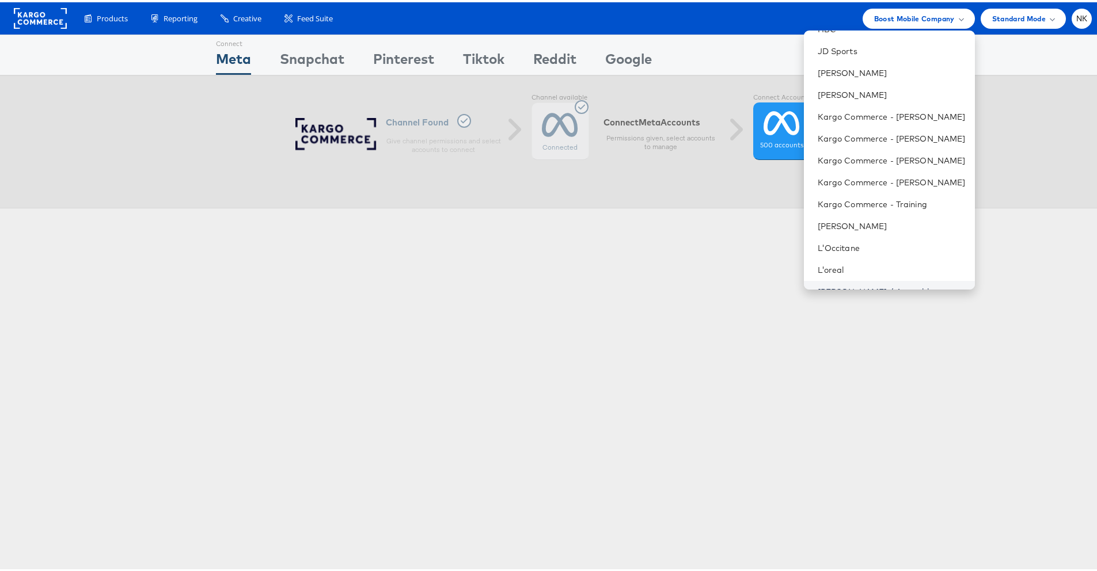
scroll to position [578, 0]
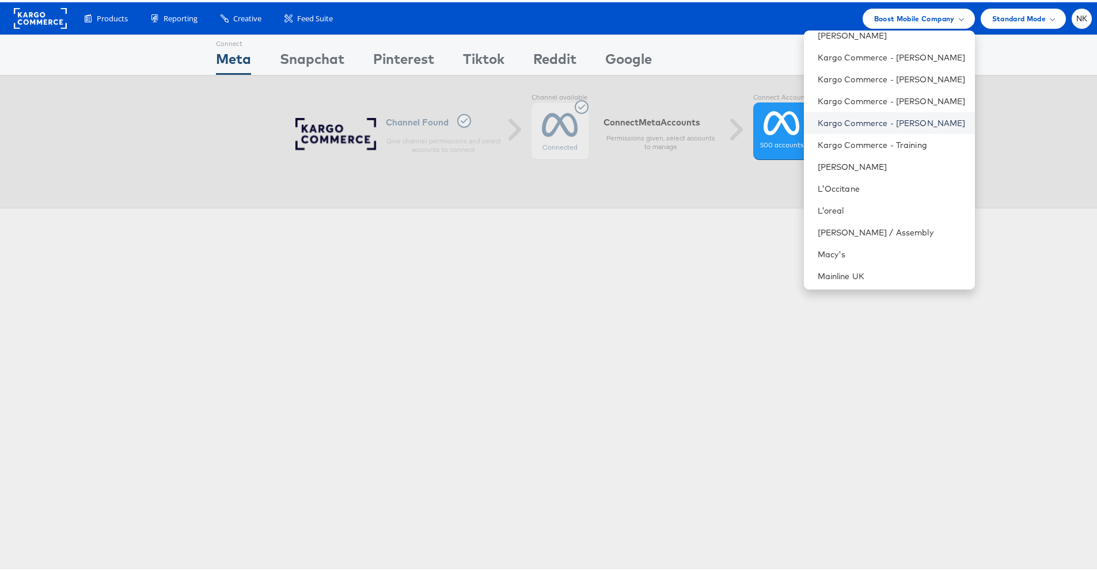
click at [886, 123] on link "Kargo Commerce - [PERSON_NAME]" at bounding box center [891, 121] width 148 height 12
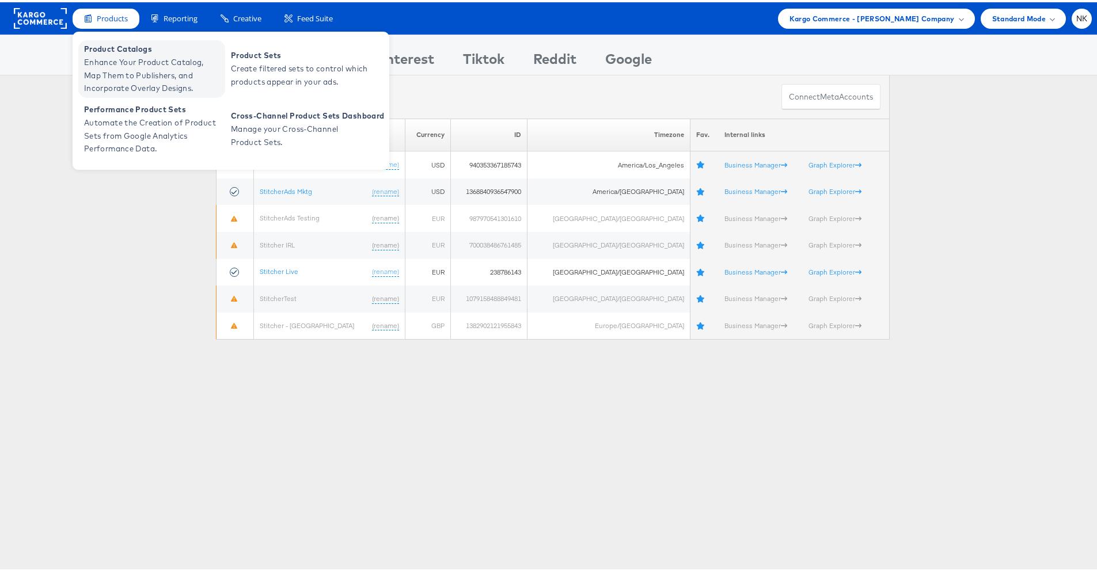
click at [111, 44] on span "Product Catalogs" at bounding box center [153, 46] width 138 height 13
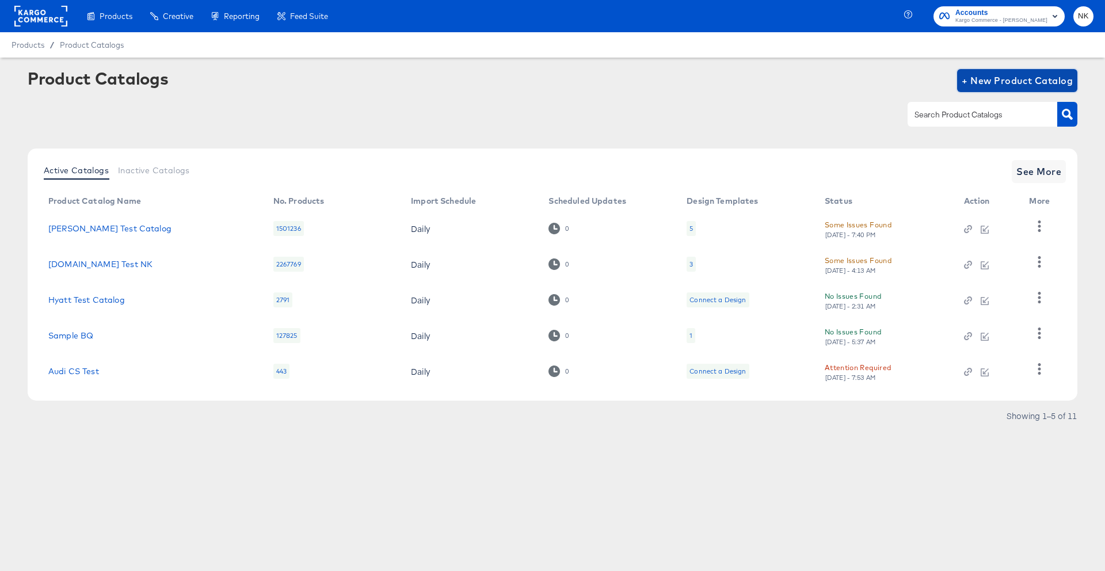
click at [1013, 92] on button "+ New Product Catalog" at bounding box center [1017, 80] width 120 height 23
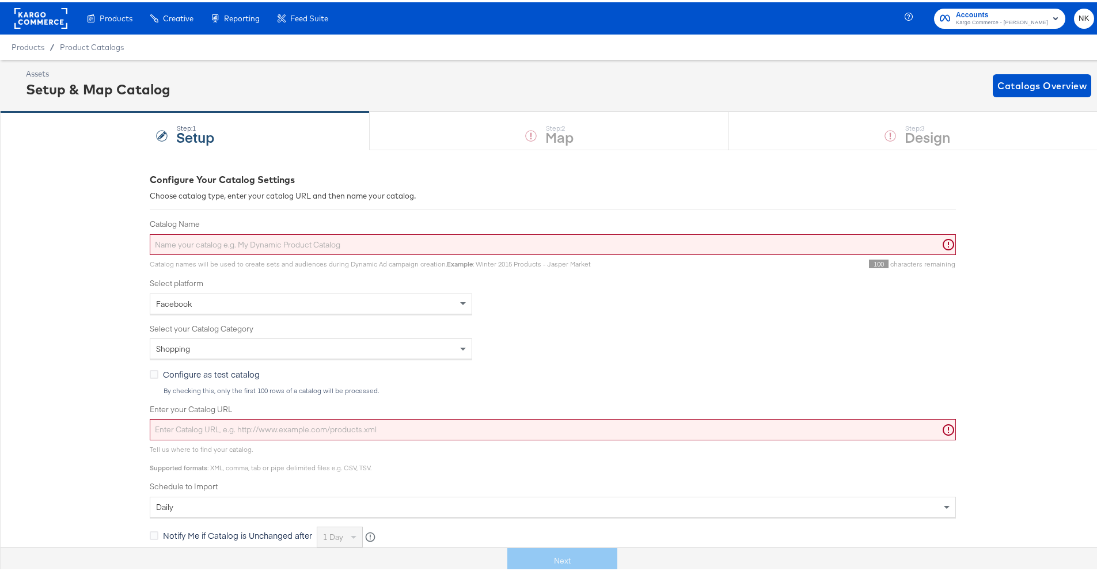
click at [439, 236] on input "Catalog Name" at bounding box center [553, 242] width 806 height 21
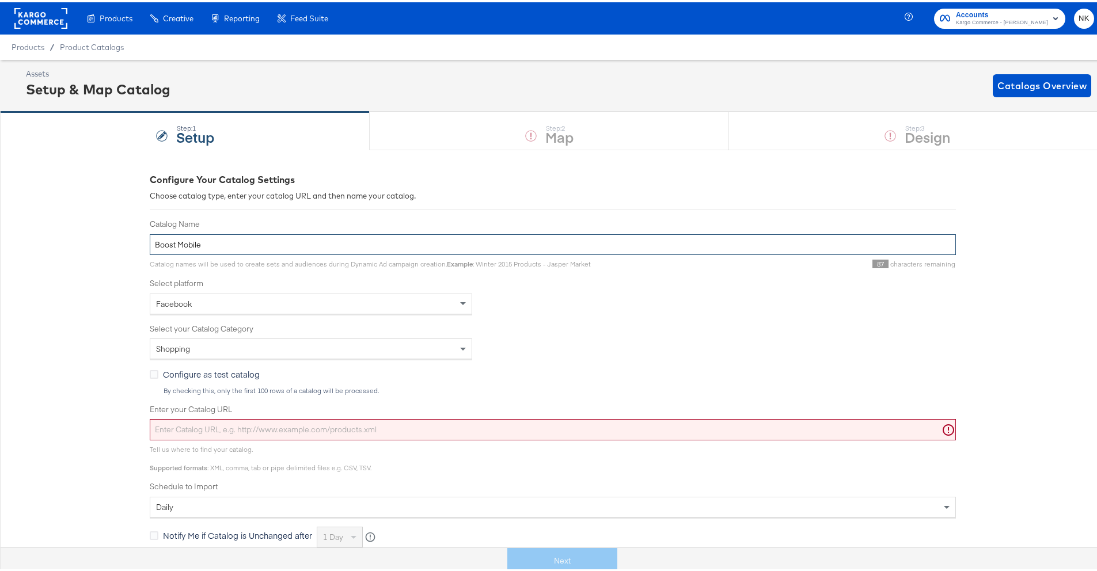
scroll to position [7, 0]
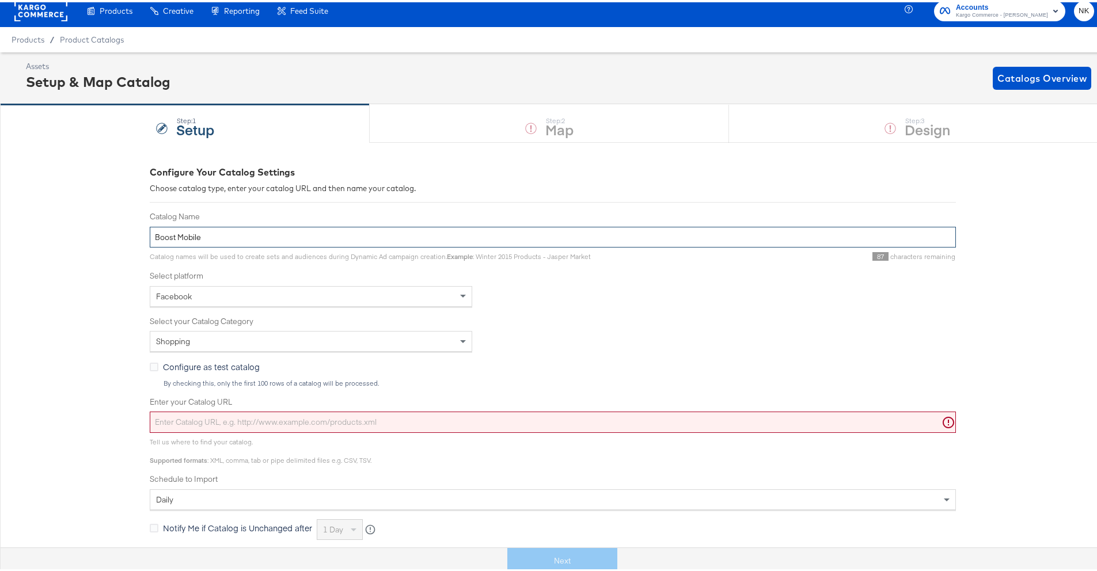
click at [398, 227] on input "Boost Mobile" at bounding box center [553, 234] width 806 height 21
click at [393, 234] on input "Boost Mobile" at bounding box center [553, 234] width 806 height 21
type input "Boost Mobile Sample Feed"
click at [352, 416] on input "Enter your Catalog URL" at bounding box center [553, 419] width 806 height 21
click at [389, 426] on input "Enter your Catalog URL" at bounding box center [553, 419] width 806 height 21
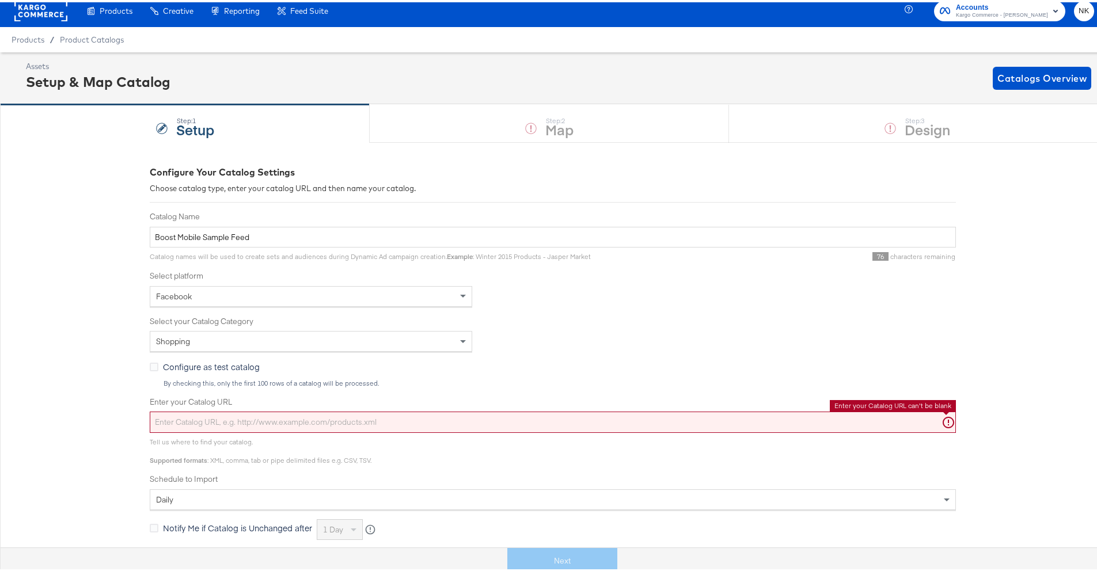
paste input "[URL][DOMAIN_NAME]"
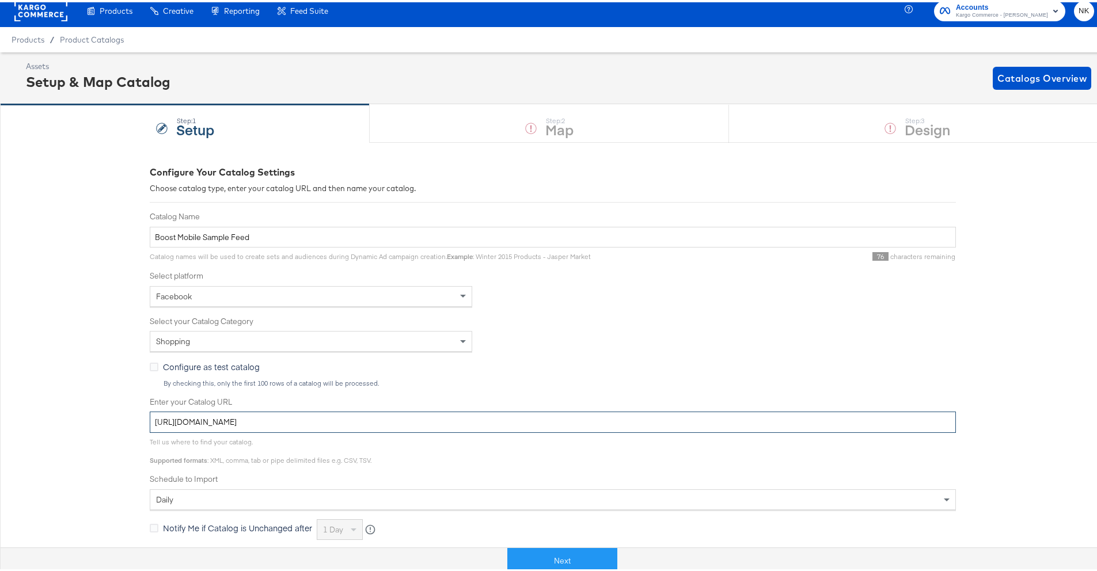
scroll to position [162, 0]
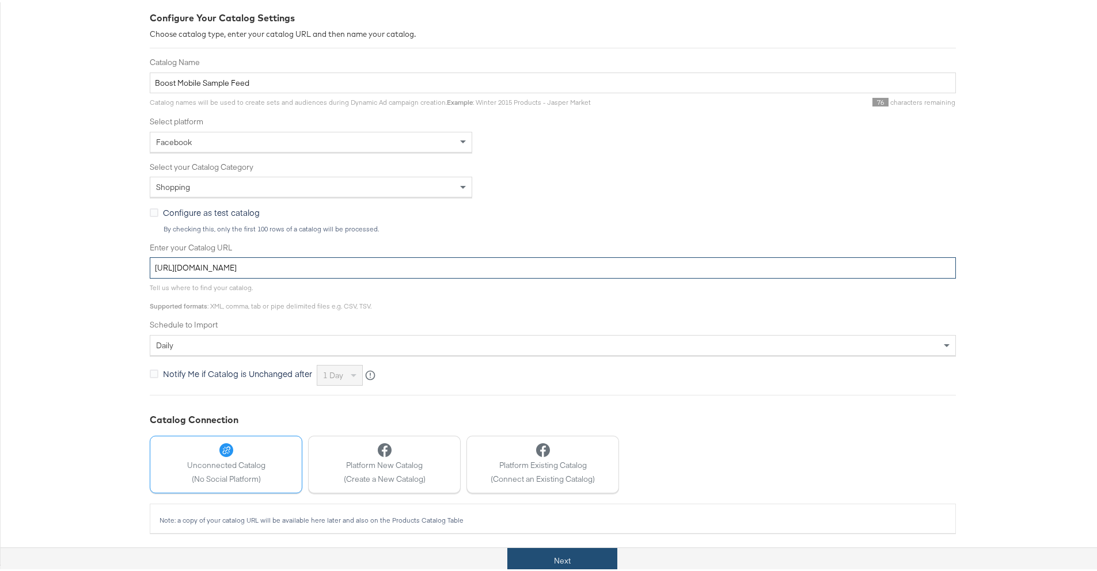
type input "[URL][DOMAIN_NAME]"
click at [532, 551] on button "Next" at bounding box center [562, 559] width 110 height 26
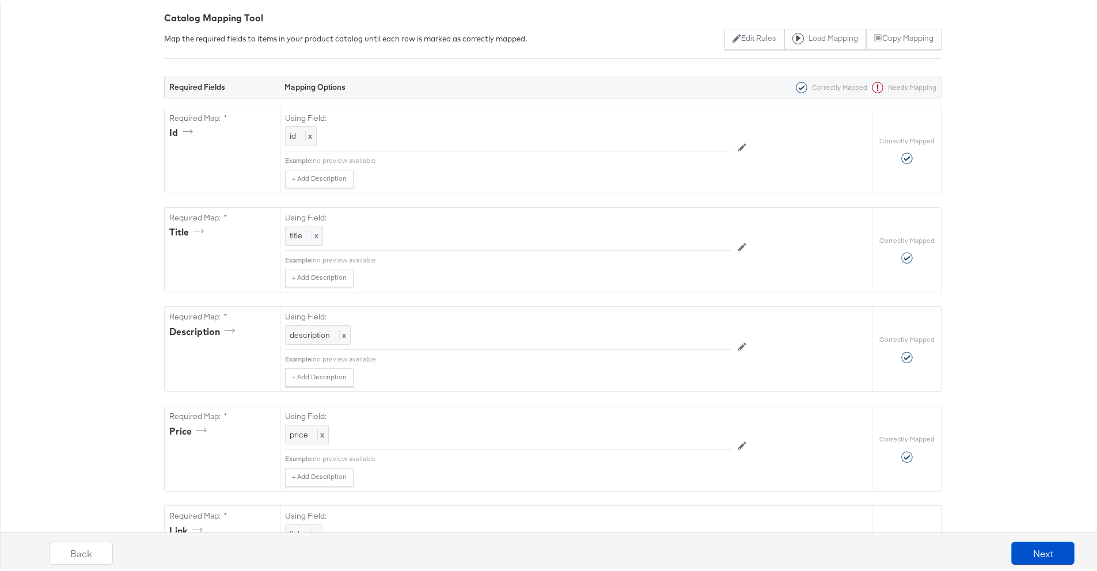
scroll to position [0, 0]
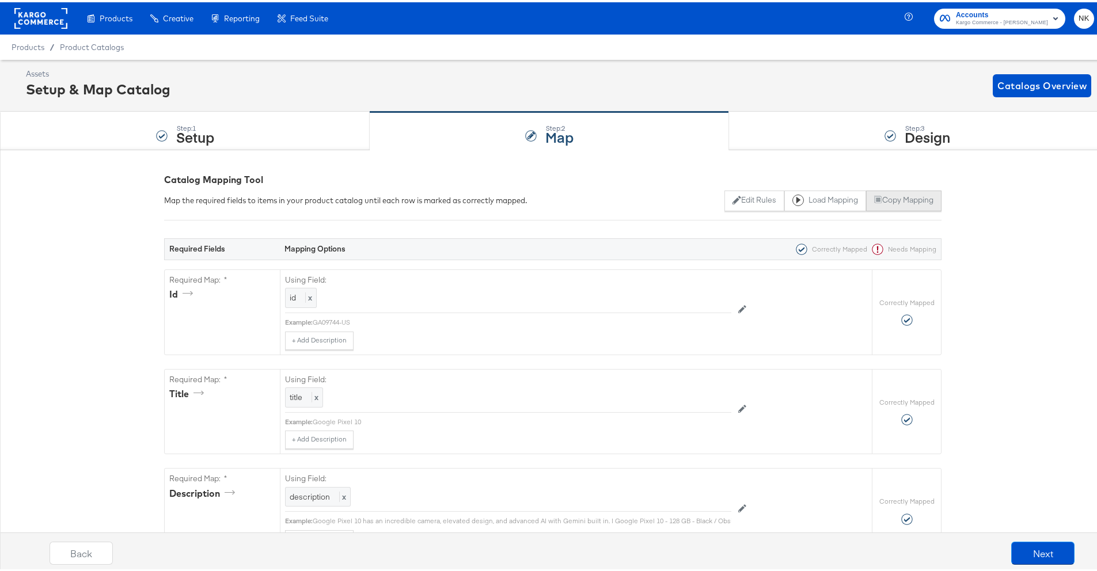
click at [874, 200] on button "Copy Mapping" at bounding box center [903, 198] width 75 height 21
click at [816, 204] on button "Load Mapping" at bounding box center [825, 198] width 82 height 21
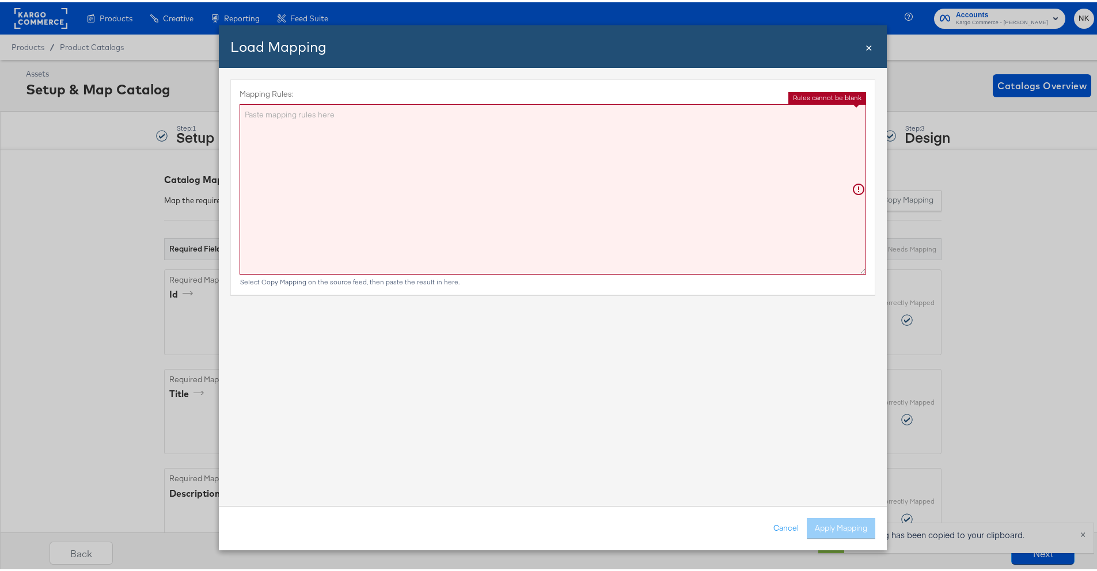
click at [488, 215] on textarea "Mapping Rules:" at bounding box center [552, 187] width 626 height 170
paste textarea "{"id":"{{{\"id\"}}}","title":"{{{\"title\"}}}","description":"{{{\"description\…"
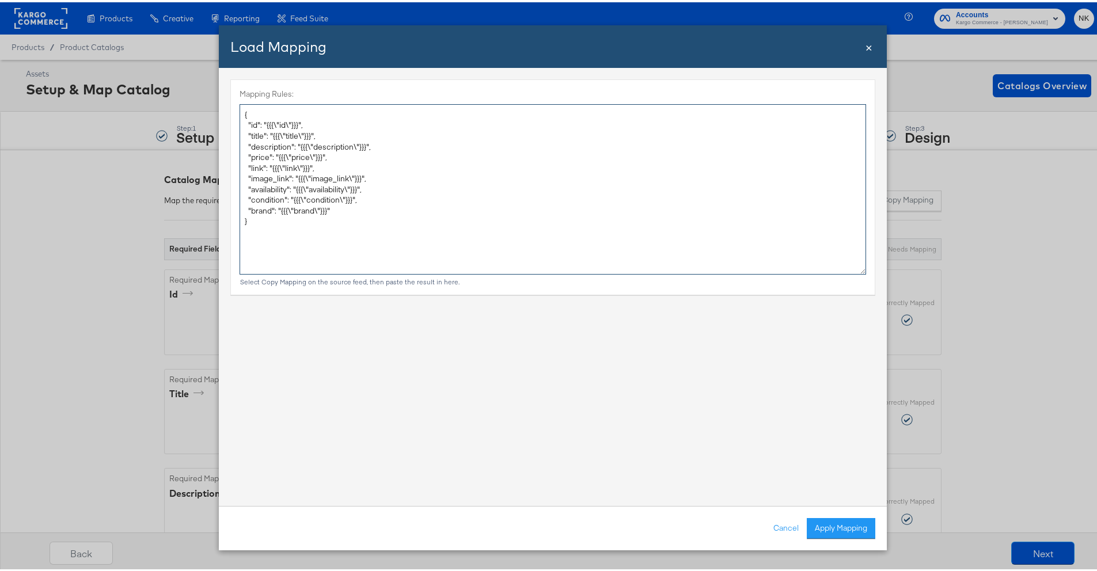
click at [478, 197] on textarea "{ "id": "{{{\"id\"}}}", "title": "{{{\"title\"}}}", "description": "{{{\"descri…" at bounding box center [552, 187] width 626 height 170
drag, startPoint x: 454, startPoint y: 241, endPoint x: 215, endPoint y: 79, distance: 288.5
click at [219, 79] on div "Mapping Rules: { "id": "{{{\"id\"}}}", "title": "{{{\"title\"}}}", "description…" at bounding box center [553, 285] width 668 height 438
paste textarea ""id":"{{{\"id\"}}}","title":"{{{\"title\"}}}","description":"{{{\"description\"…"
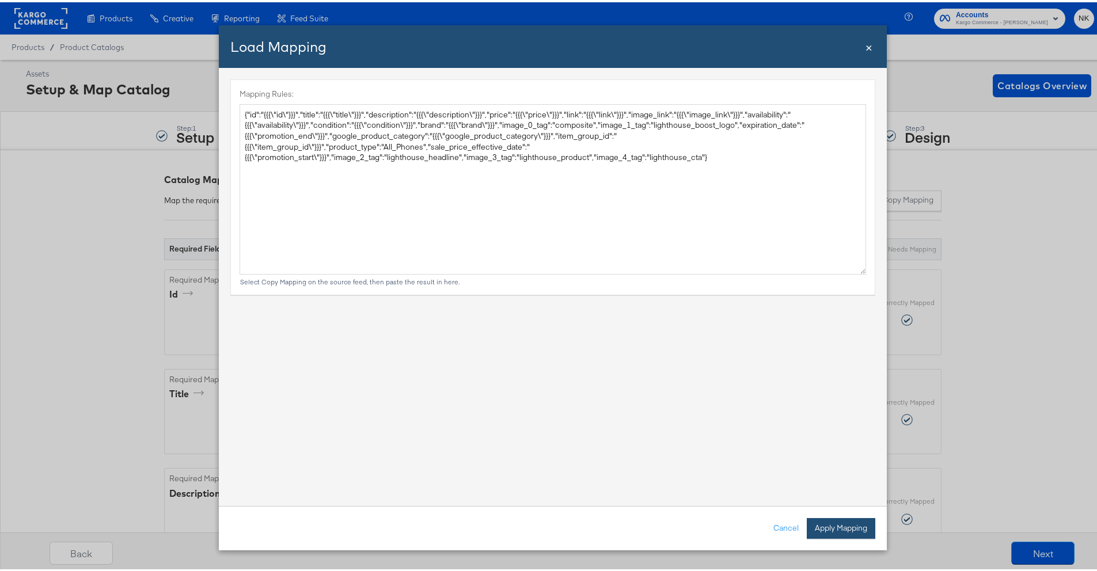
type textarea "{ "id": "{{{\"id\"}}}", "title": "{{{\"title\"}}}", "description": "{{{\"descri…"
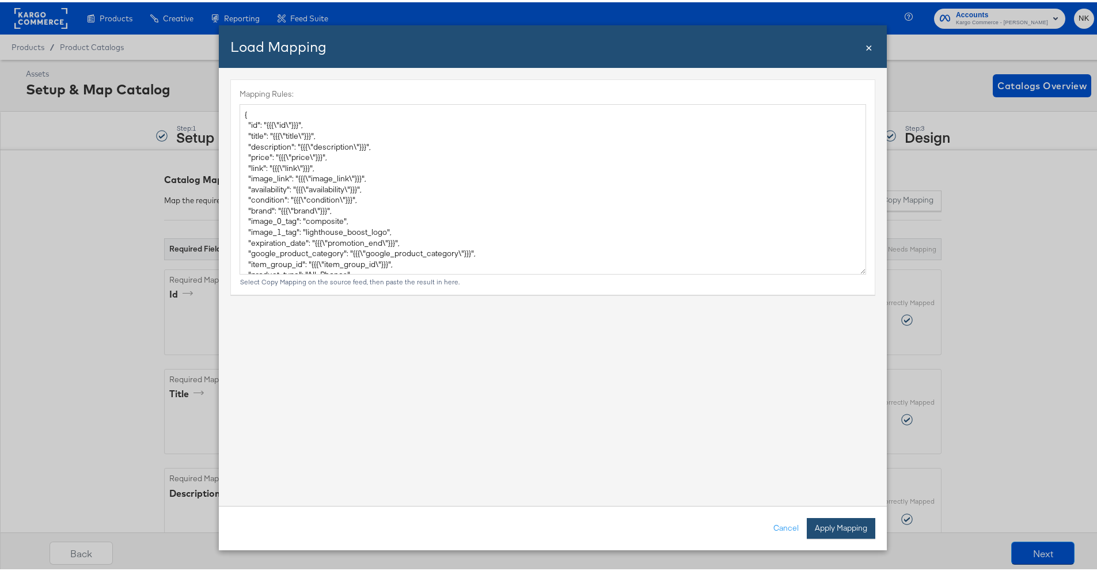
click at [848, 522] on button "Apply Mapping" at bounding box center [840, 526] width 68 height 21
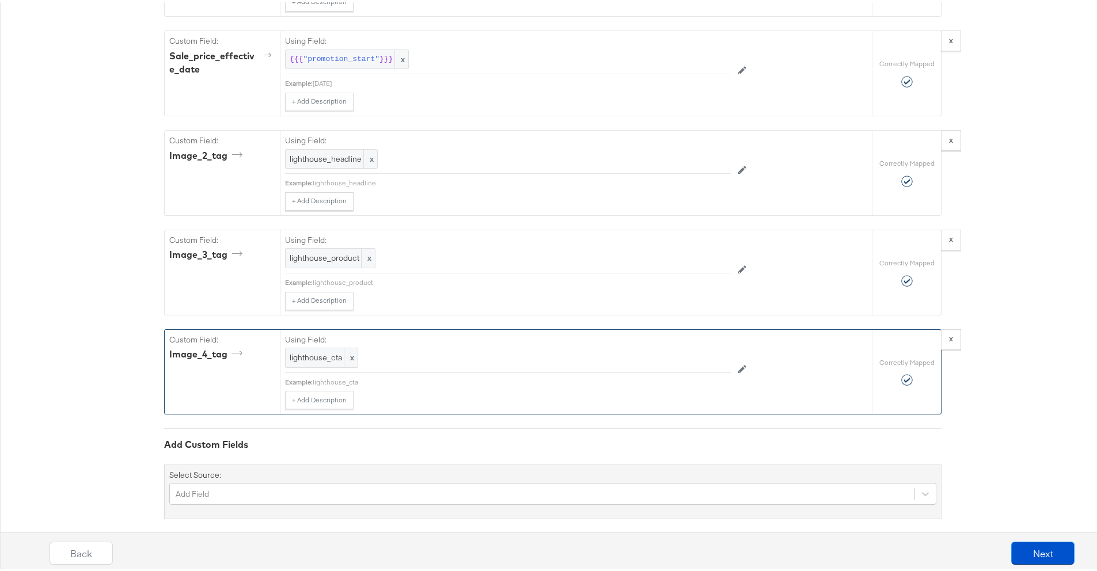
scroll to position [1715, 0]
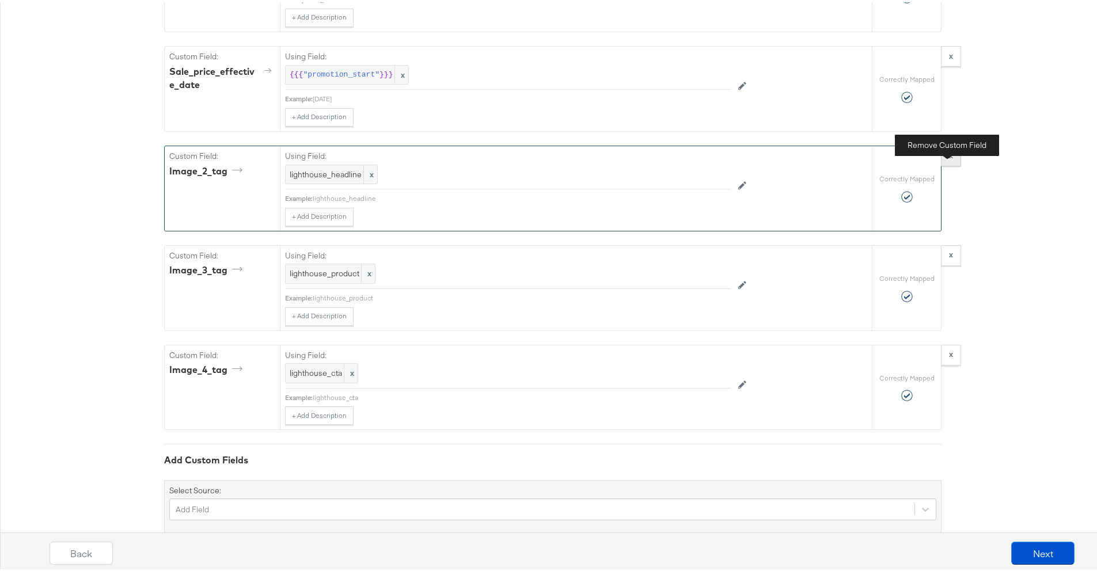
click at [949, 158] on strong "x" at bounding box center [951, 153] width 4 height 10
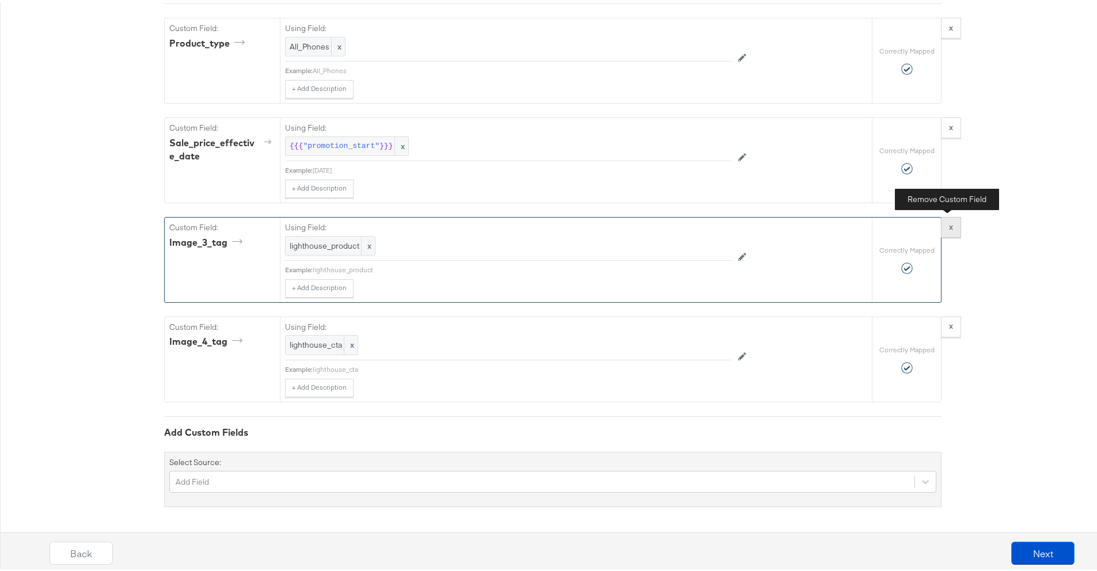
click at [949, 230] on span "x" at bounding box center [951, 224] width 4 height 11
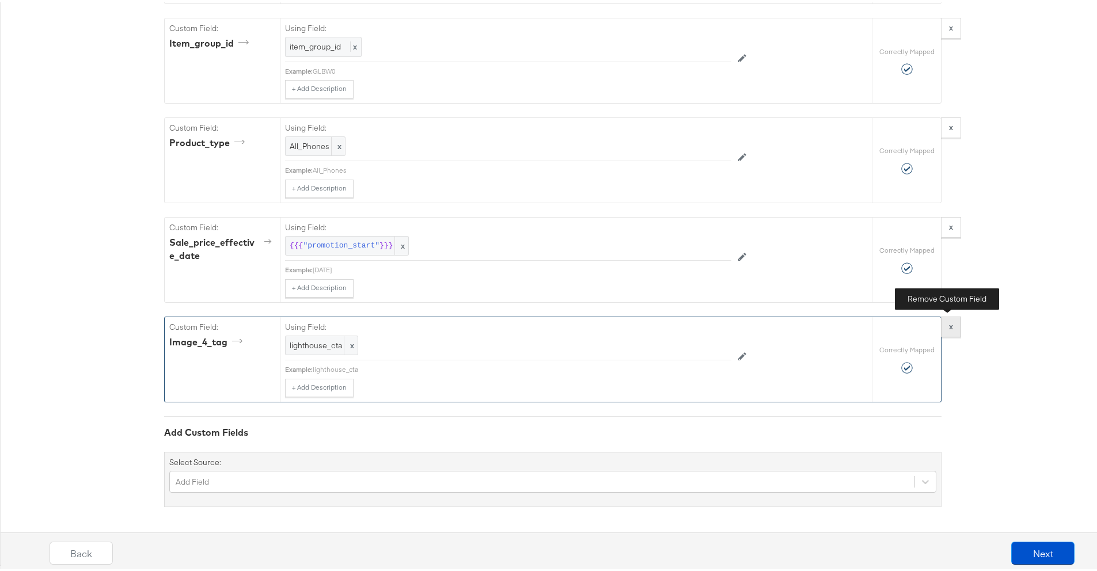
click at [949, 328] on strong "x" at bounding box center [951, 324] width 4 height 10
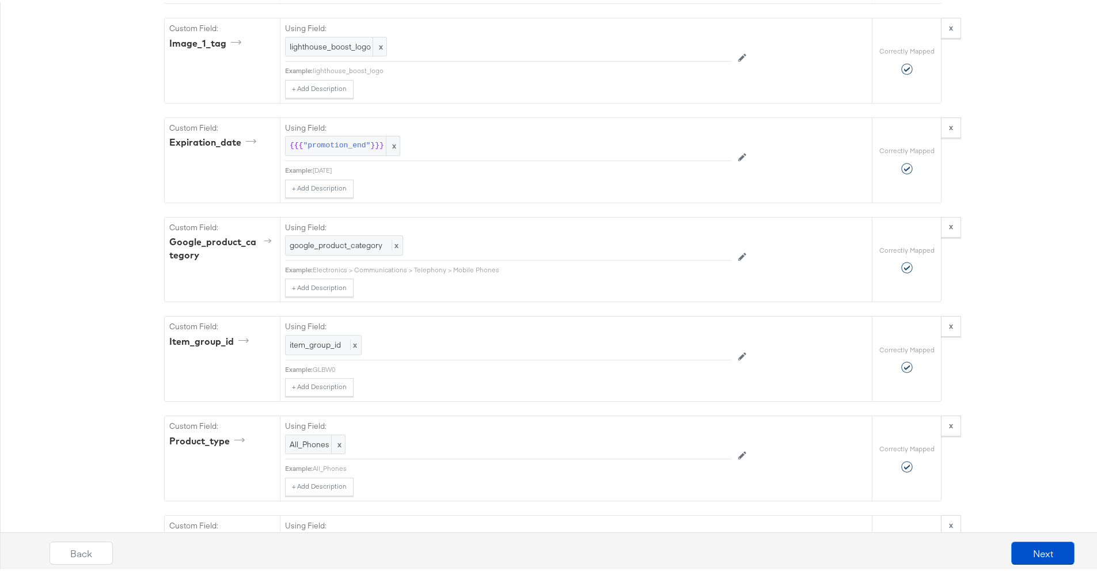
scroll to position [1213, 0]
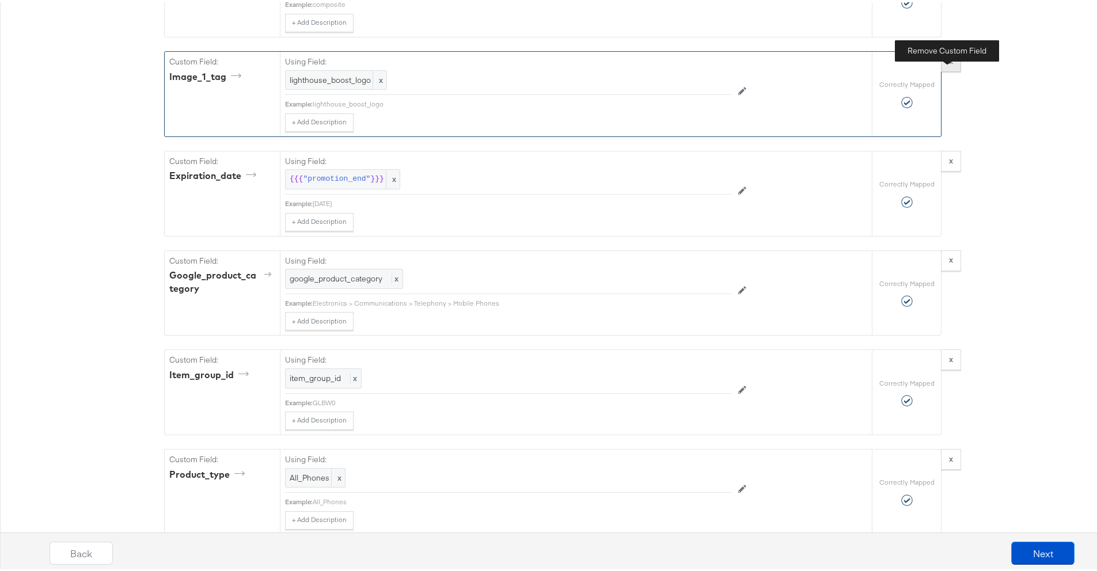
click at [949, 64] on strong "x" at bounding box center [951, 59] width 4 height 10
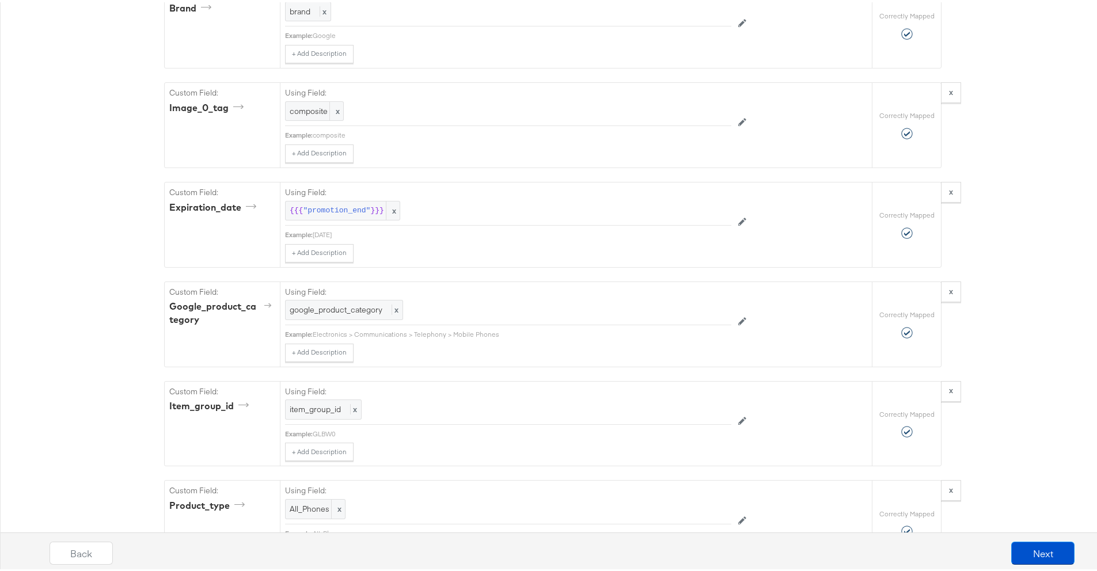
scroll to position [1075, 0]
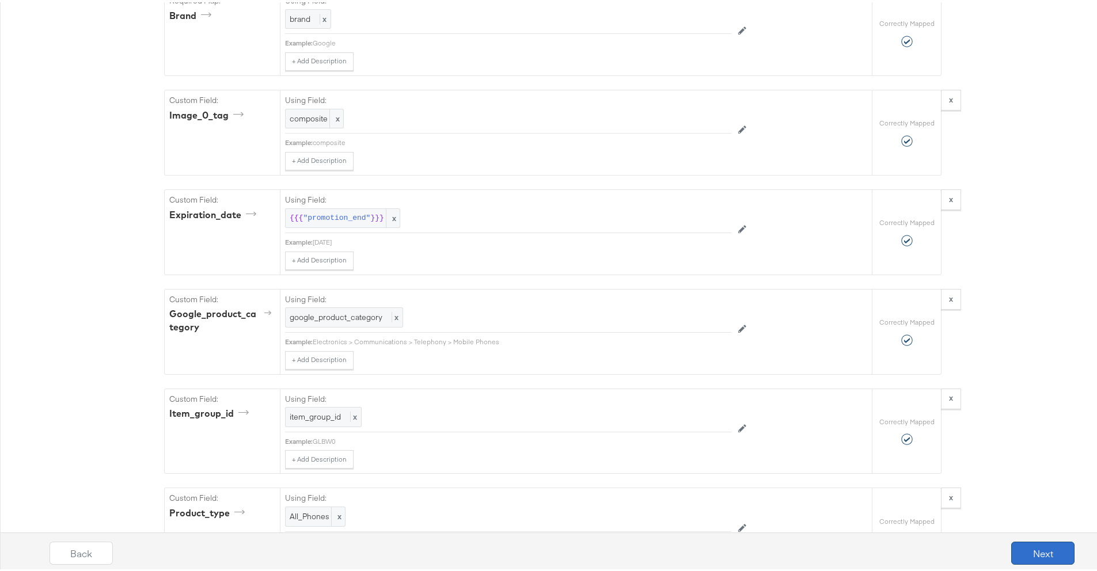
click at [1019, 542] on button "Next" at bounding box center [1042, 550] width 63 height 23
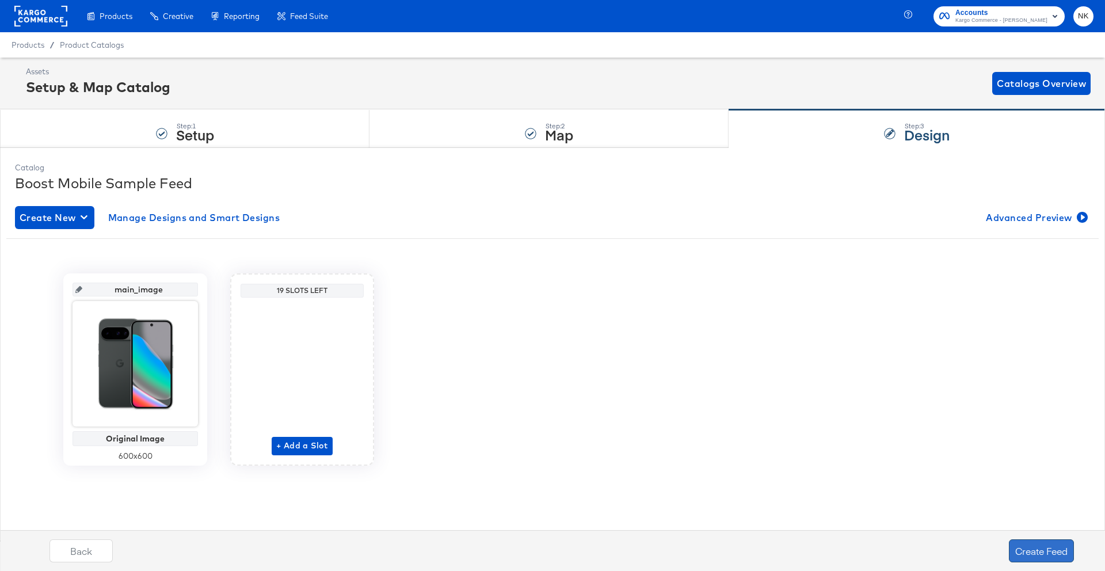
click at [1055, 547] on button "Create Feed" at bounding box center [1041, 550] width 65 height 23
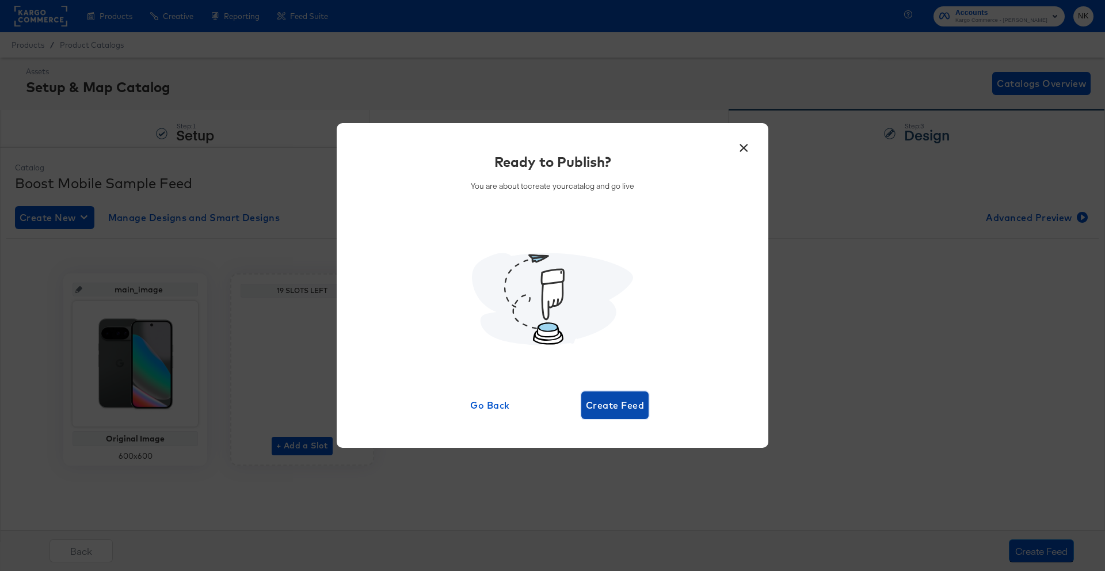
click at [603, 398] on span "Create Feed" at bounding box center [615, 405] width 58 height 16
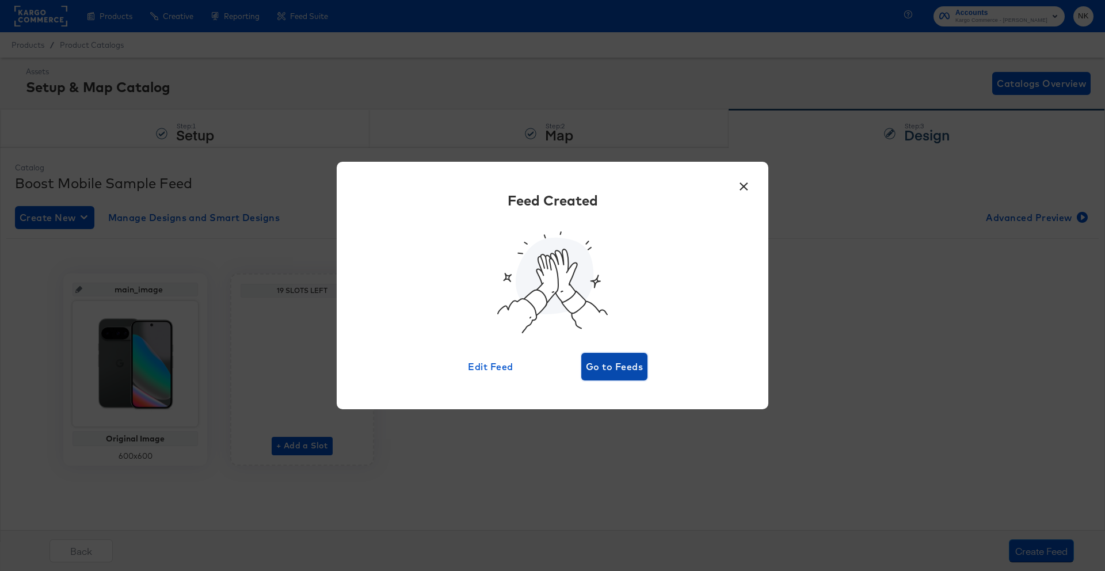
click at [610, 367] on span "Go to Feeds" at bounding box center [614, 367] width 57 height 16
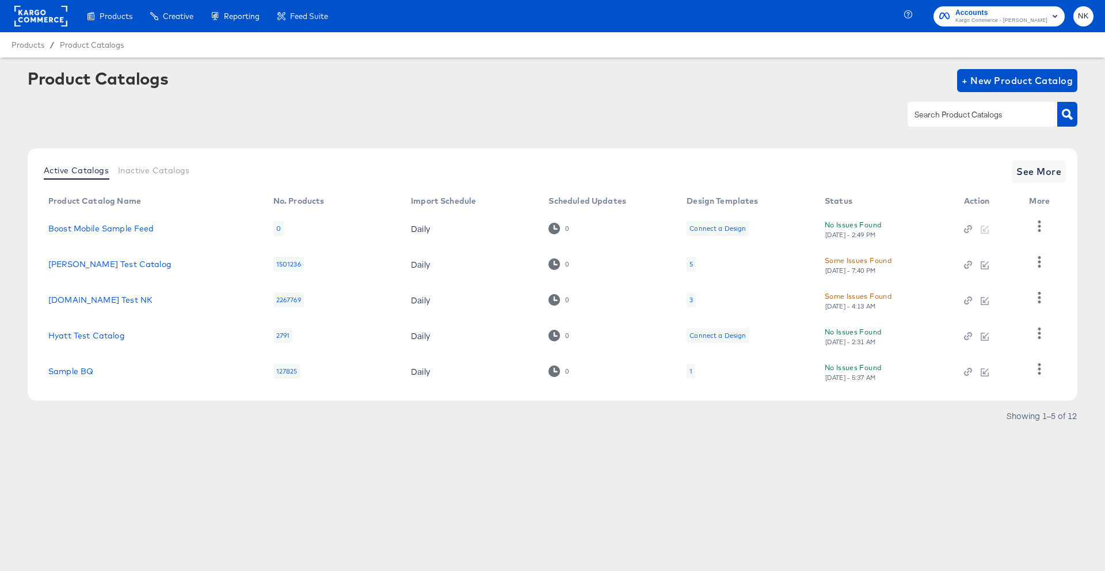
click at [530, 87] on div "Product Catalogs + New Product Catalog" at bounding box center [553, 80] width 1050 height 23
click at [968, 232] on icon "button" at bounding box center [966, 231] width 5 height 5
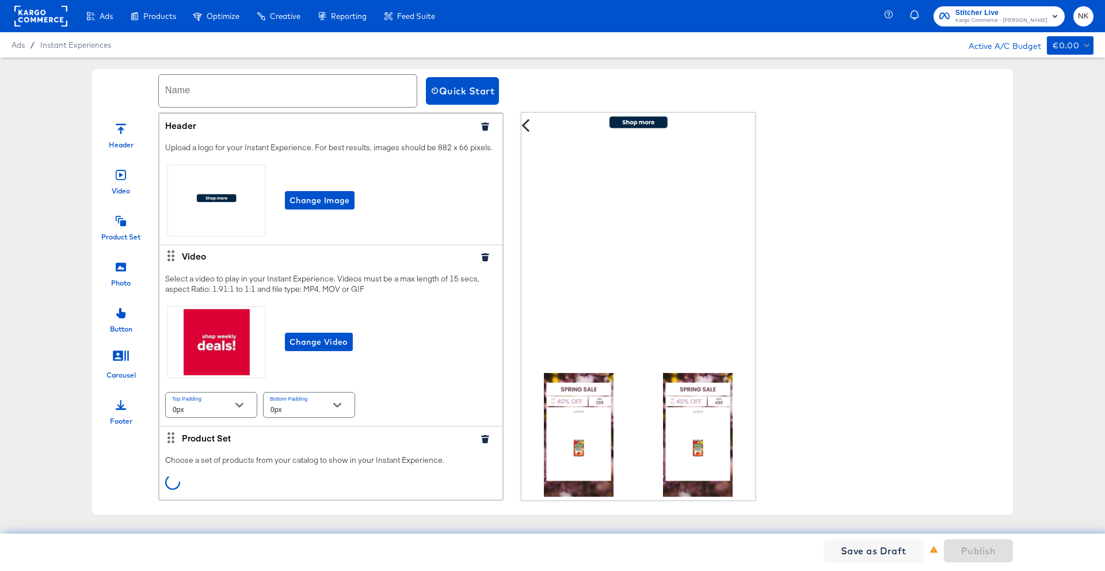
click at [121, 223] on icon at bounding box center [121, 221] width 10 height 10
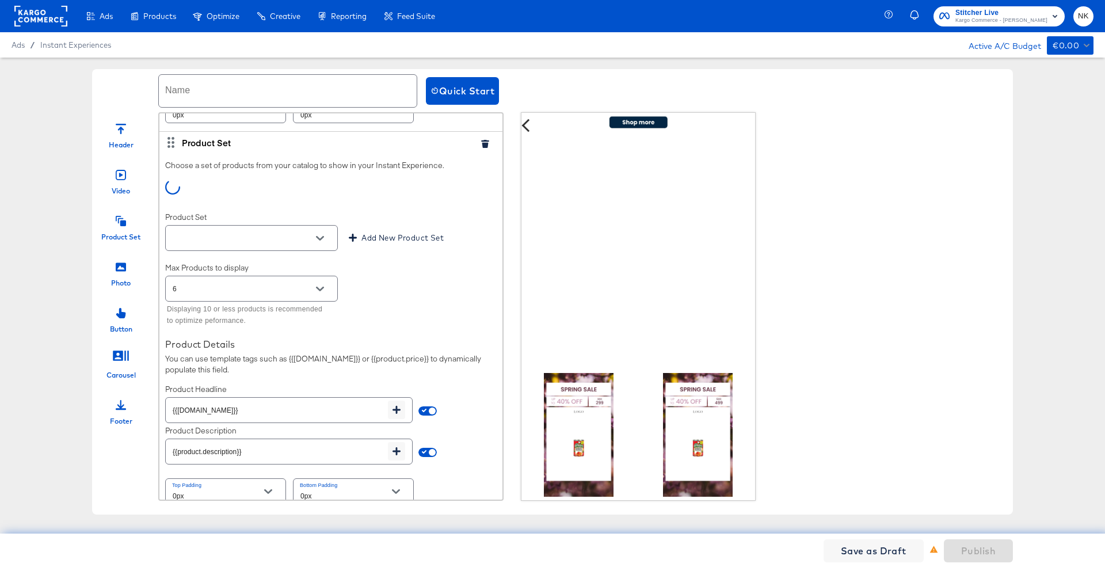
scroll to position [1303, 0]
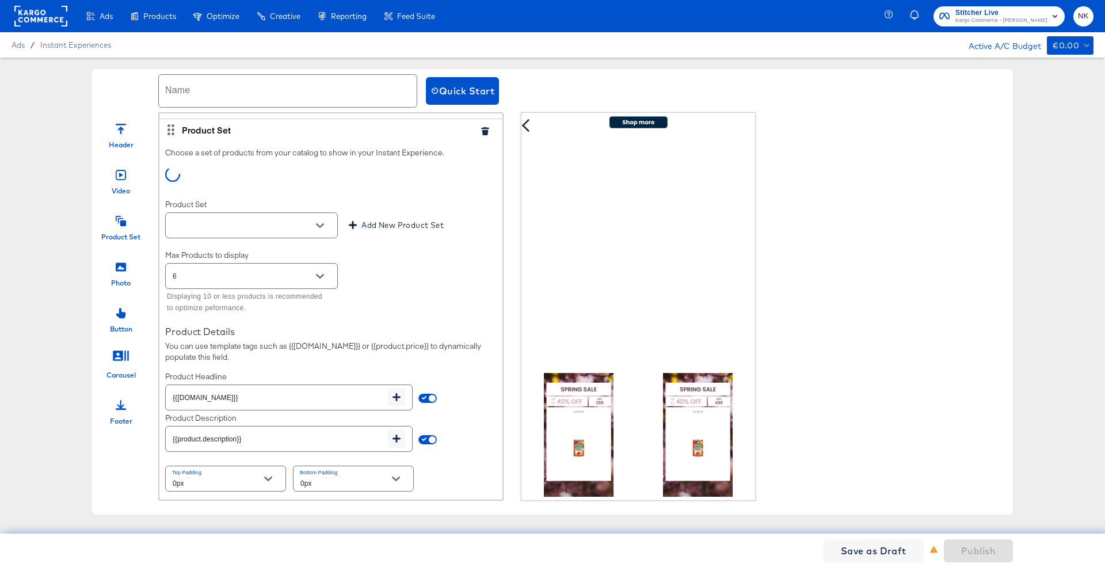
click at [481, 132] on button "button" at bounding box center [485, 131] width 17 height 8
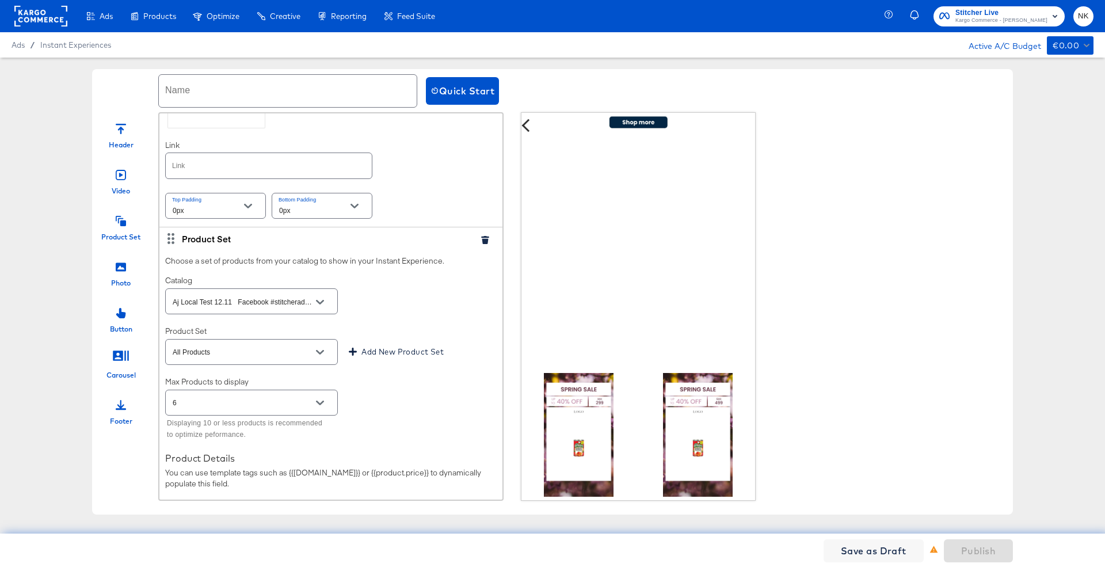
scroll to position [958, 0]
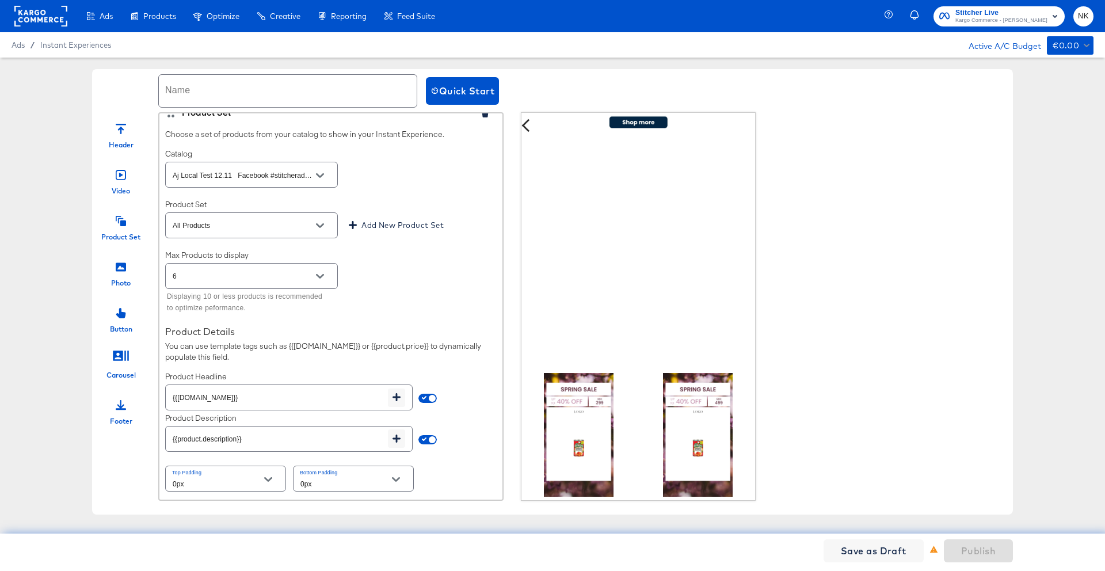
click at [317, 177] on icon "Open" at bounding box center [320, 176] width 8 height 8
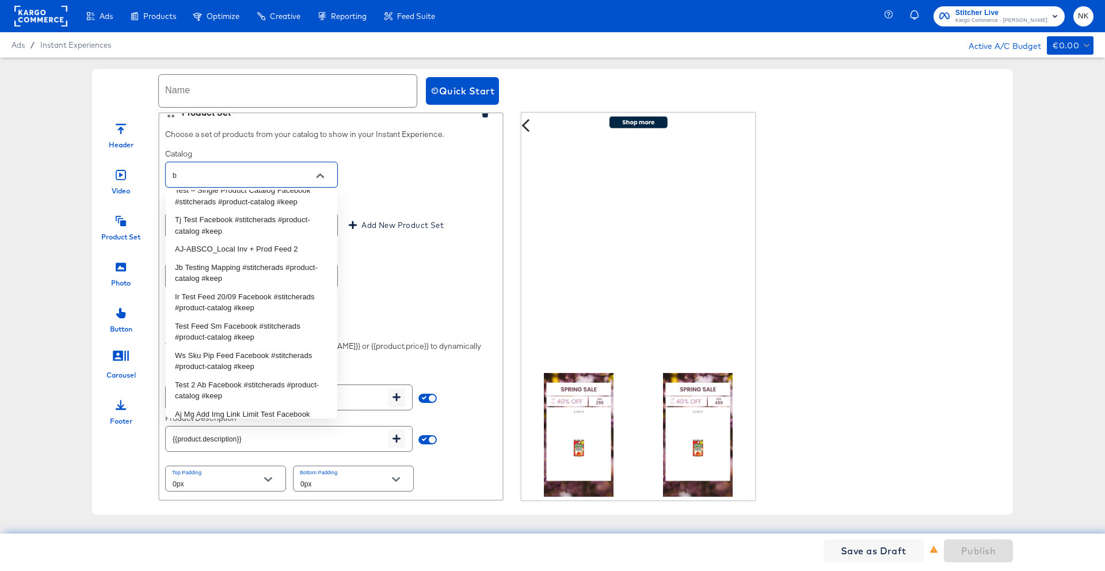
scroll to position [0, 0]
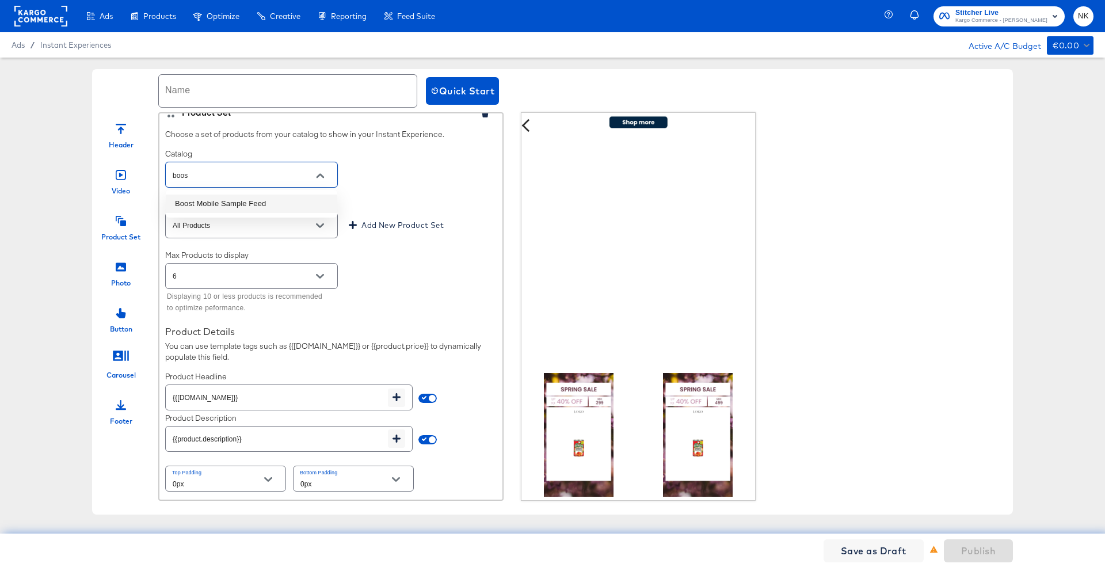
click at [295, 210] on li "Boost Mobile Sample Feed" at bounding box center [252, 204] width 172 height 18
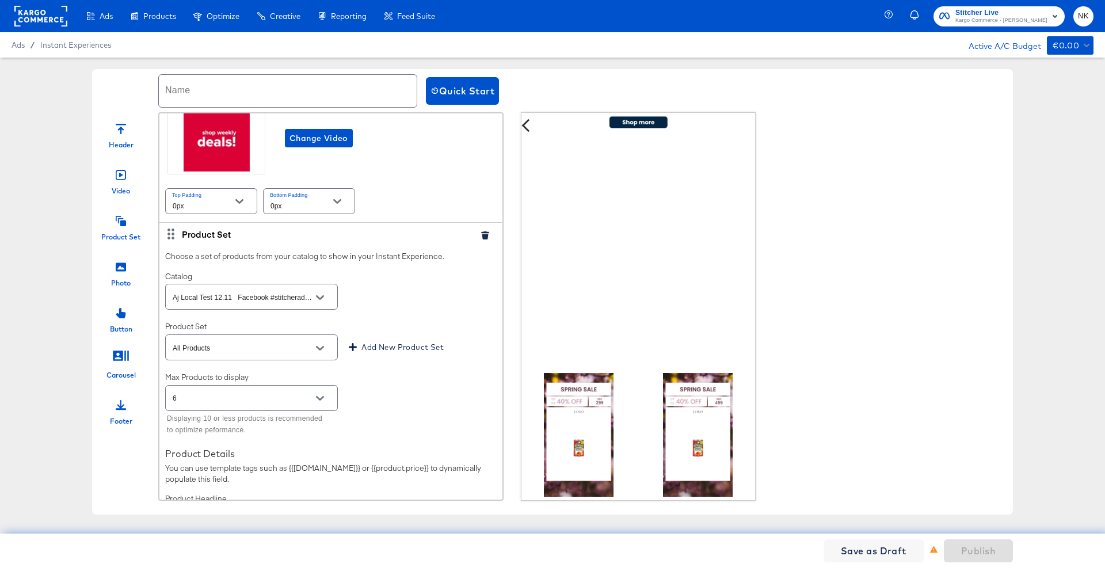
type input "Boost Mobile Sample Feed"
click at [481, 239] on icon "button" at bounding box center [484, 235] width 7 height 8
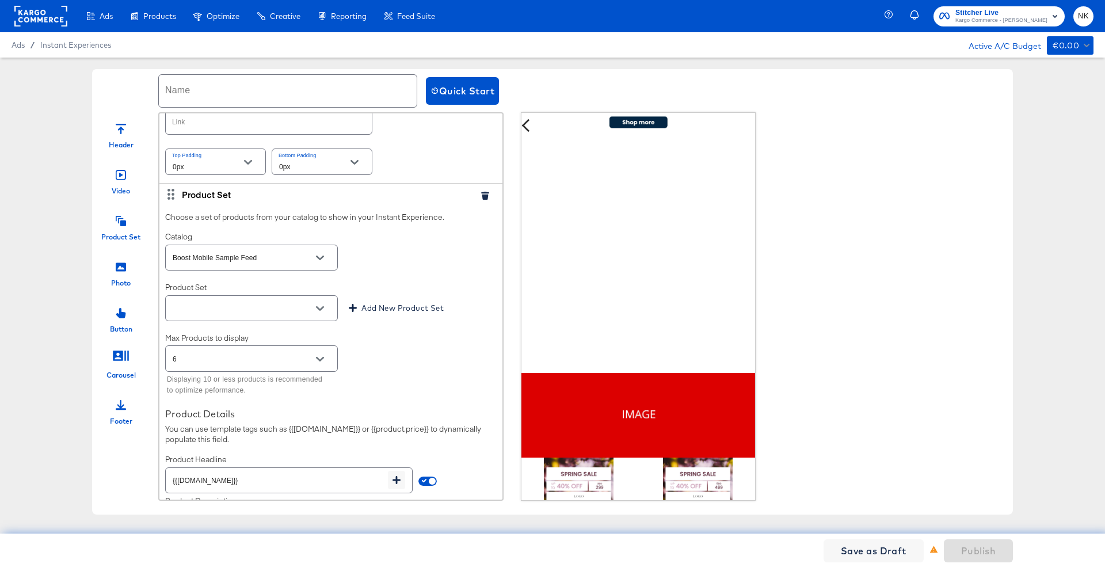
scroll to position [558, 0]
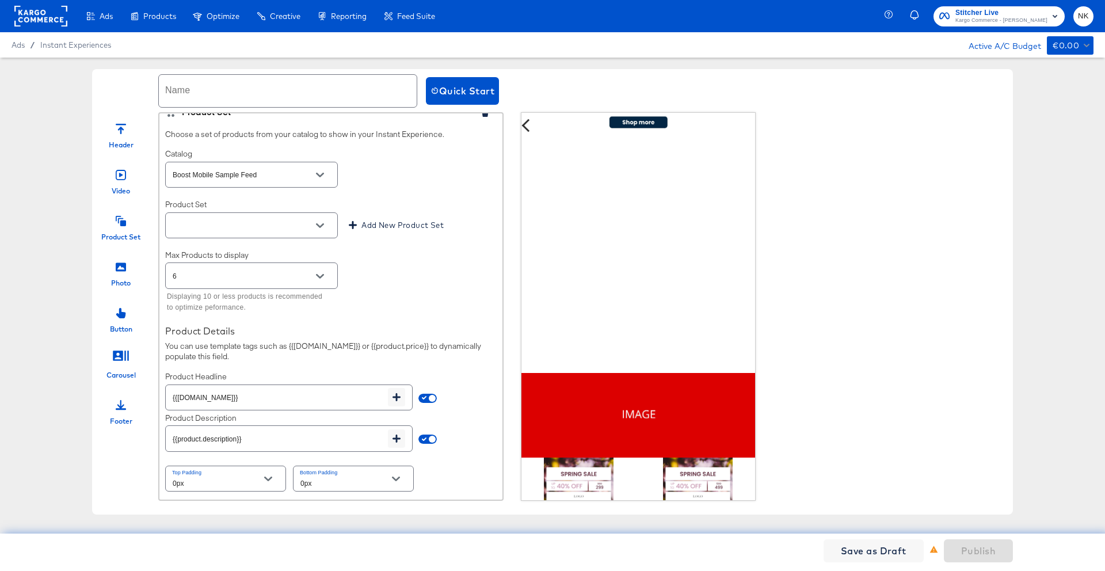
click at [321, 227] on icon "Open" at bounding box center [320, 226] width 8 height 8
click at [308, 249] on li "All Products" at bounding box center [252, 254] width 172 height 18
type input "All Products"
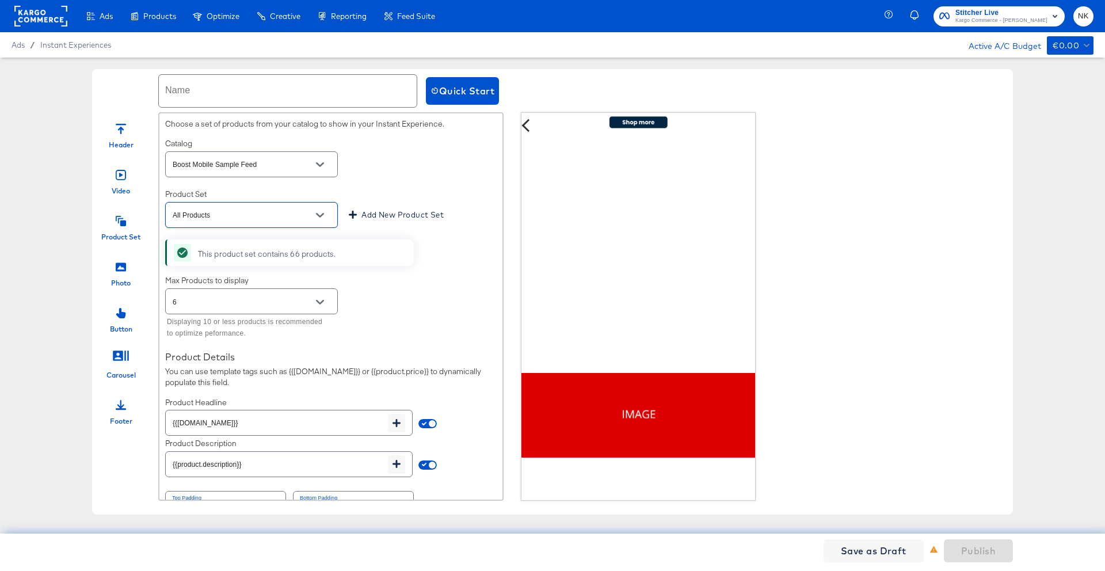
click at [376, 294] on div "Max Products to display 6 Displaying 10 or less products is recommended to opti…" at bounding box center [331, 308] width 332 height 67
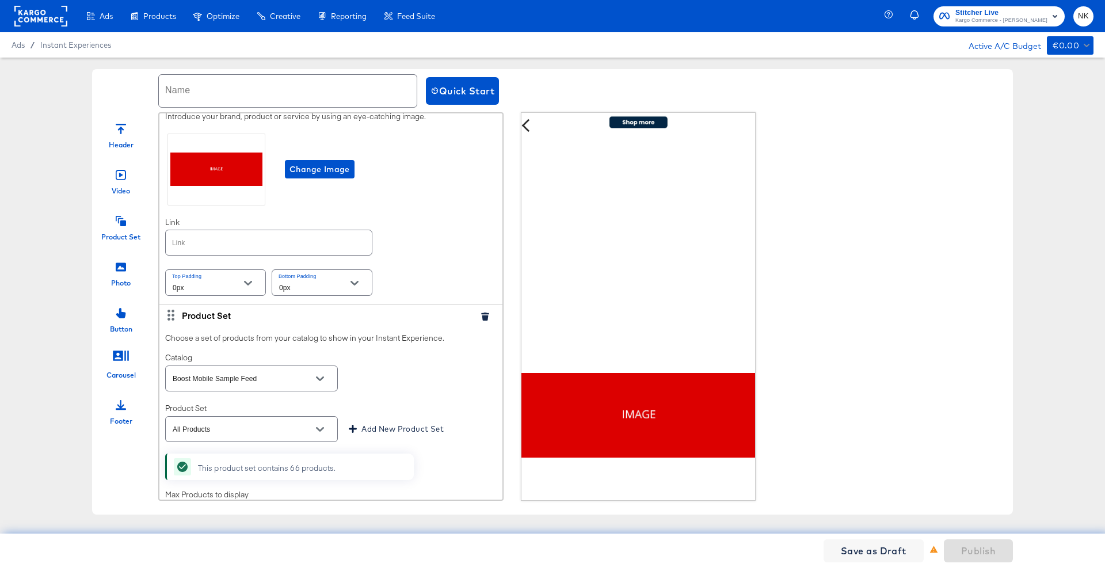
scroll to position [594, 0]
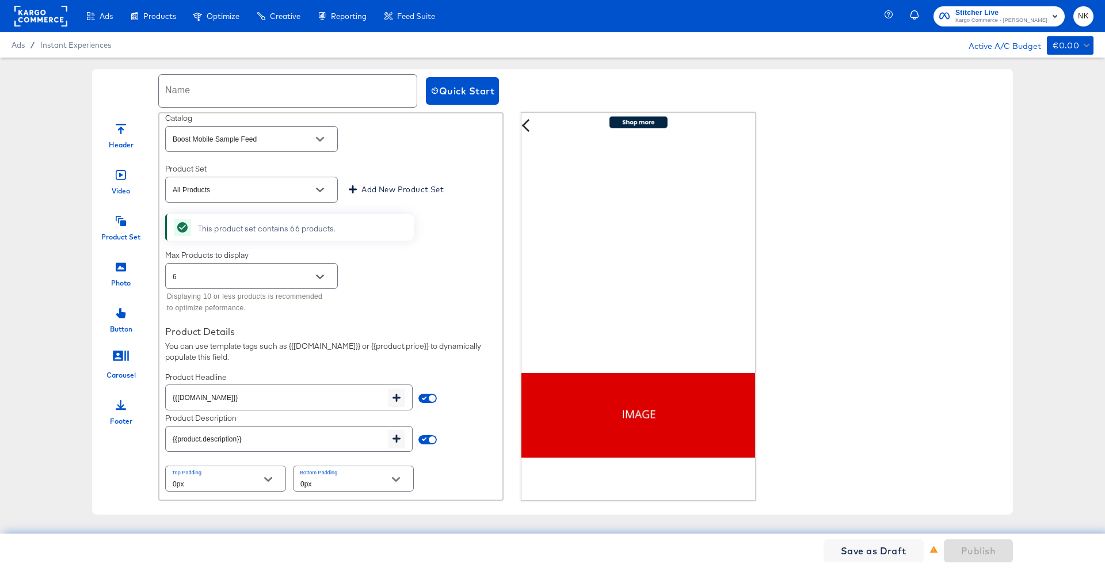
click at [296, 101] on input "text" at bounding box center [288, 91] width 258 height 32
type input "NK_Sample"
click at [987, 553] on span "Publish" at bounding box center [978, 551] width 35 height 16
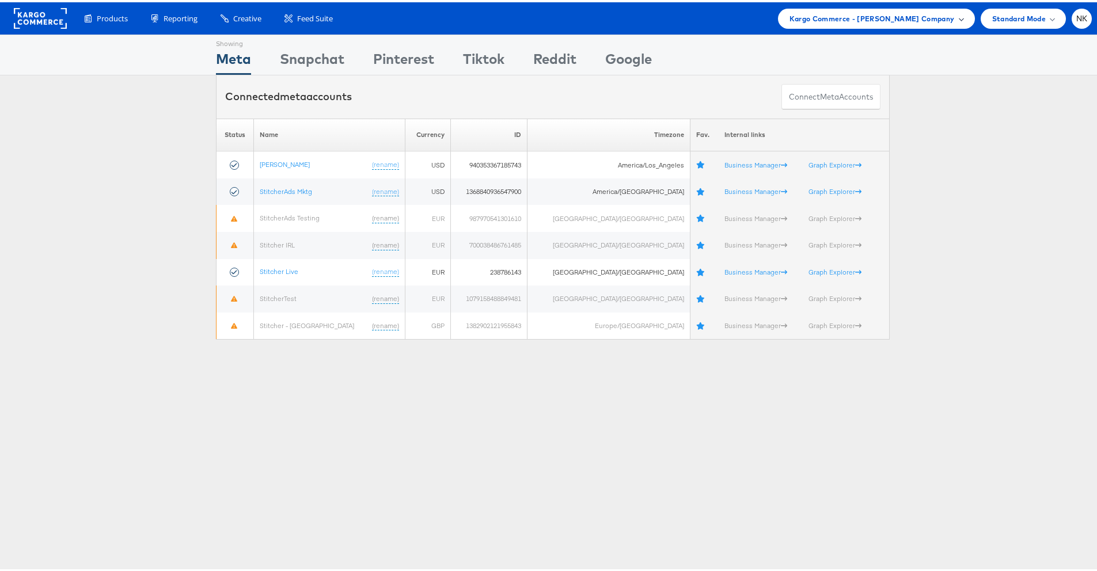
click at [804, 14] on span "Kargo Commerce - [PERSON_NAME] Company" at bounding box center [871, 16] width 165 height 12
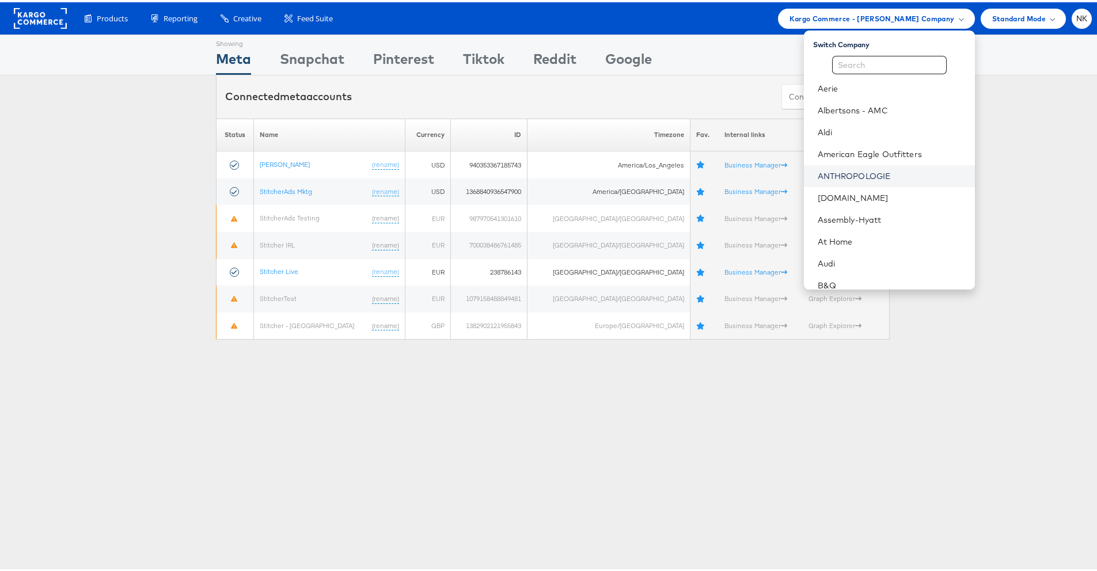
click at [821, 170] on link "ANTHROPOLOGIE" at bounding box center [891, 174] width 148 height 12
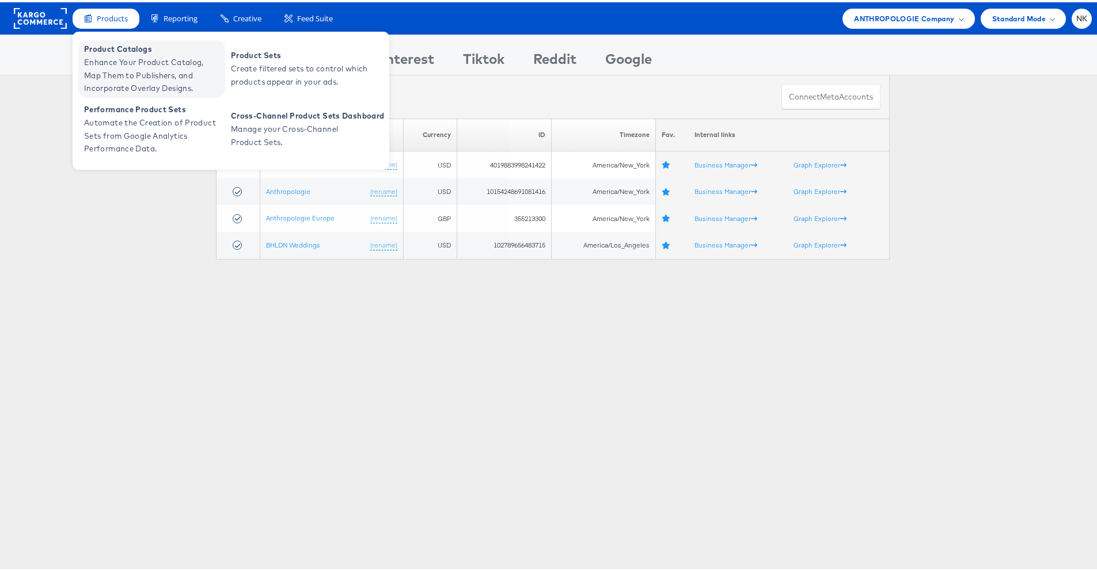
click at [123, 62] on span "Enhance Your Product Catalog, Map Them to Publishers, and Incorporate Overlay D…" at bounding box center [153, 73] width 138 height 39
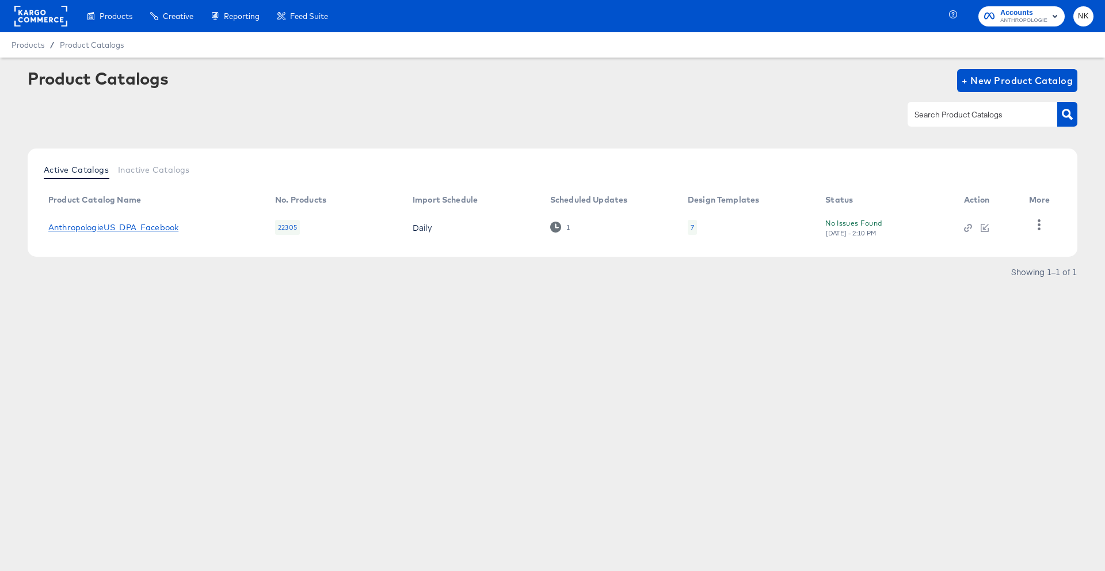
click at [124, 226] on link "AnthropologieUS_DPA_Facebook" at bounding box center [113, 227] width 130 height 9
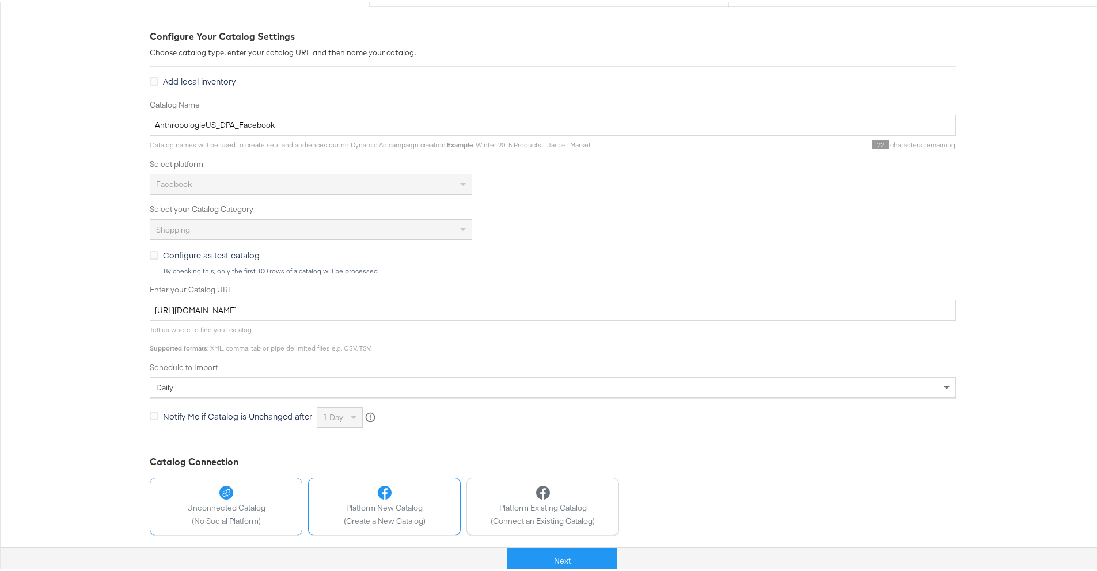
scroll to position [202, 0]
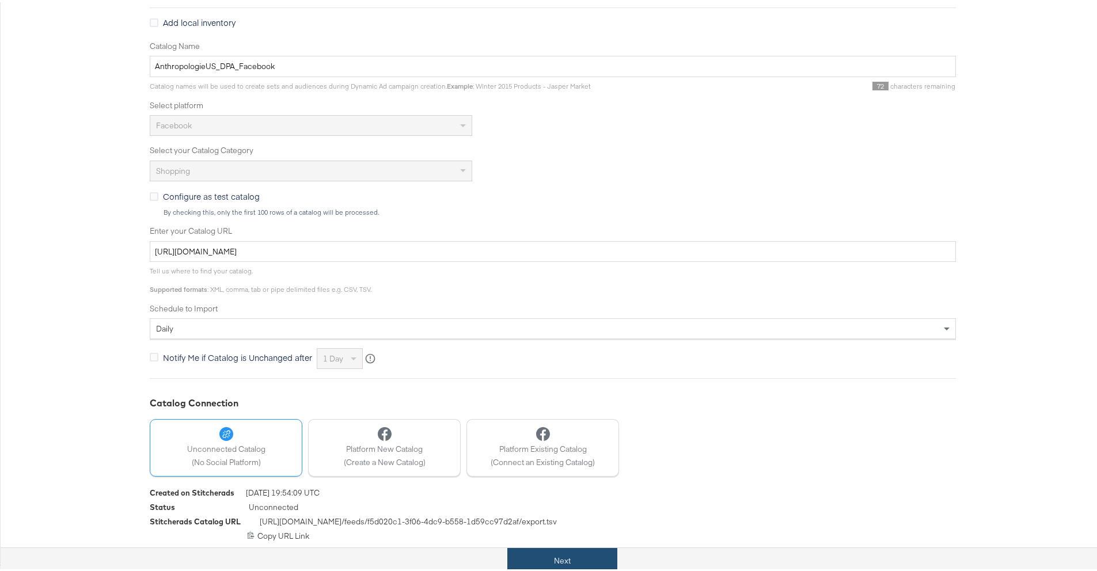
click at [507, 553] on button "Next" at bounding box center [562, 559] width 110 height 26
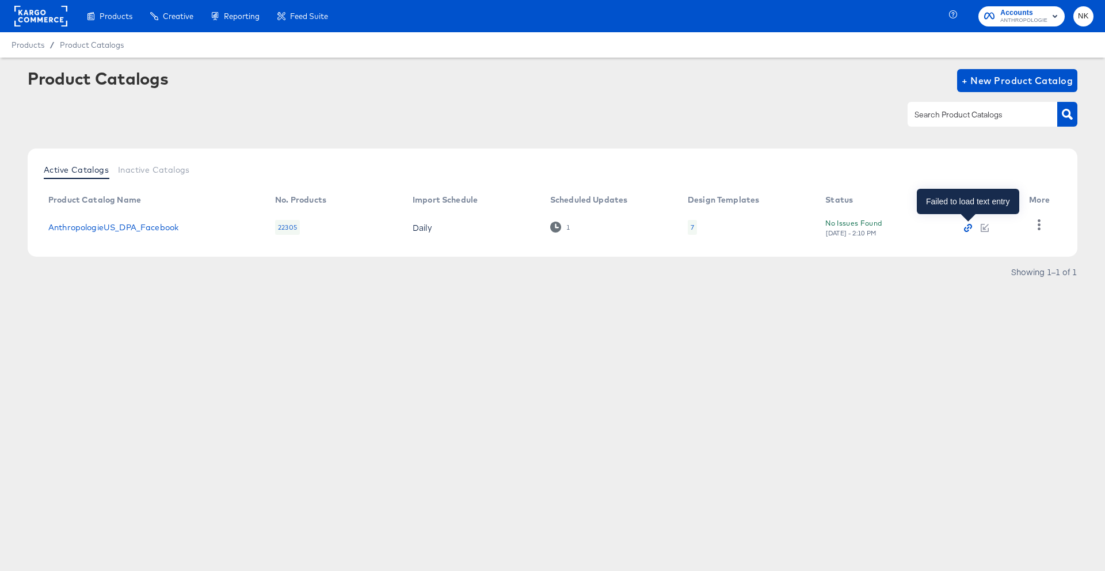
click at [969, 229] on icon "button" at bounding box center [968, 228] width 8 height 8
click at [153, 224] on link "AnthropologieUS_DPA_Facebook" at bounding box center [113, 227] width 130 height 9
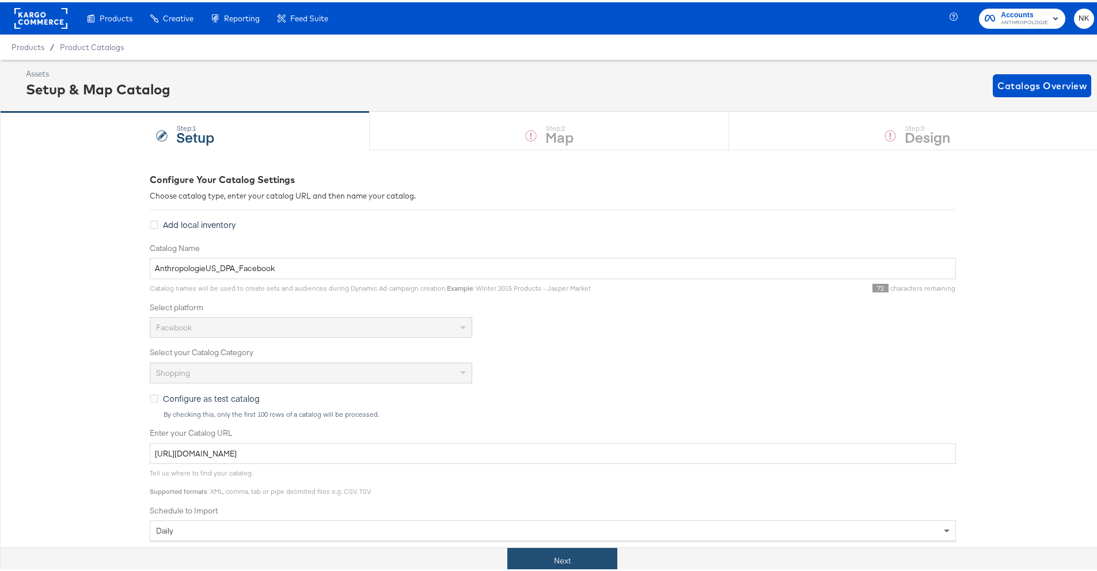
click at [583, 547] on button "Next" at bounding box center [562, 559] width 110 height 26
